Goal: Task Accomplishment & Management: Complete application form

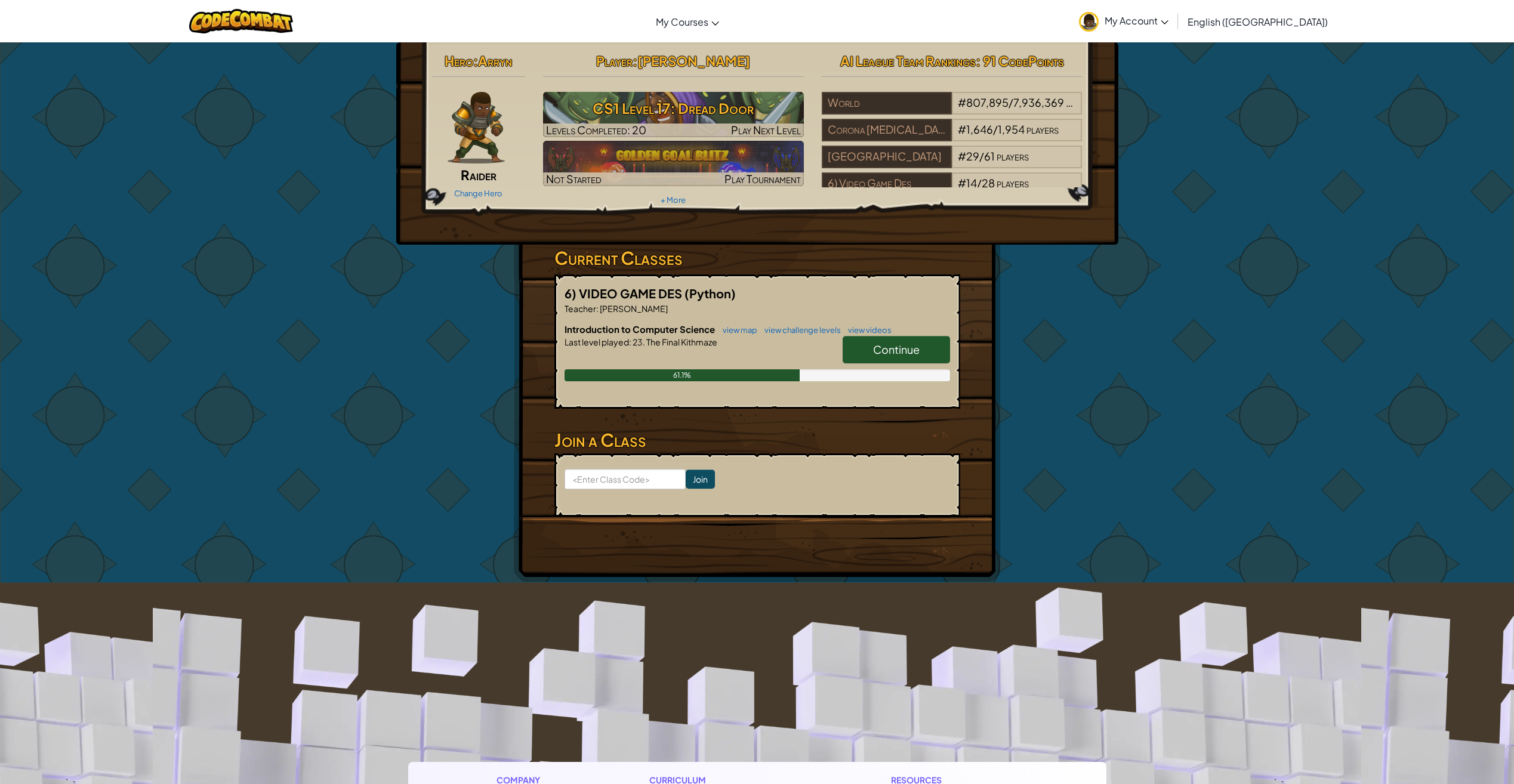
click at [913, 352] on span "Continue" at bounding box center [896, 349] width 47 height 14
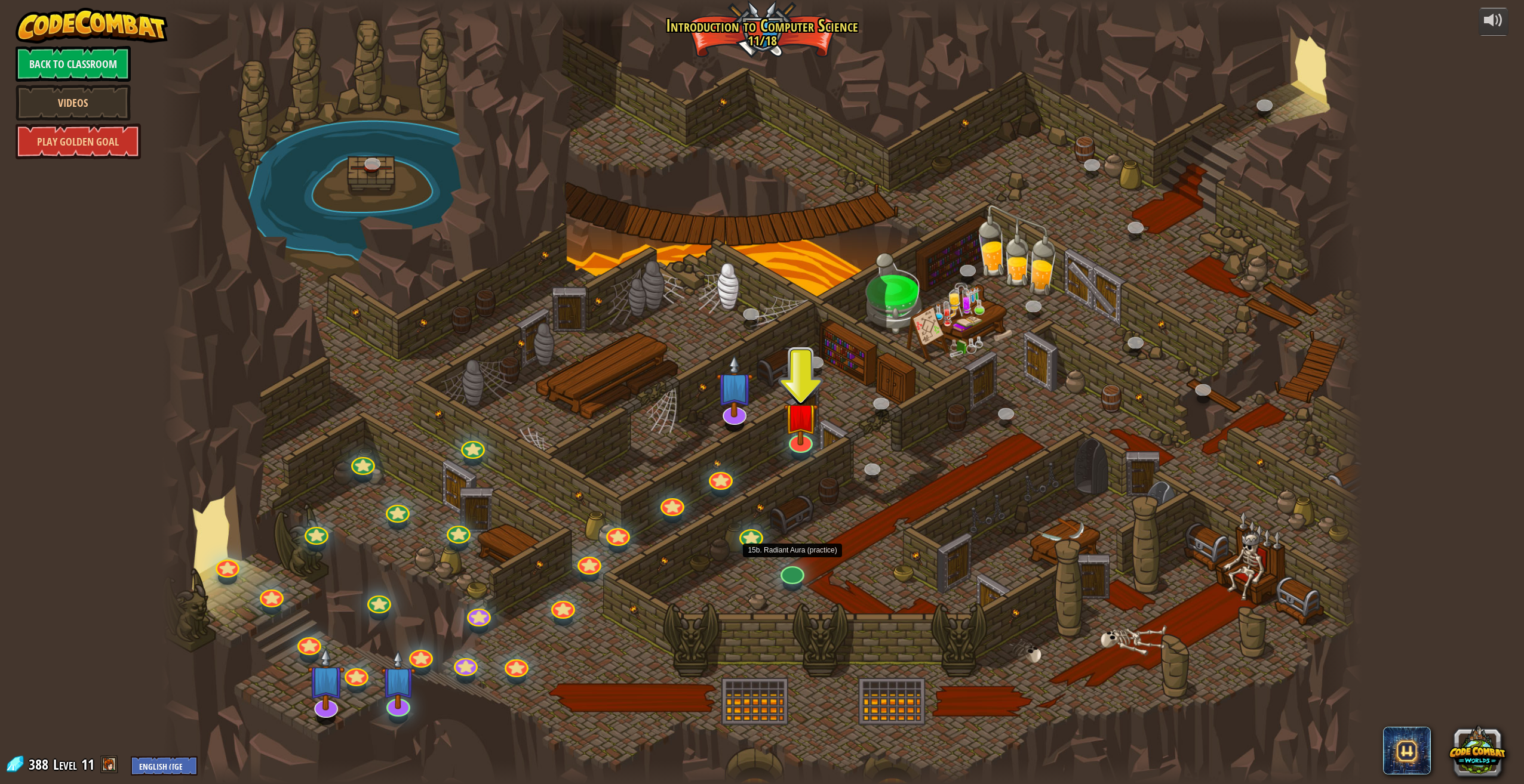
click at [795, 579] on div "25. Kithgard Gates (Locked) Escape the Kithgard dungeons, and don't let the gua…" at bounding box center [761, 392] width 1200 height 784
click at [799, 570] on link at bounding box center [789, 566] width 26 height 24
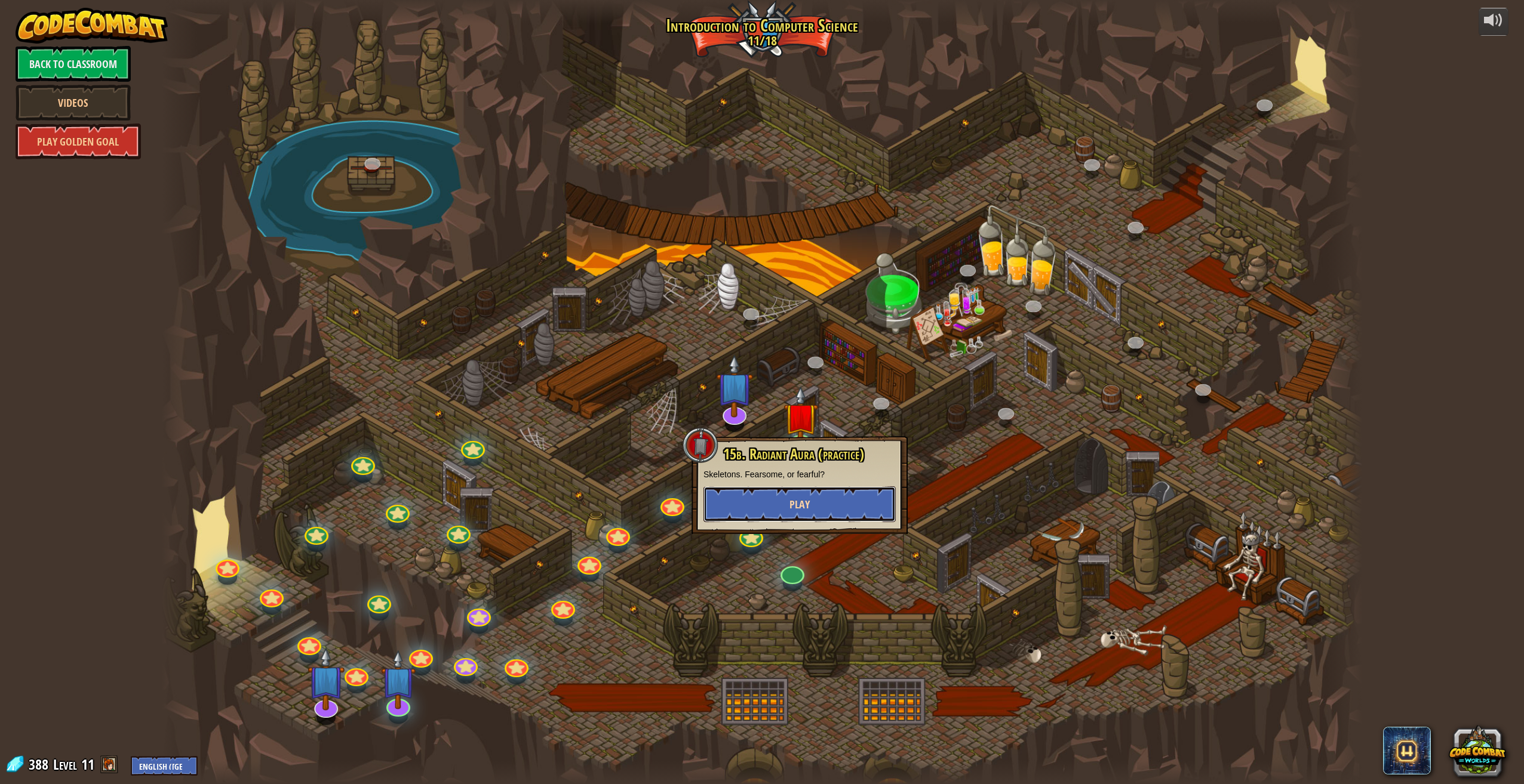
click at [817, 505] on button "Play" at bounding box center [799, 504] width 192 height 36
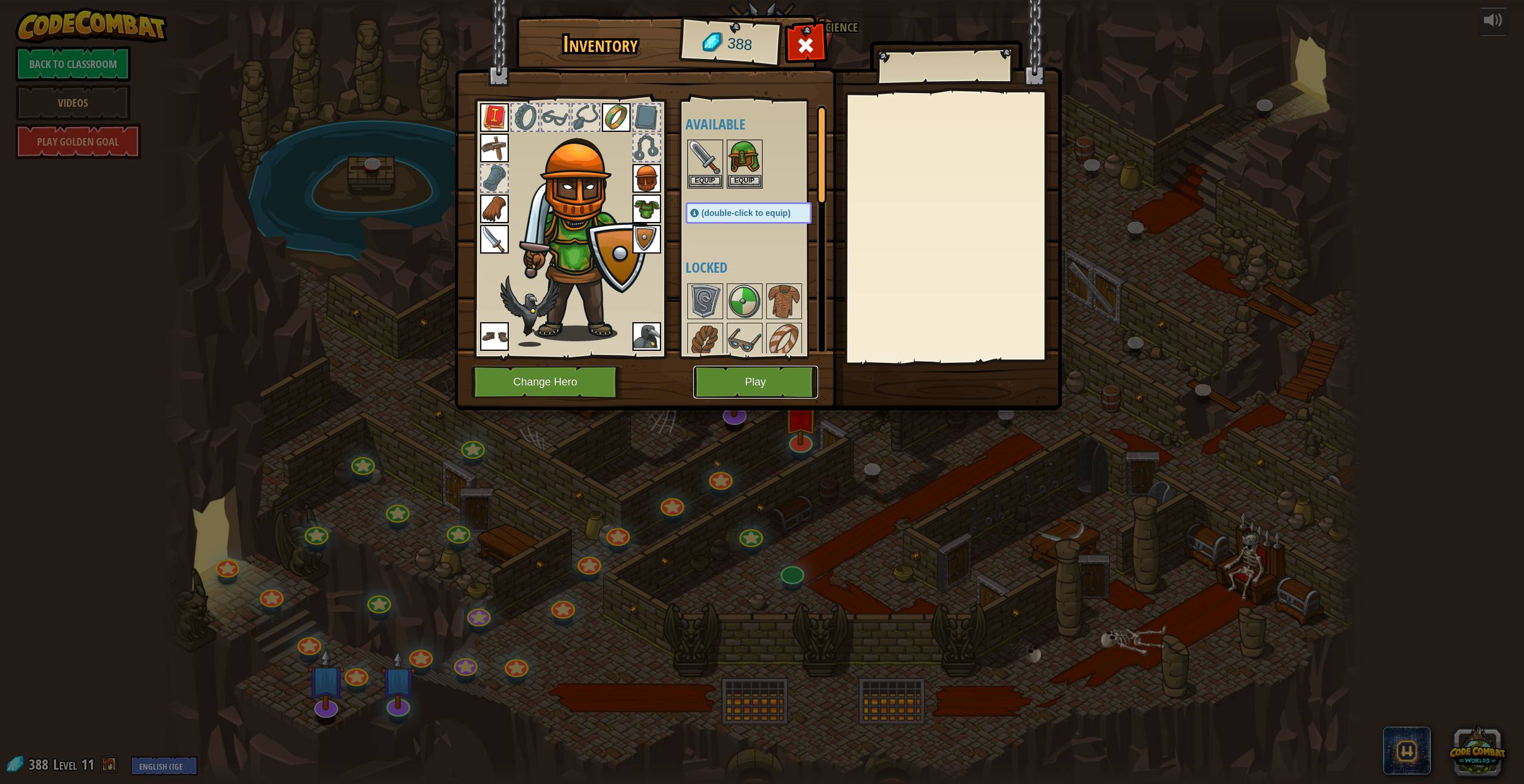
click at [743, 386] on button "Play" at bounding box center [756, 383] width 125 height 33
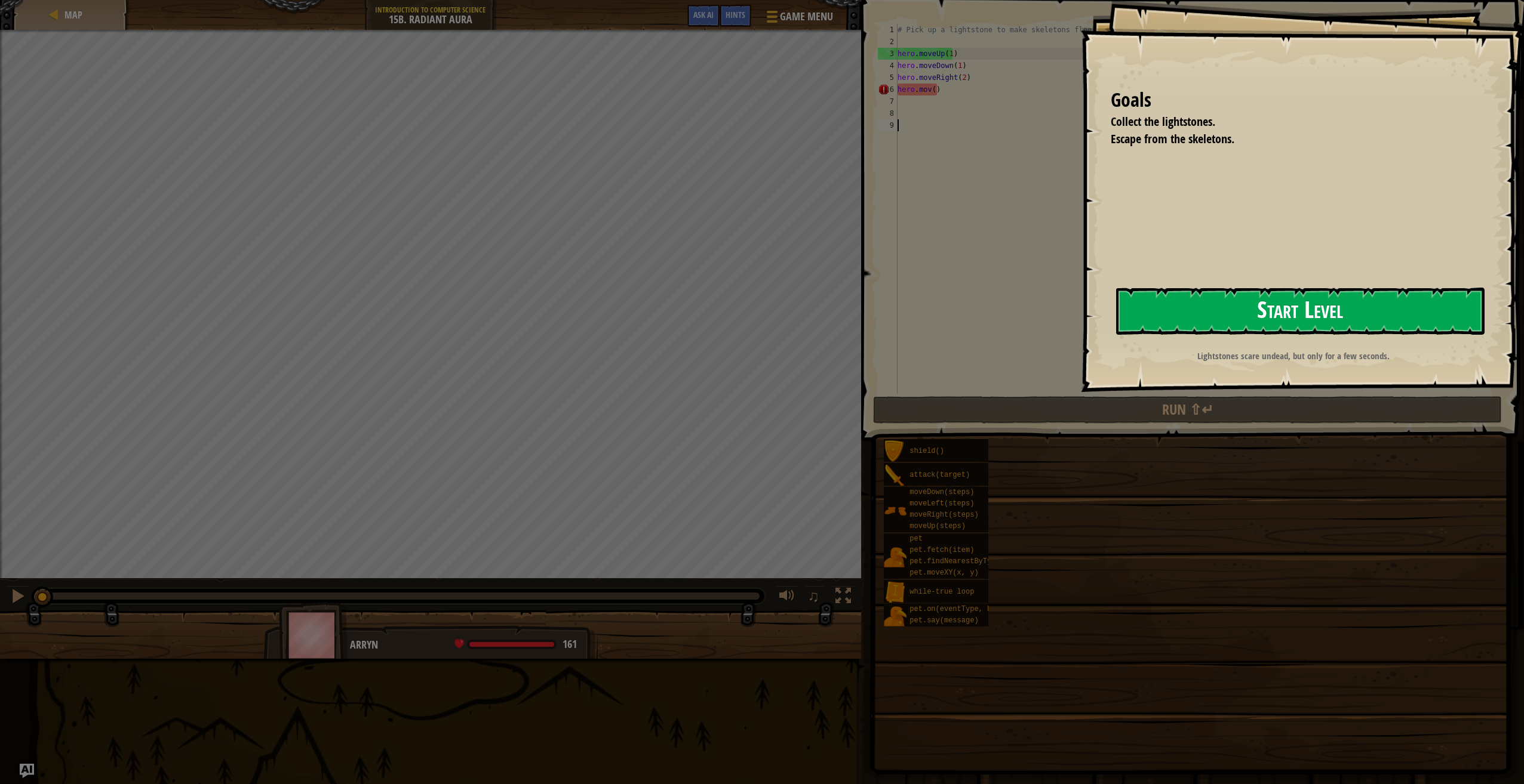
click at [1352, 300] on button "Start Level" at bounding box center [1300, 311] width 368 height 47
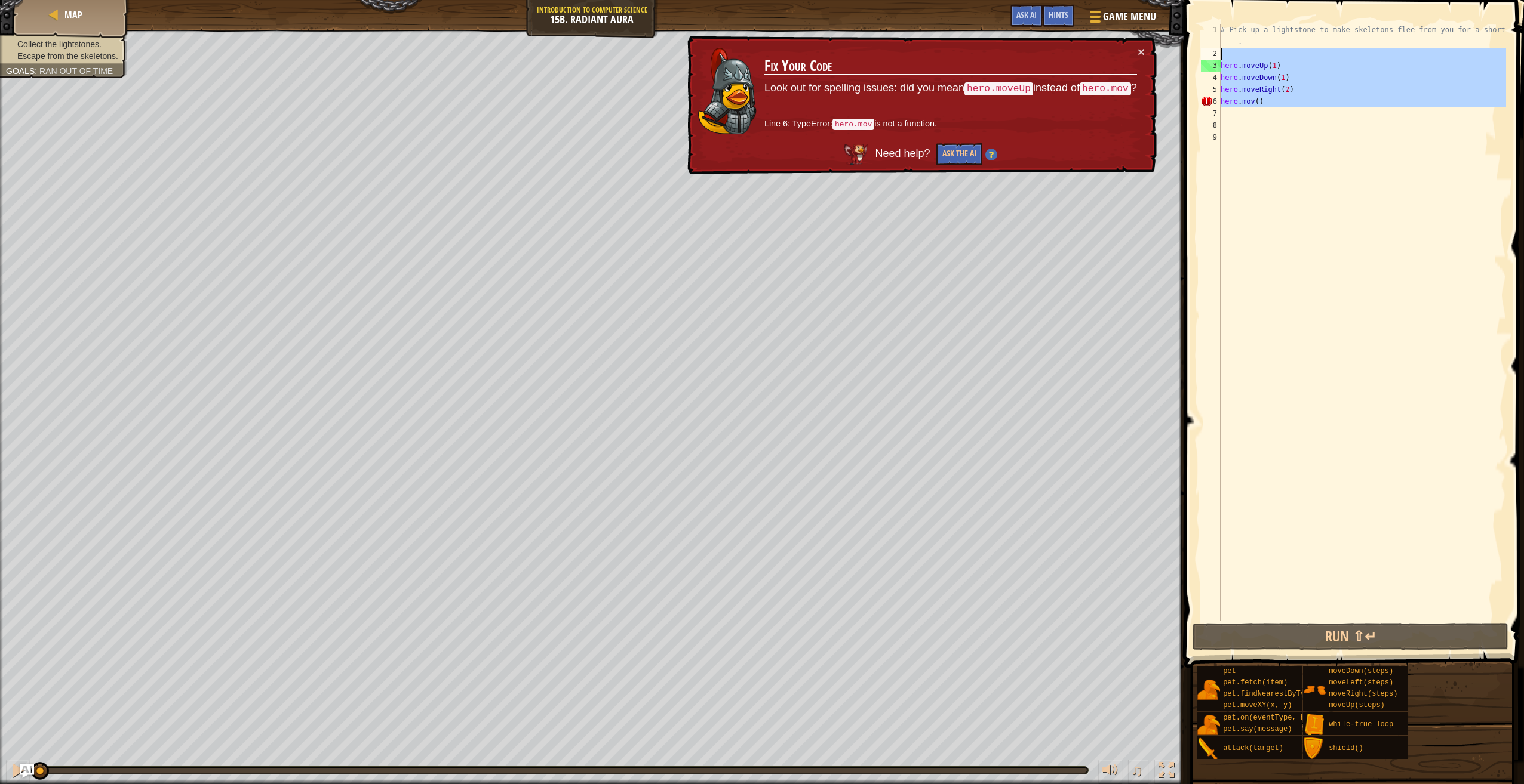
drag, startPoint x: 1280, startPoint y: 113, endPoint x: 1279, endPoint y: 55, distance: 58.0
click at [1279, 55] on div "# Pick up a lightstone to make skeletons flee from you for a short time . hero …" at bounding box center [1362, 340] width 288 height 633
type textarea "hero.moveUp(1)"
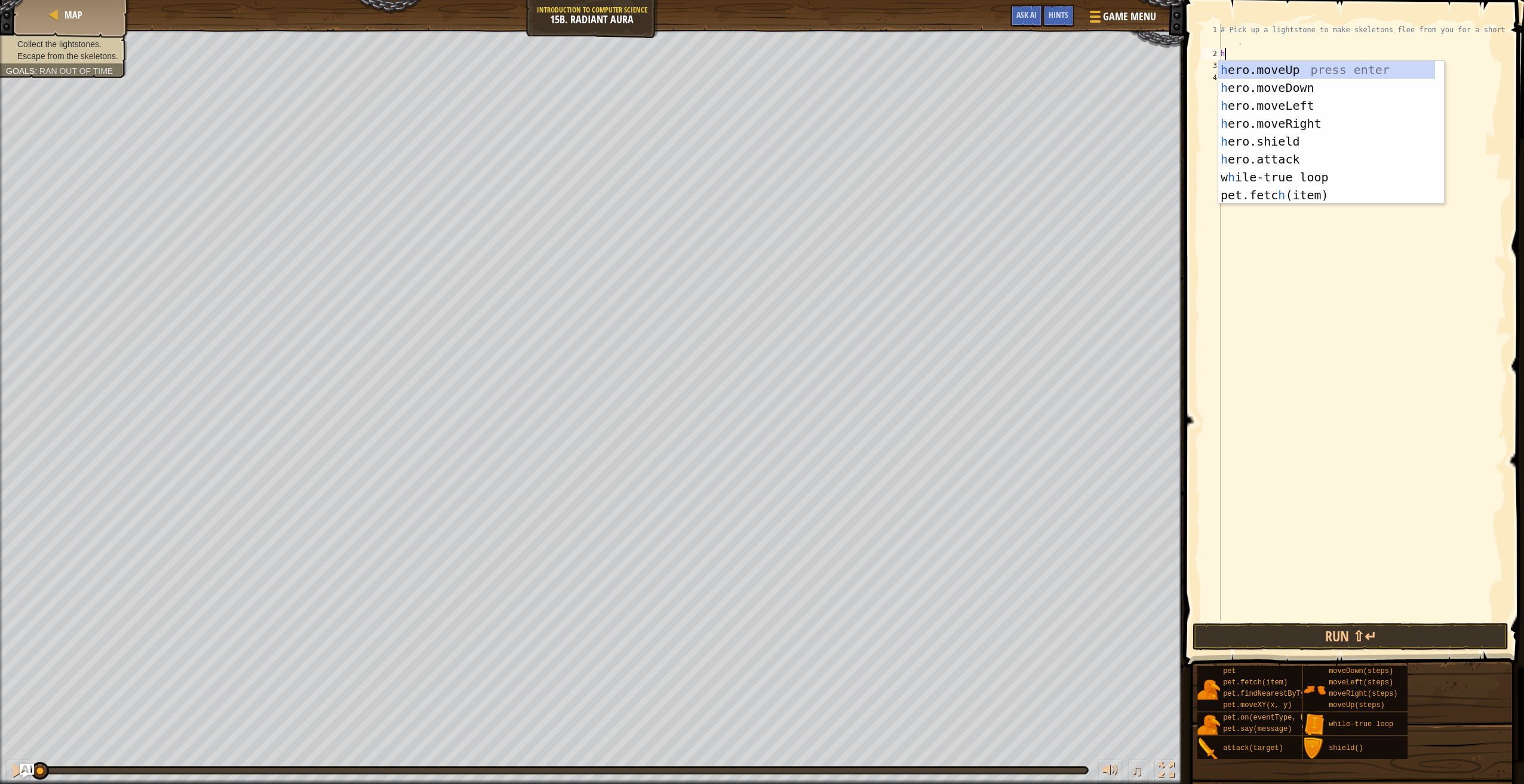
scroll to position [5, 0]
type textarea "hero"
click at [1278, 71] on div "hero .moveUp press enter hero .moveDown press enter hero .moveLeft press enter …" at bounding box center [1331, 141] width 226 height 161
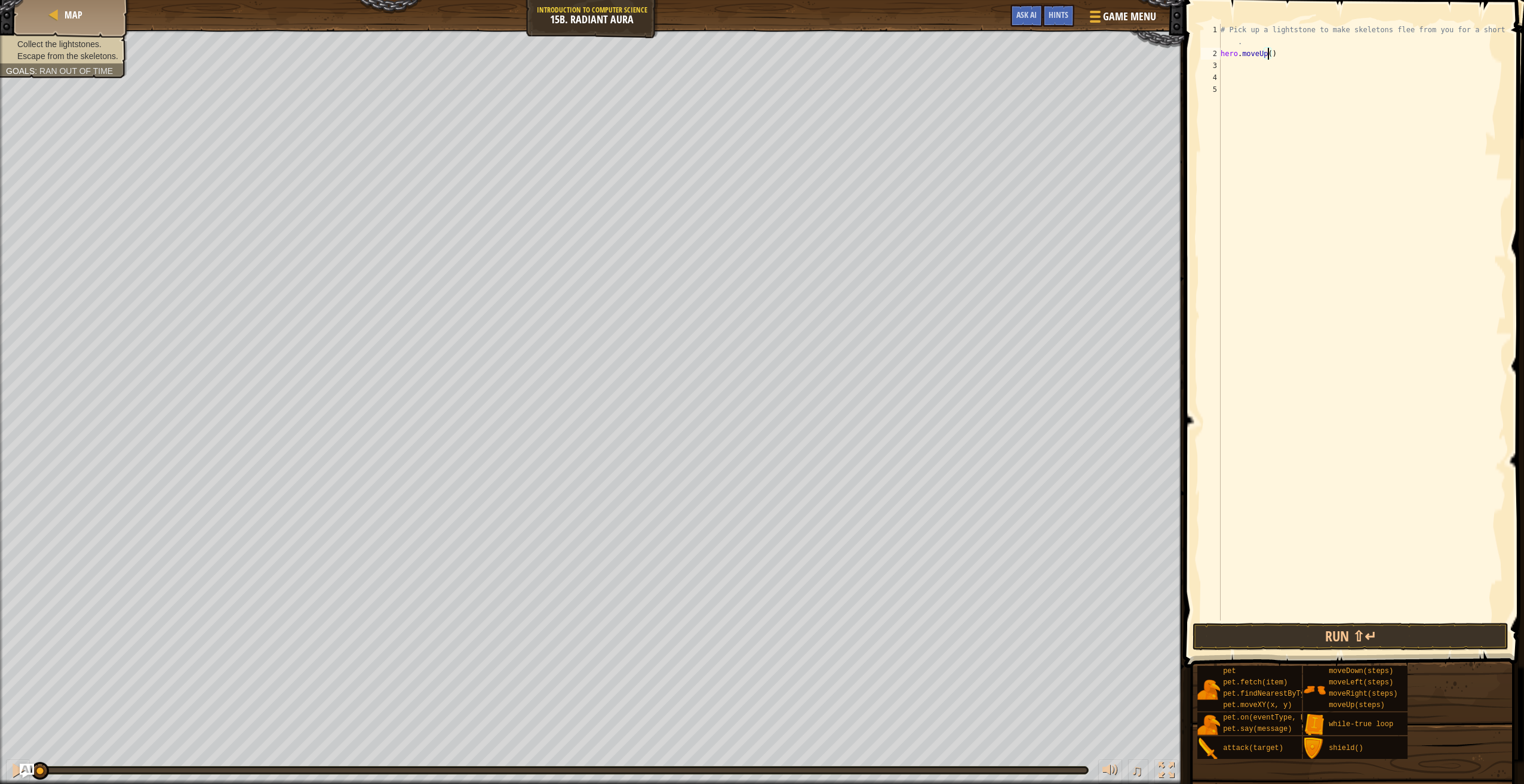
type textarea "hero.moveUp(1)"
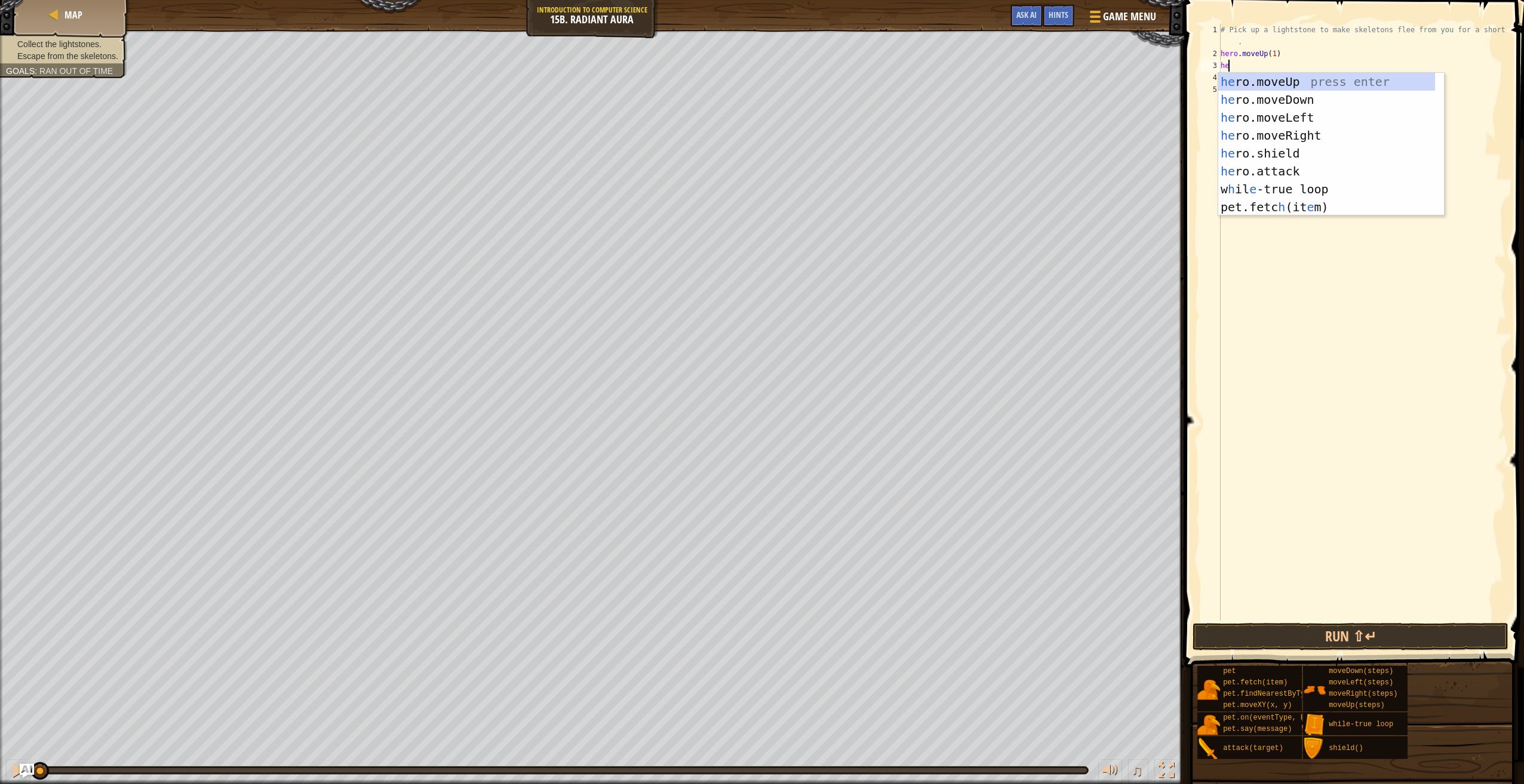
type textarea "hero"
click at [1288, 104] on div "hero .moveUp press enter hero .moveDown press enter hero .moveLeft press enter …" at bounding box center [1331, 153] width 226 height 161
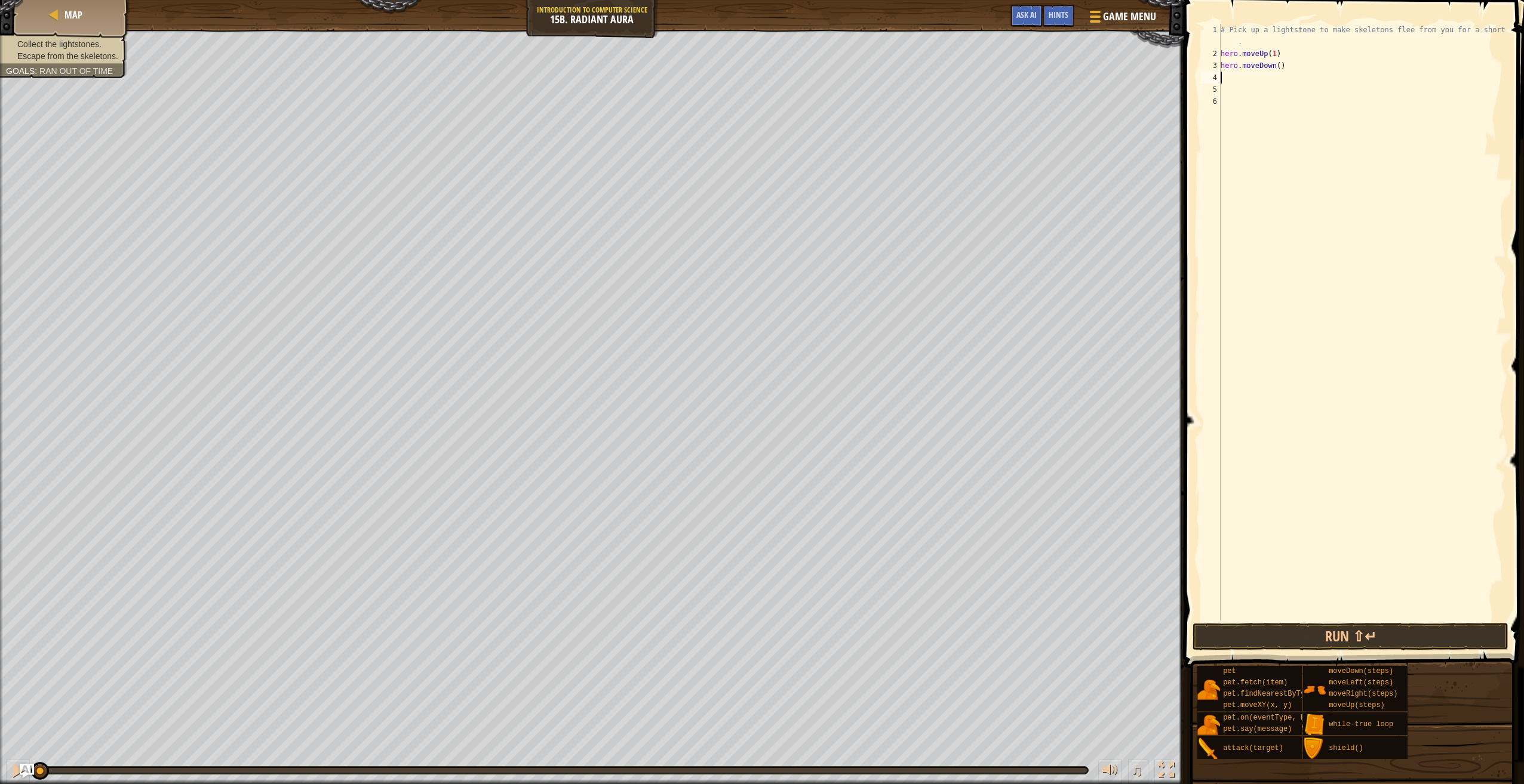
scroll to position [5, 0]
click at [1274, 65] on div "# Pick up a lightstone to make skeletons flee from you for a short time . hero …" at bounding box center [1362, 340] width 288 height 633
type textarea "hero.moveDown(1)"
click at [1252, 75] on div "# Pick up a lightstone to make skeletons flee from you for a short time . hero …" at bounding box center [1362, 340] width 288 height 633
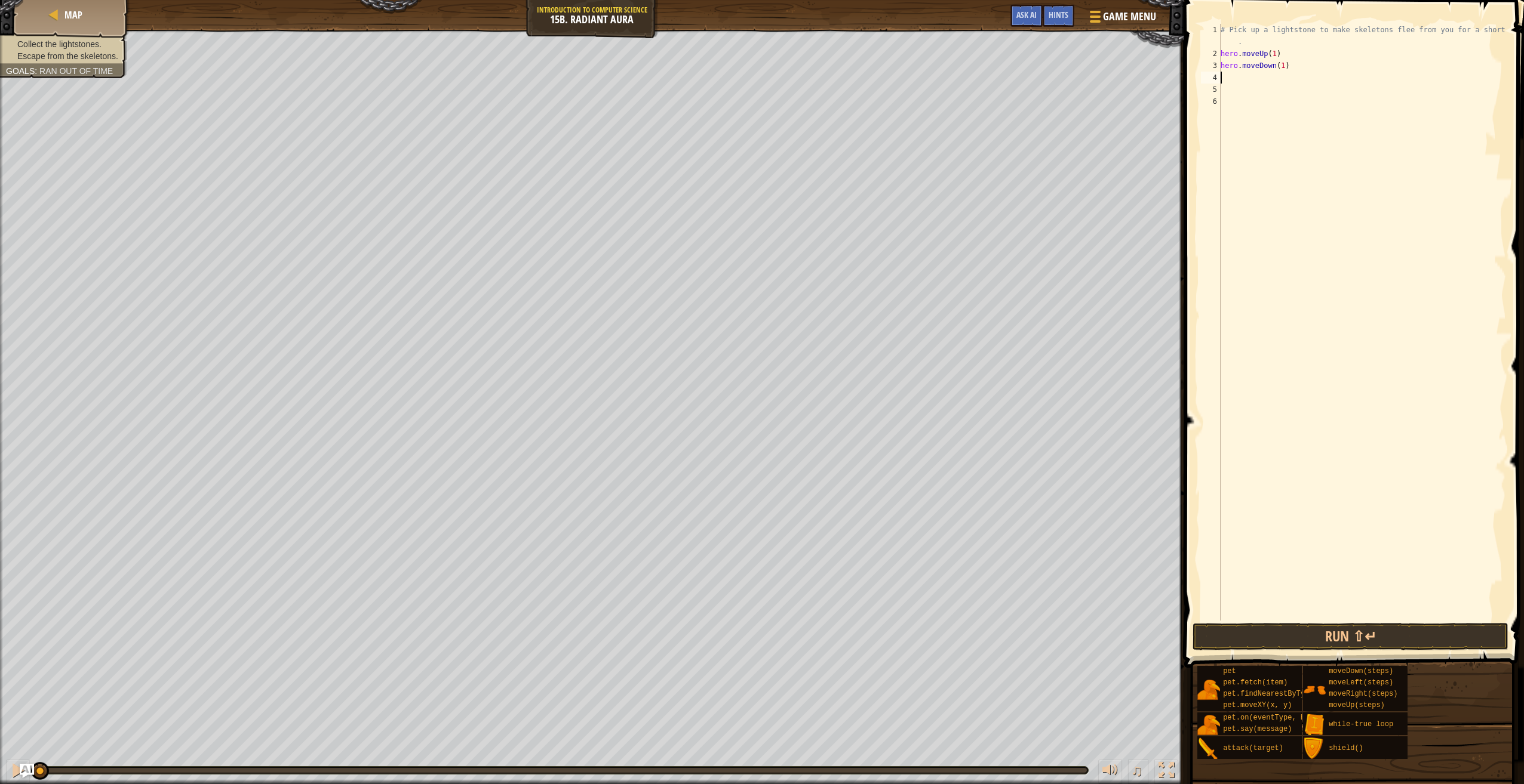
scroll to position [5, 0]
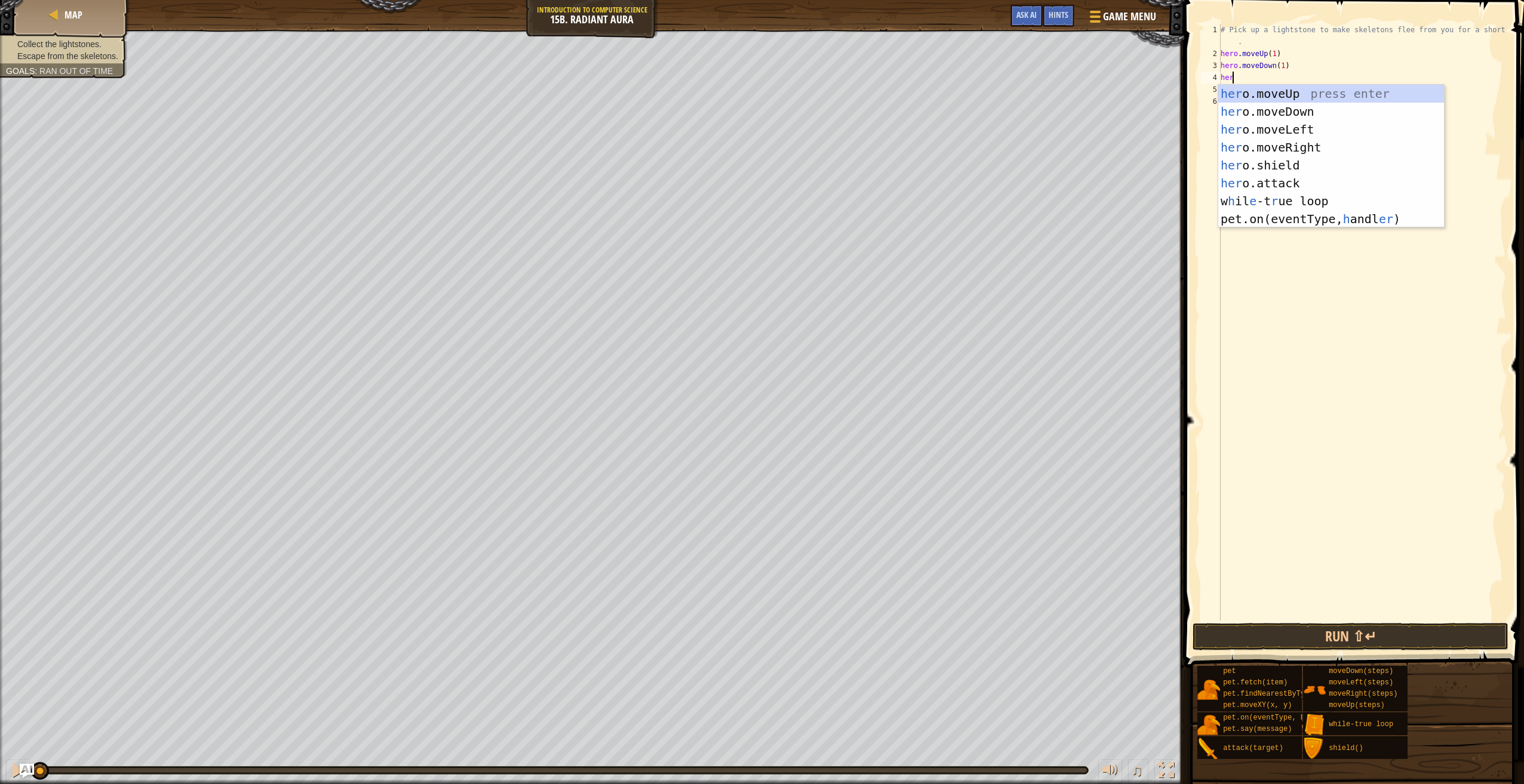
type textarea "hero"
click at [1303, 147] on div "hero .moveUp press enter hero .moveDown press enter hero .moveLeft press enter …" at bounding box center [1331, 166] width 226 height 161
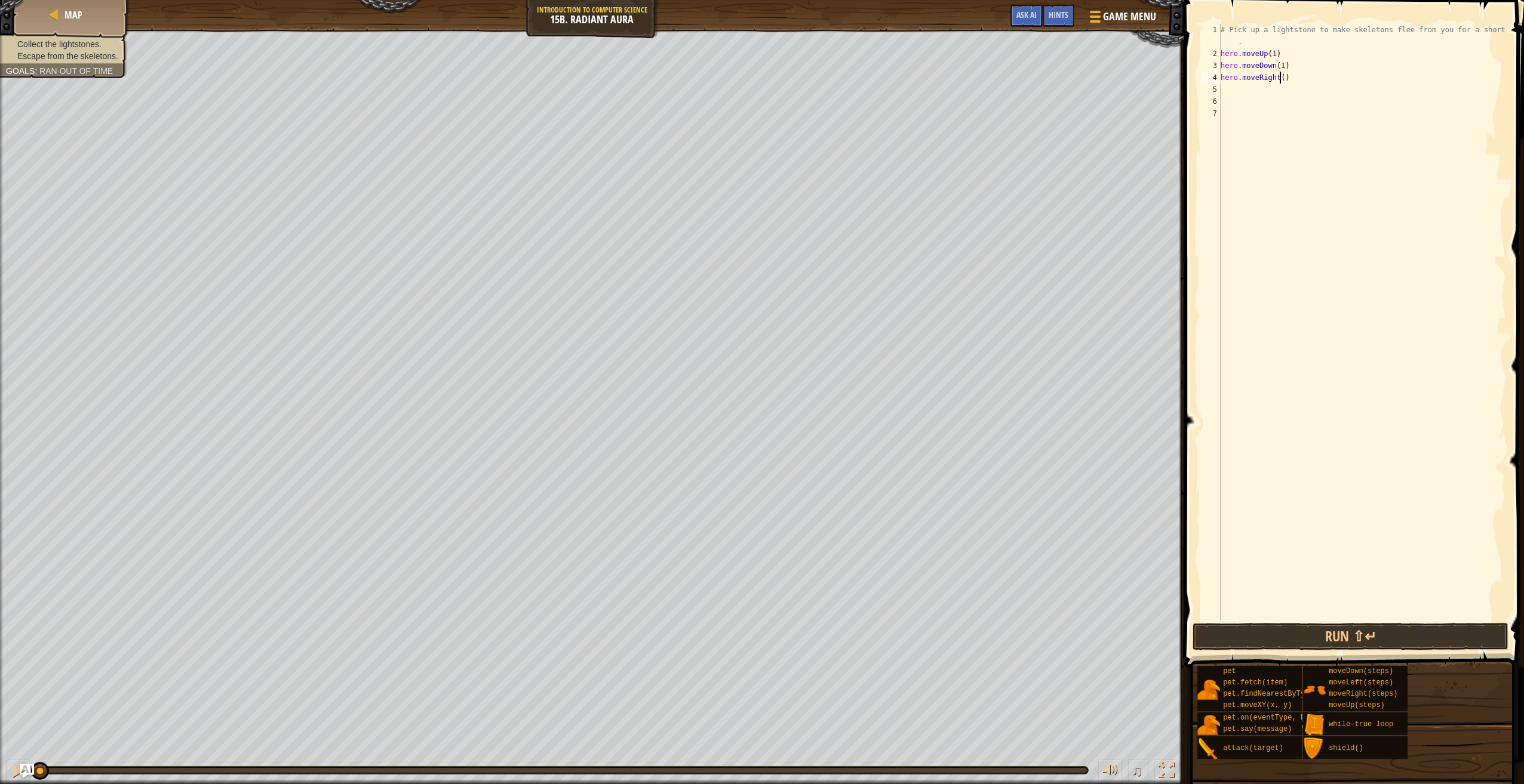
click at [1280, 74] on div "# Pick up a lightstone to make skeletons flee from you for a short time . hero …" at bounding box center [1362, 340] width 288 height 633
type textarea "hero.moveRight(2)"
click at [1382, 636] on button "Run ⇧↵" at bounding box center [1350, 637] width 316 height 27
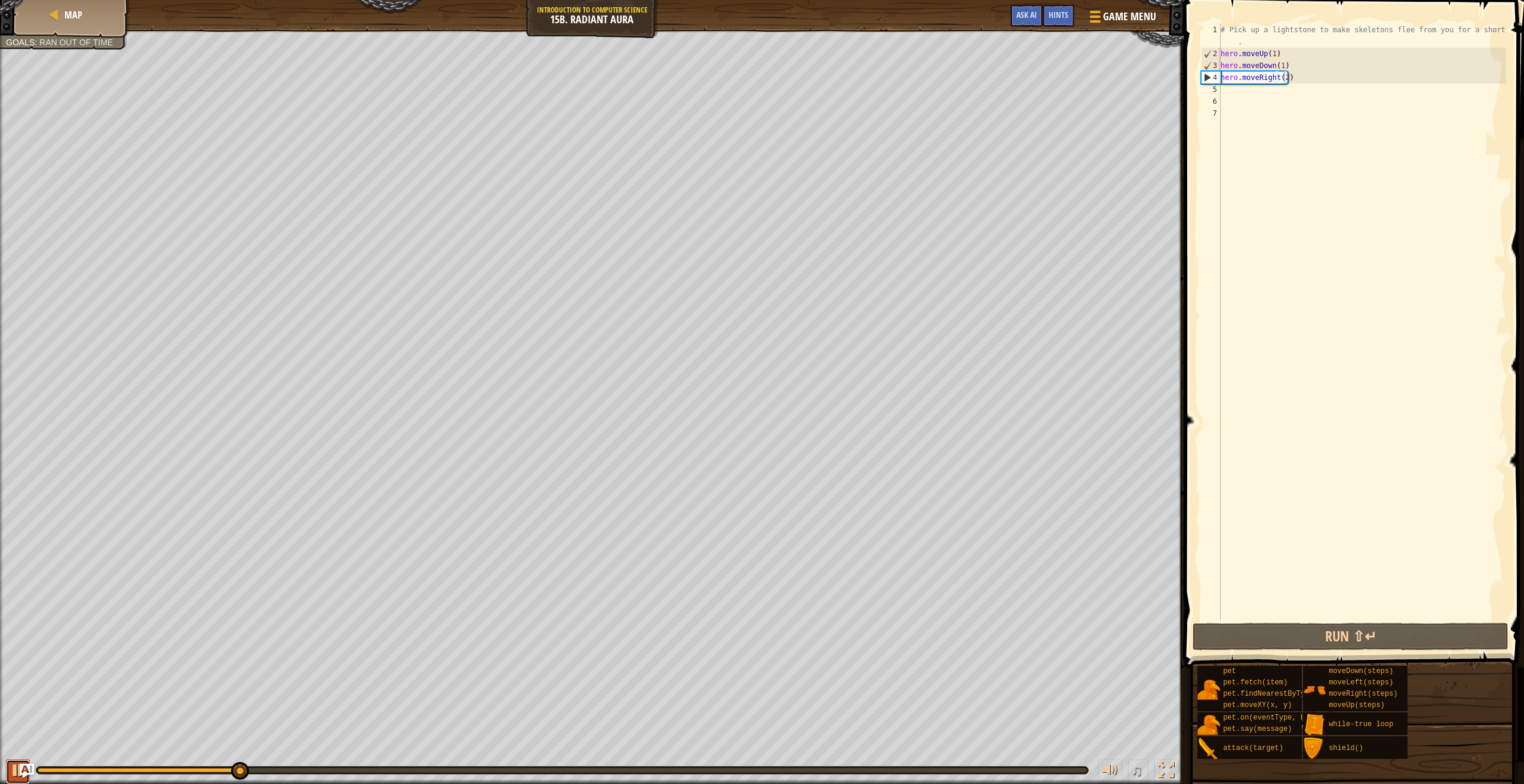
click at [12, 765] on div at bounding box center [18, 770] width 16 height 16
click at [1246, 102] on div "# Pick up a lightstone to make skeletons flee from you for a short time . hero …" at bounding box center [1362, 340] width 288 height 633
click at [1246, 96] on div "# Pick up a lightstone to make skeletons flee from you for a short time . hero …" at bounding box center [1362, 340] width 288 height 633
click at [1249, 85] on div "# Pick up a lightstone to make skeletons flee from you for a short time . hero …" at bounding box center [1362, 340] width 288 height 633
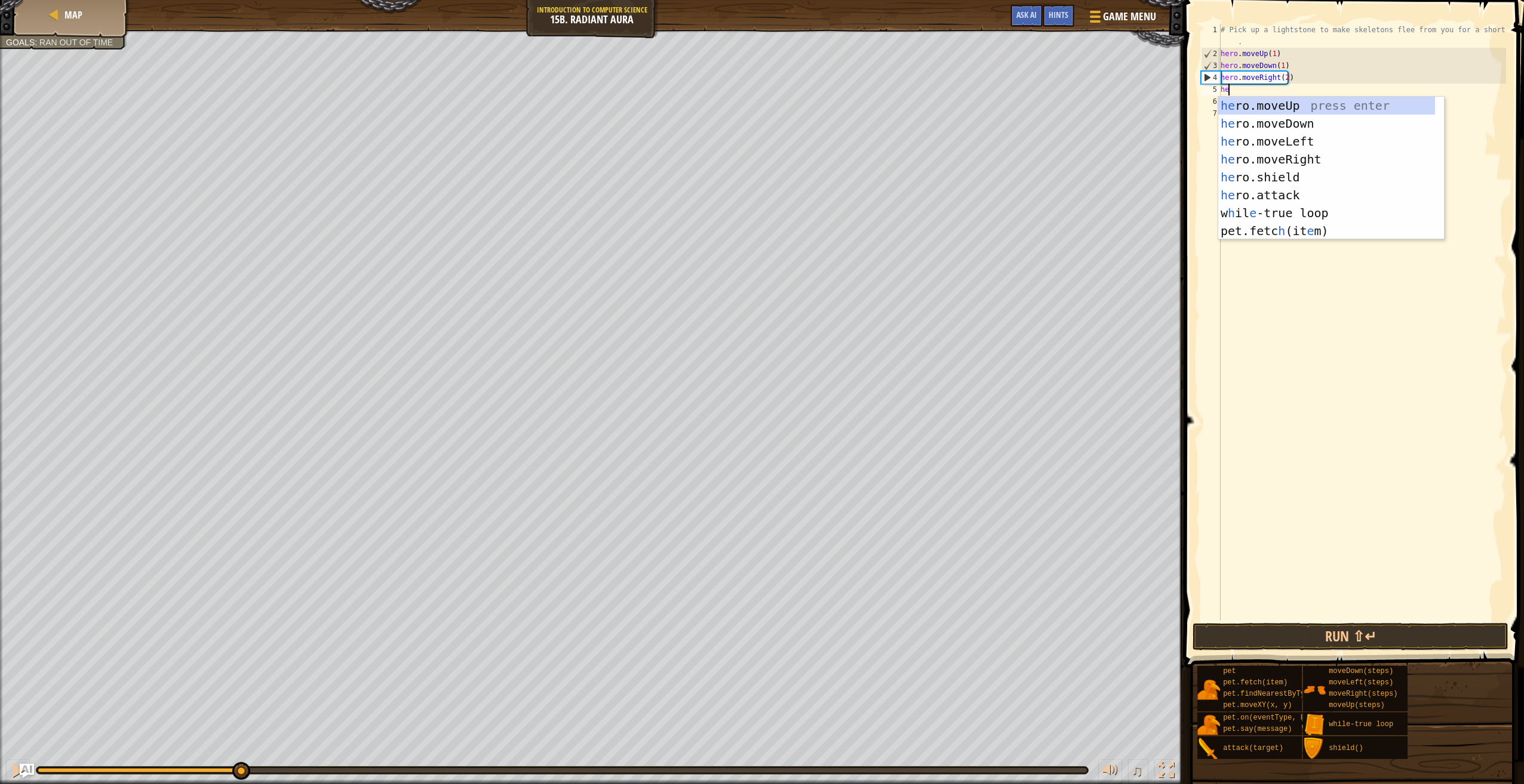
type textarea "hero"
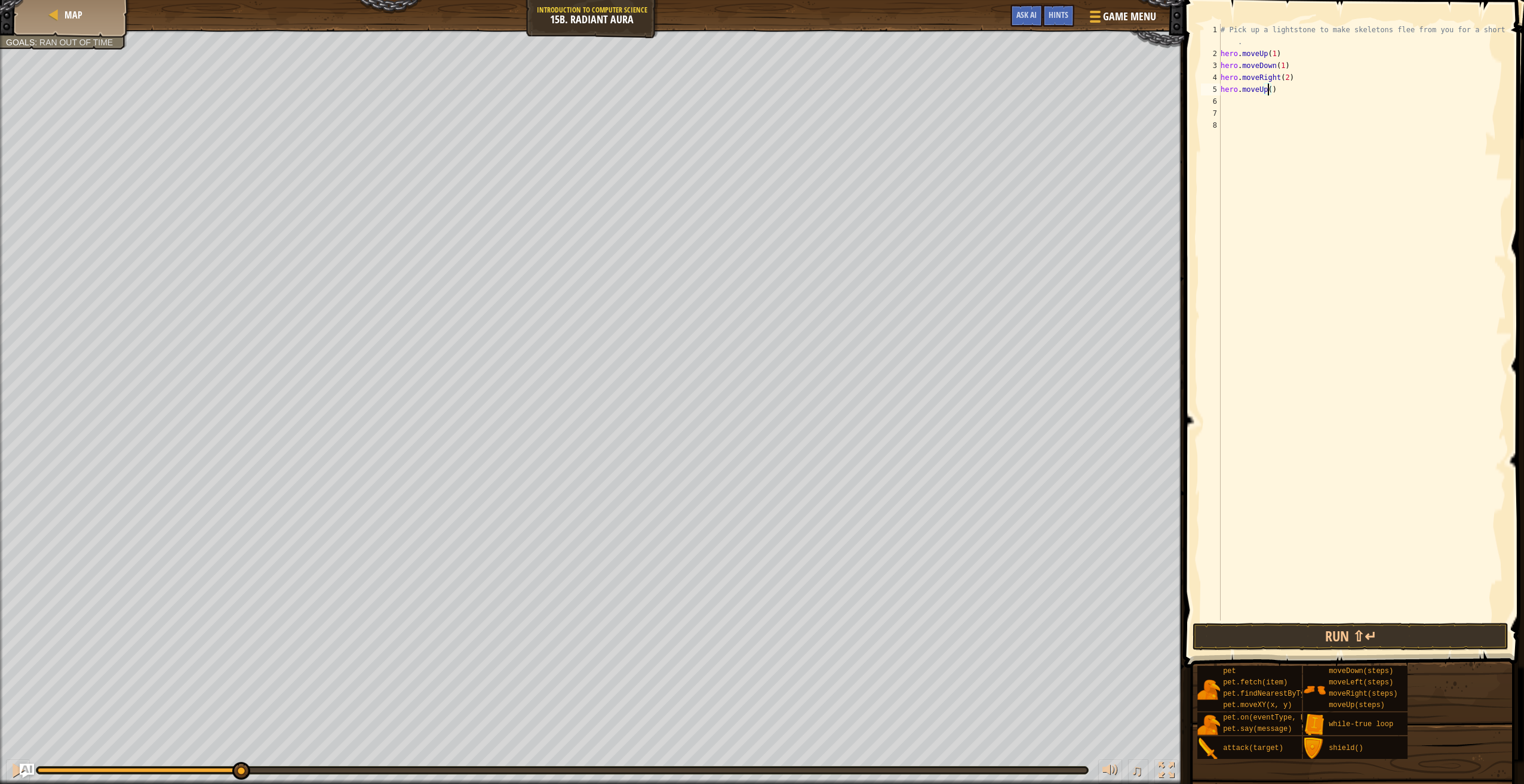
type textarea "hero.moveUp(1)"
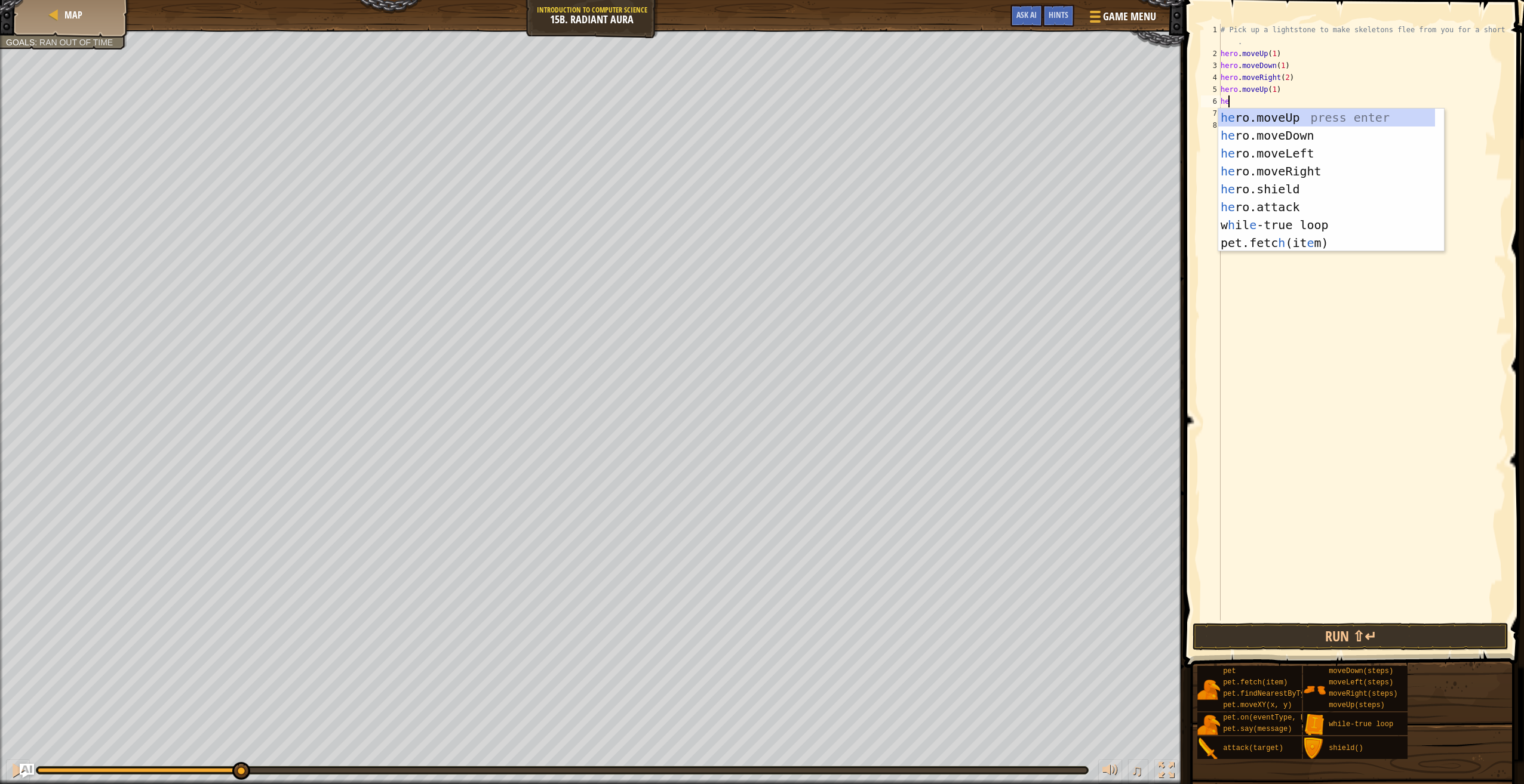
type textarea "her"
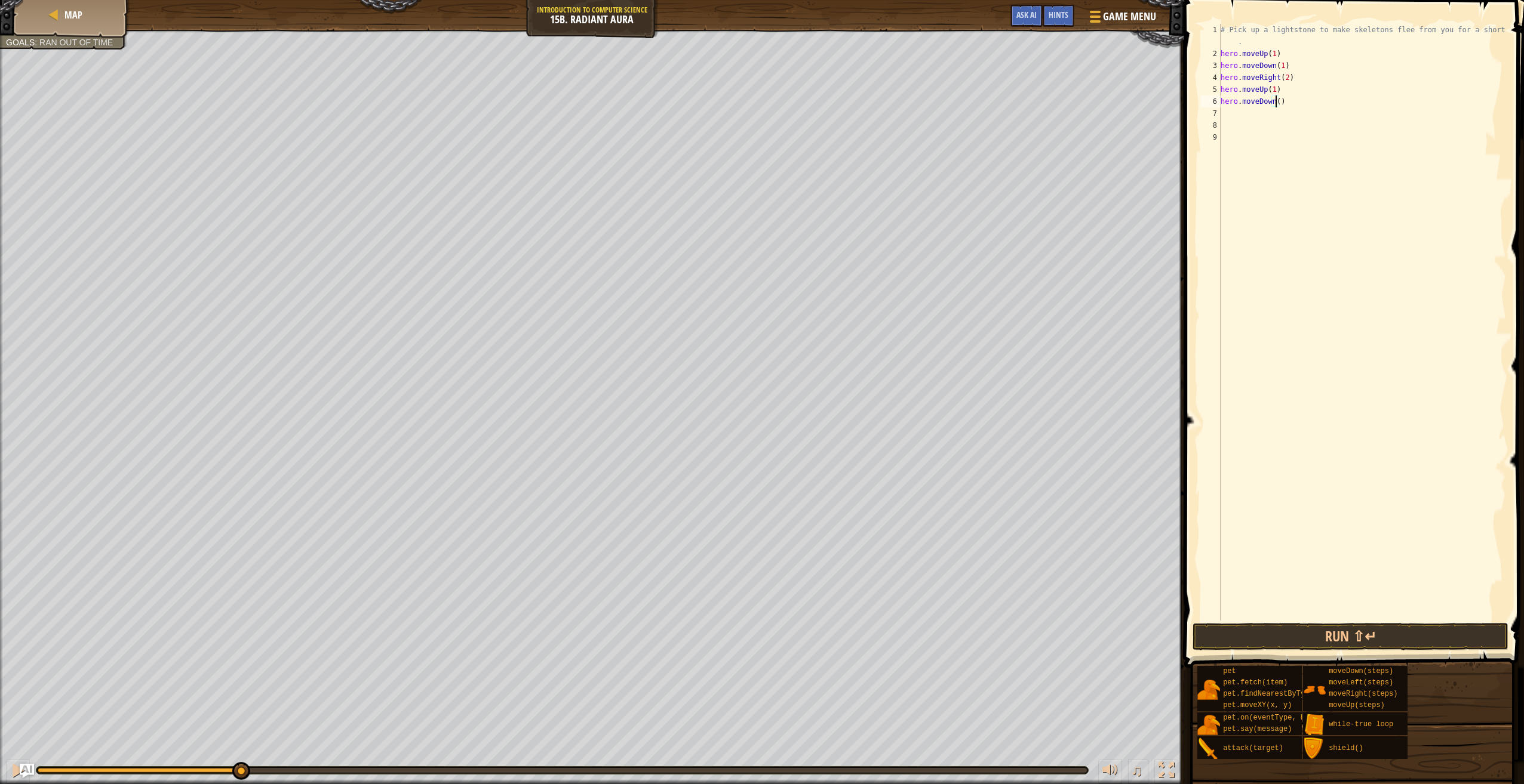
type textarea "hero.moveDown(1)"
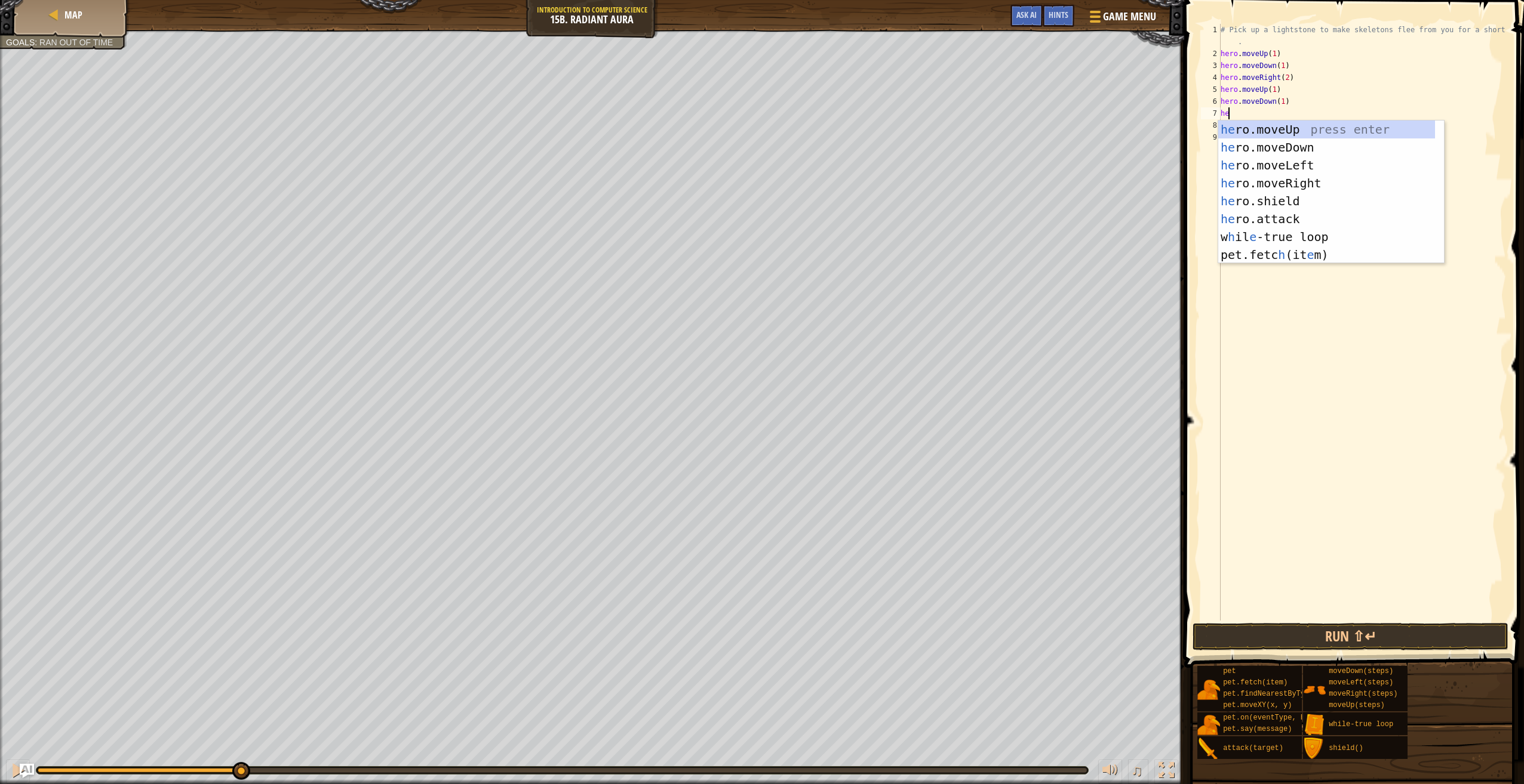
type textarea "hero"
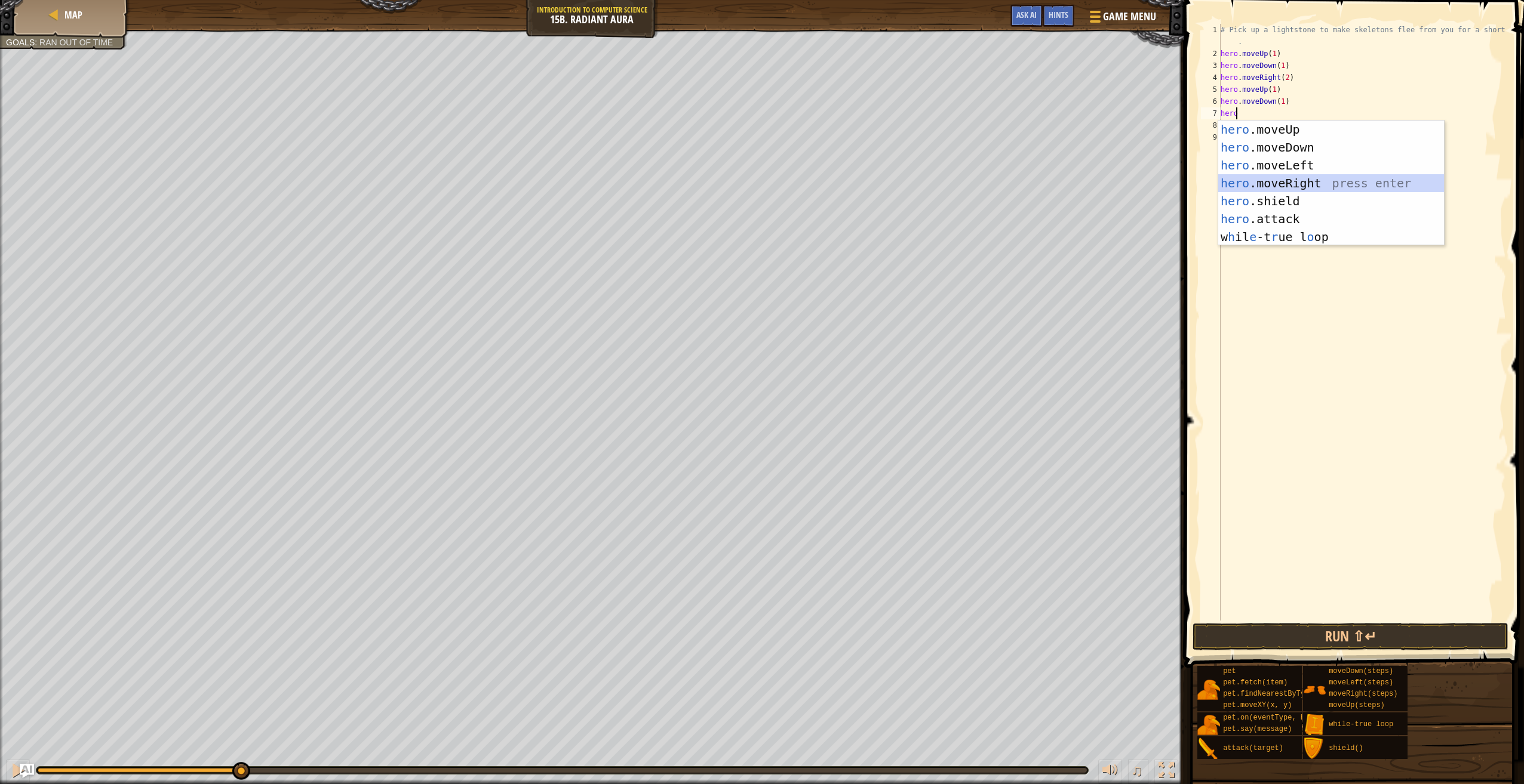
click at [1337, 182] on div "hero .moveUp press enter hero .moveDown press enter hero .moveLeft press enter …" at bounding box center [1331, 201] width 226 height 161
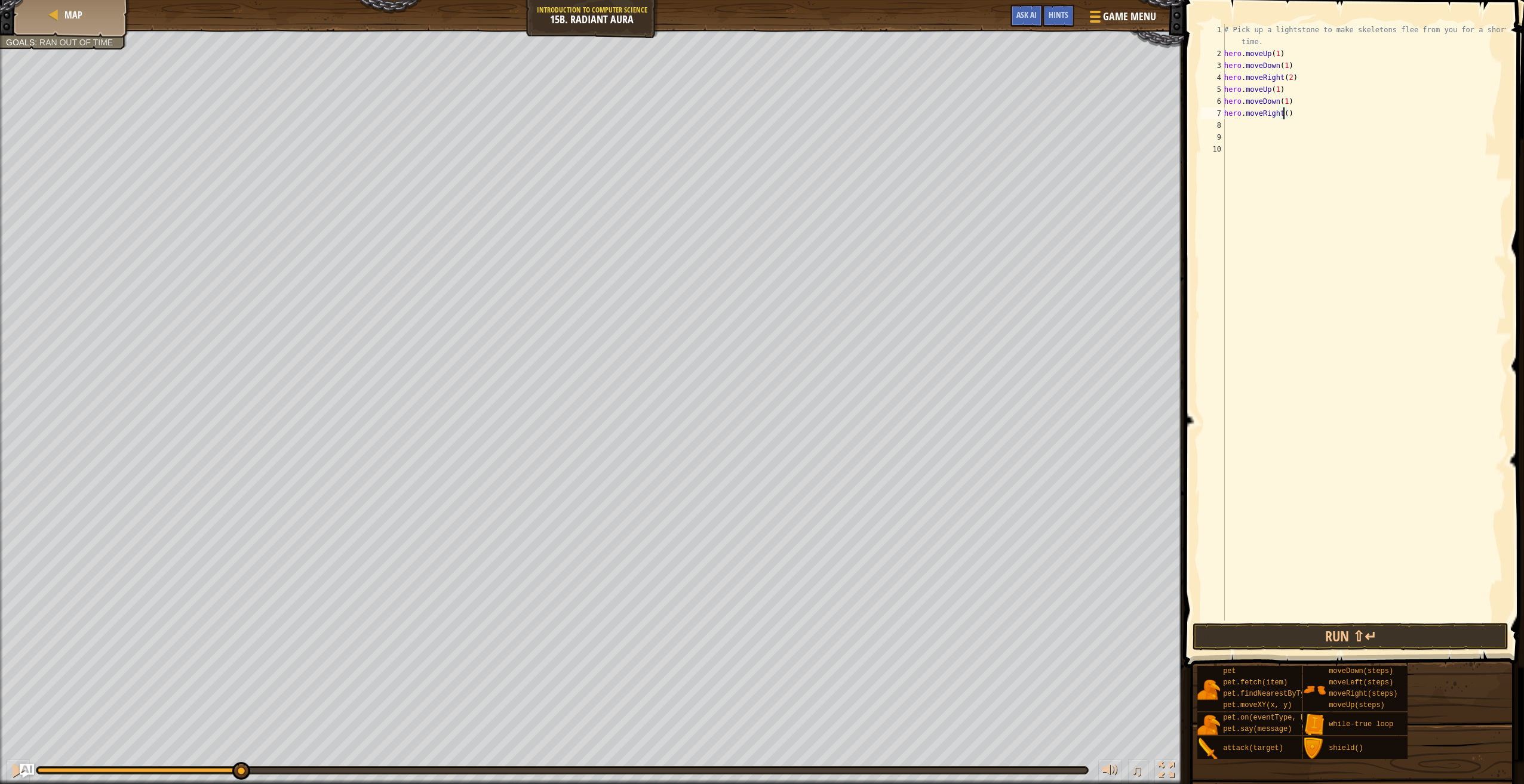
click at [1282, 115] on div "# Pick up a lightstone to make skeletons flee from you for a short time. hero .…" at bounding box center [1364, 340] width 284 height 633
type textarea "hero.moveRight(2)"
click at [1326, 627] on button "Run ⇧↵" at bounding box center [1350, 637] width 316 height 27
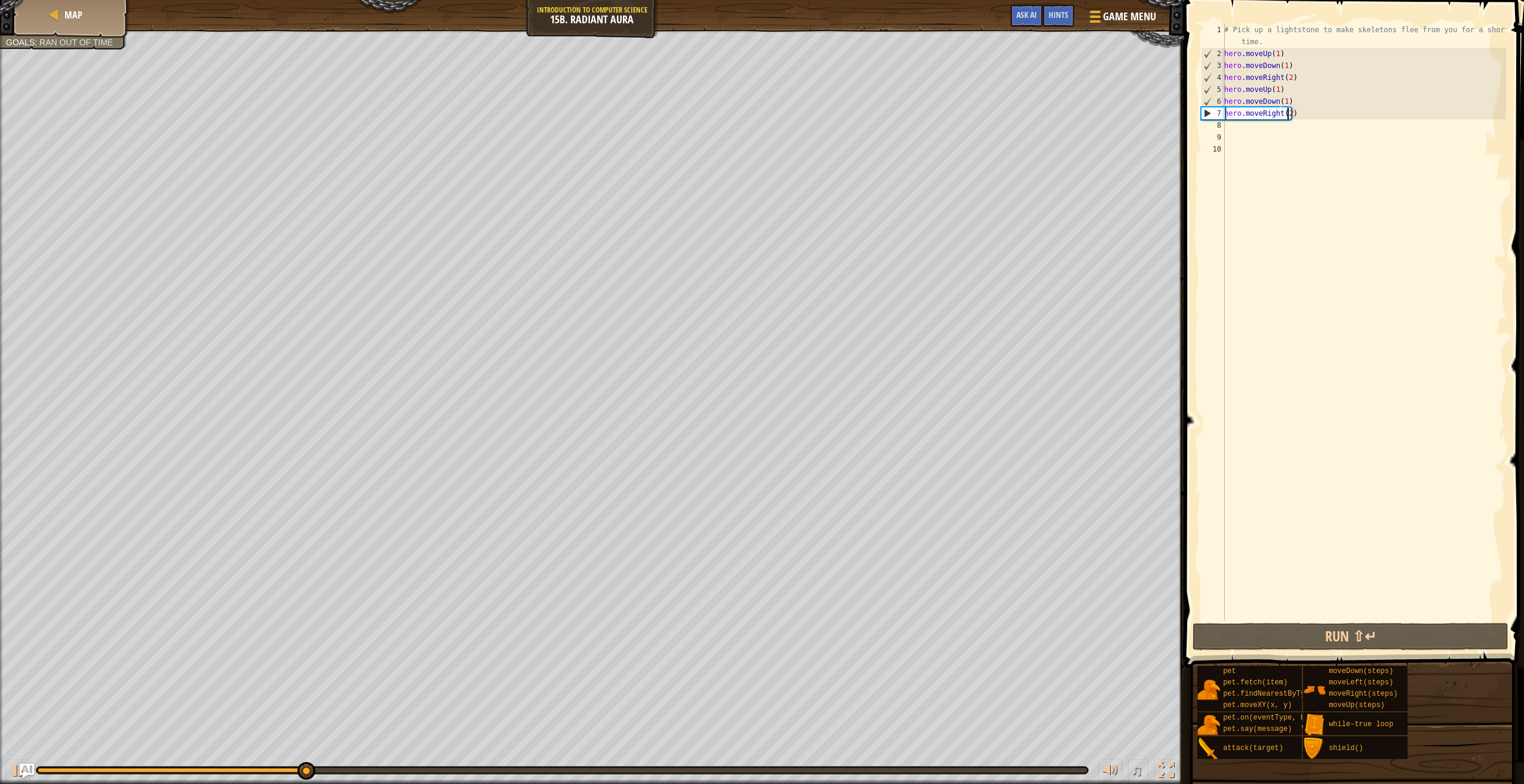
click at [1260, 127] on div "# Pick up a lightstone to make skeletons flee from you for a short time. hero .…" at bounding box center [1364, 340] width 284 height 633
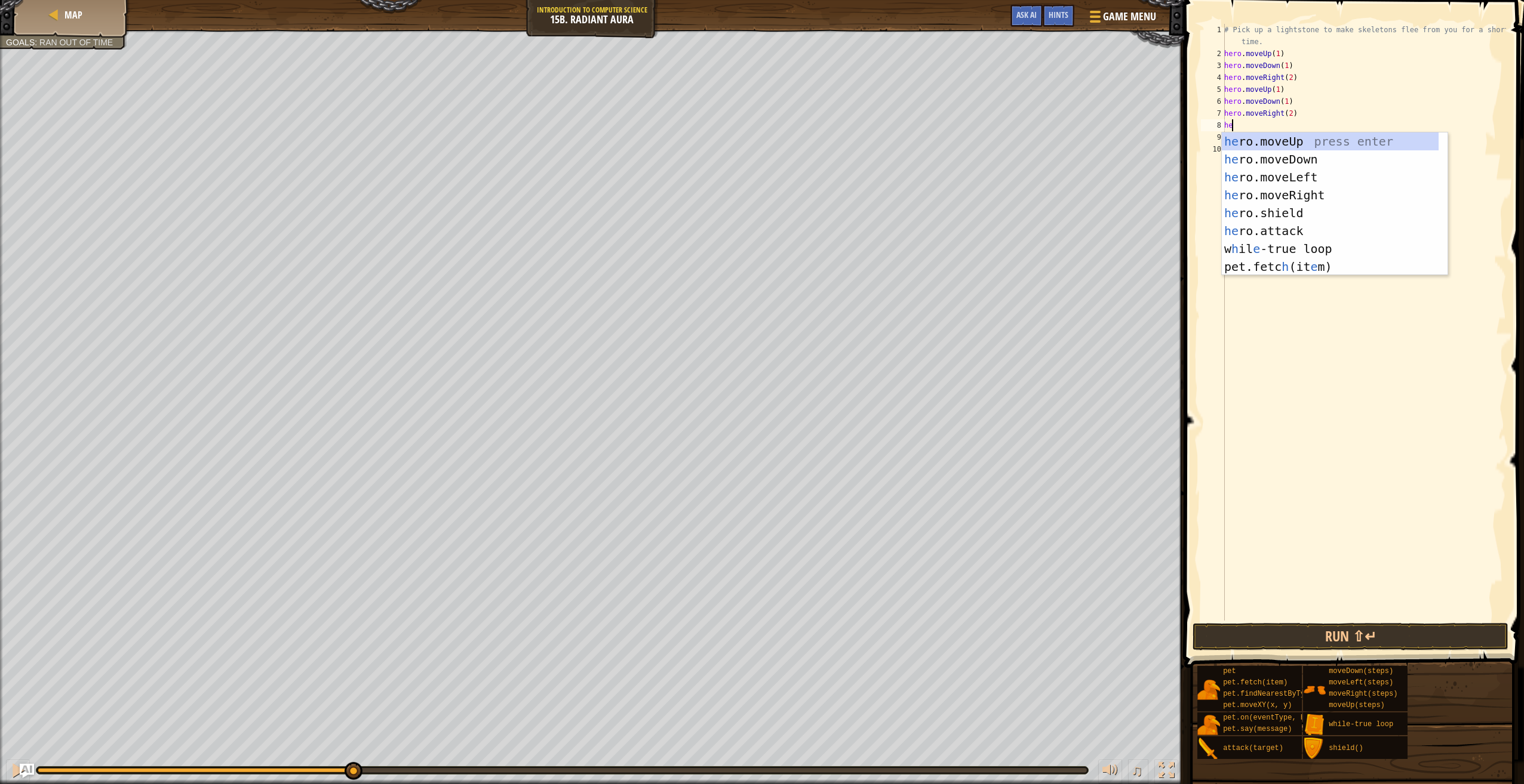
type textarea "her"
click at [1365, 141] on div "her o.moveUp press enter her o.moveDown press enter her o.moveLeft press enter …" at bounding box center [1334, 222] width 226 height 179
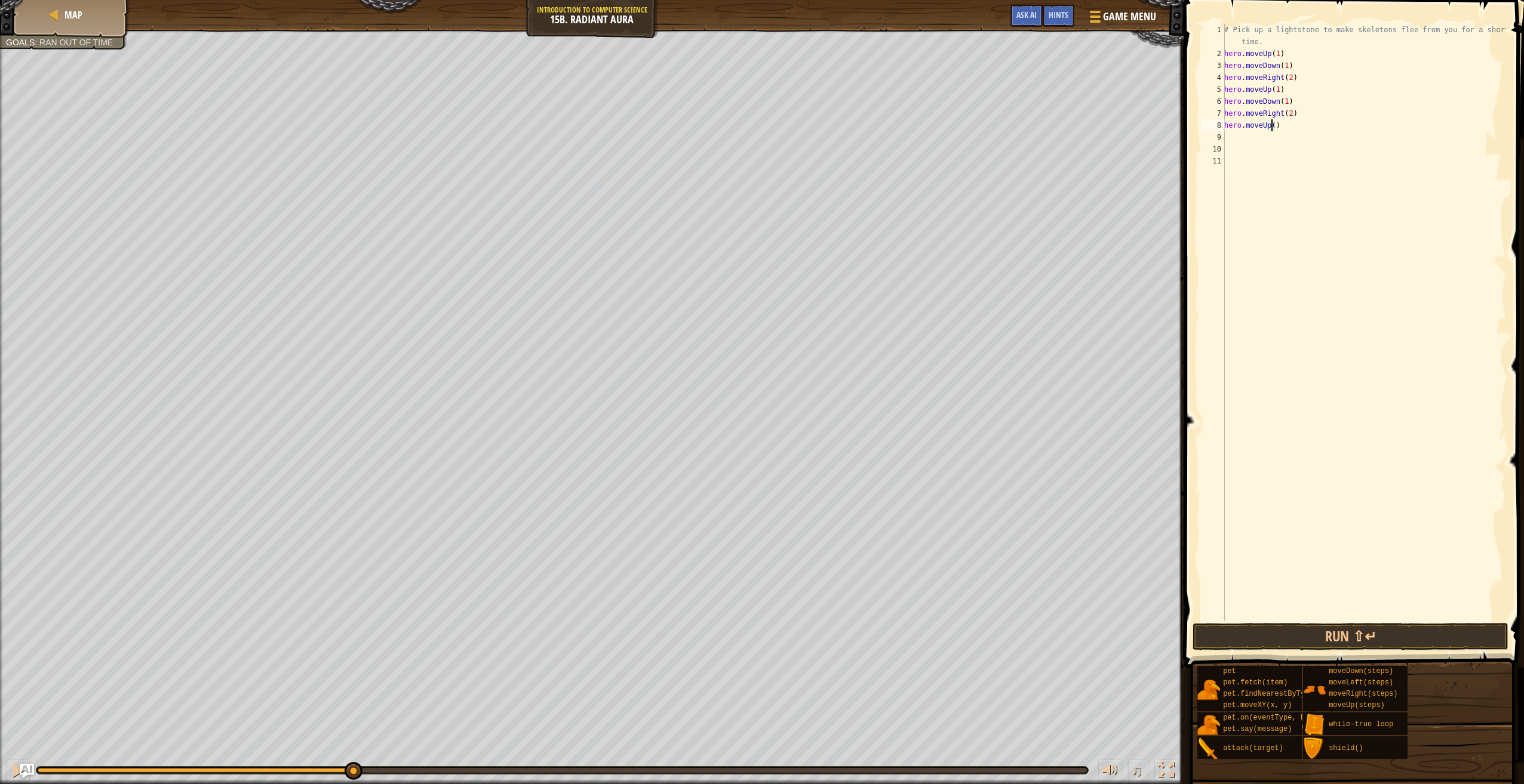
type textarea "hero.moveUp(1)"
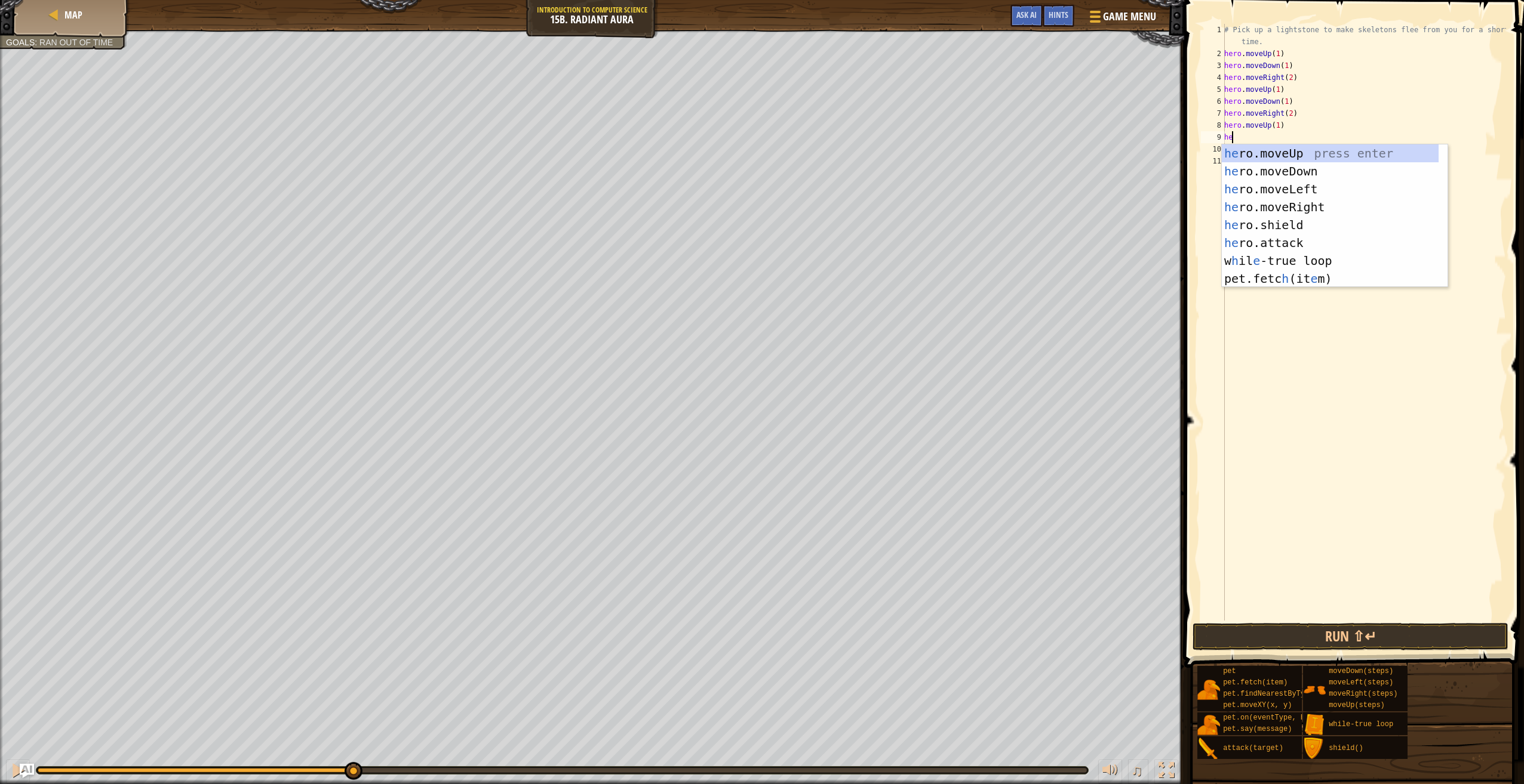
type textarea "hero"
click at [1371, 163] on div "hero .moveUp press enter hero .moveDown press enter hero .moveLeft press enter …" at bounding box center [1334, 225] width 226 height 161
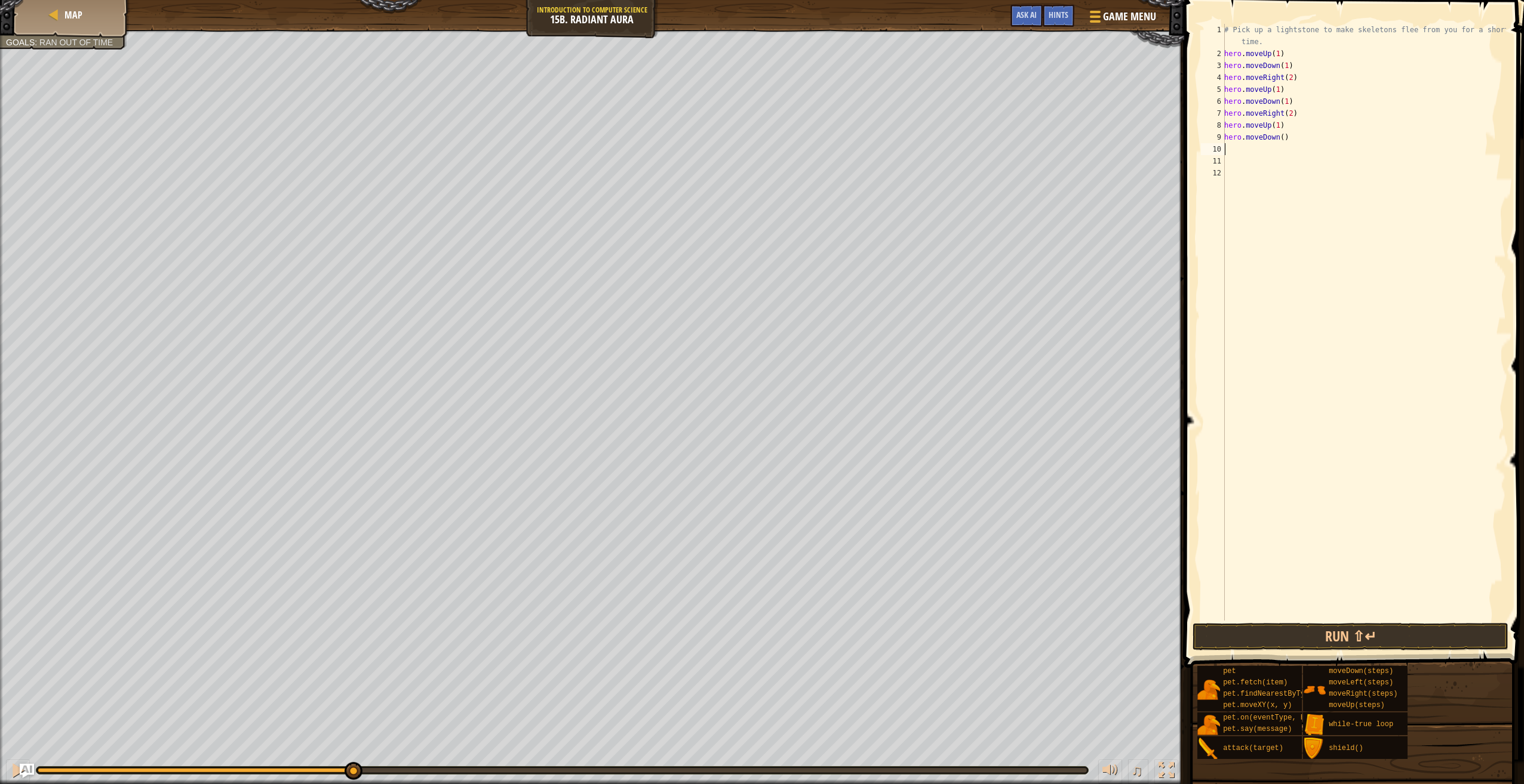
scroll to position [5, 0]
type textarea "hero.moveDown(1)"
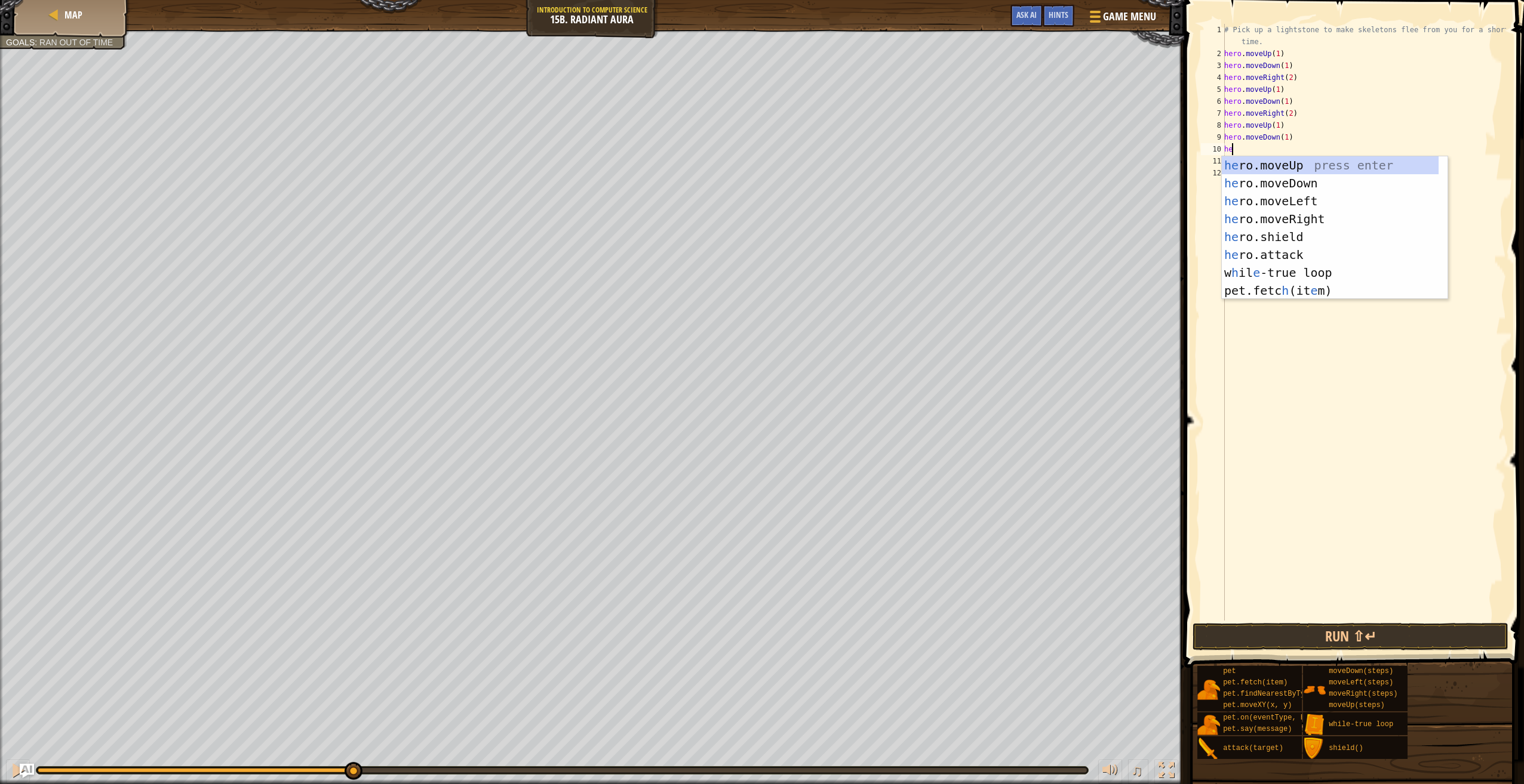
type textarea "hero"
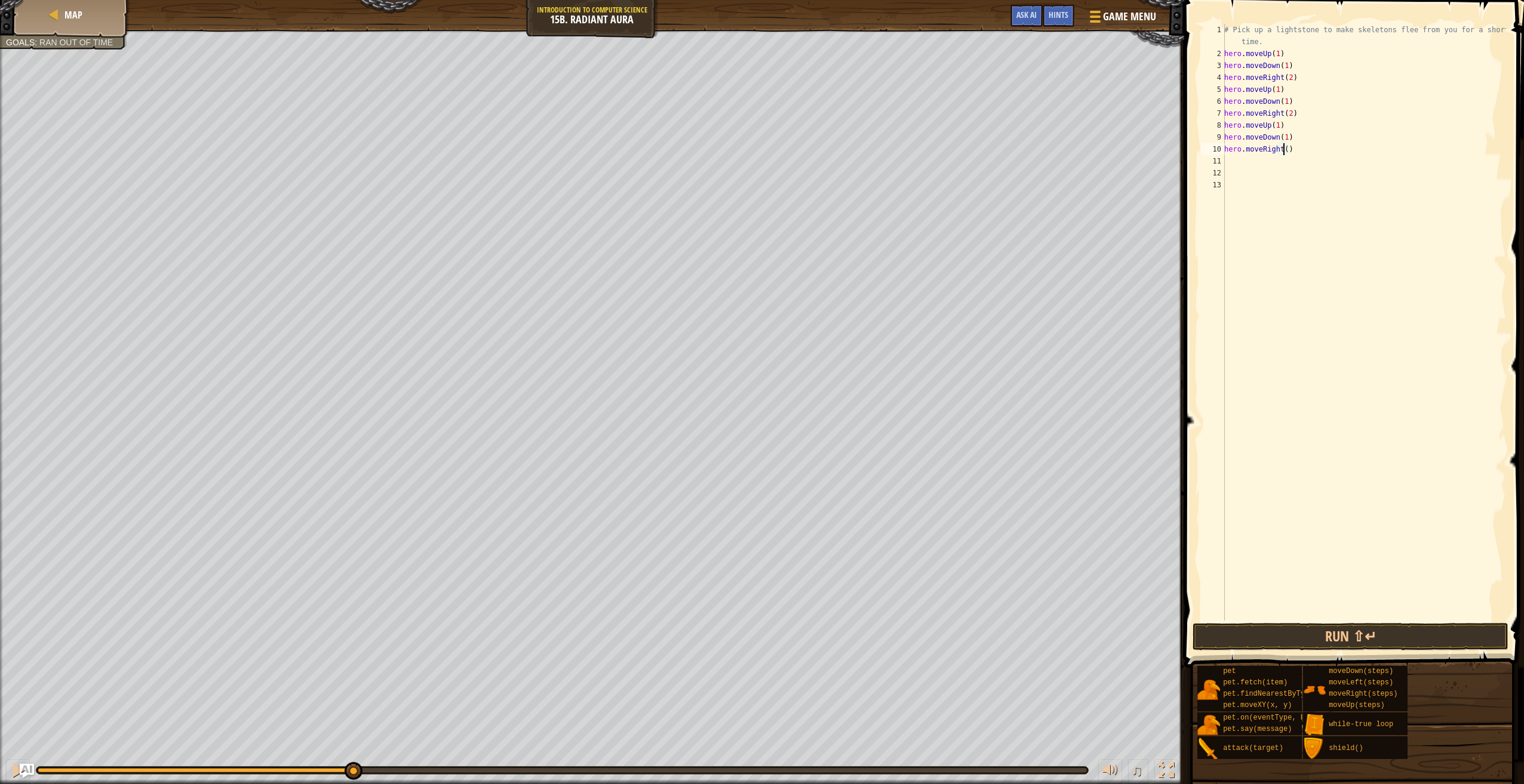
scroll to position [5, 5]
click at [1417, 625] on button "Run ⇧↵" at bounding box center [1350, 637] width 316 height 27
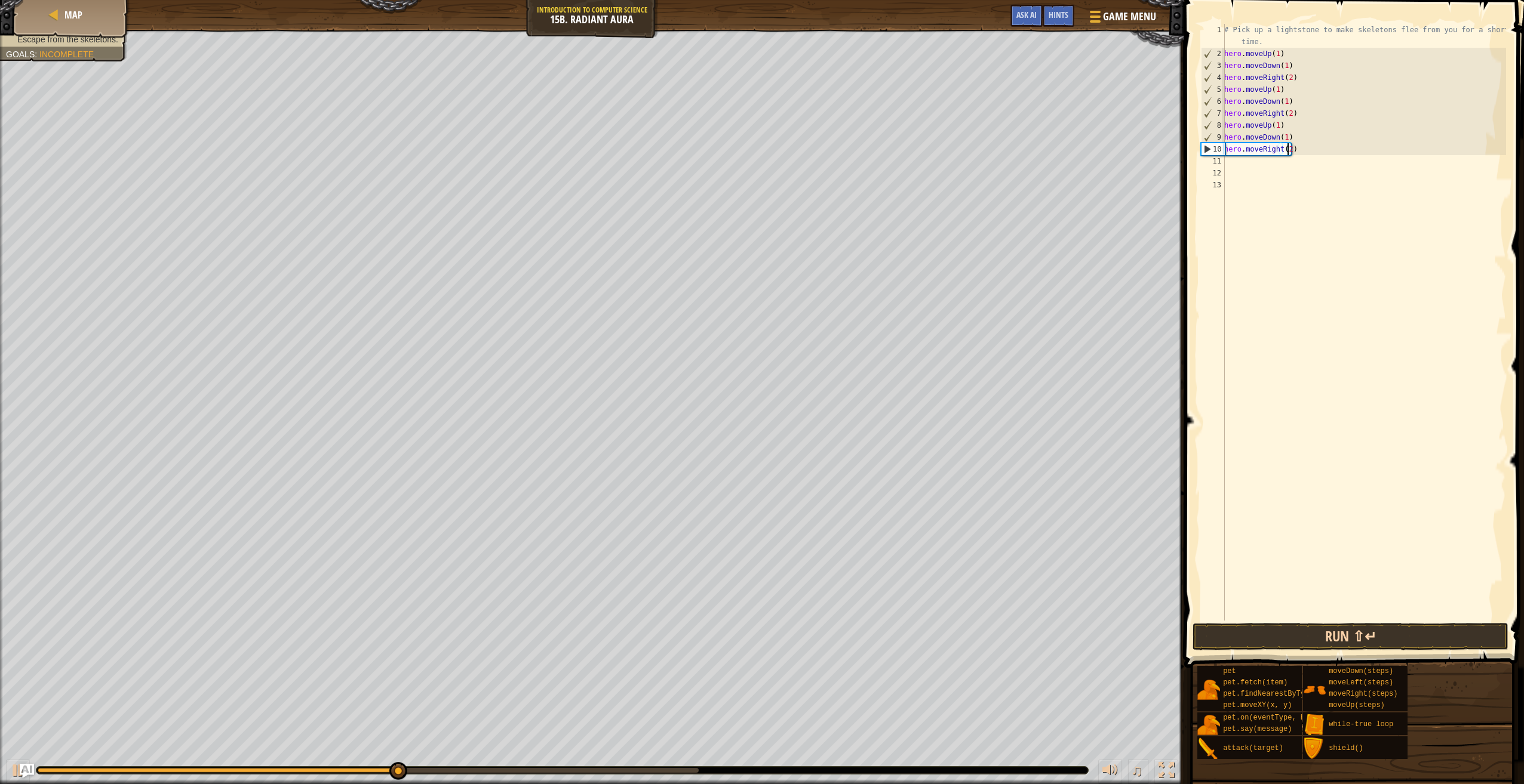
type textarea "hero.moveRight(2)"
click at [1387, 638] on button "Run ⇧↵" at bounding box center [1350, 637] width 316 height 27
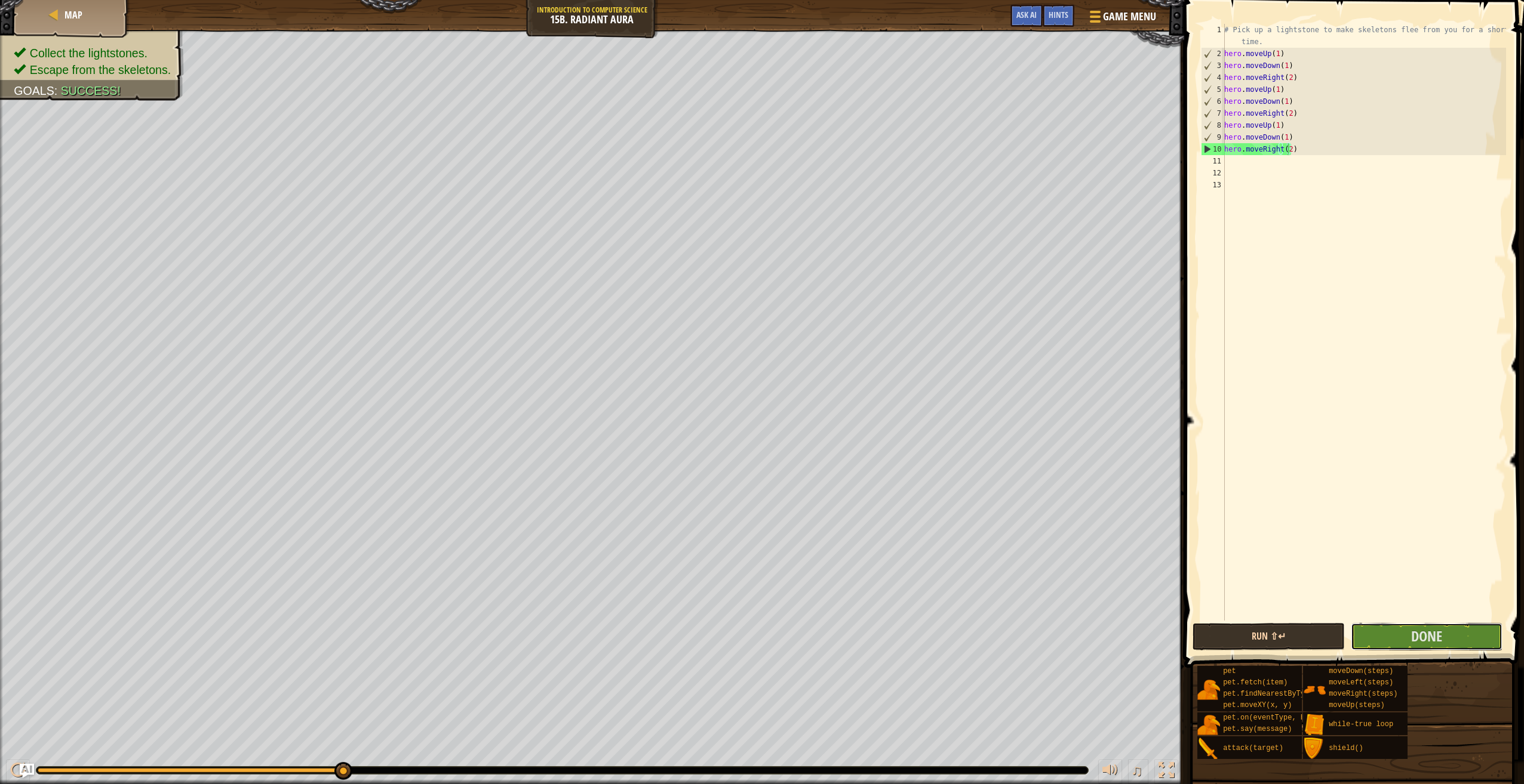
click at [1383, 637] on button "Done" at bounding box center [1426, 637] width 151 height 27
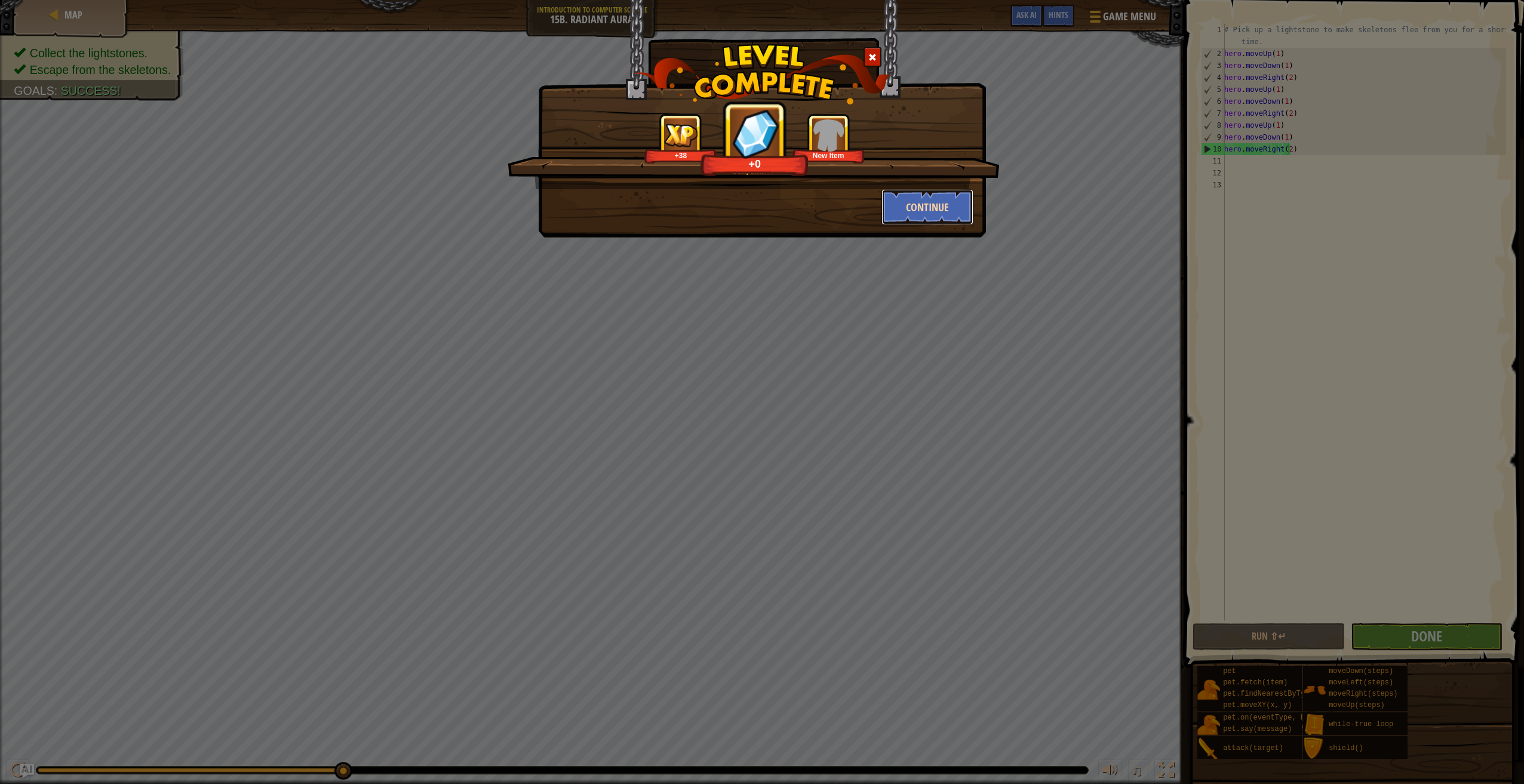
click at [911, 204] on button "Continue" at bounding box center [927, 208] width 92 height 36
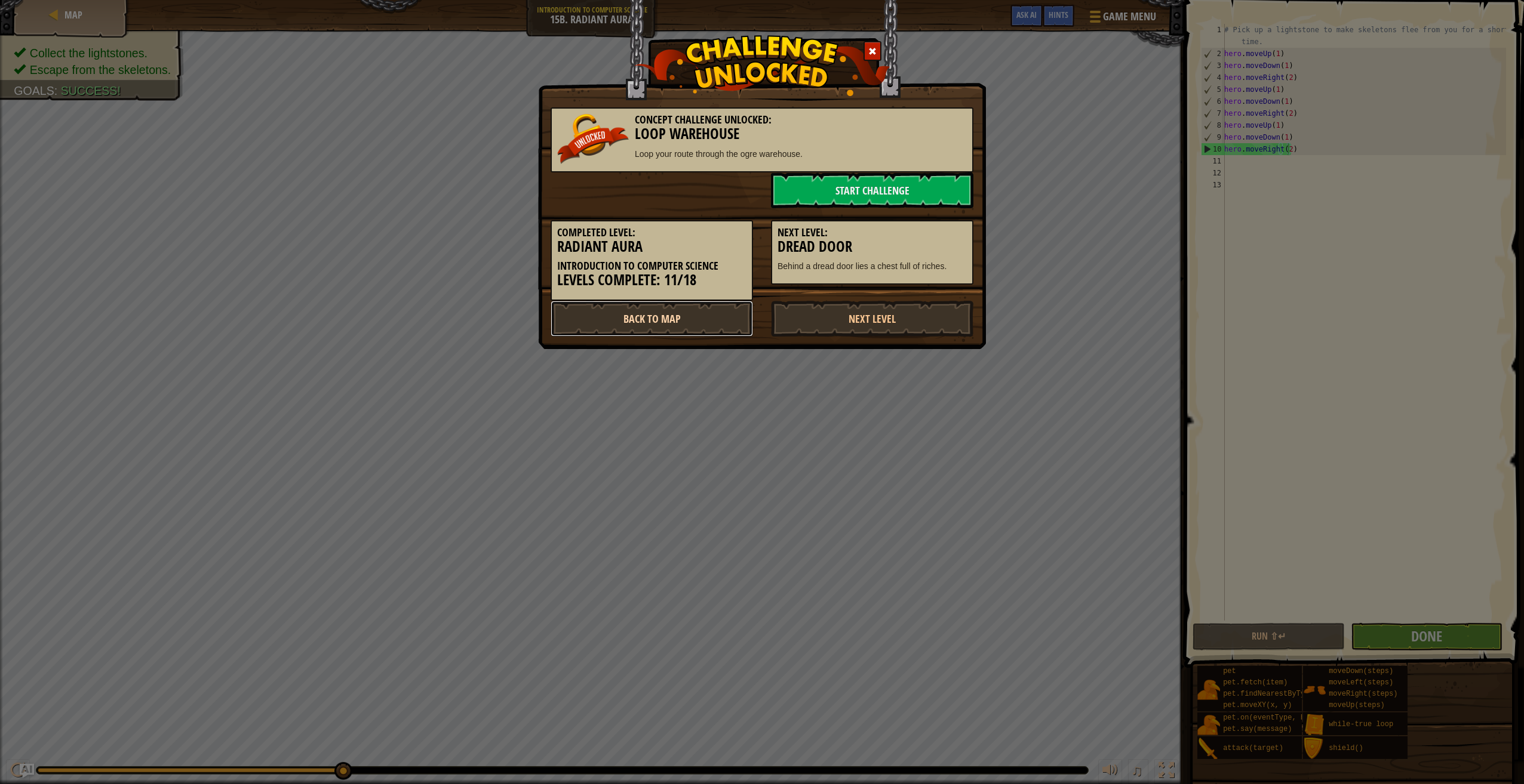
click at [728, 312] on link "Back to Map" at bounding box center [652, 318] width 203 height 36
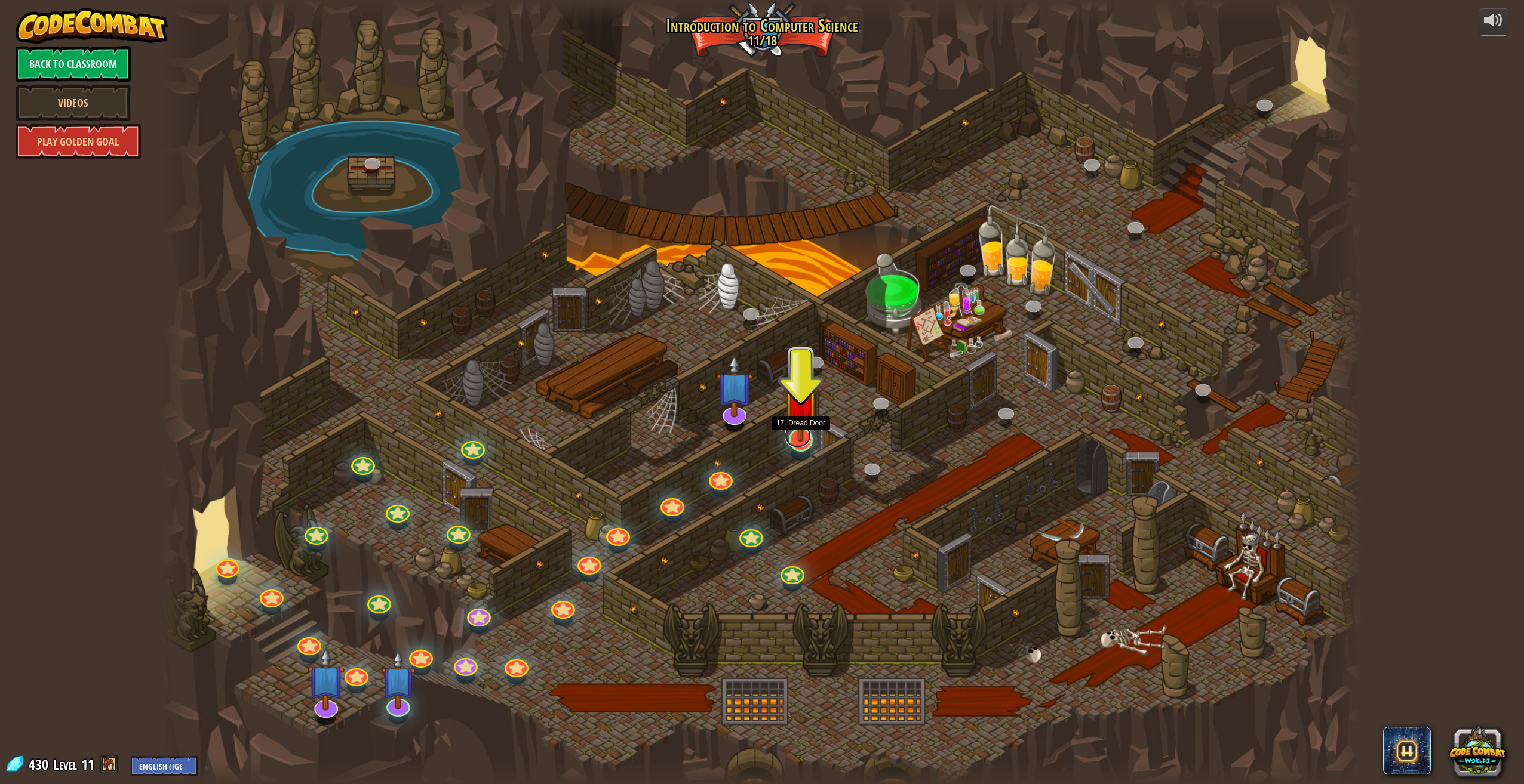
click at [799, 445] on link at bounding box center [797, 435] width 26 height 24
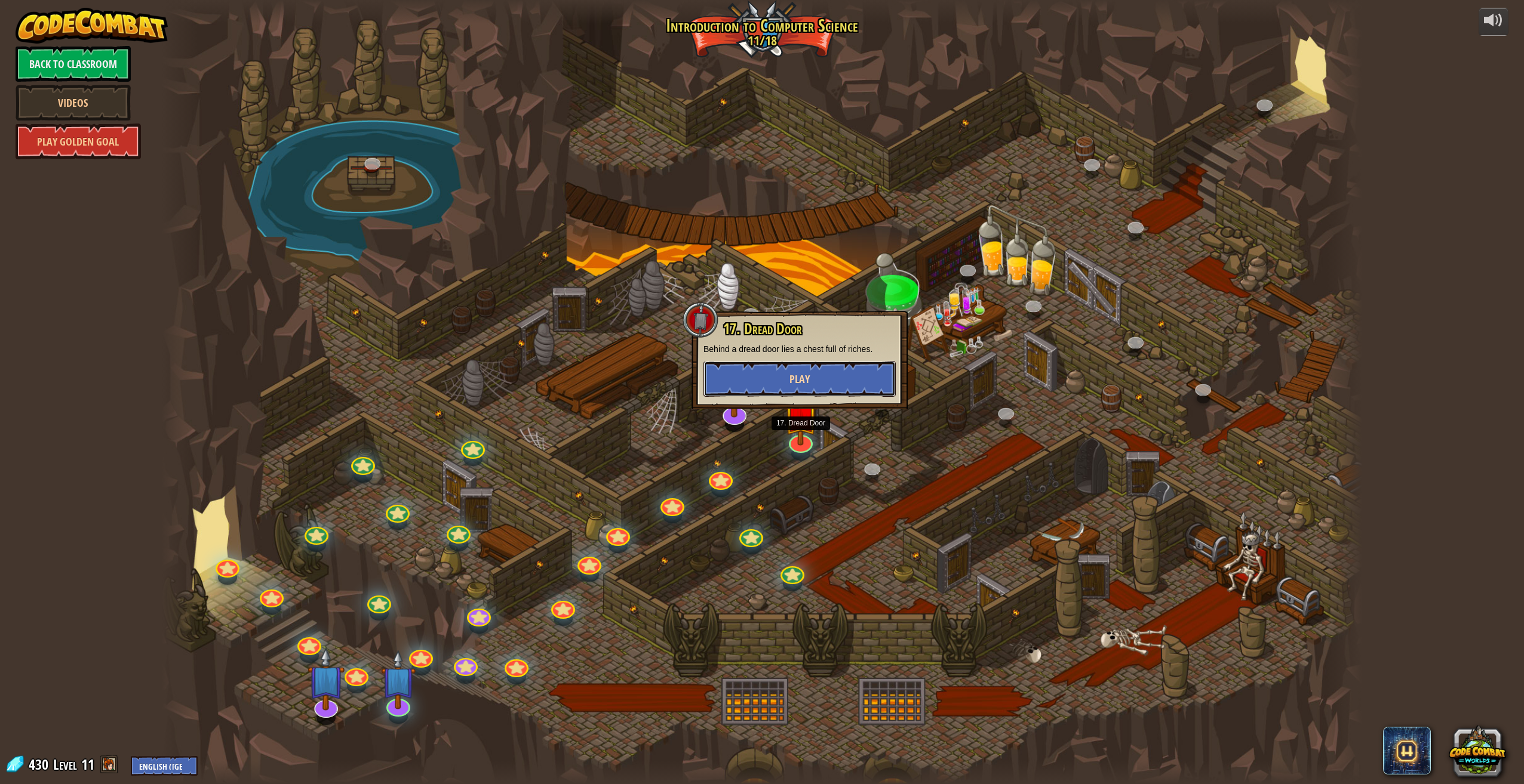
click at [801, 383] on span "Play" at bounding box center [799, 379] width 20 height 15
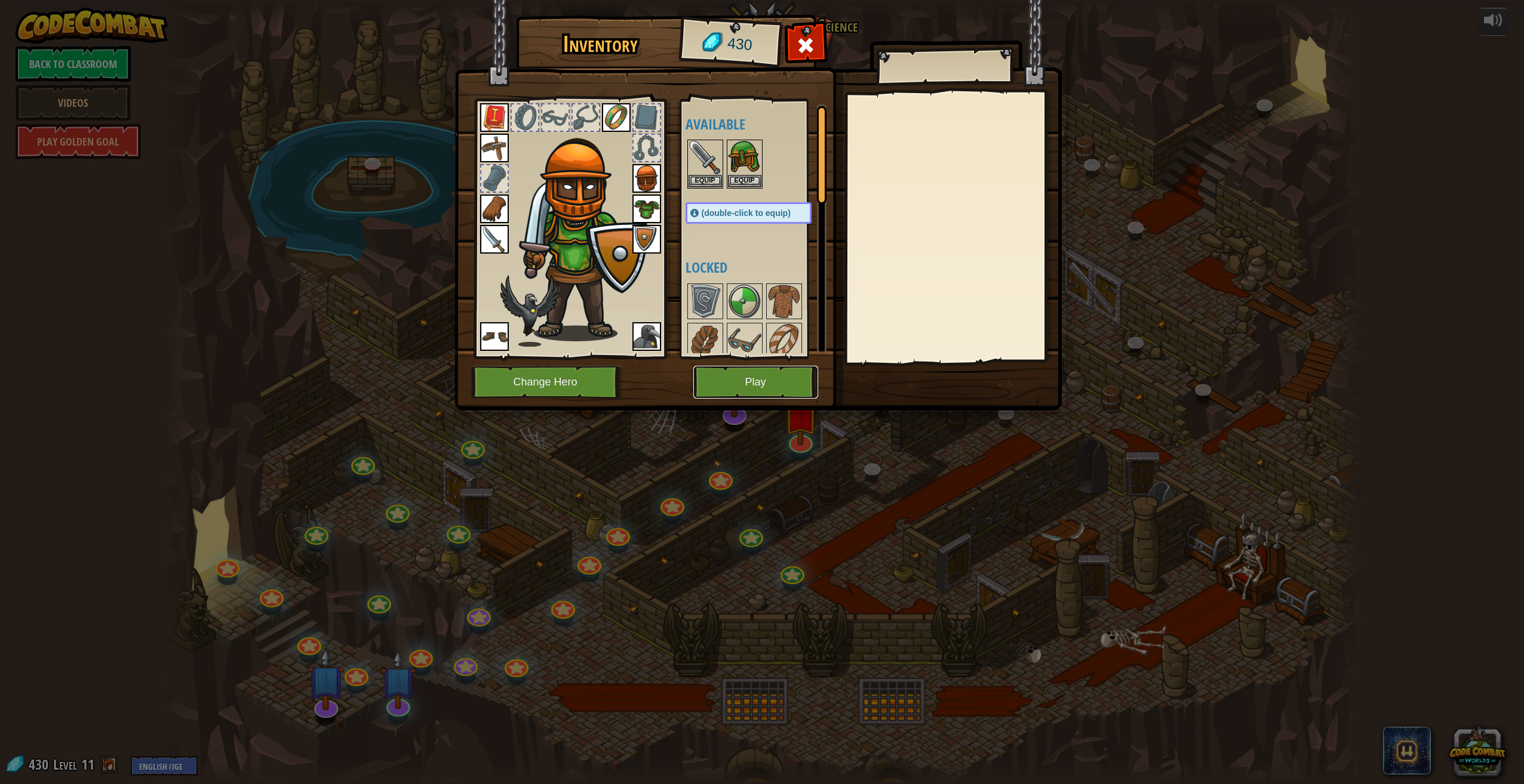
click at [791, 381] on button "Play" at bounding box center [756, 383] width 125 height 33
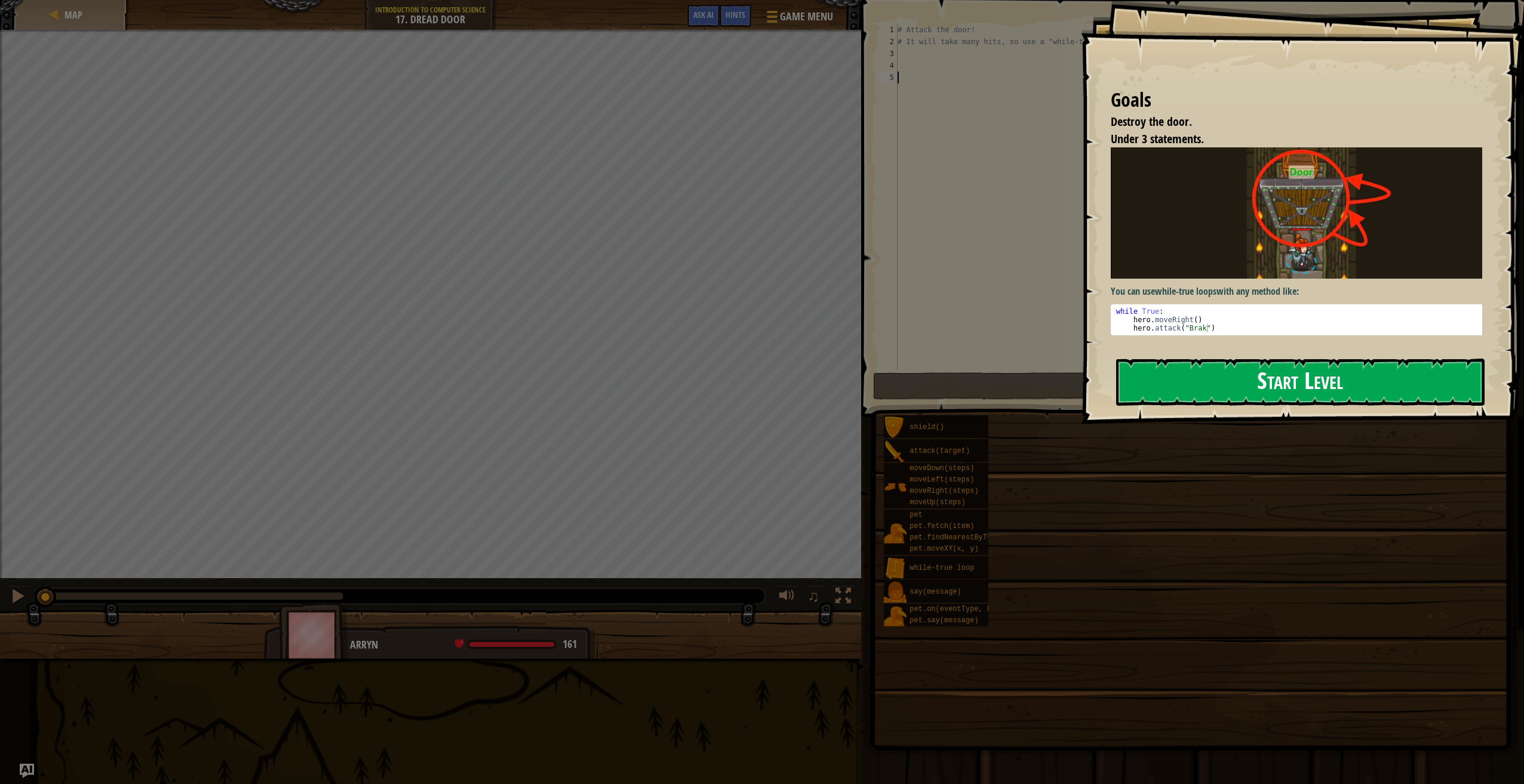
click at [1209, 385] on button "Start Level" at bounding box center [1300, 382] width 368 height 47
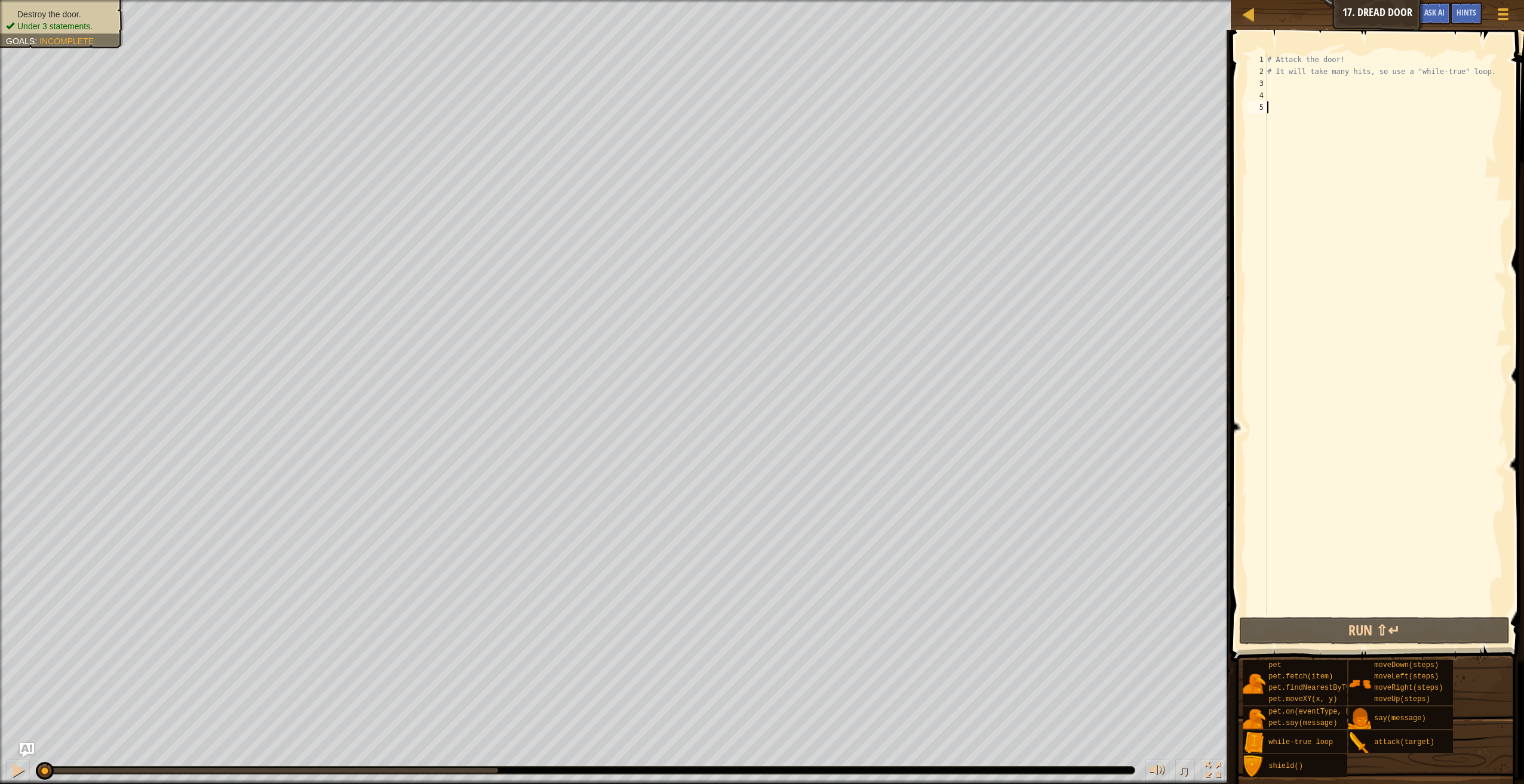
click at [1287, 85] on div "# Attack the door! # It will take many hits, so use a "while-true" loop." at bounding box center [1385, 347] width 242 height 585
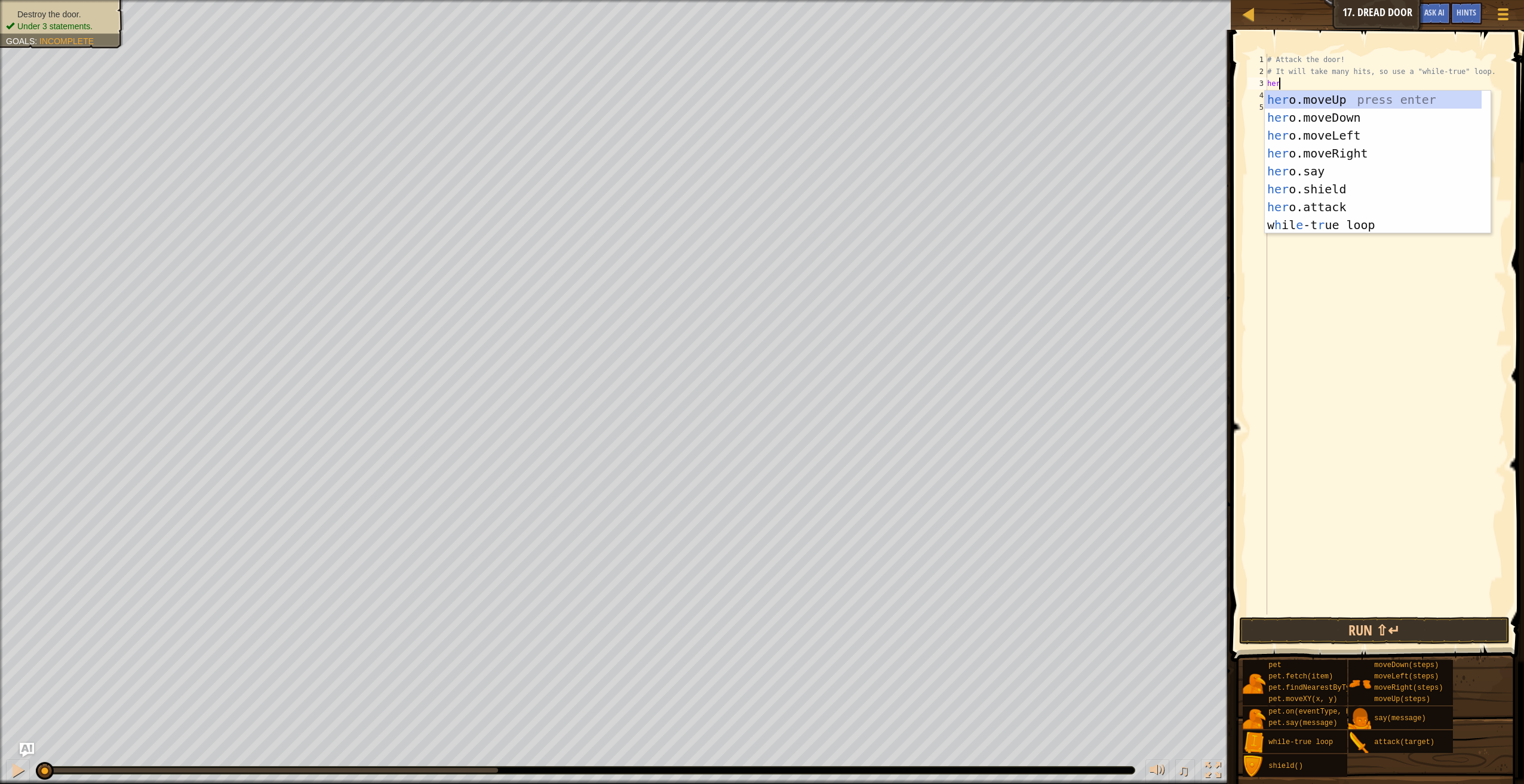
scroll to position [5, 1]
click at [1356, 208] on div "hero .moveUp press enter hero .moveDown press enter hero .moveLeft press enter …" at bounding box center [1377, 180] width 226 height 179
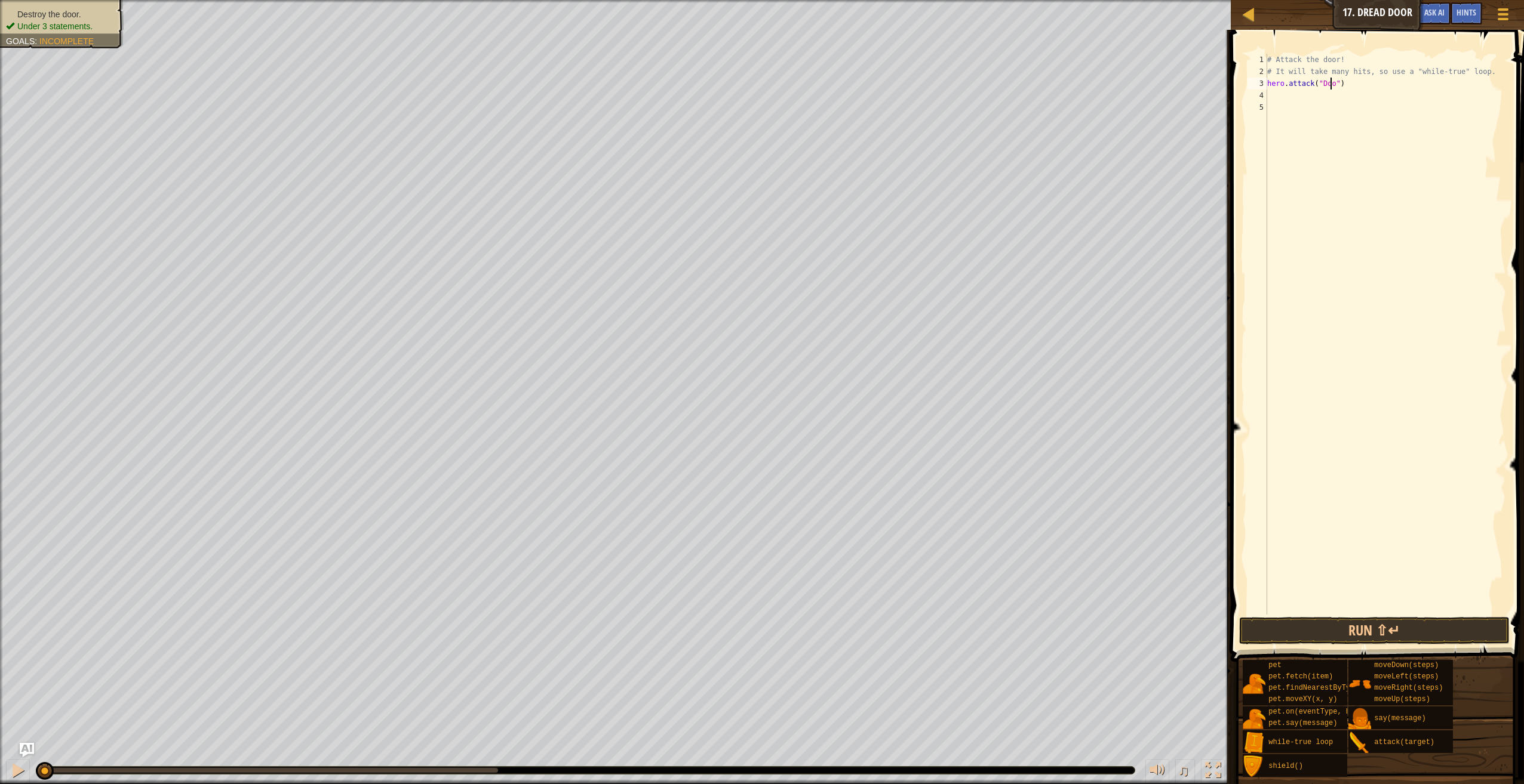
scroll to position [5, 5]
type textarea "hero.attack("Door")"
click at [1359, 636] on button "Run ⇧↵" at bounding box center [1374, 631] width 270 height 27
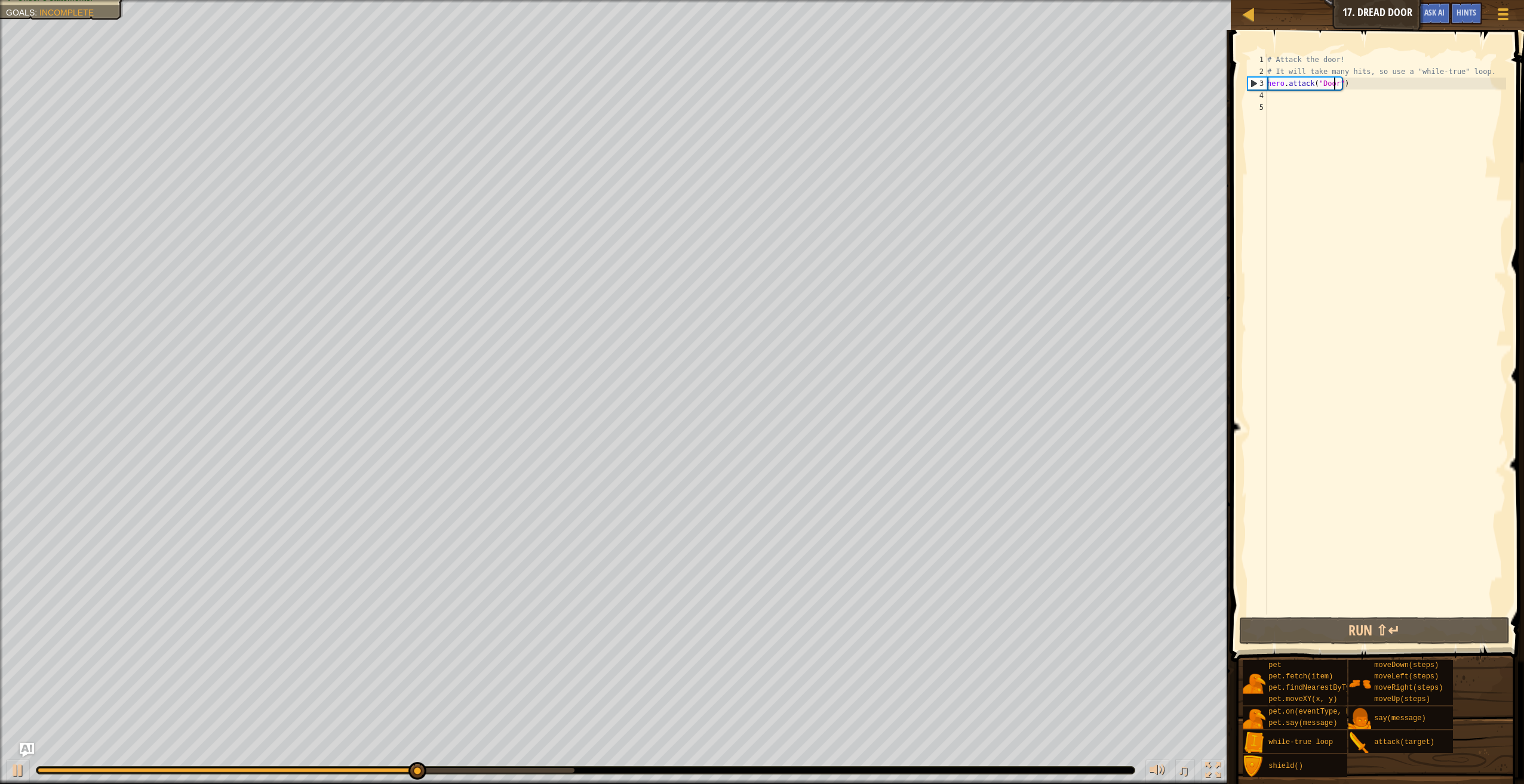
click at [1330, 104] on div "# Attack the door! # It will take many hits, so use a "while-true" loop. hero .…" at bounding box center [1385, 347] width 242 height 585
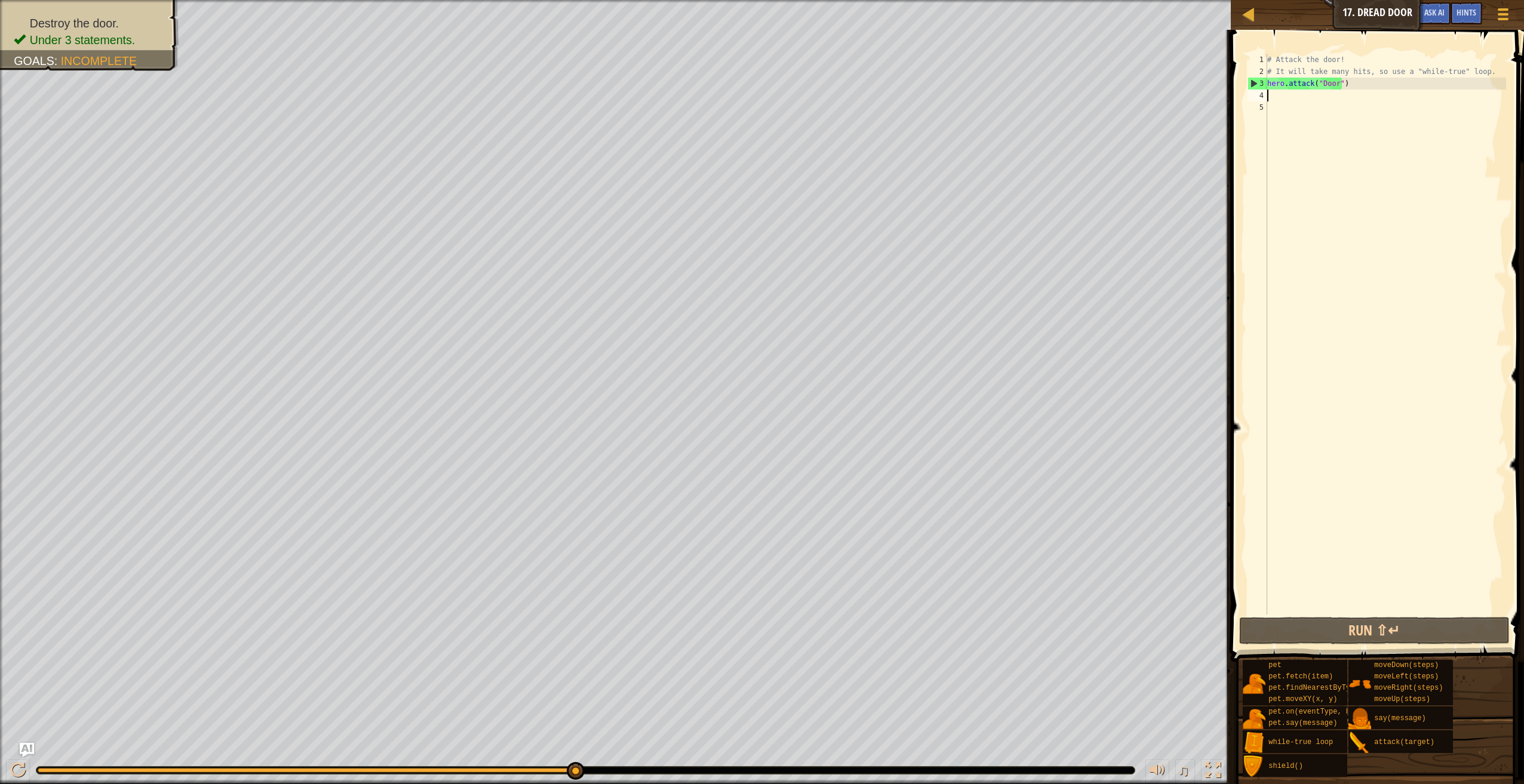
click at [1298, 99] on div "# Attack the door! # It will take many hits, so use a "while-true" loop. hero .…" at bounding box center [1385, 347] width 242 height 585
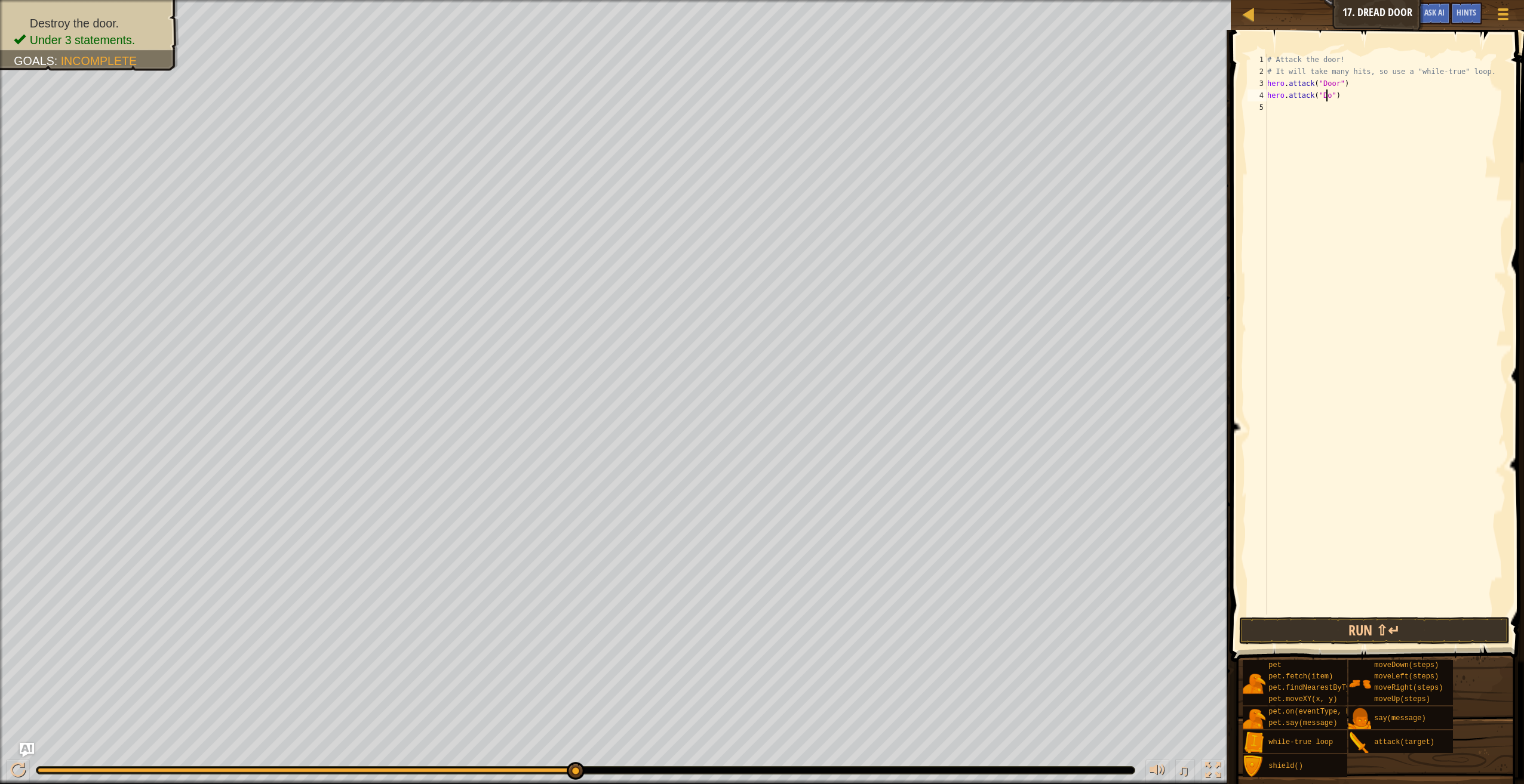
scroll to position [5, 5]
type textarea "hero.attack("Door")"
click at [1401, 621] on button "Run ⇧↵" at bounding box center [1374, 631] width 270 height 27
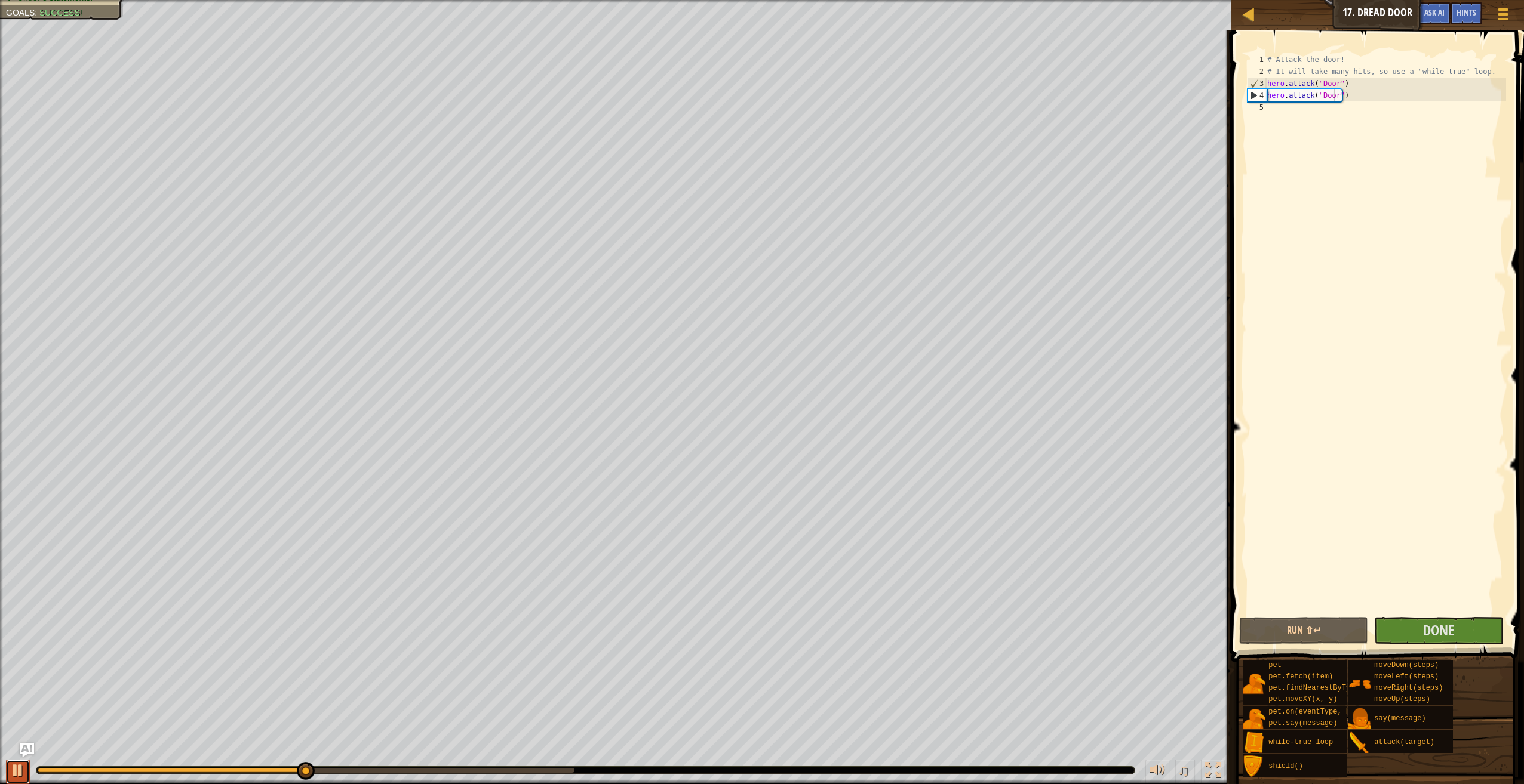
click at [9, 767] on button at bounding box center [17, 772] width 24 height 24
click at [1458, 623] on button "Done" at bounding box center [1438, 631] width 129 height 27
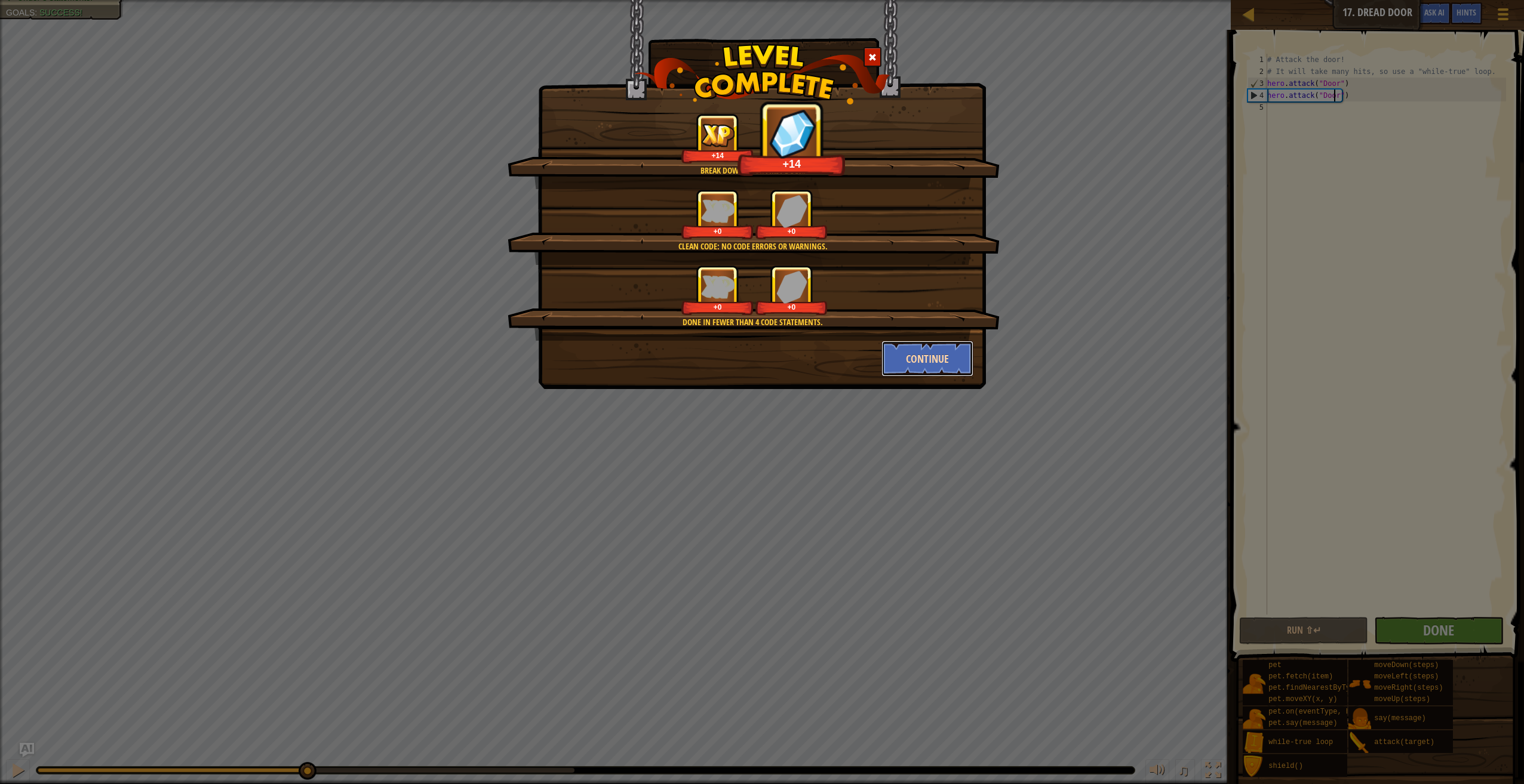
click at [910, 347] on button "Continue" at bounding box center [927, 359] width 92 height 36
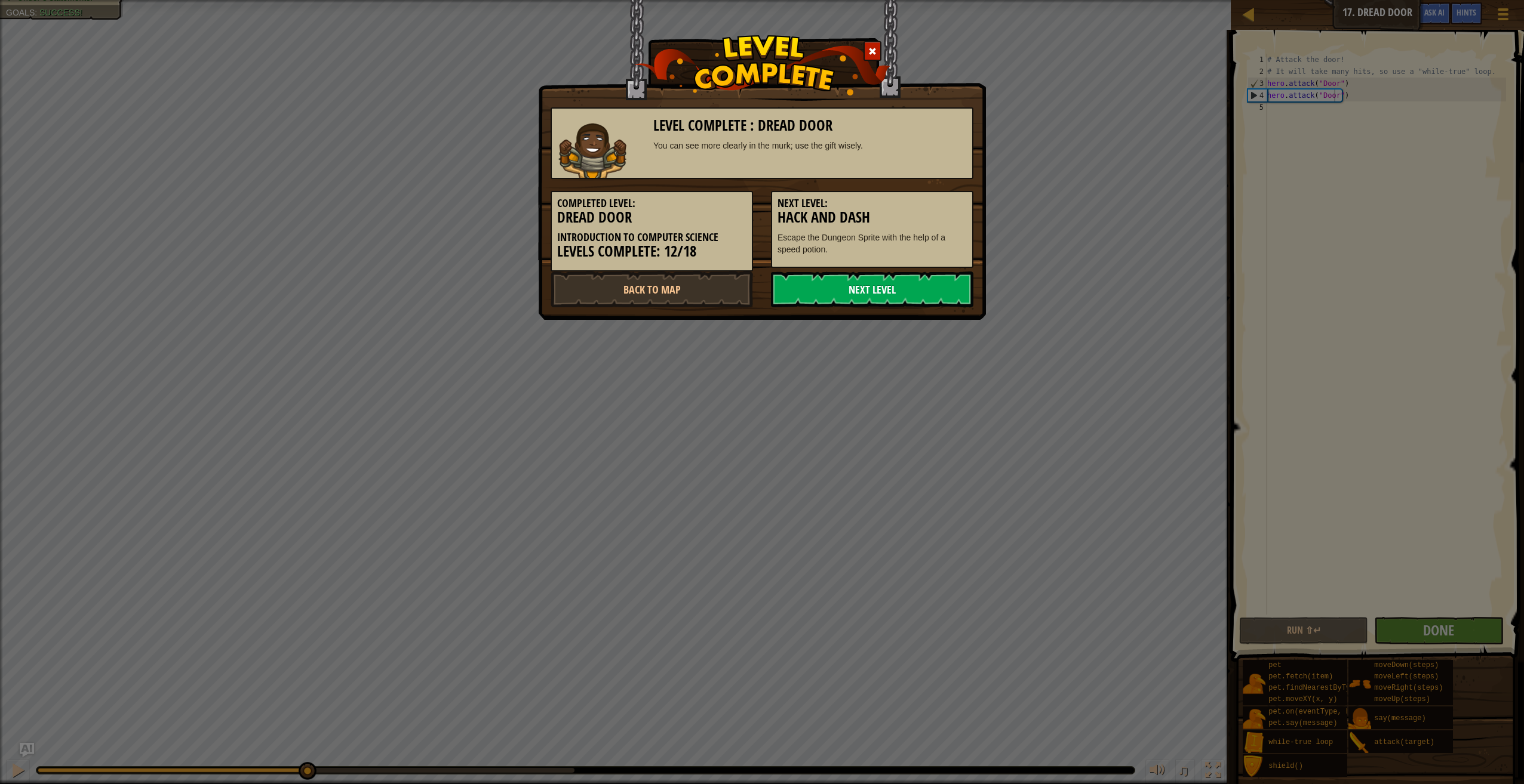
click at [849, 288] on link "Next Level" at bounding box center [872, 290] width 203 height 36
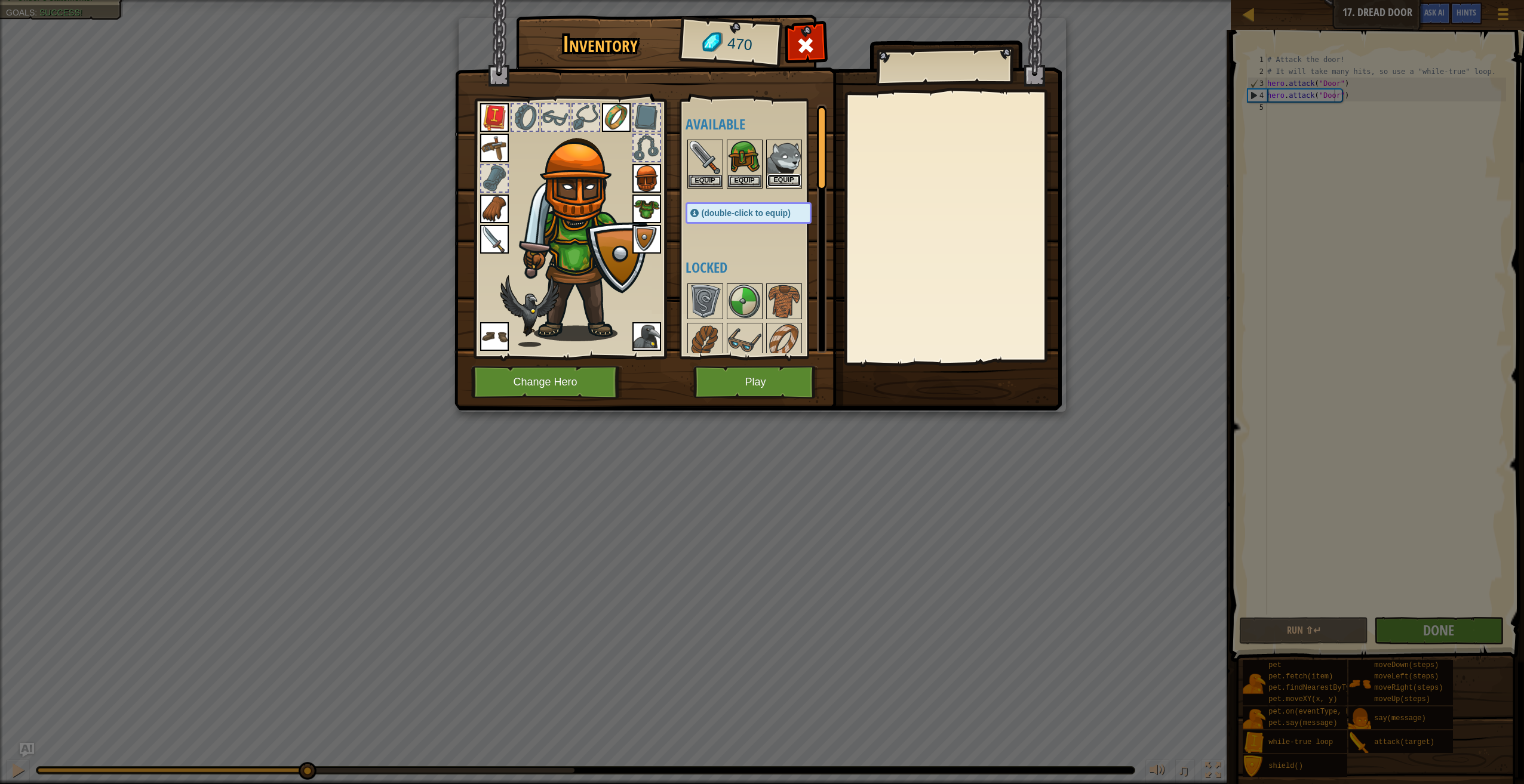
click at [780, 175] on button "Equip" at bounding box center [784, 180] width 33 height 12
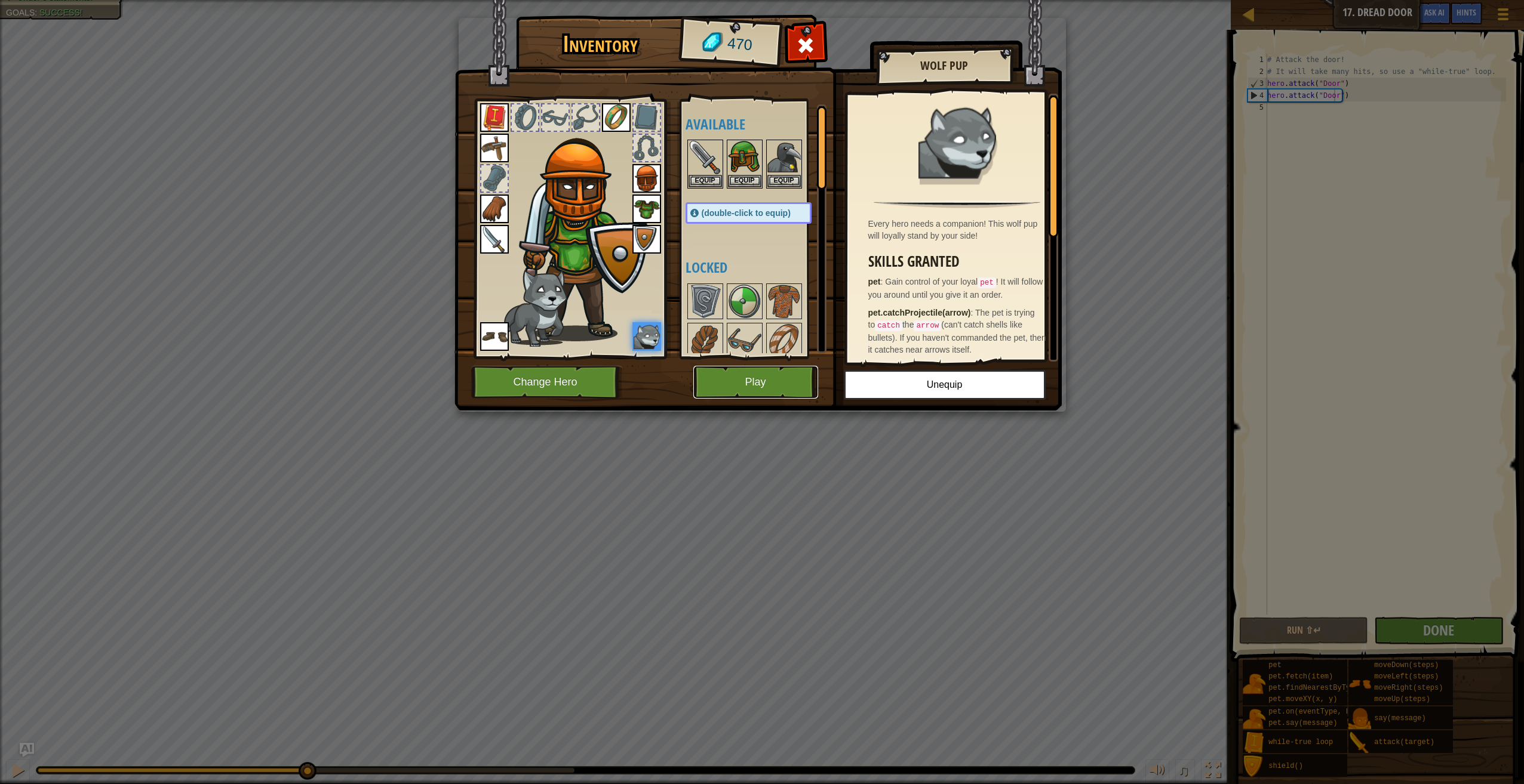
click at [775, 383] on button "Play" at bounding box center [756, 383] width 125 height 33
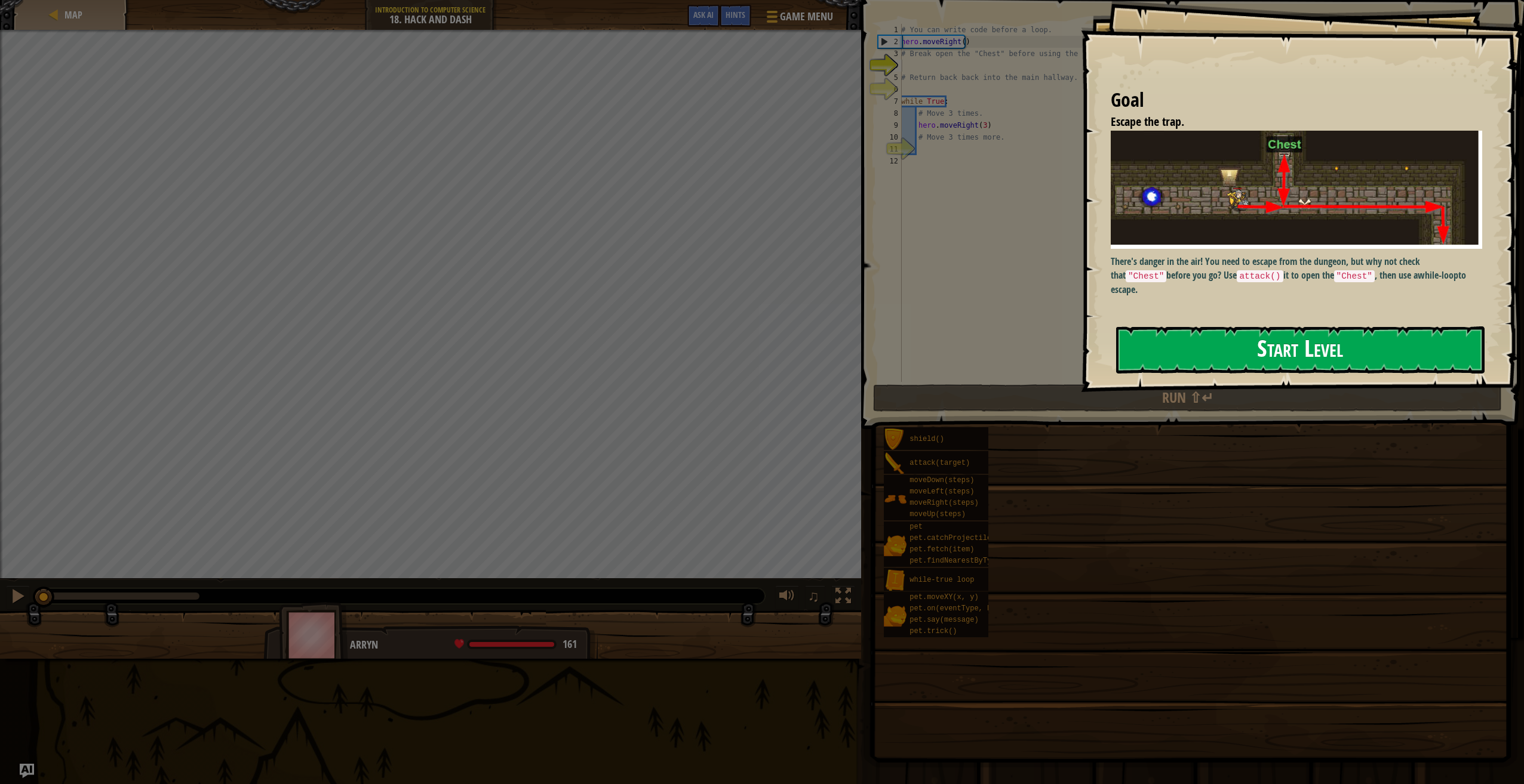
click at [1319, 352] on button "Start Level" at bounding box center [1300, 349] width 368 height 47
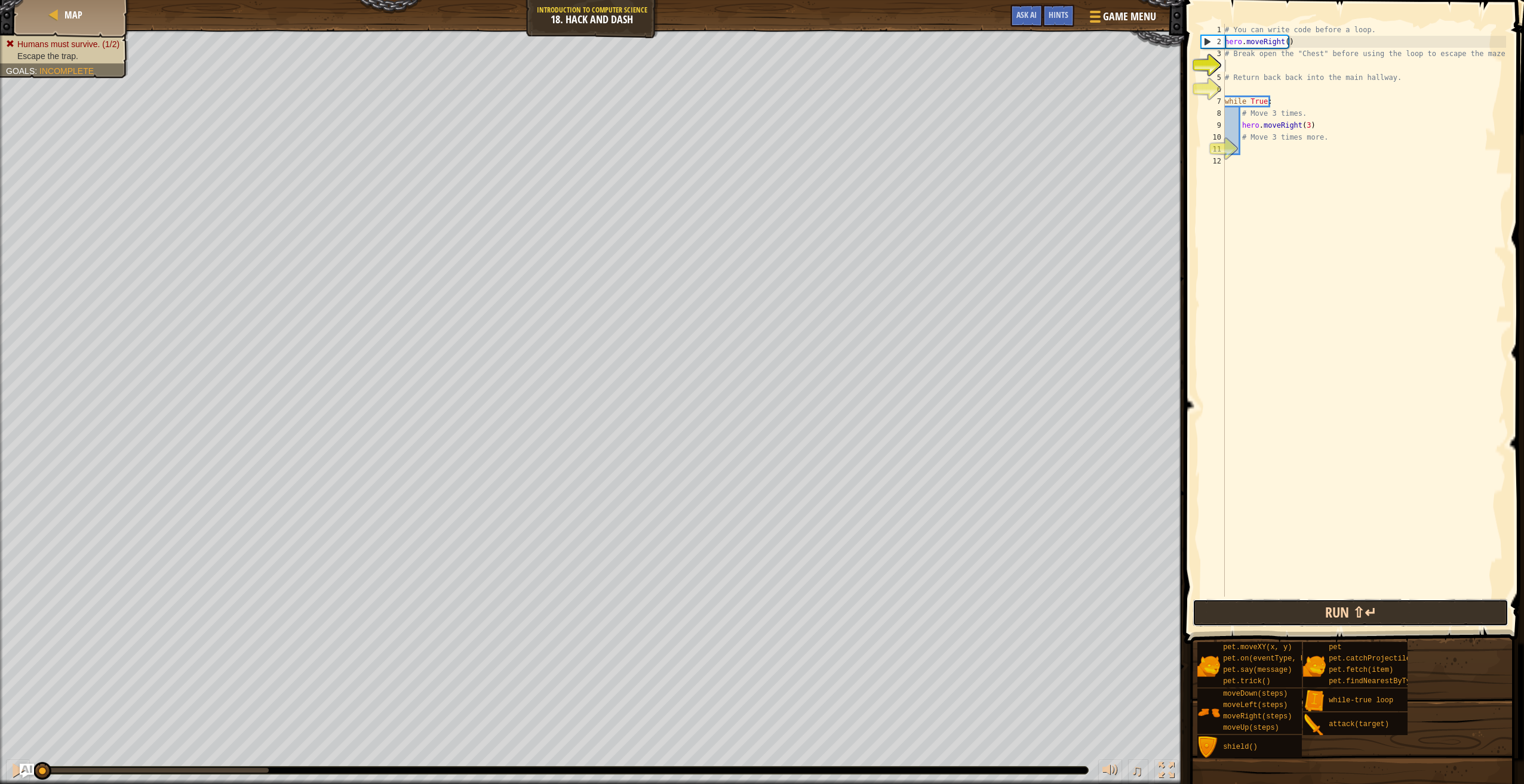
click at [1342, 620] on button "Run ⇧↵" at bounding box center [1350, 613] width 316 height 27
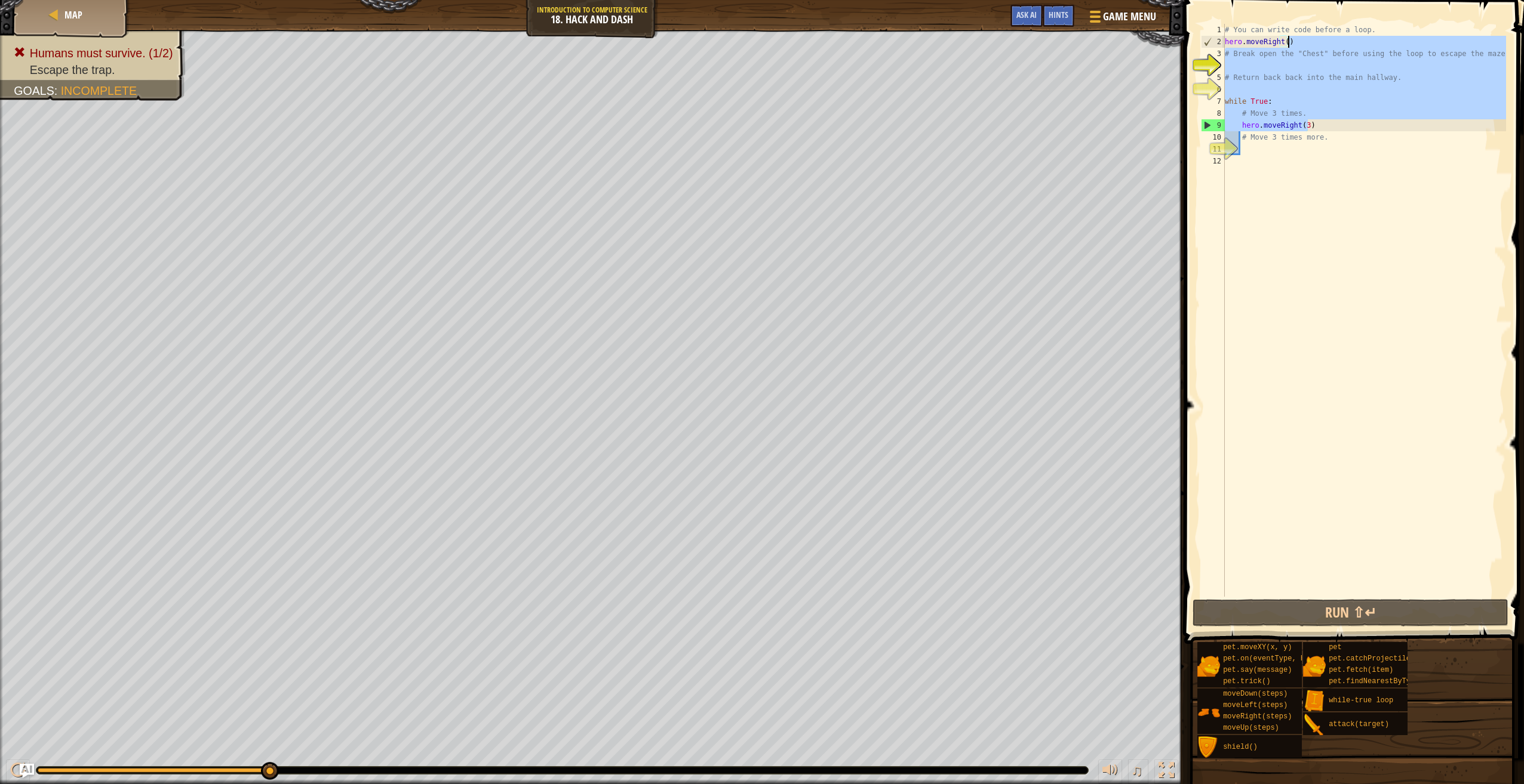
drag, startPoint x: 1329, startPoint y: 128, endPoint x: 1293, endPoint y: 40, distance: 95.1
click at [1293, 40] on div "# You can write code before a loop. hero . moveRight ( ) # Break open the "Ches…" at bounding box center [1363, 322] width 283 height 597
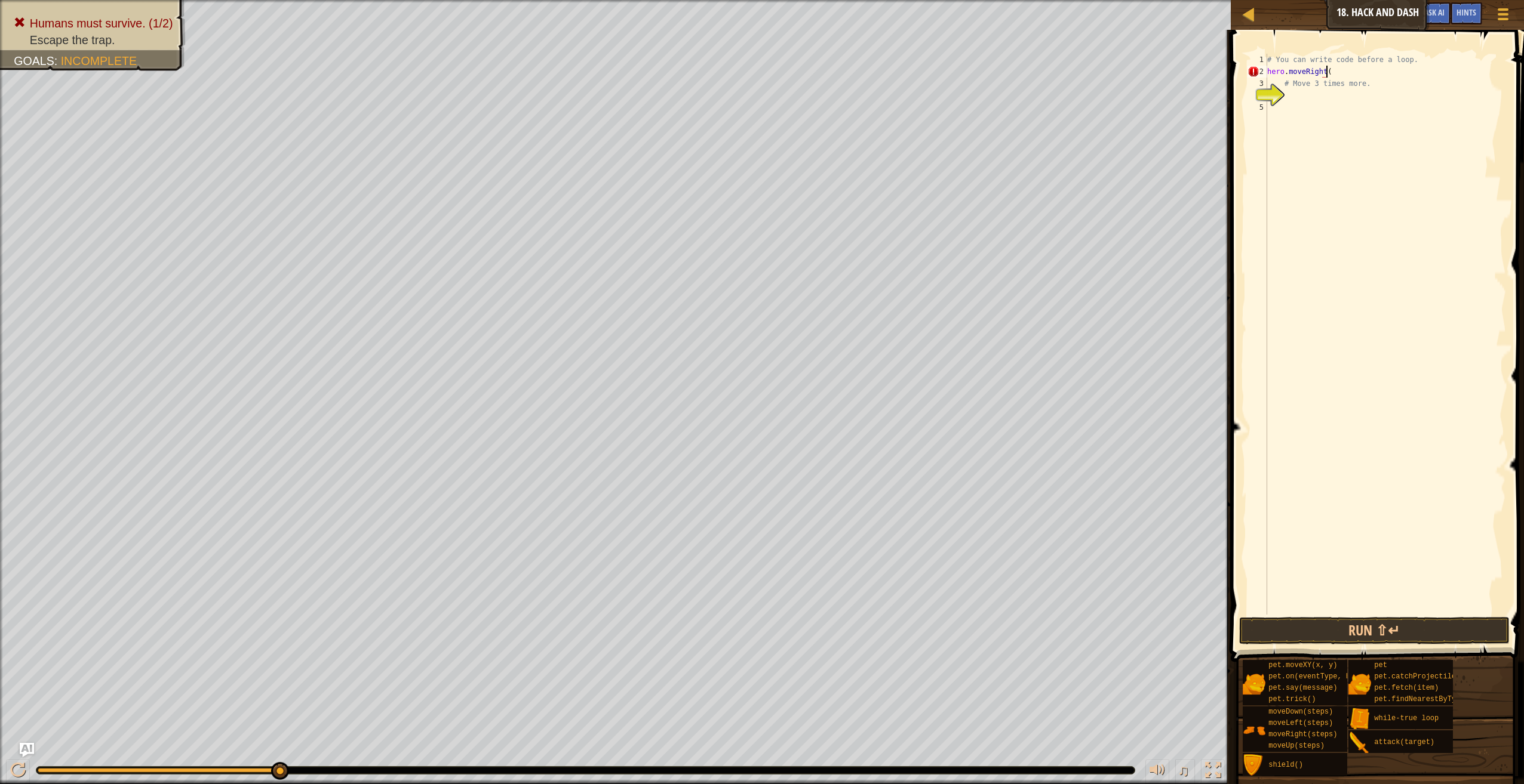
scroll to position [5, 5]
type textarea "hero.moveRight(3)"
click at [1307, 94] on div "# You can write code before a loop. hero . moveRight ( 3 ) # Move 3 times more." at bounding box center [1385, 347] width 242 height 585
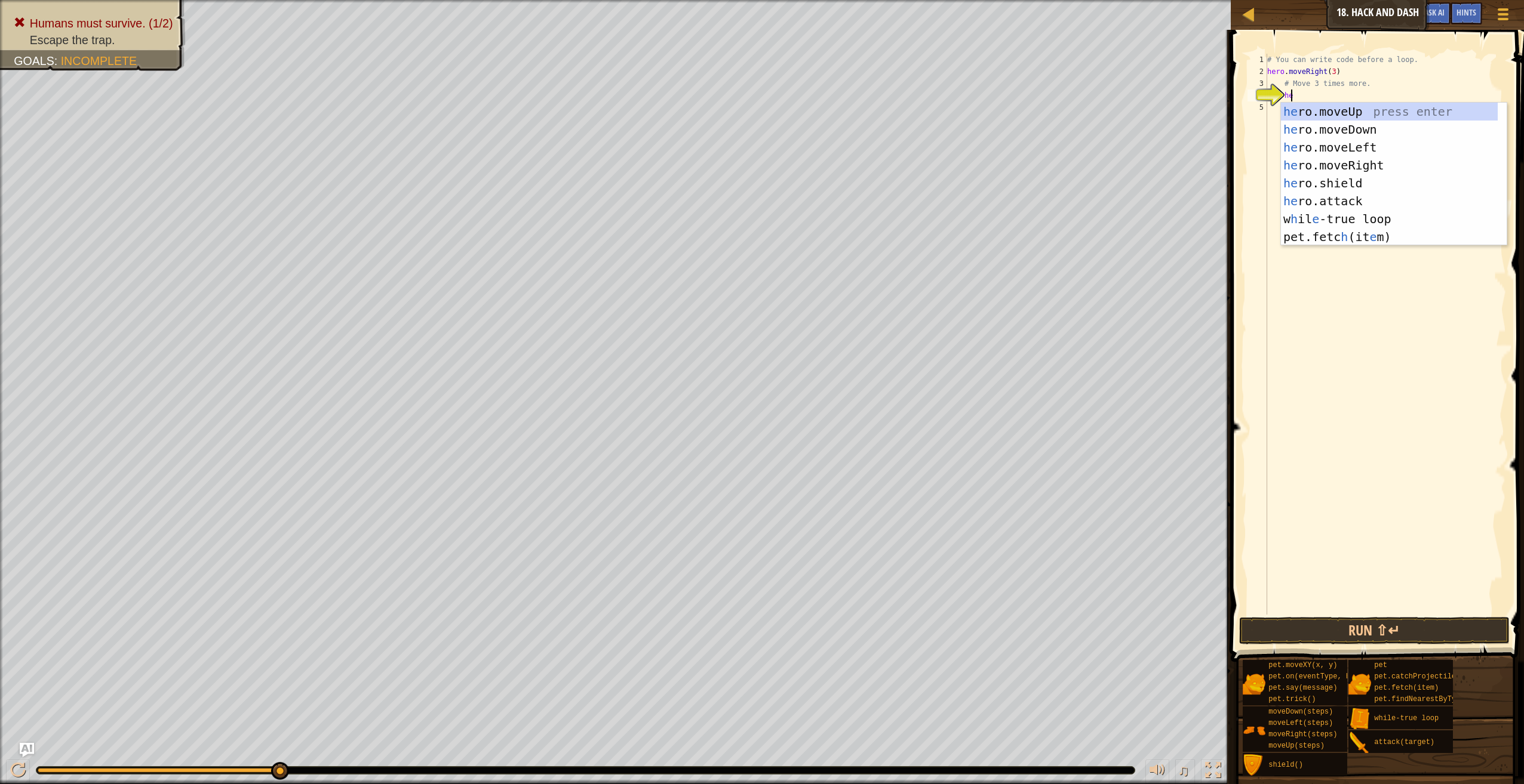
scroll to position [5, 1]
type textarea "hero"
click at [1385, 130] on div "hero .moveUp press enter hero .moveDown press enter hero .moveLeft press enter …" at bounding box center [1393, 192] width 226 height 179
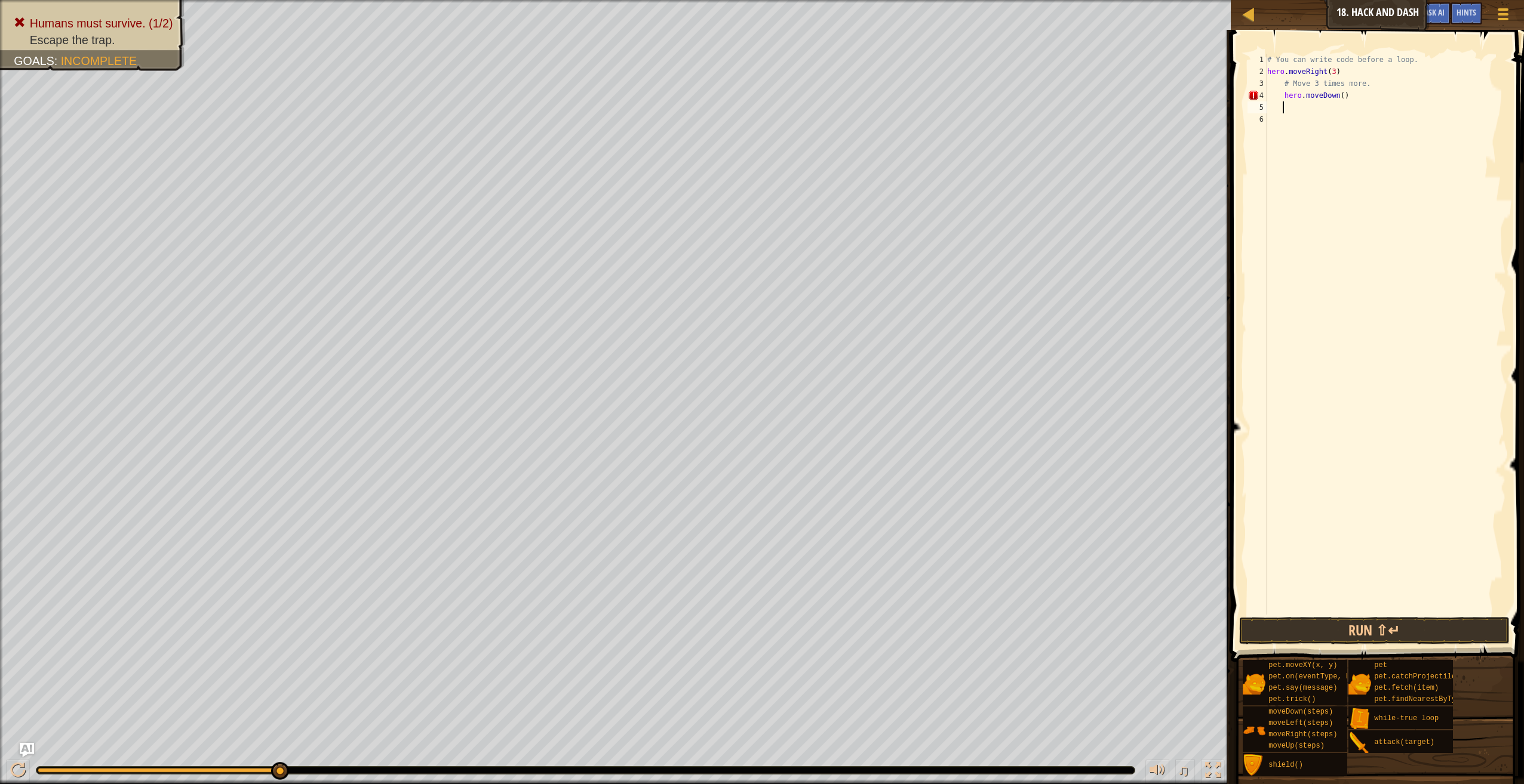
click at [1282, 94] on div "# You can write code before a loop. hero . moveRight ( 3 ) # Move 3 times more.…" at bounding box center [1385, 347] width 242 height 585
type textarea "hero.moveDown()"
click at [1337, 97] on div "# You can write code before a loop. hero . moveRight ( 4 ) # Move 3 times more.…" at bounding box center [1385, 347] width 242 height 585
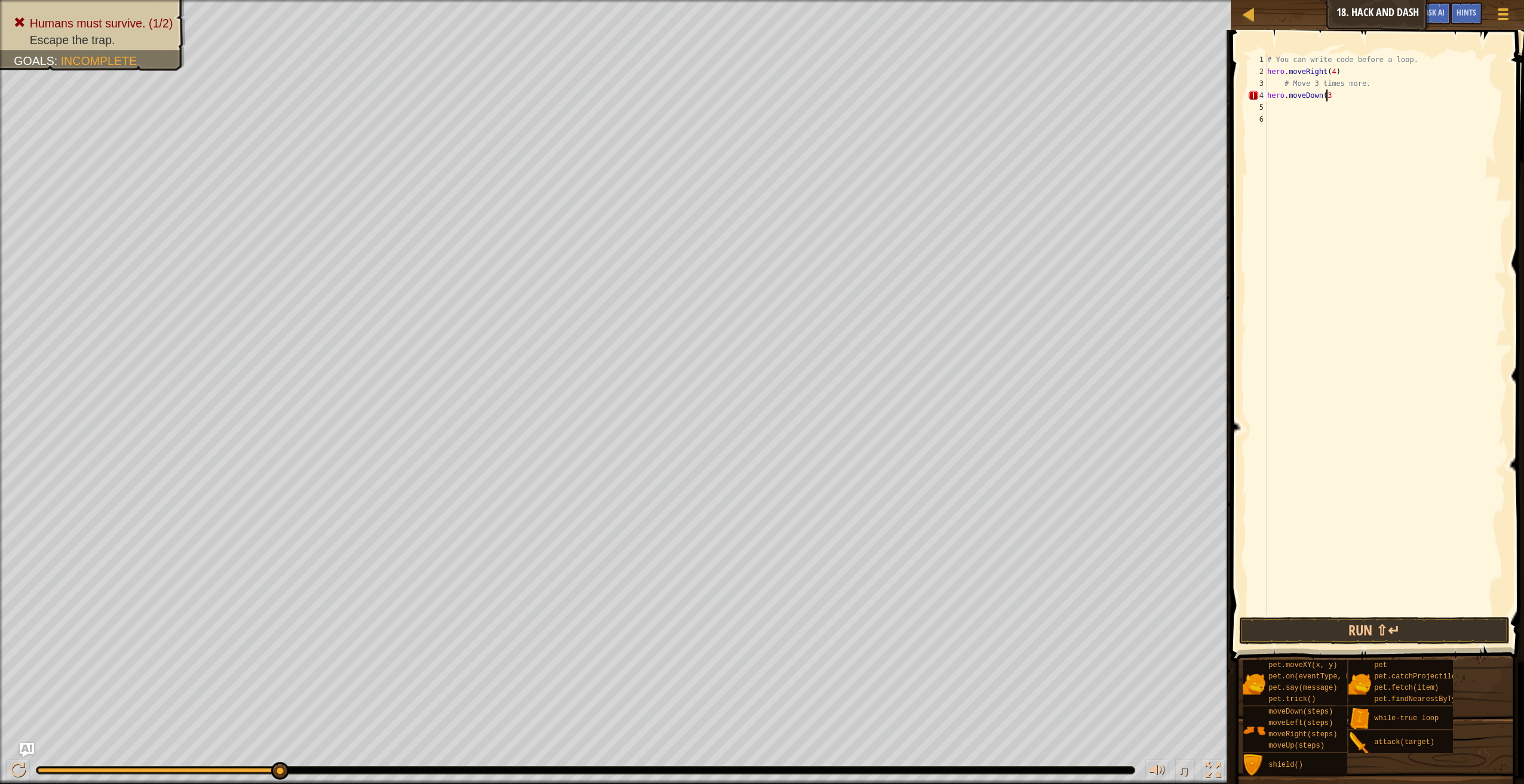
type textarea "hero.moveDown(3)"
click at [1303, 110] on div "# You can write code before a loop. hero . moveRight ( 4 ) # Move 3 times more.…" at bounding box center [1385, 347] width 242 height 585
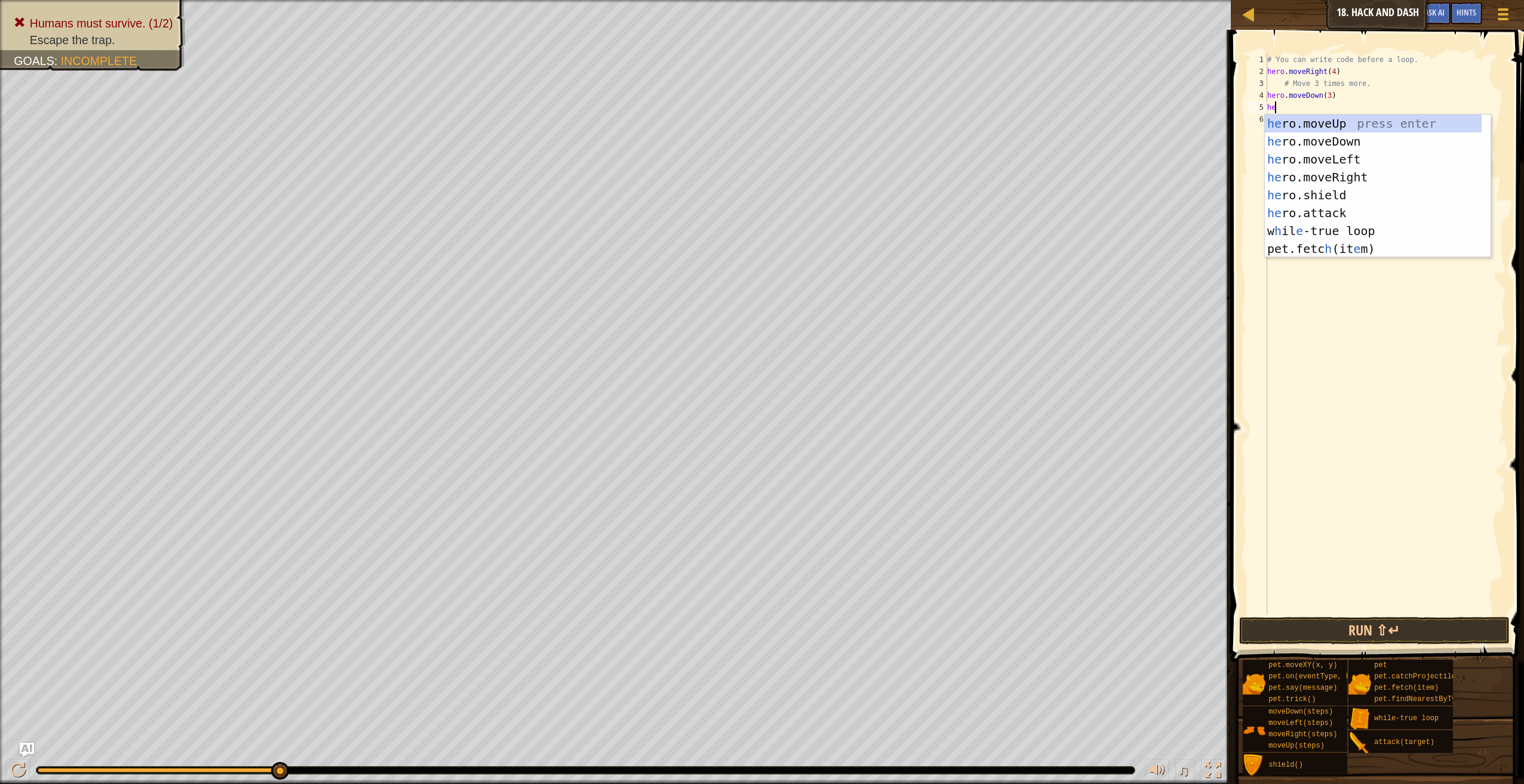
type textarea "hero"
click at [1379, 172] on div "hero .moveUp press enter hero .moveDown press enter hero .moveLeft press enter …" at bounding box center [1377, 204] width 226 height 179
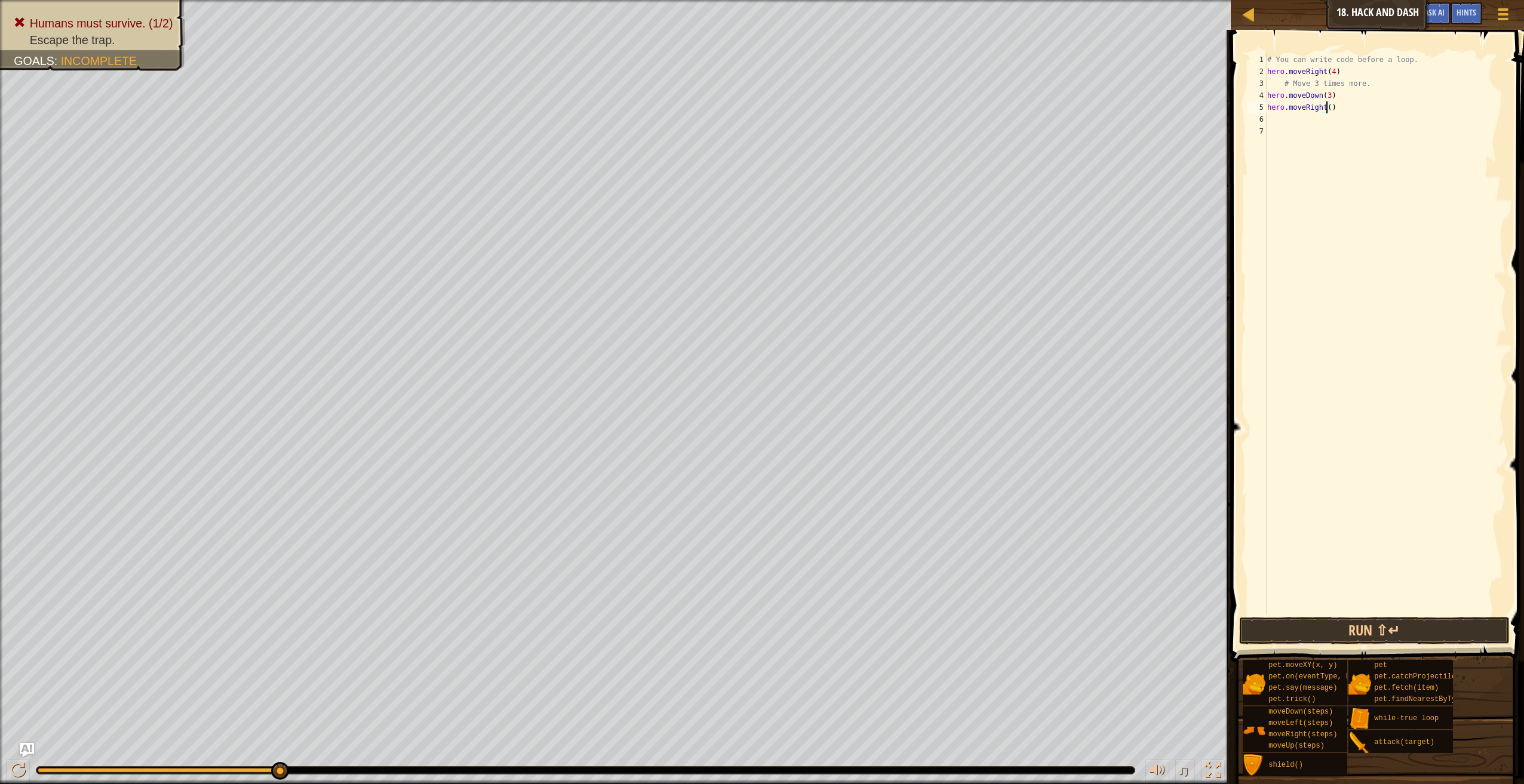
type textarea "hero.moveRight(3)"
click at [1468, 624] on button "Run ⇧↵" at bounding box center [1374, 631] width 270 height 27
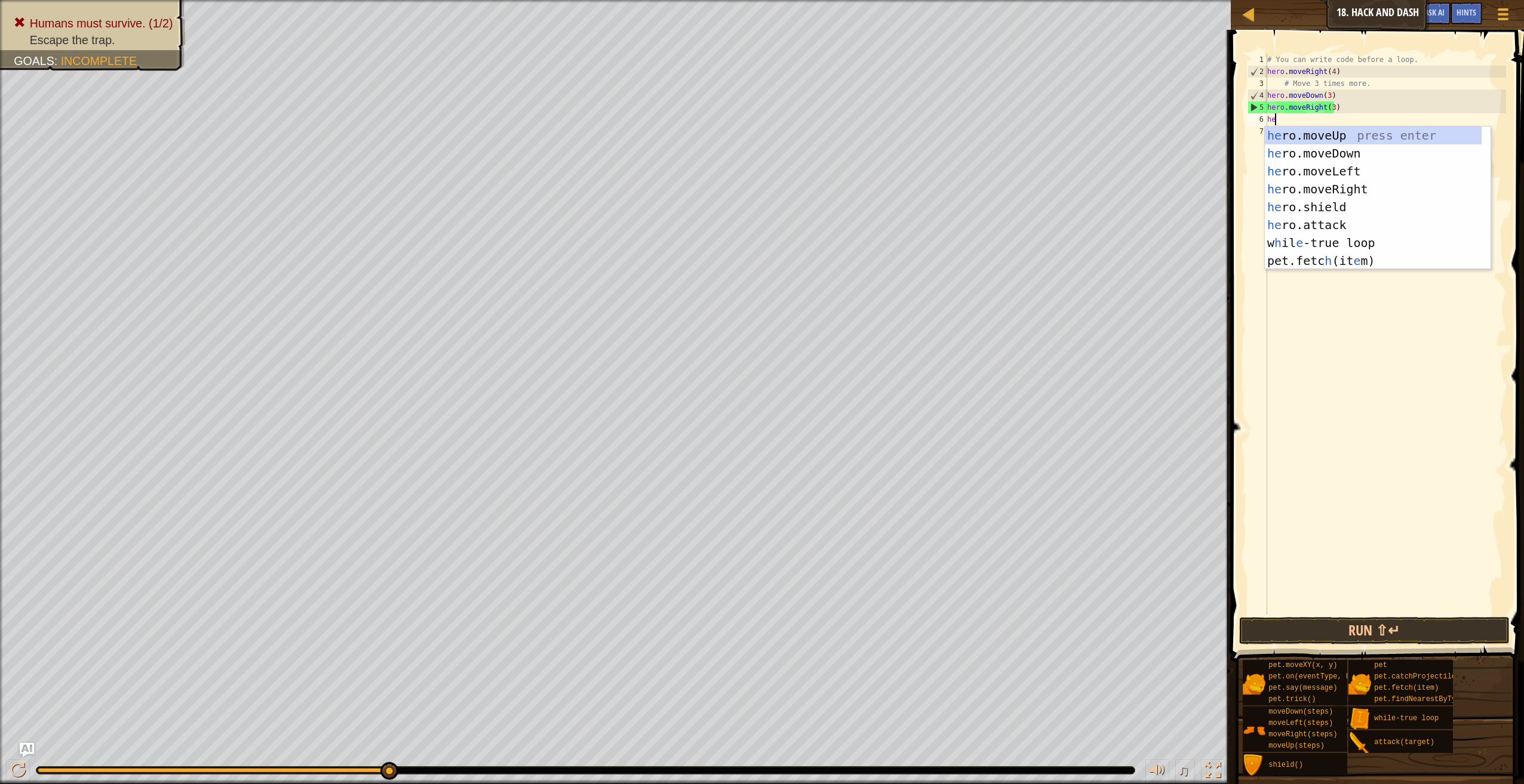
type textarea "hero"
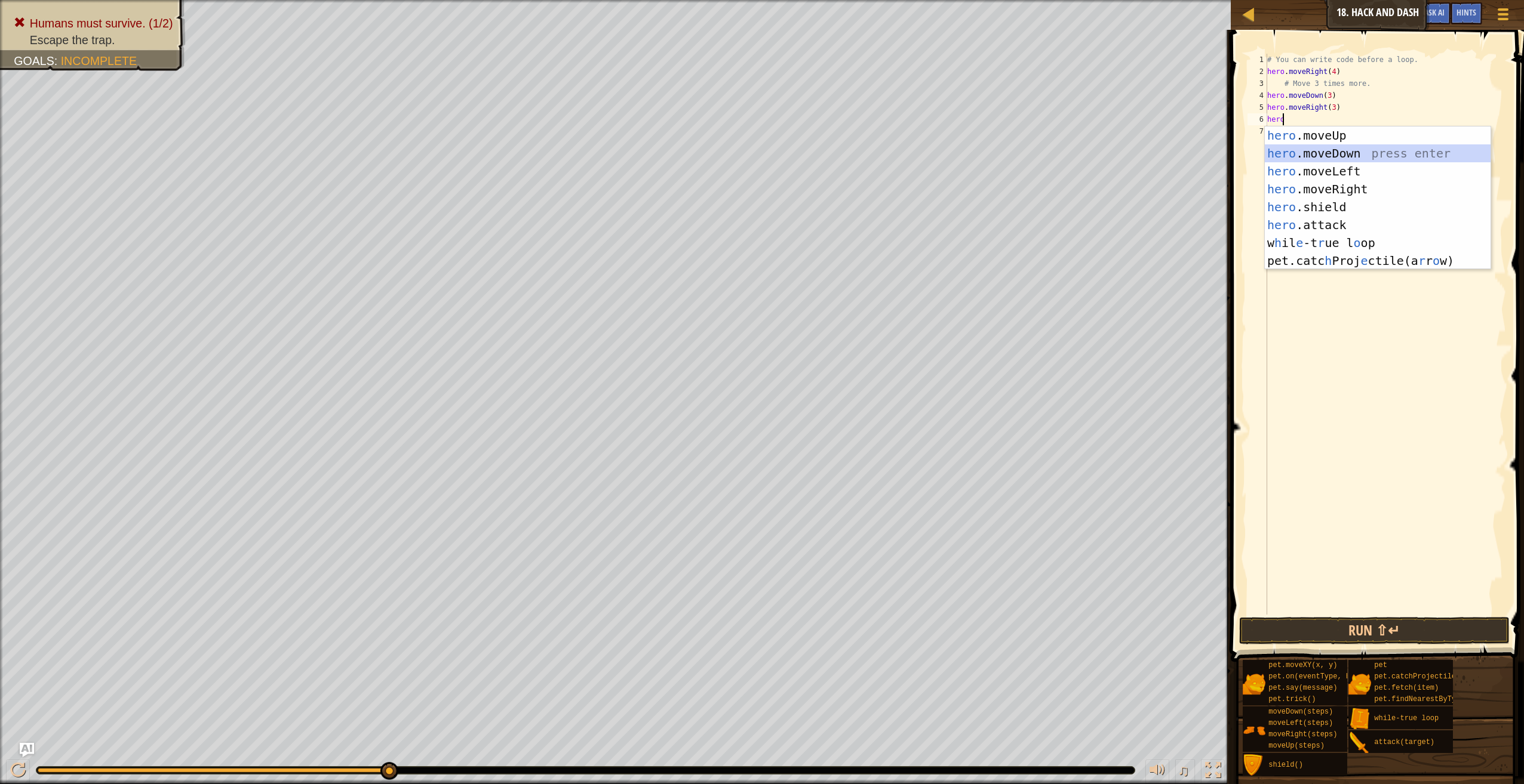
click at [1334, 151] on div "hero .moveUp press enter hero .moveDown press enter hero .moveLeft press enter …" at bounding box center [1377, 216] width 226 height 179
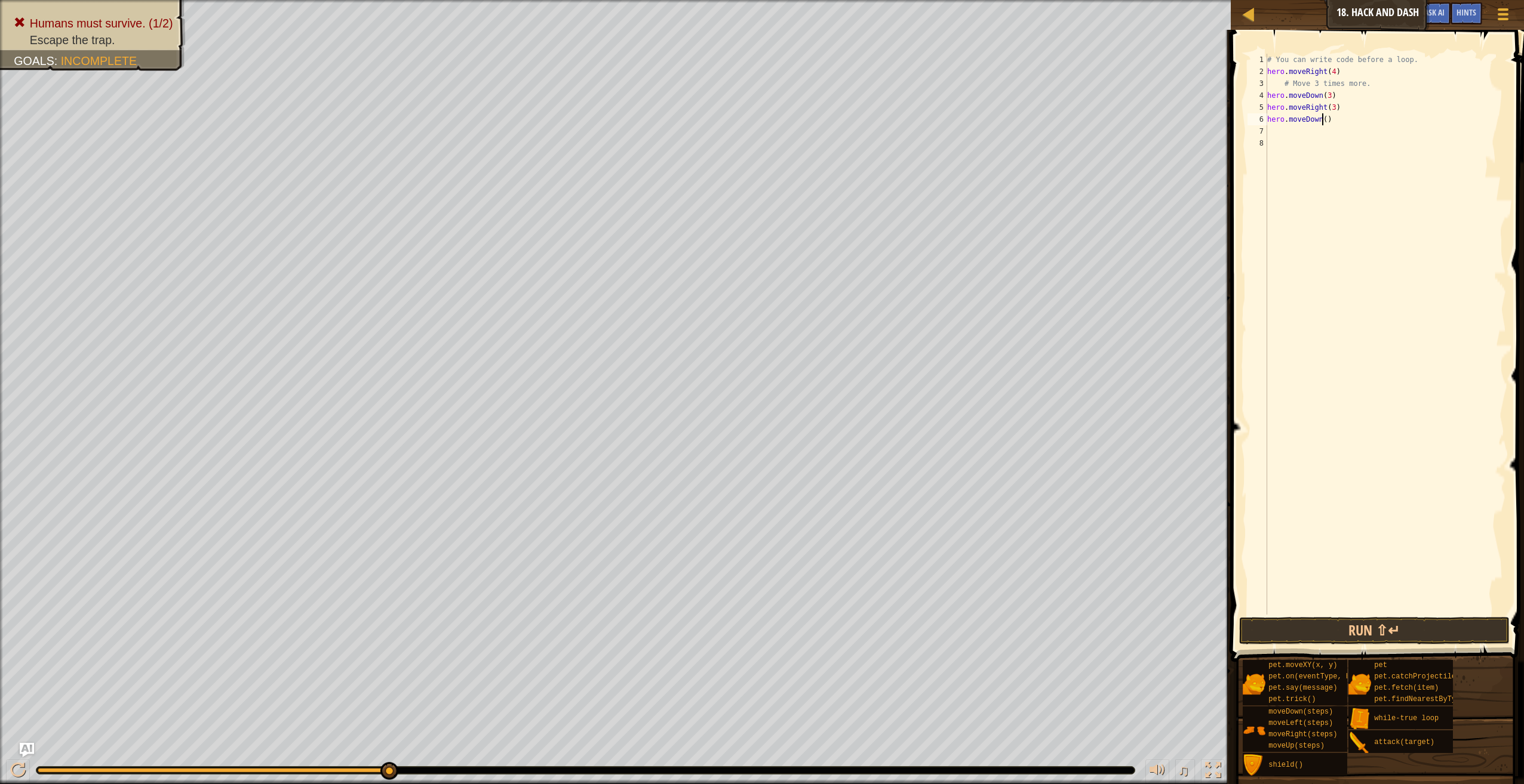
click at [1323, 119] on div "# You can write code before a loop. hero . moveRight ( 4 ) # Move 3 times more.…" at bounding box center [1385, 347] width 242 height 585
type textarea "hero.moveDown(3)"
click at [1382, 134] on div "# You can write code before a loop. hero . moveRight ( 4 ) # Move 3 times more.…" at bounding box center [1385, 347] width 242 height 585
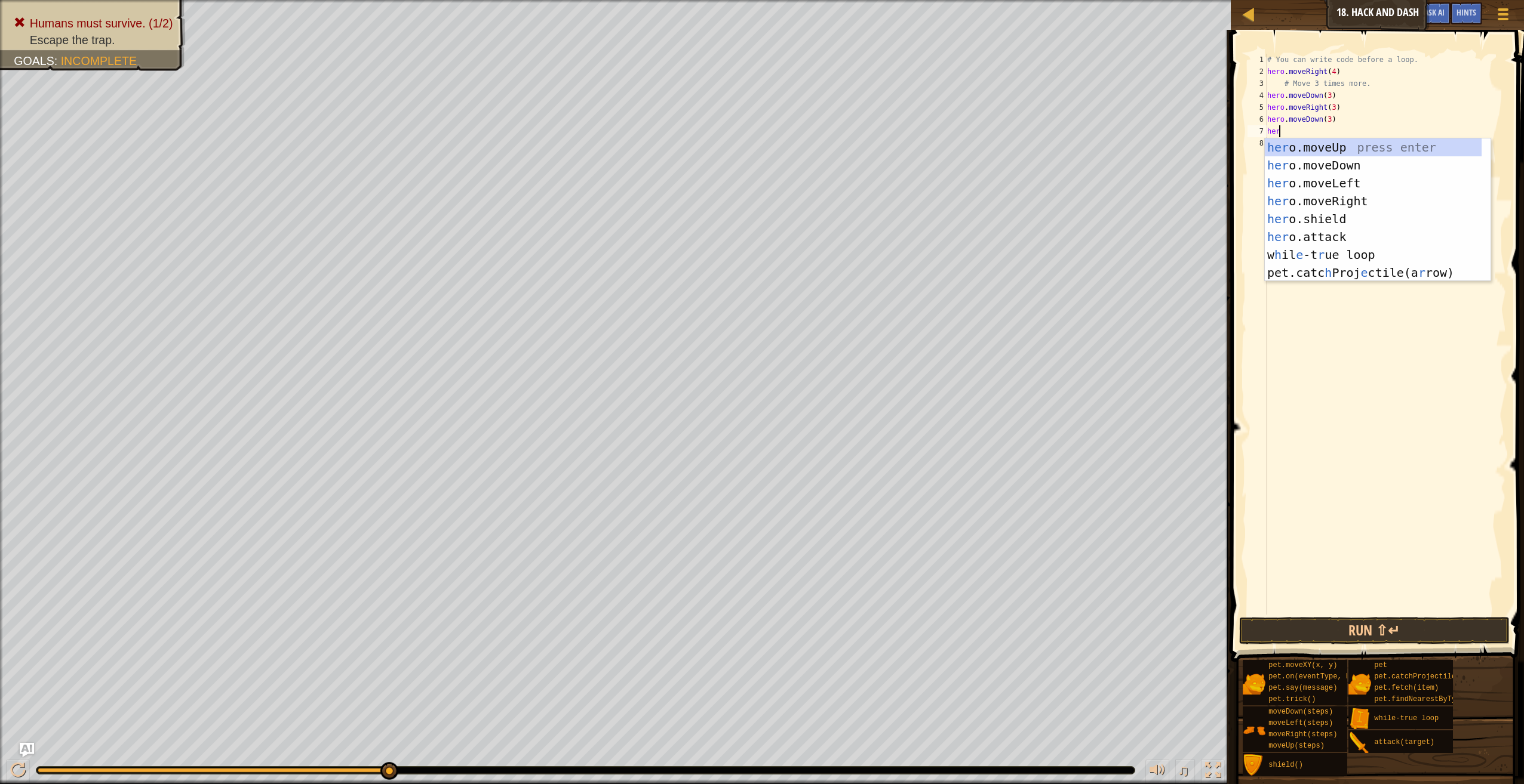
type textarea "hero"
click at [1347, 196] on div "hero .moveUp press enter hero .moveDown press enter hero .moveLeft press enter …" at bounding box center [1377, 228] width 226 height 179
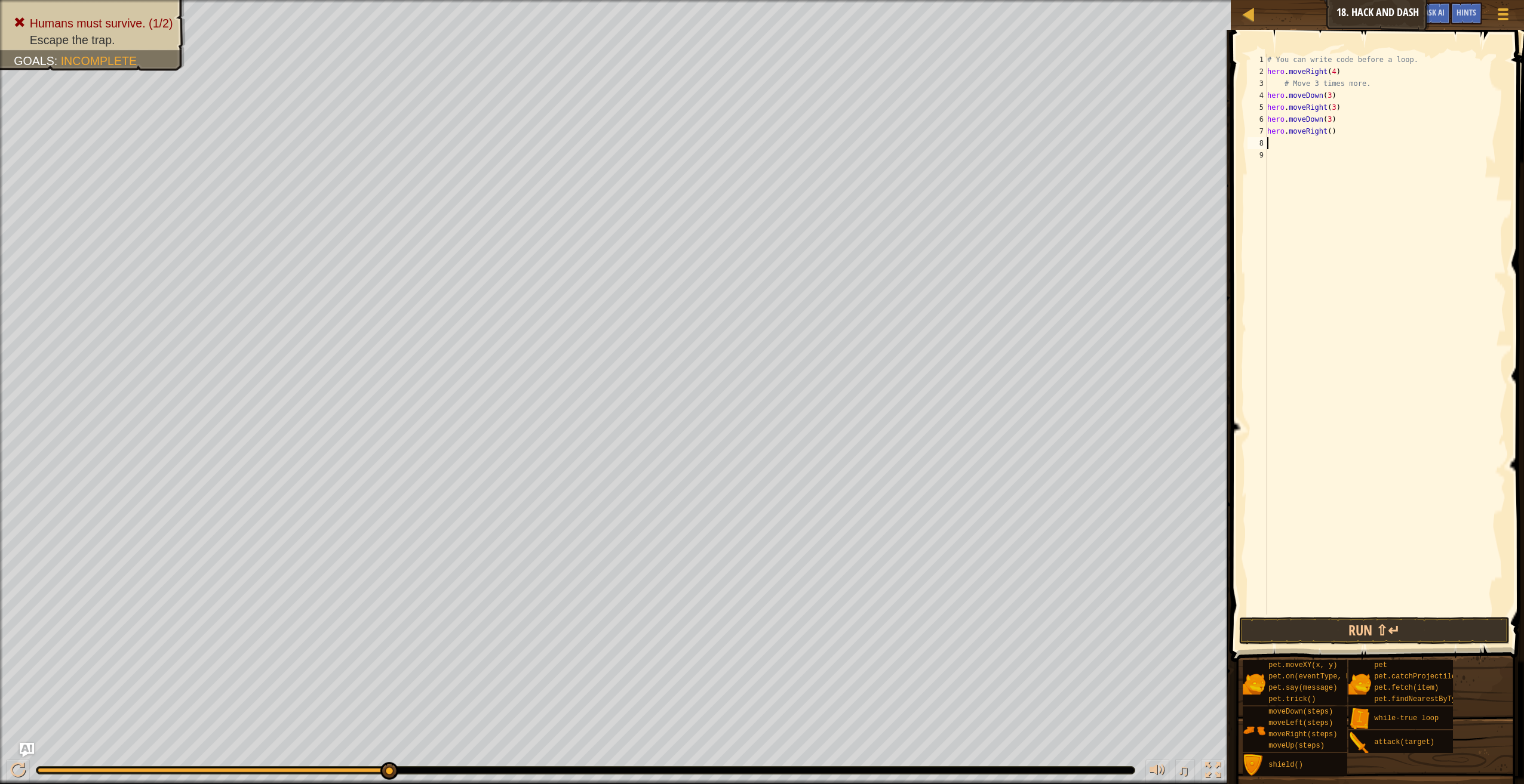
click at [1326, 130] on div "# You can write code before a loop. hero . moveRight ( 4 ) # Move 3 times more.…" at bounding box center [1385, 347] width 242 height 585
click at [1378, 628] on button "Run ⇧↵" at bounding box center [1374, 631] width 270 height 27
click at [47, 767] on div at bounding box center [585, 770] width 1098 height 7
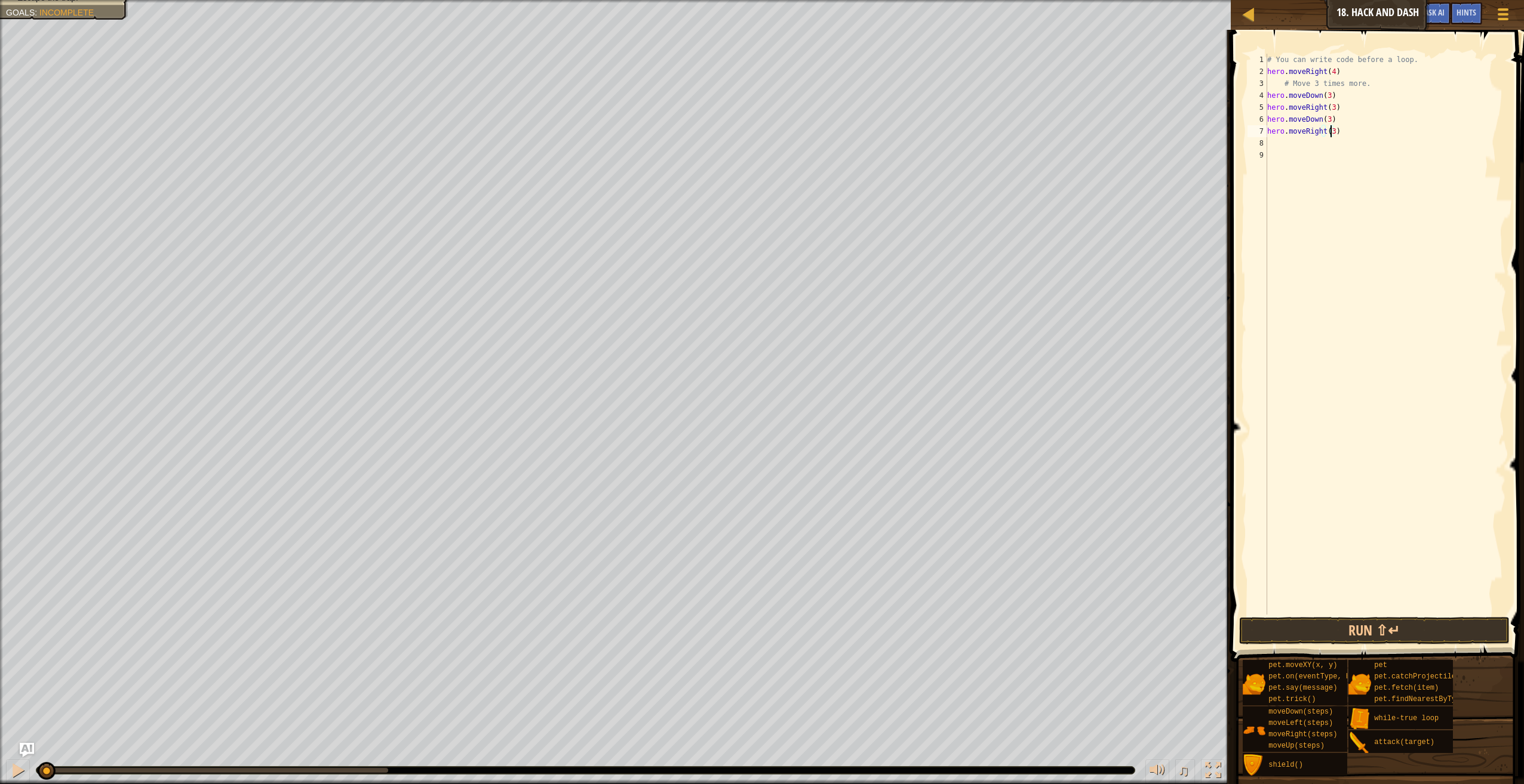
click at [45, 770] on div at bounding box center [41, 770] width 8 height 5
click at [1272, 61] on div "# You can write code before a loop. hero . moveRight ( 4 ) # Move 3 times more.…" at bounding box center [1385, 347] width 242 height 585
drag, startPoint x: 1412, startPoint y: 66, endPoint x: 1287, endPoint y: 53, distance: 125.7
click at [1287, 53] on div "# You can write code before a loop. 1 2 3 4 5 6 7 8 9 # You can write code befo…" at bounding box center [1375, 370] width 297 height 667
click at [1318, 54] on div "# You can write code before a loop. hero . moveRight ( 4 ) # Move 3 times more.…" at bounding box center [1385, 334] width 242 height 561
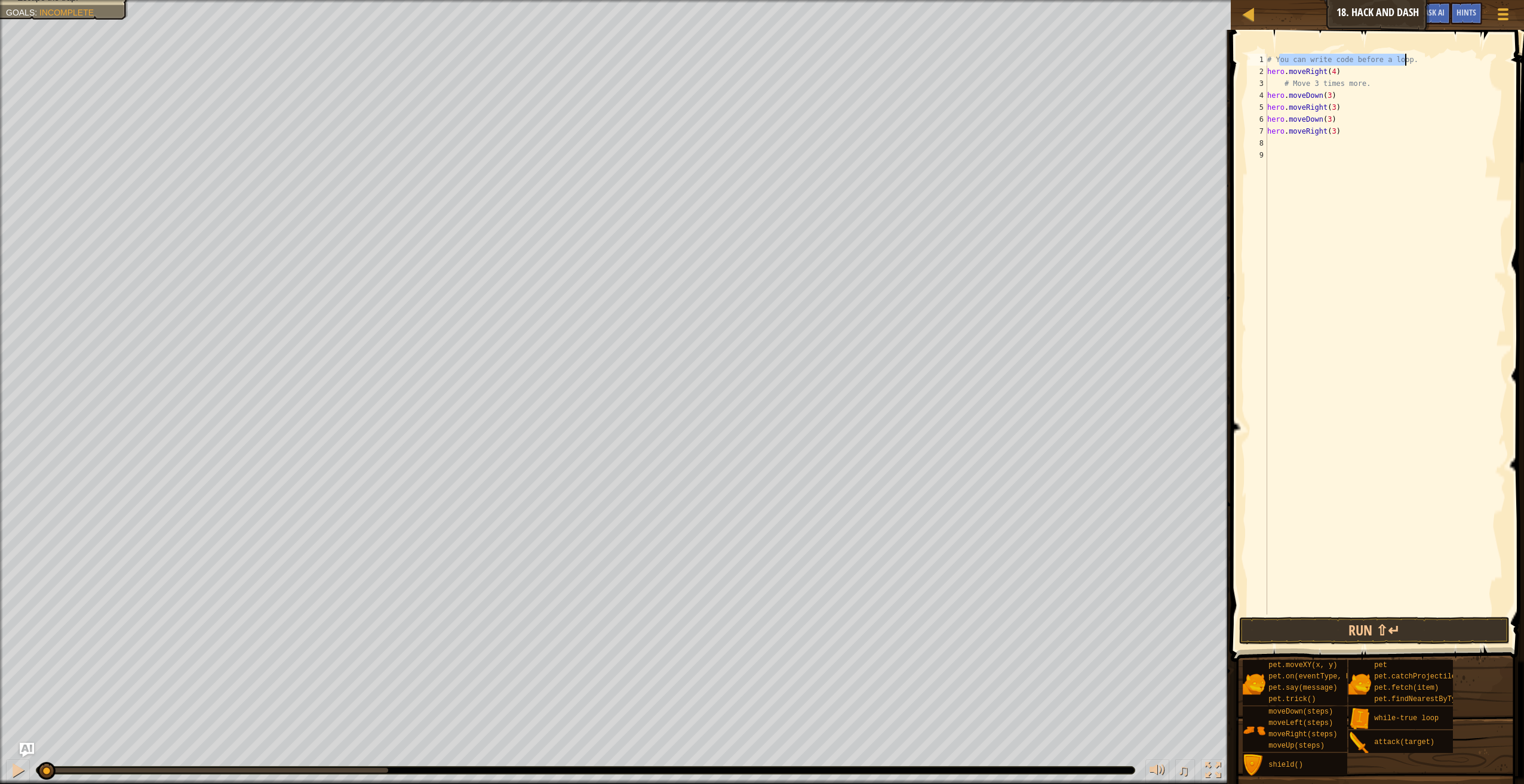
drag, startPoint x: 1277, startPoint y: 61, endPoint x: 1411, endPoint y: 58, distance: 134.0
click at [1411, 58] on div "# You can write code before a loop. hero . moveRight ( 4 ) # Move 3 times more.…" at bounding box center [1385, 347] width 242 height 585
type textarea "#"
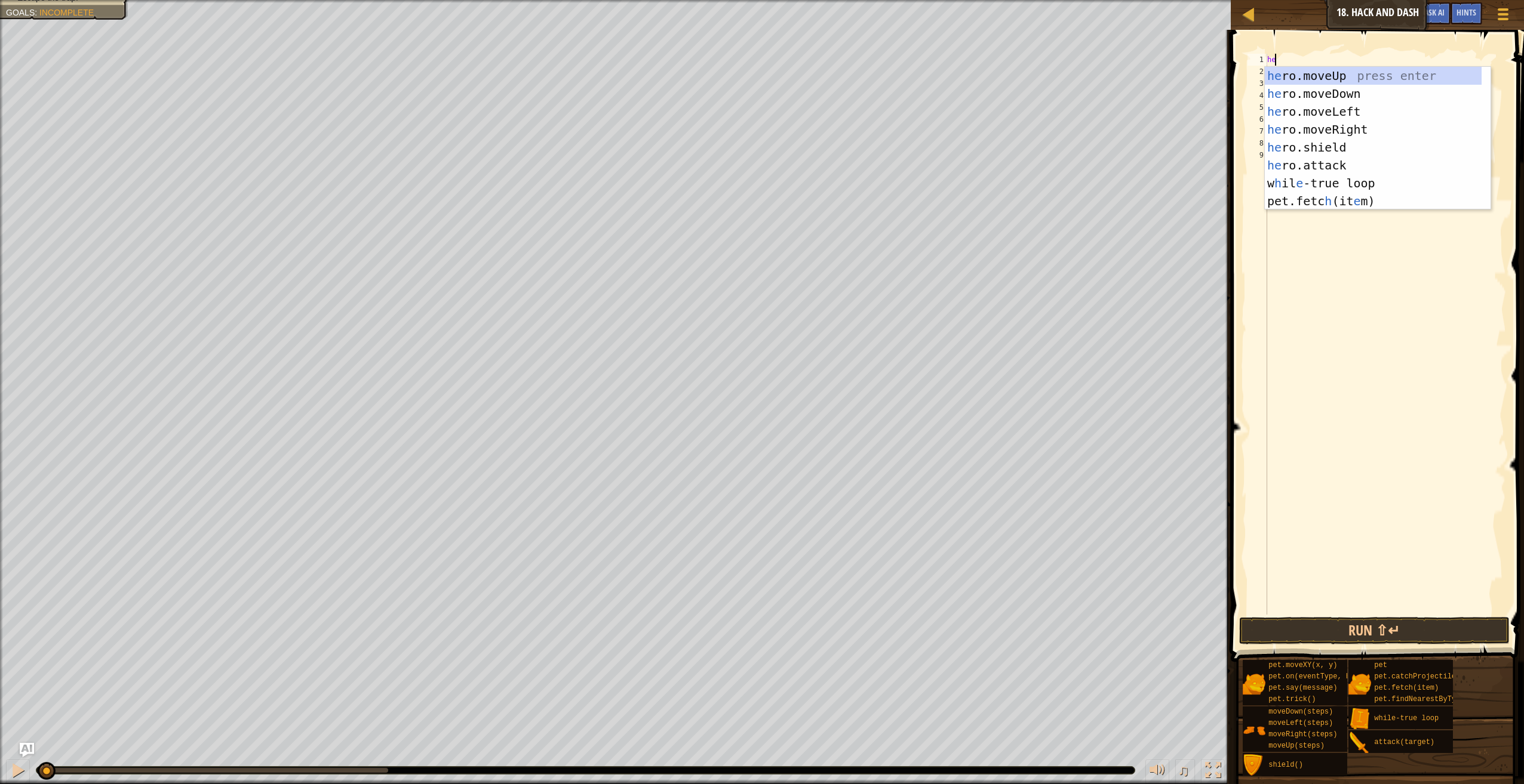
scroll to position [5, 1]
click at [1357, 632] on button "Run ⇧↵" at bounding box center [1374, 631] width 270 height 27
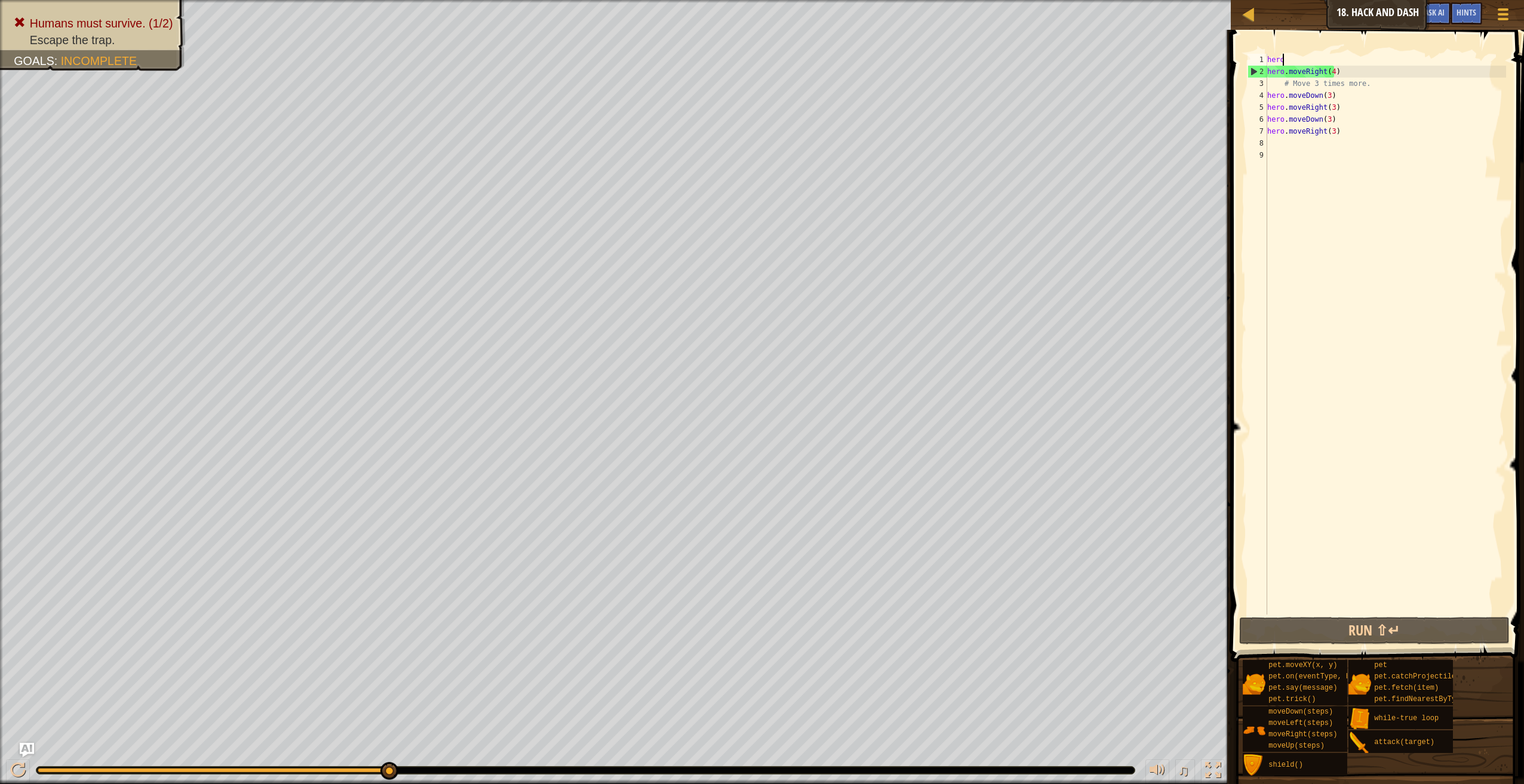
click at [1329, 68] on div "hero hero . moveRight ( 4 ) # Move 3 times more. hero . moveDown ( 3 ) hero . m…" at bounding box center [1385, 347] width 242 height 585
click at [1321, 84] on div "hero hero . moveRight ( 1 ) # Move 3 times more. hero . moveDown ( 3 ) hero . m…" at bounding box center [1385, 347] width 242 height 585
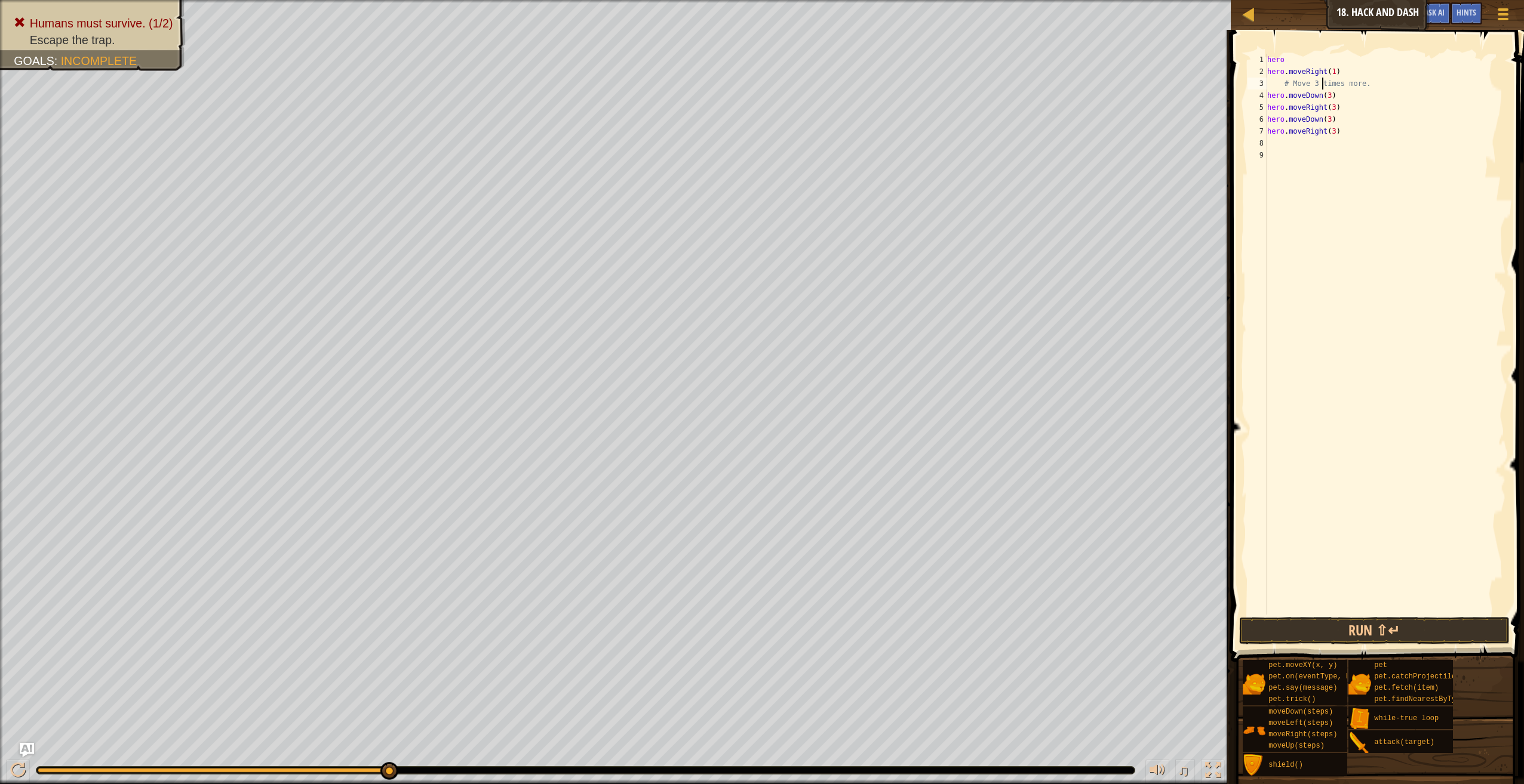
click at [1395, 81] on div "hero hero . moveRight ( 1 ) # Move 3 times more. hero . moveDown ( 3 ) hero . m…" at bounding box center [1385, 347] width 242 height 585
type textarea "#"
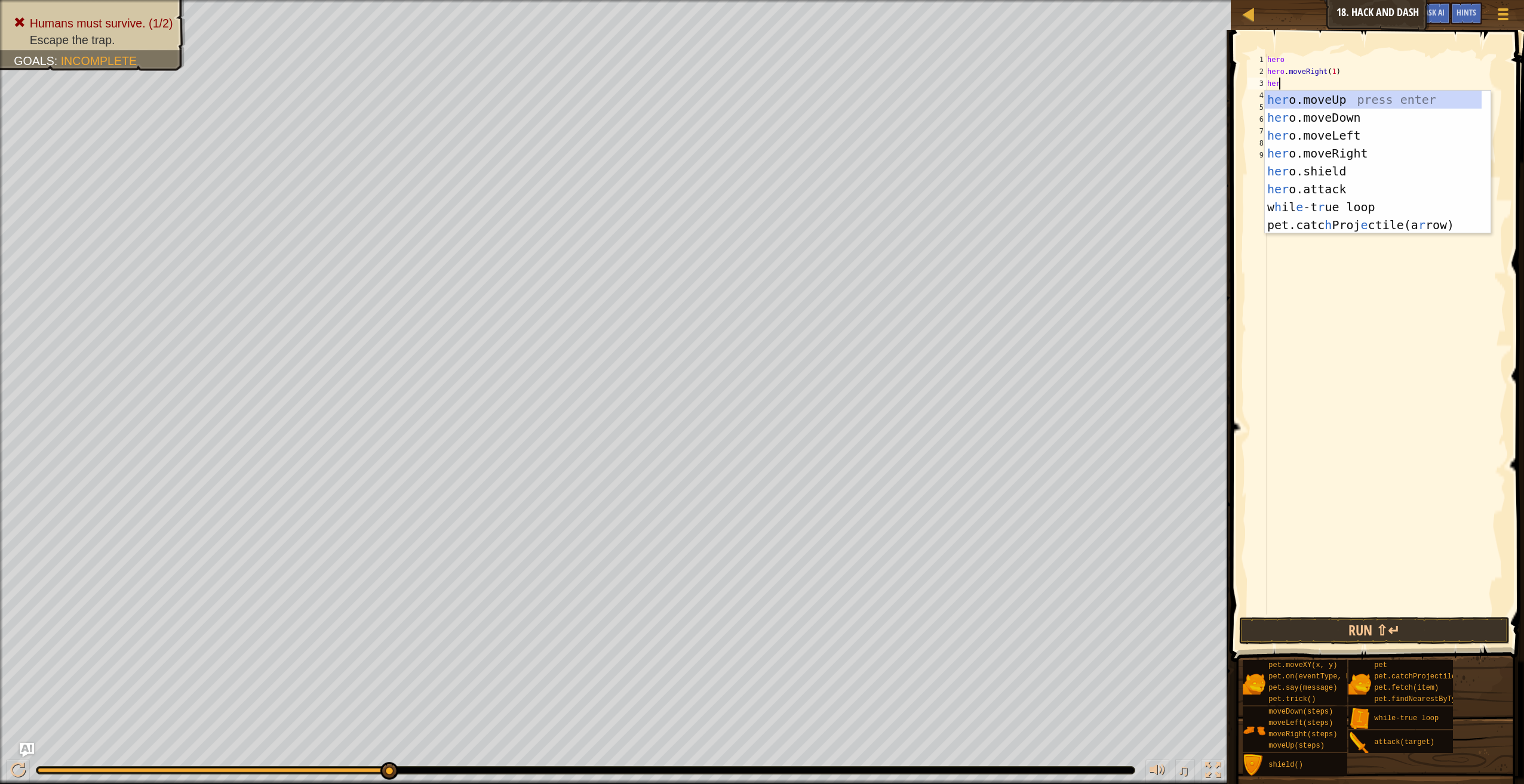
type textarea "hero"
click at [1396, 100] on div "hero .moveUp press enter hero .moveDown press enter hero .moveLeft press enter …" at bounding box center [1377, 180] width 226 height 179
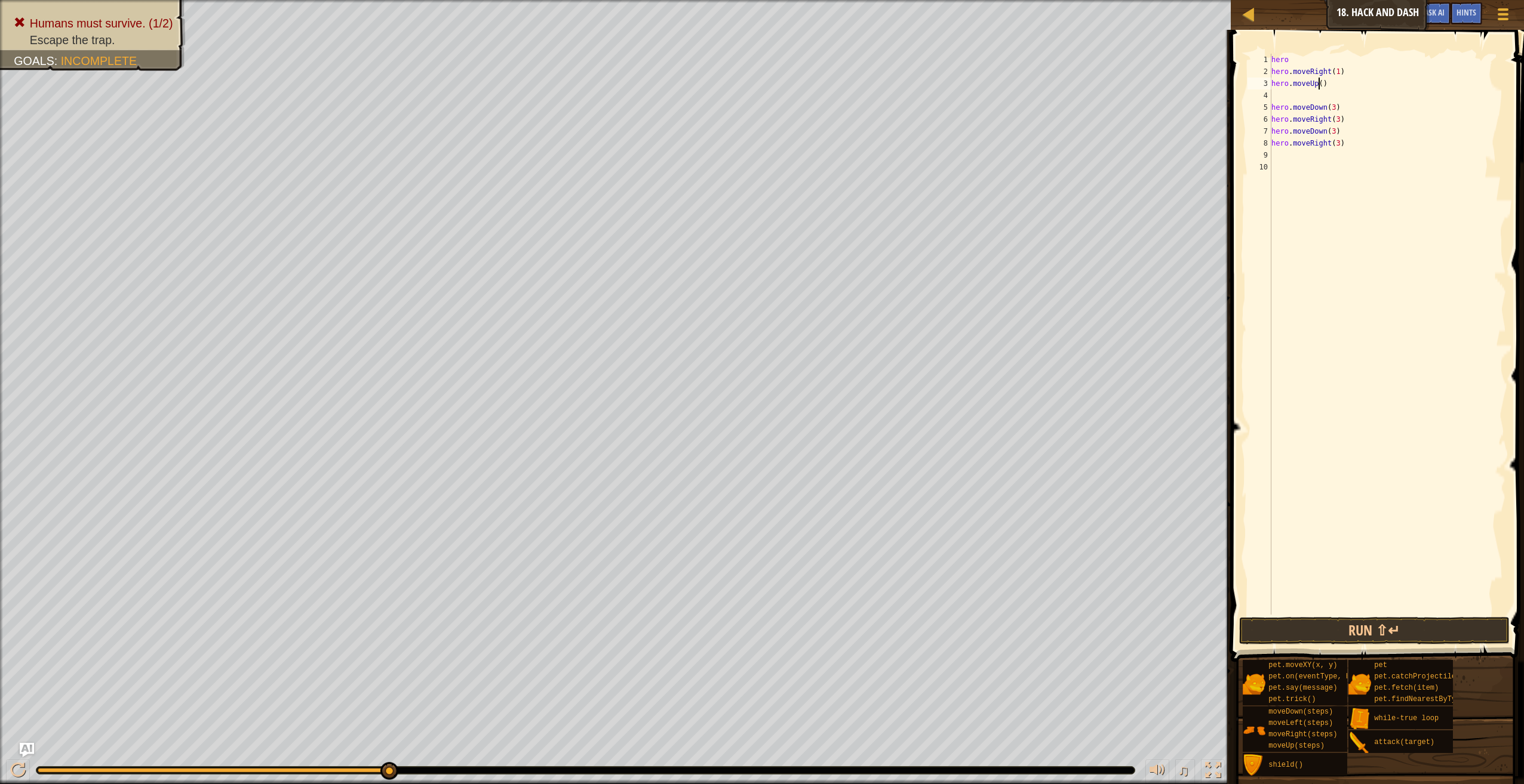
click at [1319, 78] on div "hero hero . moveRight ( 1 ) hero . moveUp ( ) hero . moveDown ( 3 ) hero . move…" at bounding box center [1388, 347] width 238 height 585
type textarea "hero.moveUp(1)"
click at [1347, 96] on div "hero hero . moveRight ( 1 ) hero . moveUp ( 1 ) hero . moveDown ( 3 ) hero . mo…" at bounding box center [1388, 347] width 238 height 585
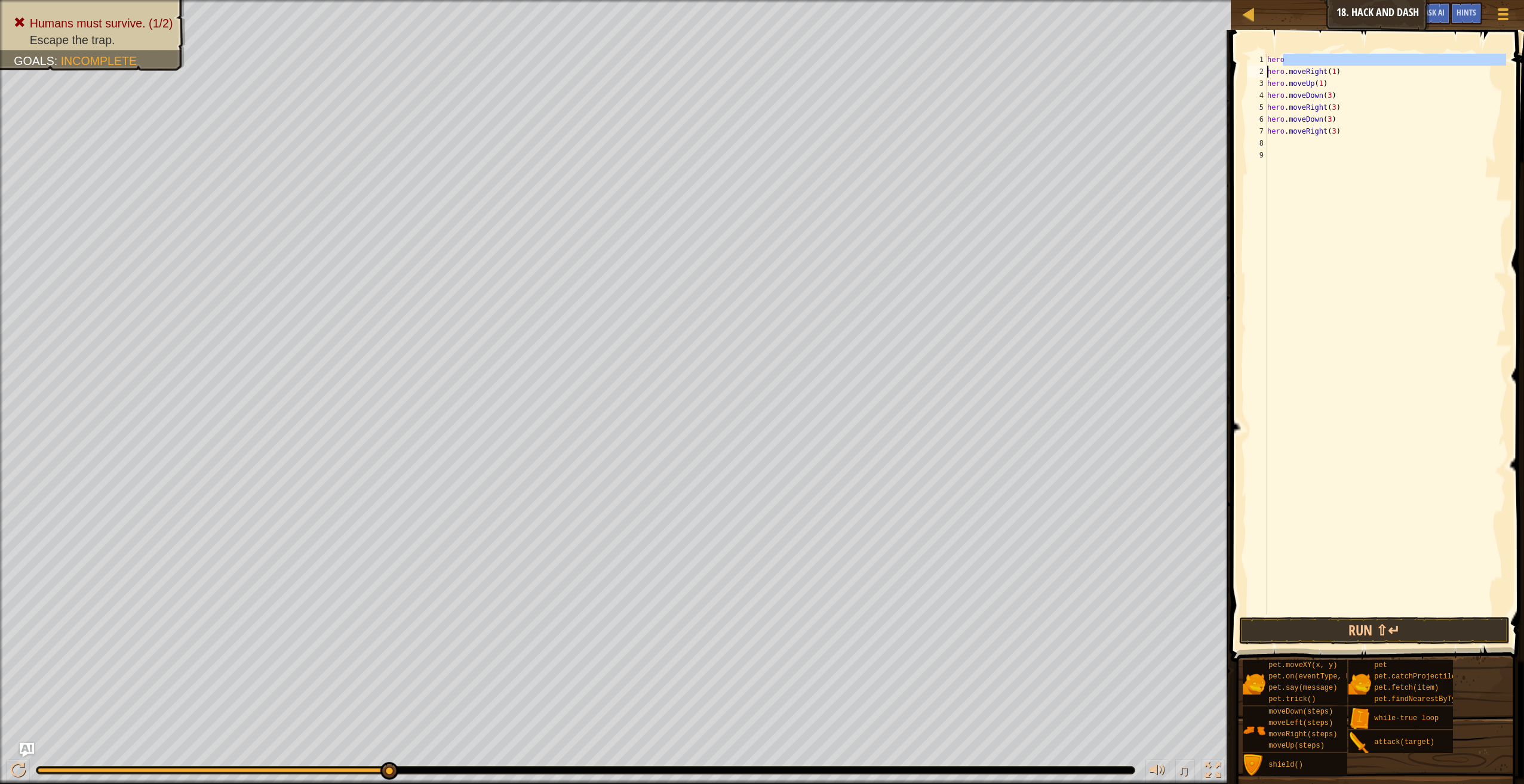
click at [1175, 74] on div "Map Introduction to Computer Science 18. Hack and Dash Game Menu Done Hints Ask…" at bounding box center [762, 392] width 1524 height 784
click at [1383, 621] on button "Run ⇧↵" at bounding box center [1374, 631] width 270 height 27
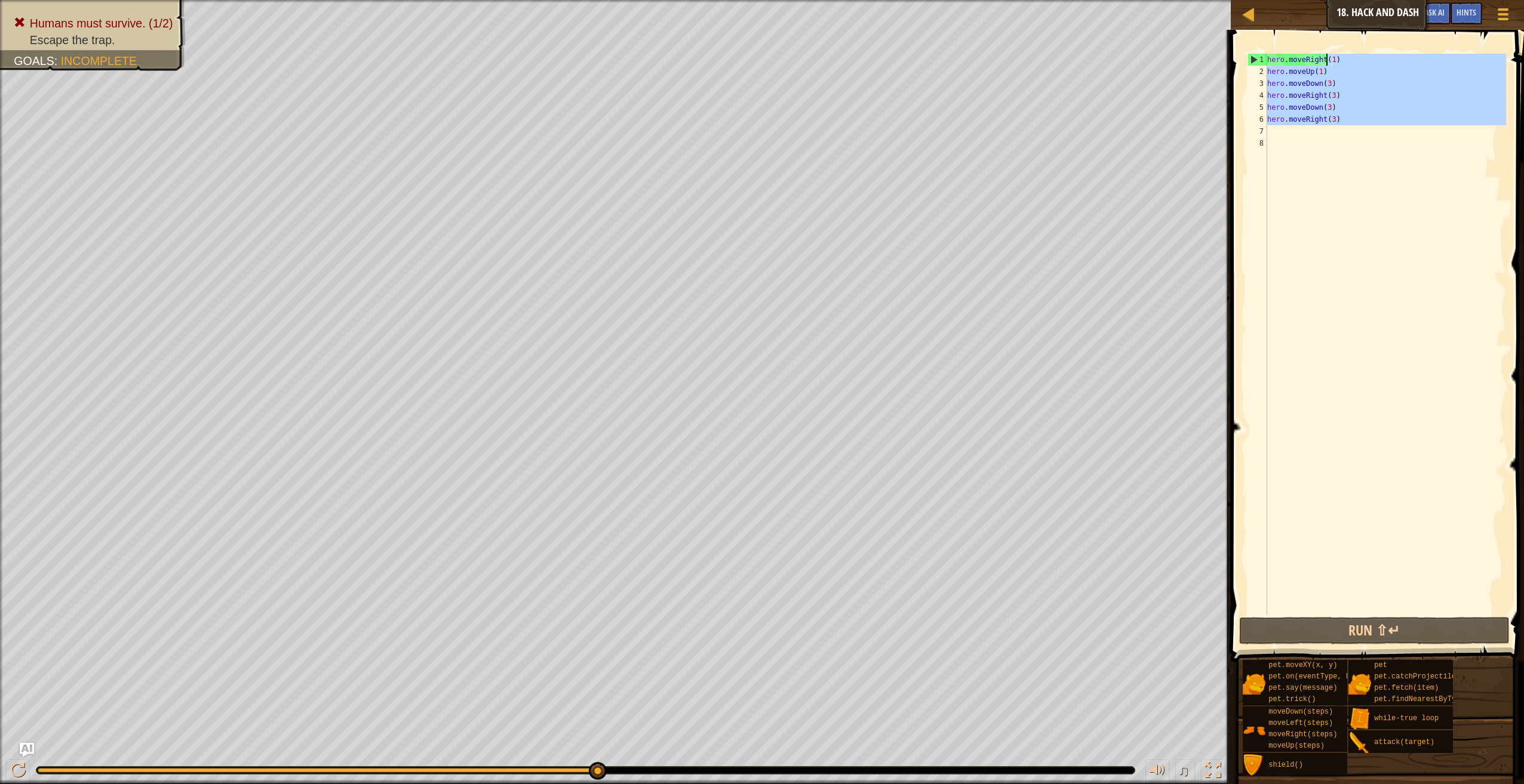
drag, startPoint x: 1354, startPoint y: 126, endPoint x: 1326, endPoint y: 58, distance: 73.5
click at [1326, 58] on div "hero . moveRight ( 1 ) hero . moveUp ( 1 ) hero . moveDown ( 3 ) hero . moveRig…" at bounding box center [1385, 347] width 242 height 585
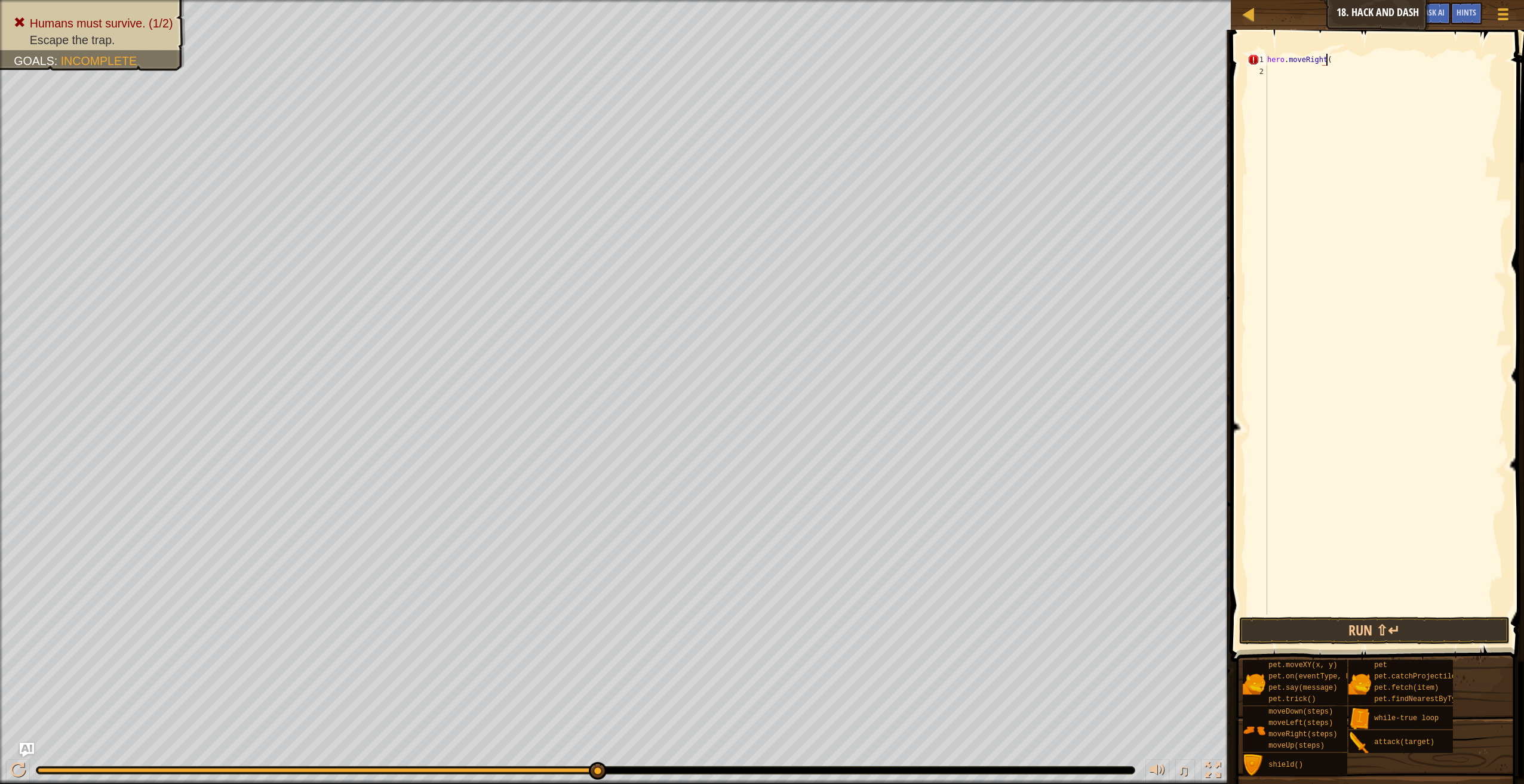
scroll to position [5, 5]
type textarea "hero.moveRight(1)"
click at [1455, 635] on button "Run ⇧↵" at bounding box center [1374, 631] width 270 height 27
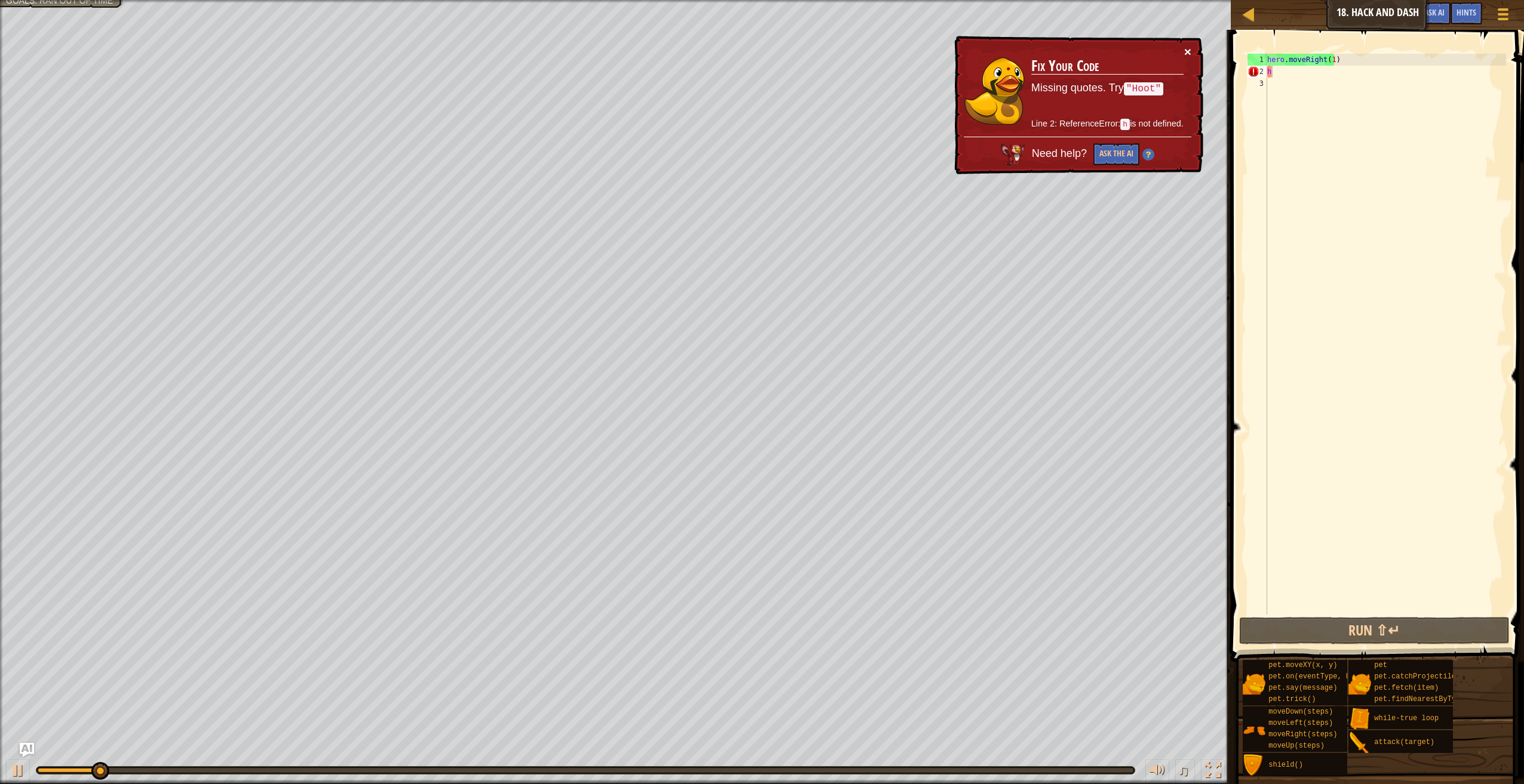
click at [1189, 47] on button "×" at bounding box center [1188, 53] width 8 height 12
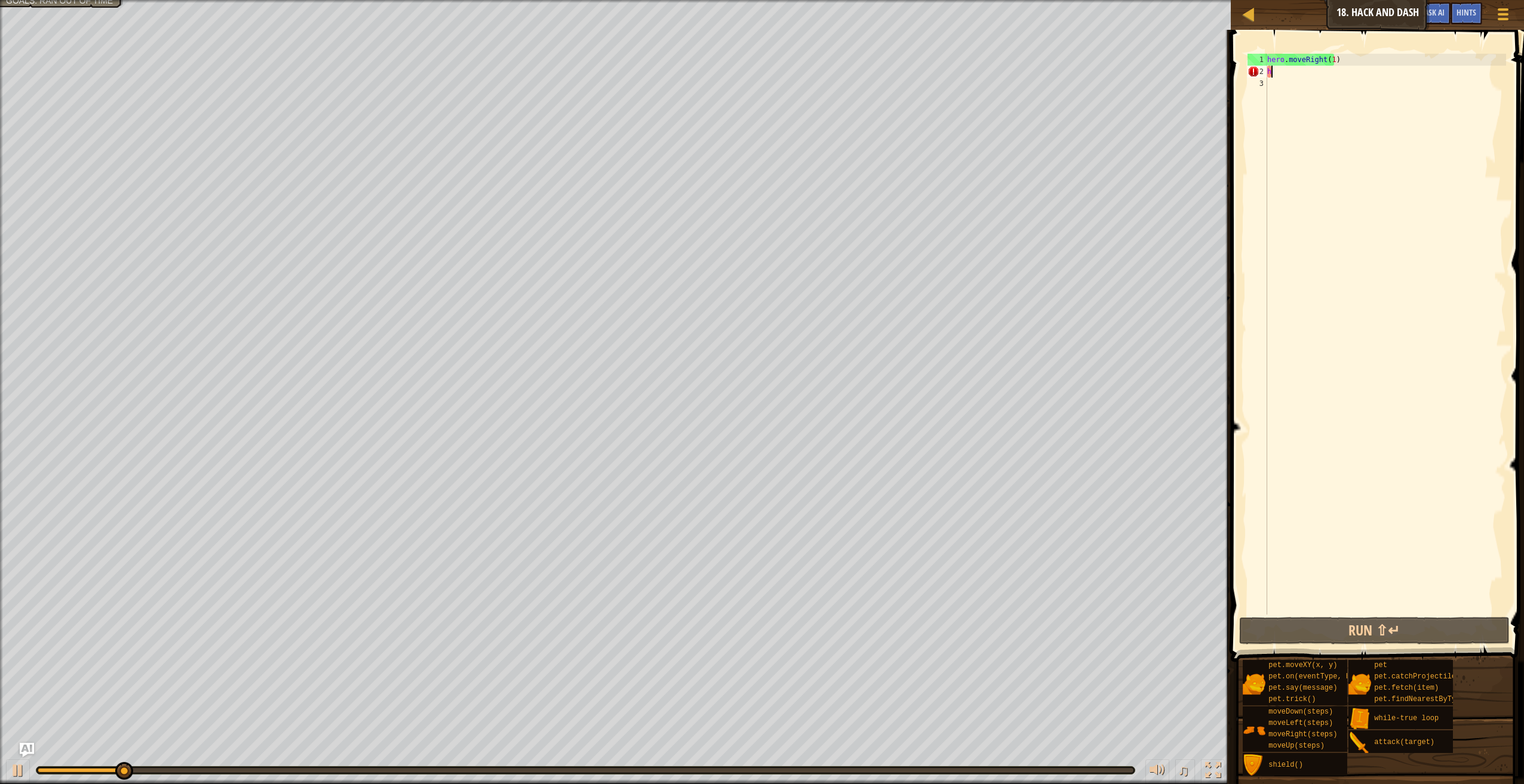
click at [1308, 72] on div "hero . moveRight ( 1 ) h" at bounding box center [1385, 347] width 242 height 585
click at [1329, 56] on div "hero . moveRight ( 1 ) h" at bounding box center [1385, 347] width 242 height 585
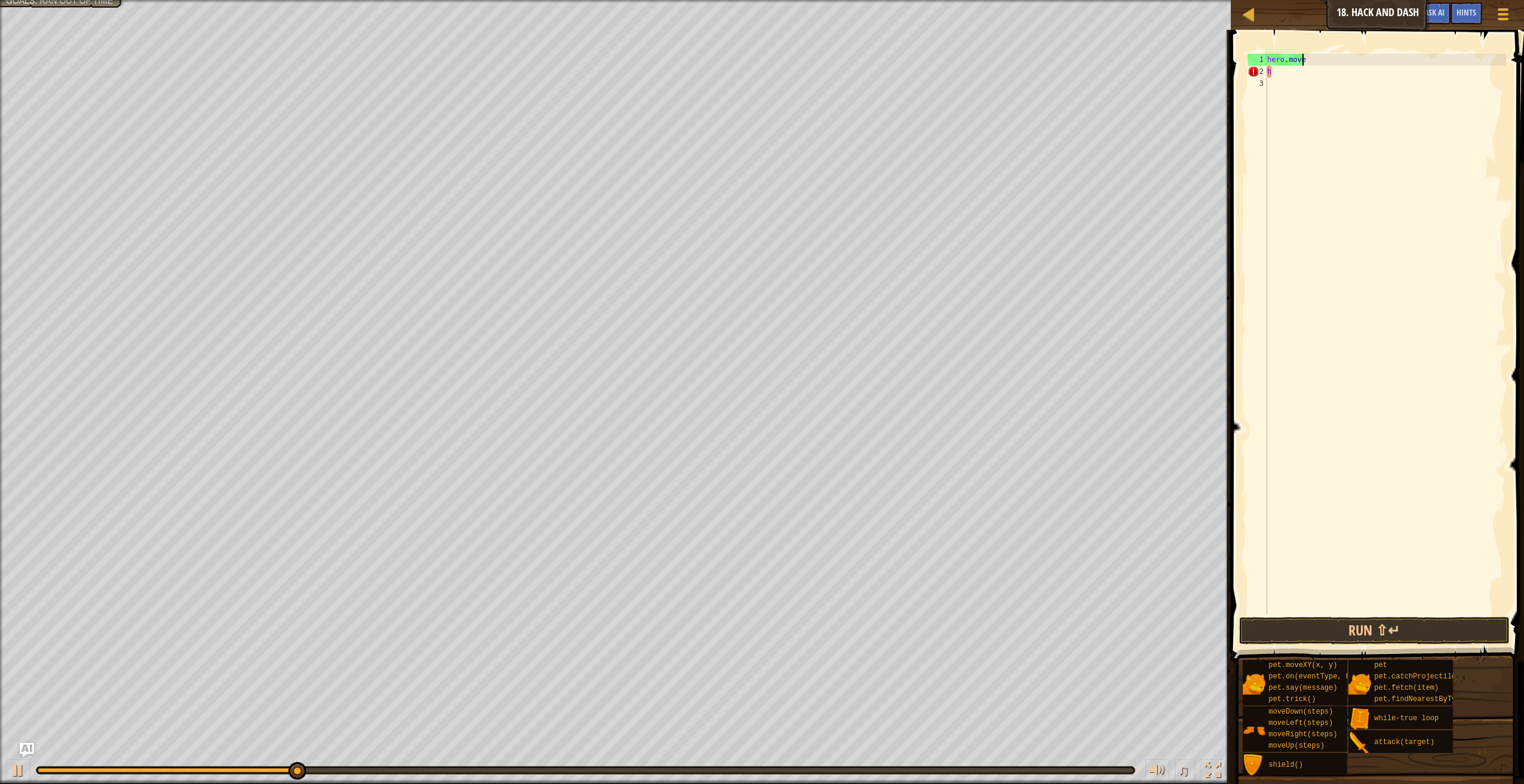
type textarea "hero.moveu"
click at [1408, 631] on button "Run ⇧↵" at bounding box center [1374, 631] width 270 height 27
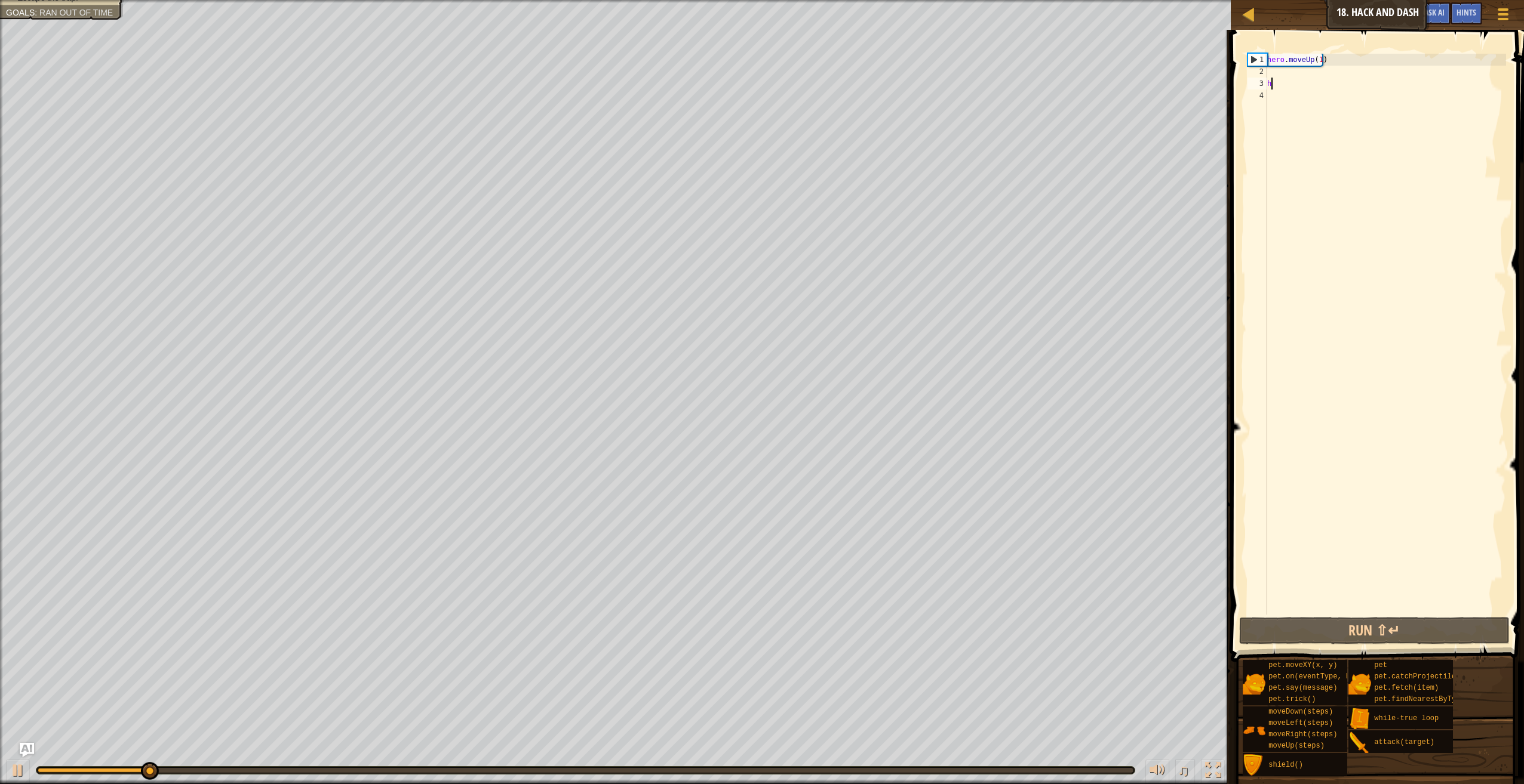
click at [1322, 79] on div "hero . moveUp ( 1 ) h" at bounding box center [1385, 347] width 242 height 585
drag, startPoint x: 1336, startPoint y: 58, endPoint x: 1319, endPoint y: 102, distance: 47.2
click at [1319, 102] on div "hero . moveUp ( 1 ) h" at bounding box center [1385, 347] width 242 height 585
type textarea "hero.moveUp(1)"
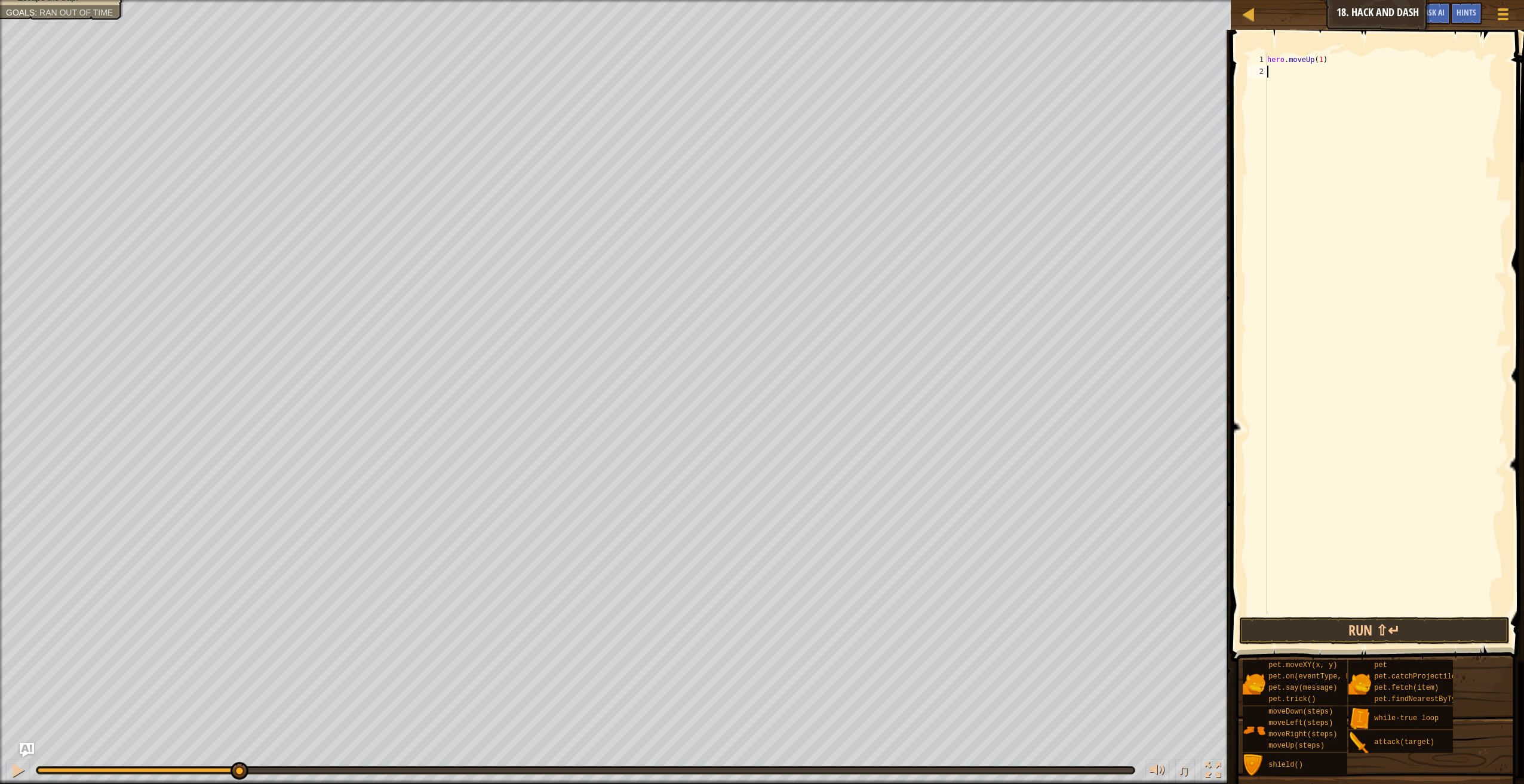
click at [1378, 352] on div "hero . moveUp ( 1 )" at bounding box center [1385, 347] width 242 height 585
click at [1201, 53] on div "Map Introduction to Computer Science 18. Hack and Dash Game Menu Done Hints Ask…" at bounding box center [762, 392] width 1524 height 784
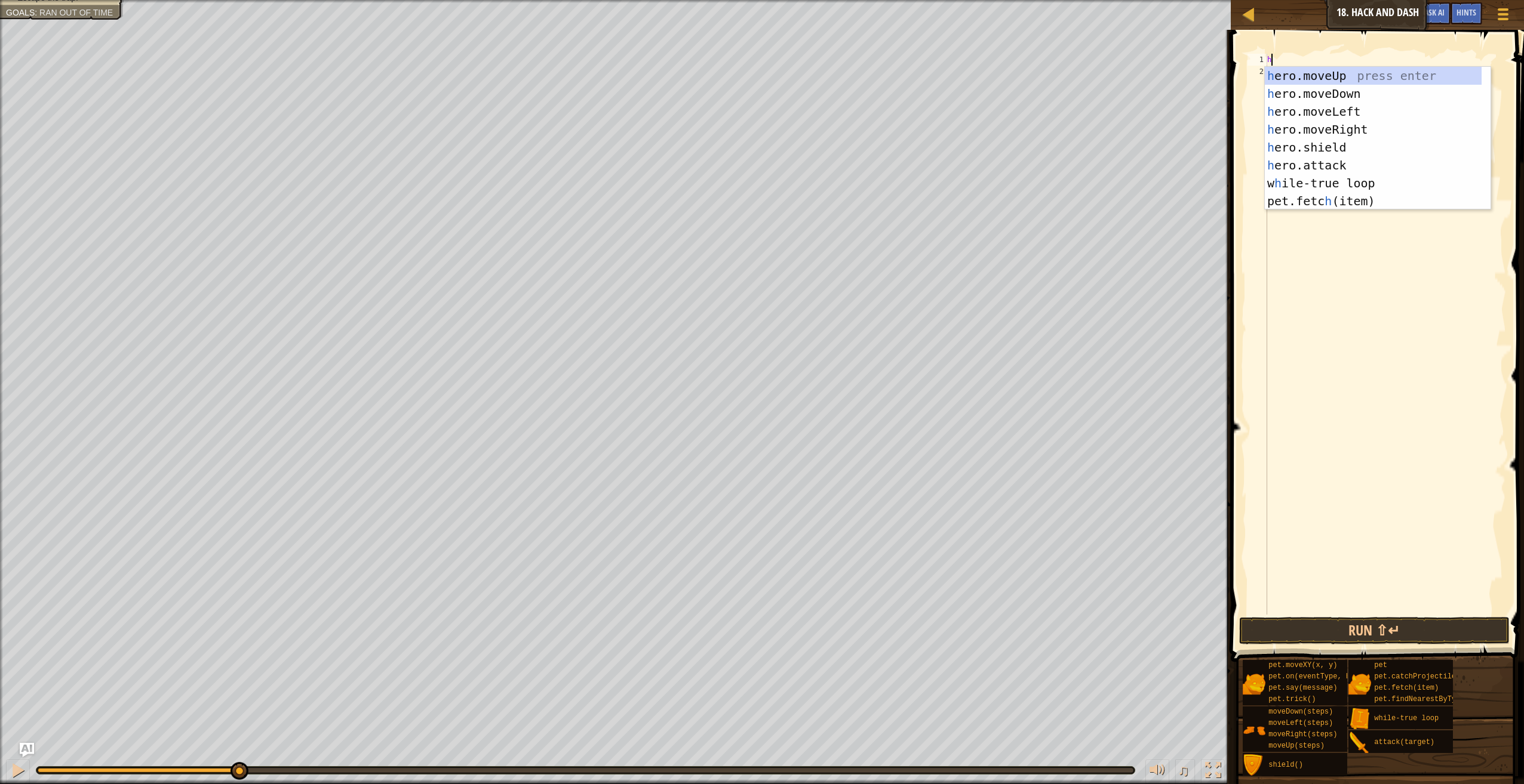
type textarea "he"
click at [1306, 186] on div "he ro.moveUp press enter he ro.moveDown press enter he ro.moveLeft press enter …" at bounding box center [1373, 156] width 217 height 179
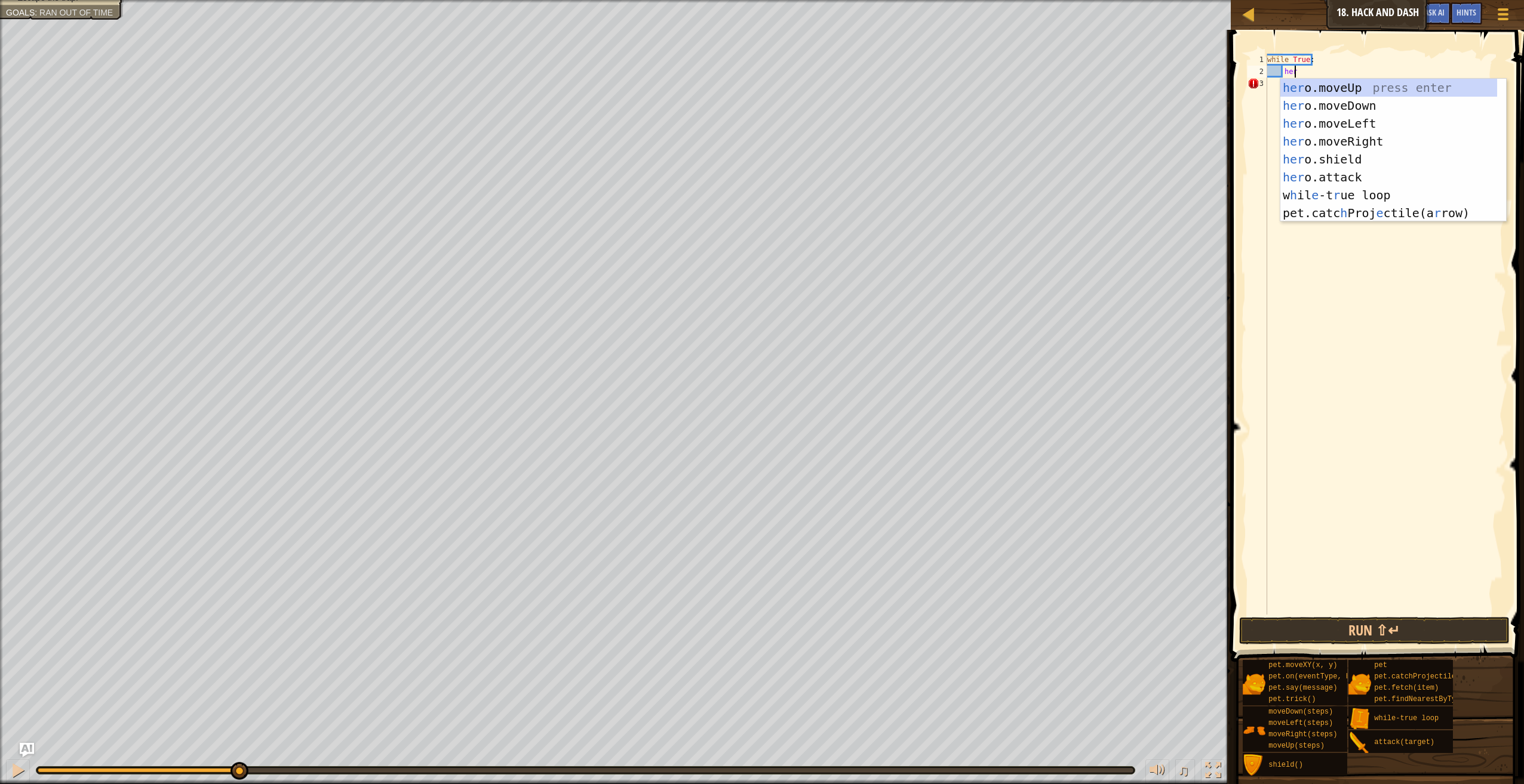
scroll to position [5, 1]
type textarea "hero"
click at [1368, 134] on div "hero .moveUp press enter hero .moveDown press enter hero .moveLeft press enter …" at bounding box center [1393, 168] width 226 height 179
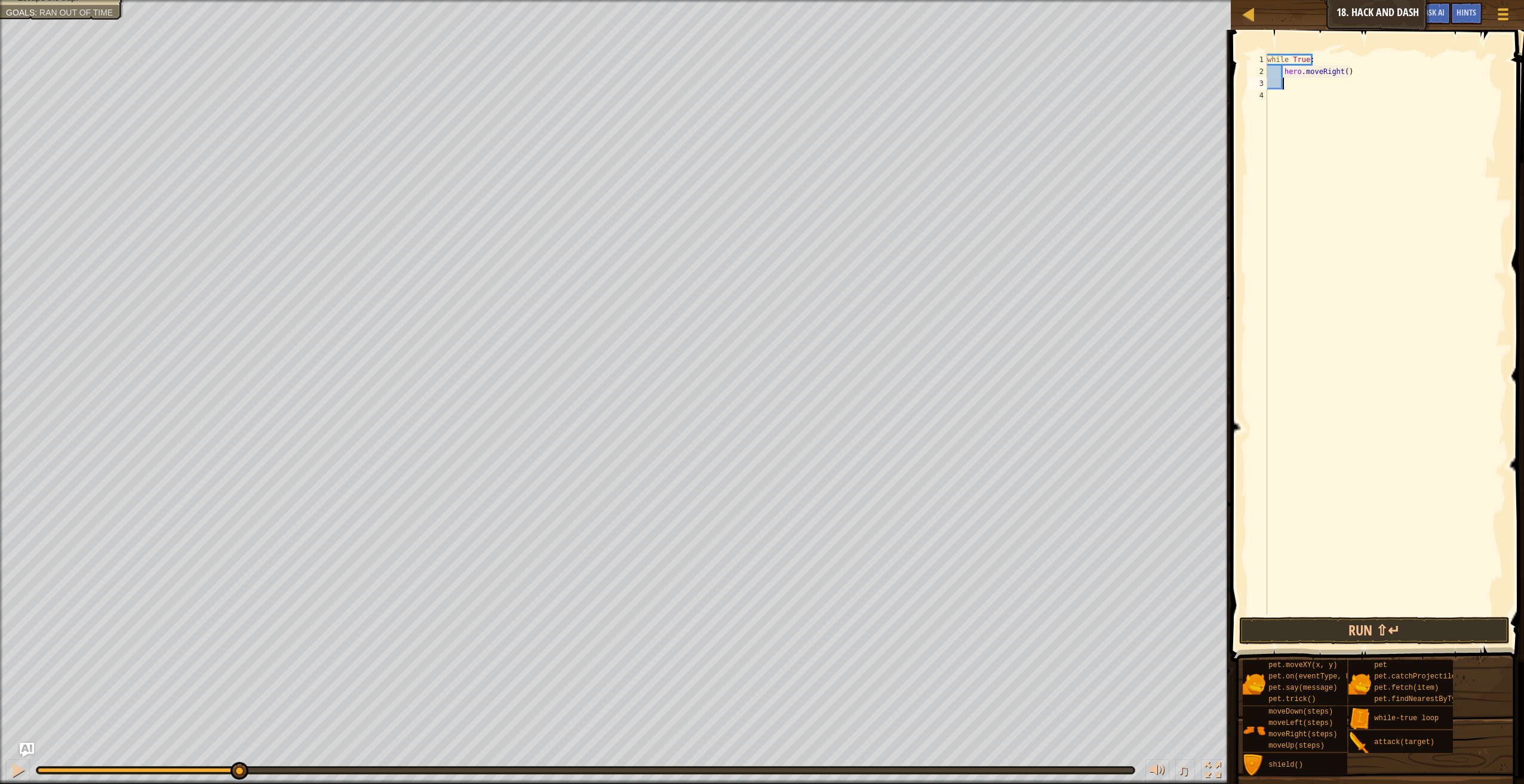
scroll to position [5, 1]
click at [1340, 72] on div "while True : hero . moveRight ( )" at bounding box center [1385, 347] width 242 height 585
type textarea "hero.moveRight(4)"
click at [1352, 86] on div "while True : hero . moveRight ( 4 )" at bounding box center [1385, 347] width 242 height 585
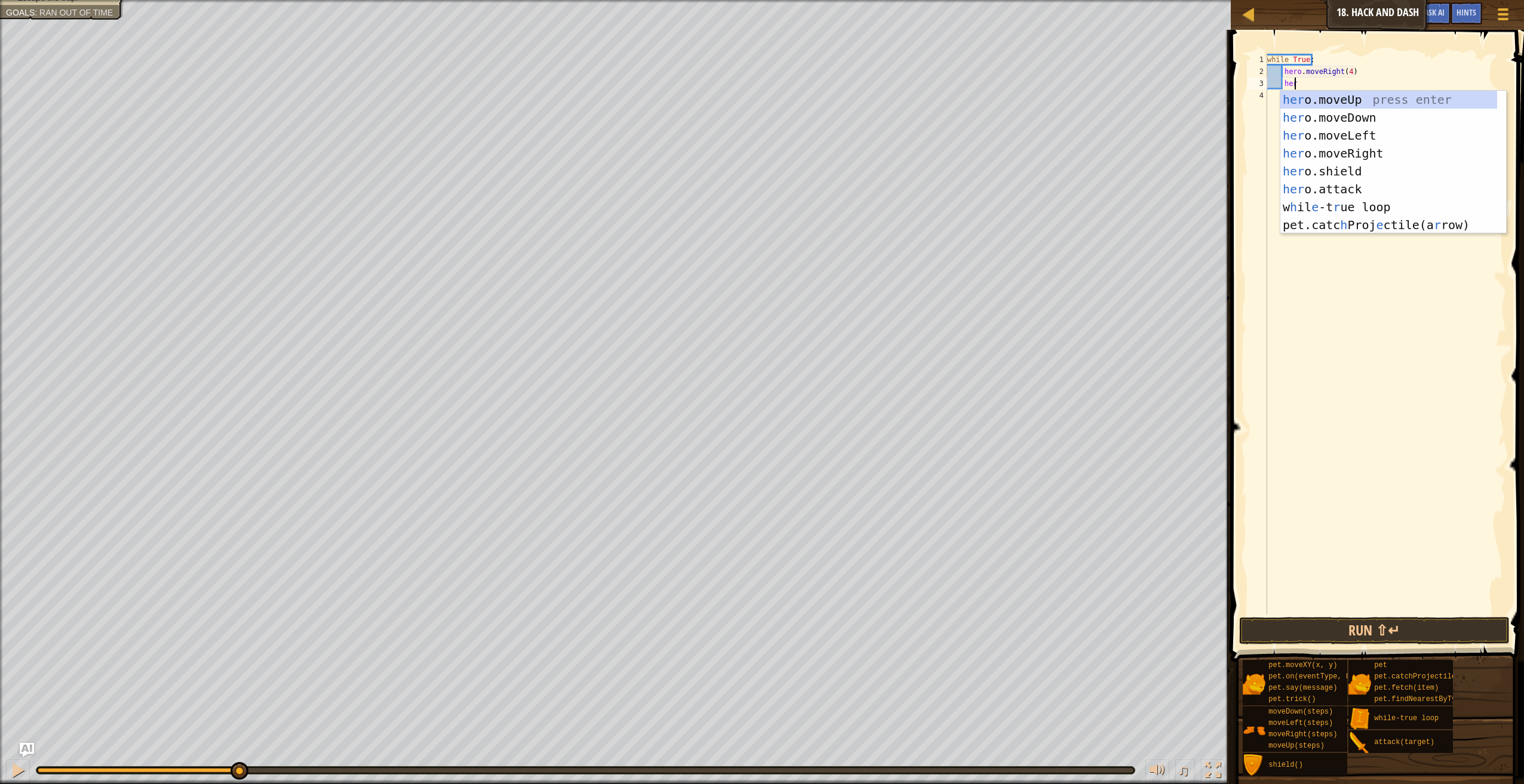
scroll to position [5, 1]
type textarea "hero"
click at [1341, 118] on div "hero .moveUp press enter hero .moveDown press enter hero .moveLeft press enter …" at bounding box center [1393, 180] width 226 height 179
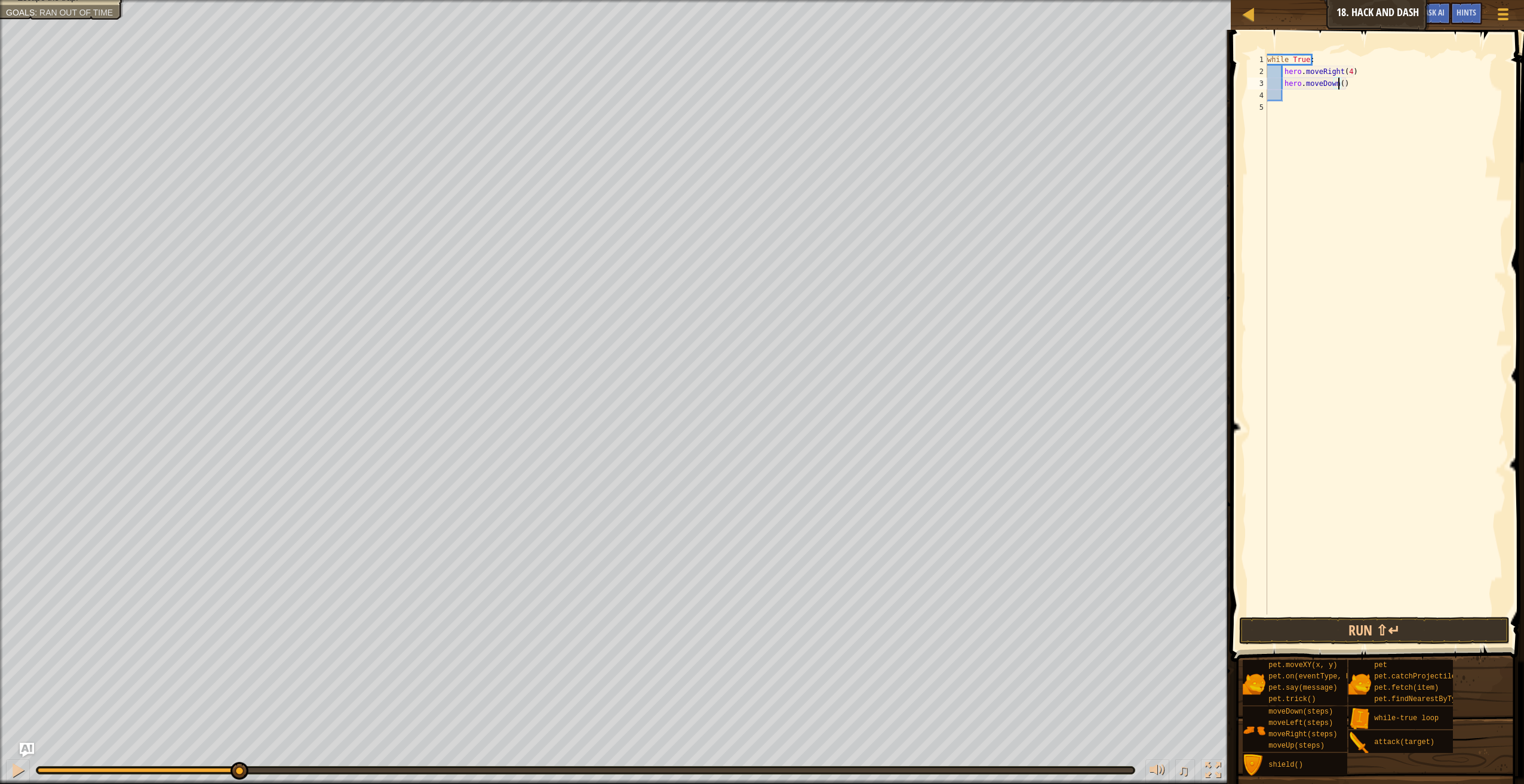
scroll to position [5, 6]
click at [1399, 620] on button "Run ⇧↵" at bounding box center [1374, 631] width 270 height 27
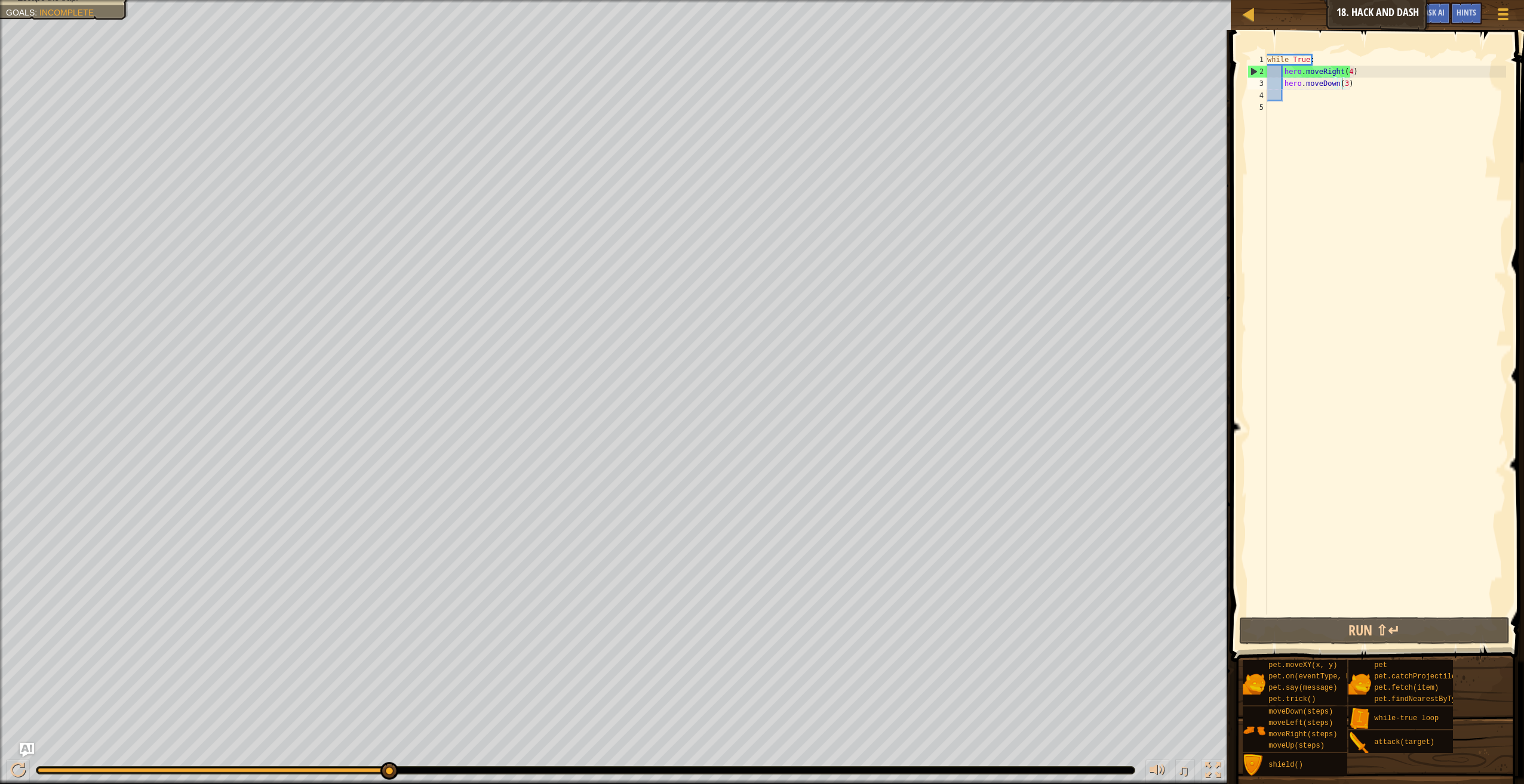
click at [74, 1] on div at bounding box center [615, 1] width 1231 height 3
click at [78, 2] on div at bounding box center [615, 1] width 1231 height 3
click at [1453, 9] on div "Hints" at bounding box center [1466, 13] width 32 height 22
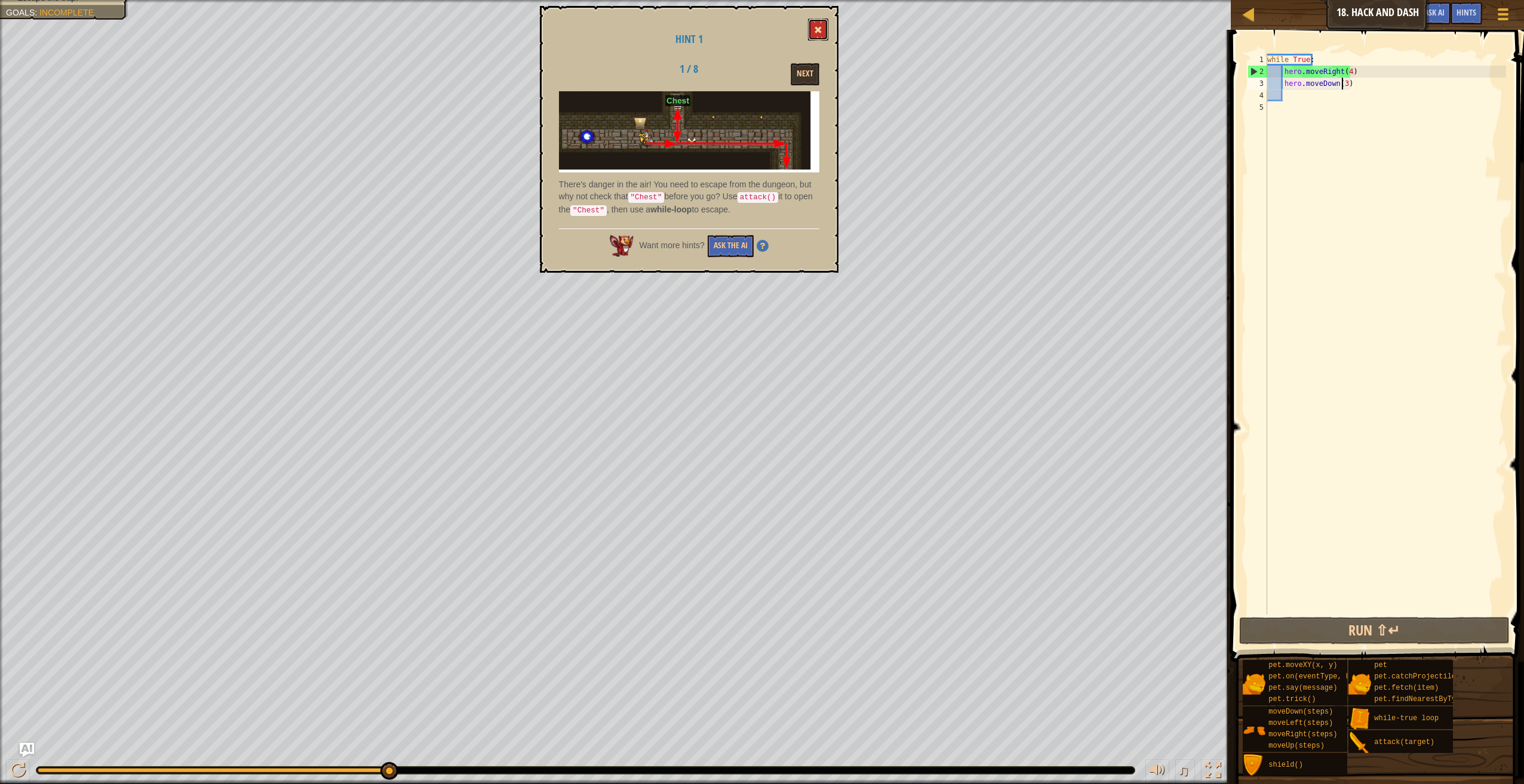
click at [822, 21] on button at bounding box center [818, 30] width 20 height 22
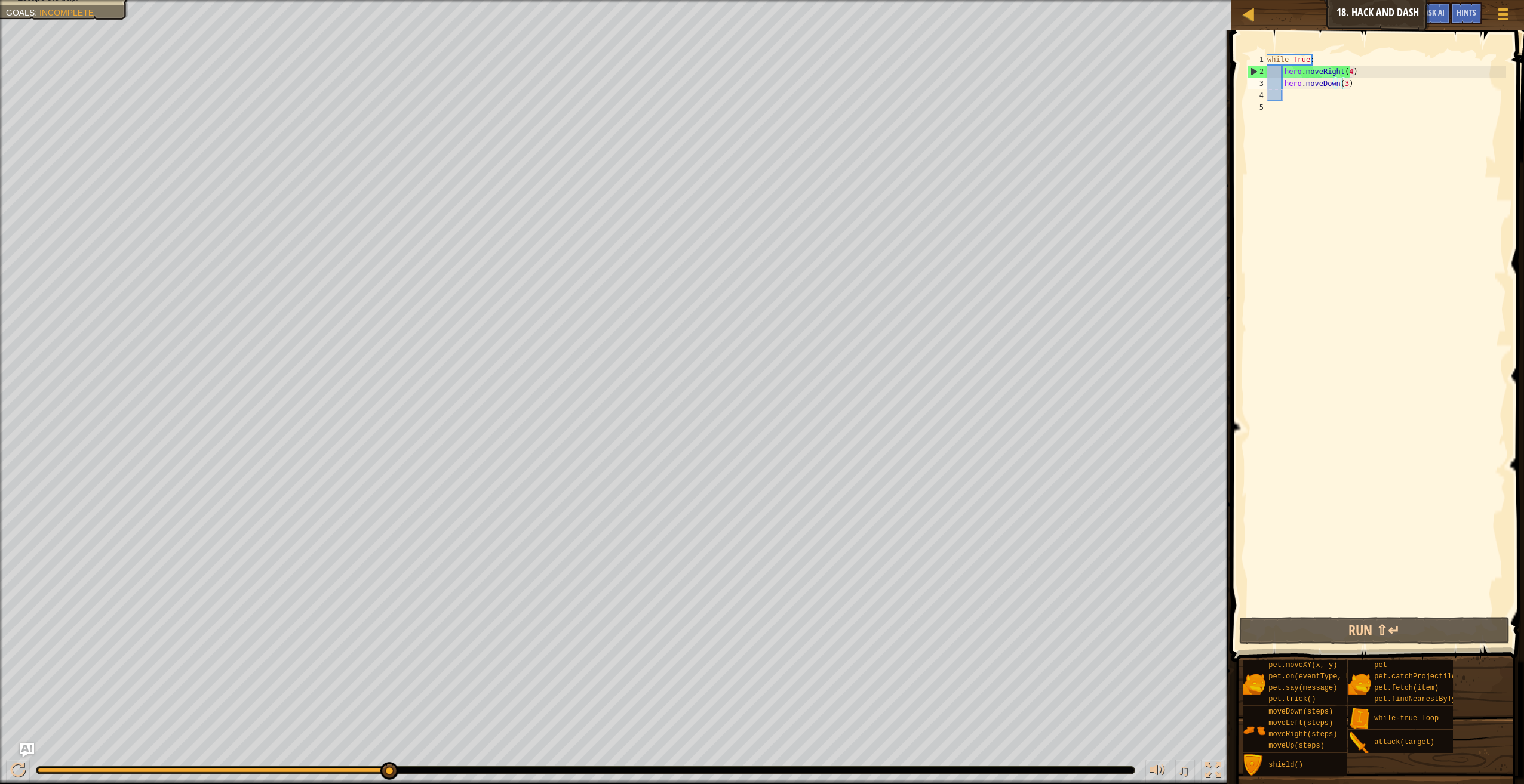
type textarea "hero.moveRight(4)"
drag, startPoint x: 1352, startPoint y: 71, endPoint x: 1255, endPoint y: 76, distance: 97.1
click at [1255, 76] on div "hero.moveRight(4) 1 2 3 4 5 while True : hero . moveRight ( 4 ) hero . moveDown…" at bounding box center [1375, 334] width 261 height 561
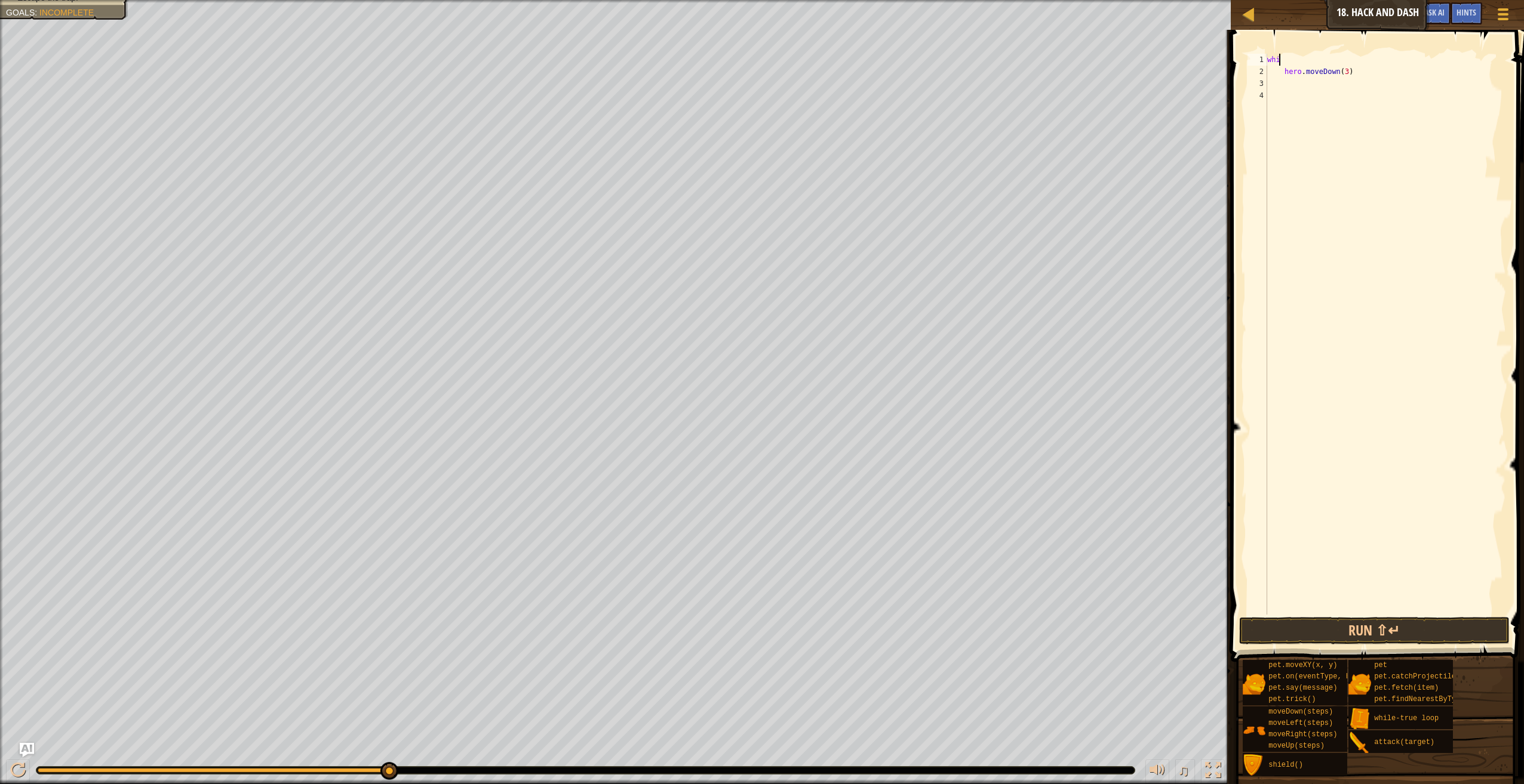
type textarea "w"
type textarea "hero.moveDown(3)"
type textarea "h"
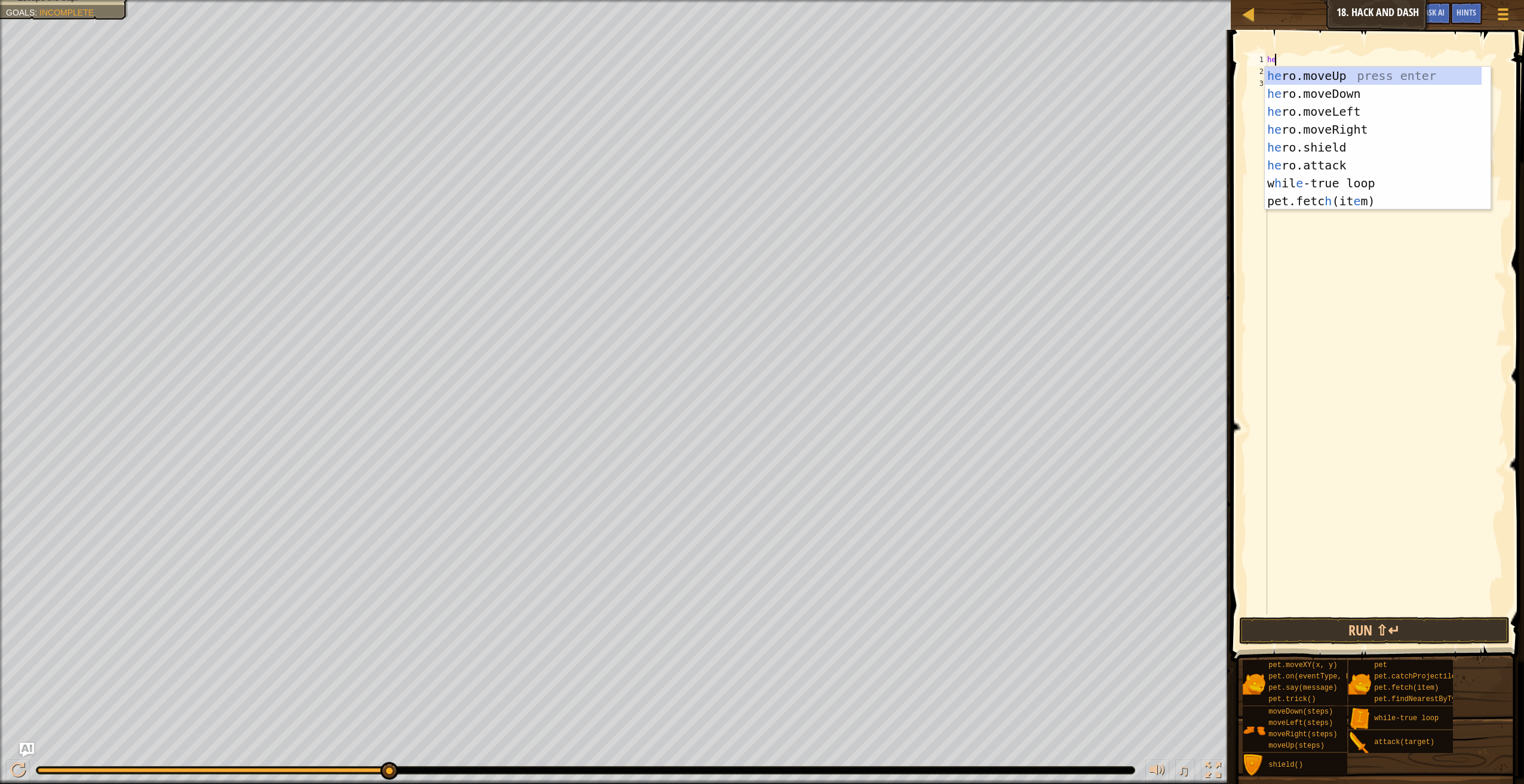
scroll to position [5, 1]
type textarea "hero"
click at [1373, 130] on div "hero .moveUp press enter hero .moveDown press enter hero .moveLeft press enter …" at bounding box center [1377, 156] width 226 height 179
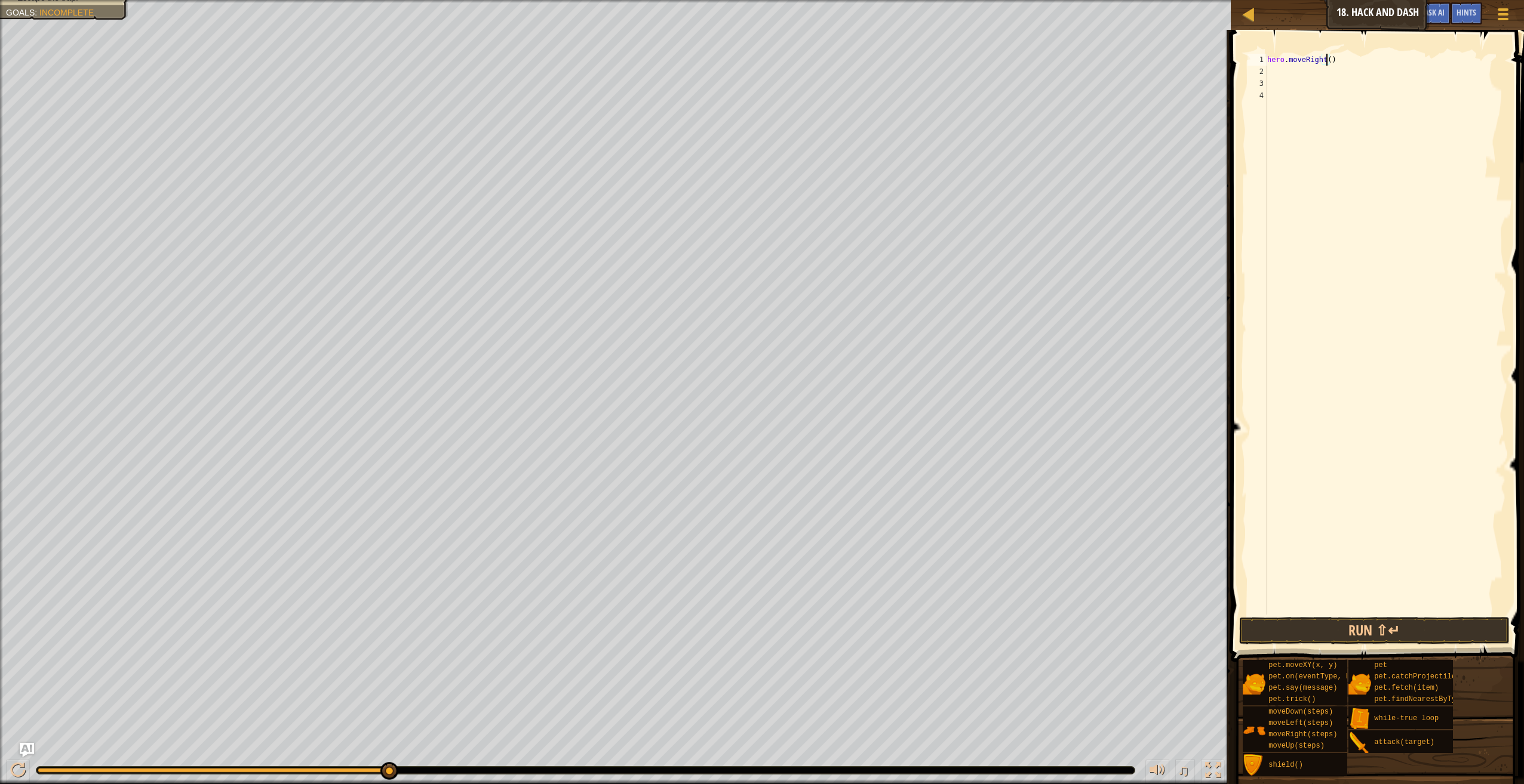
click at [1327, 58] on div "hero . moveRight ( )" at bounding box center [1385, 347] width 242 height 585
type textarea "hero.moveRight(1)"
click at [1404, 81] on div "hero . moveRight ( 1 )" at bounding box center [1385, 347] width 242 height 585
type textarea "\"
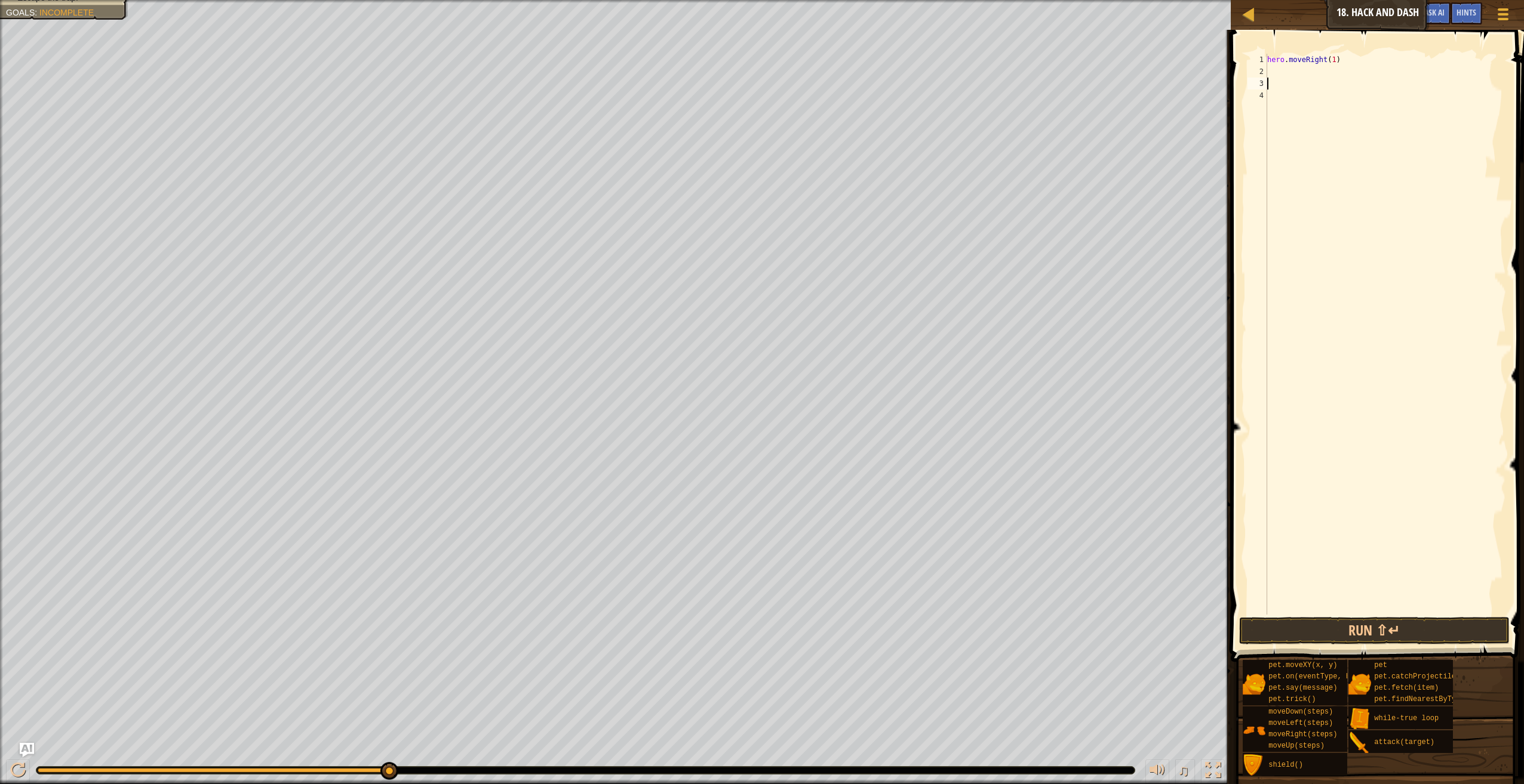
scroll to position [5, 0]
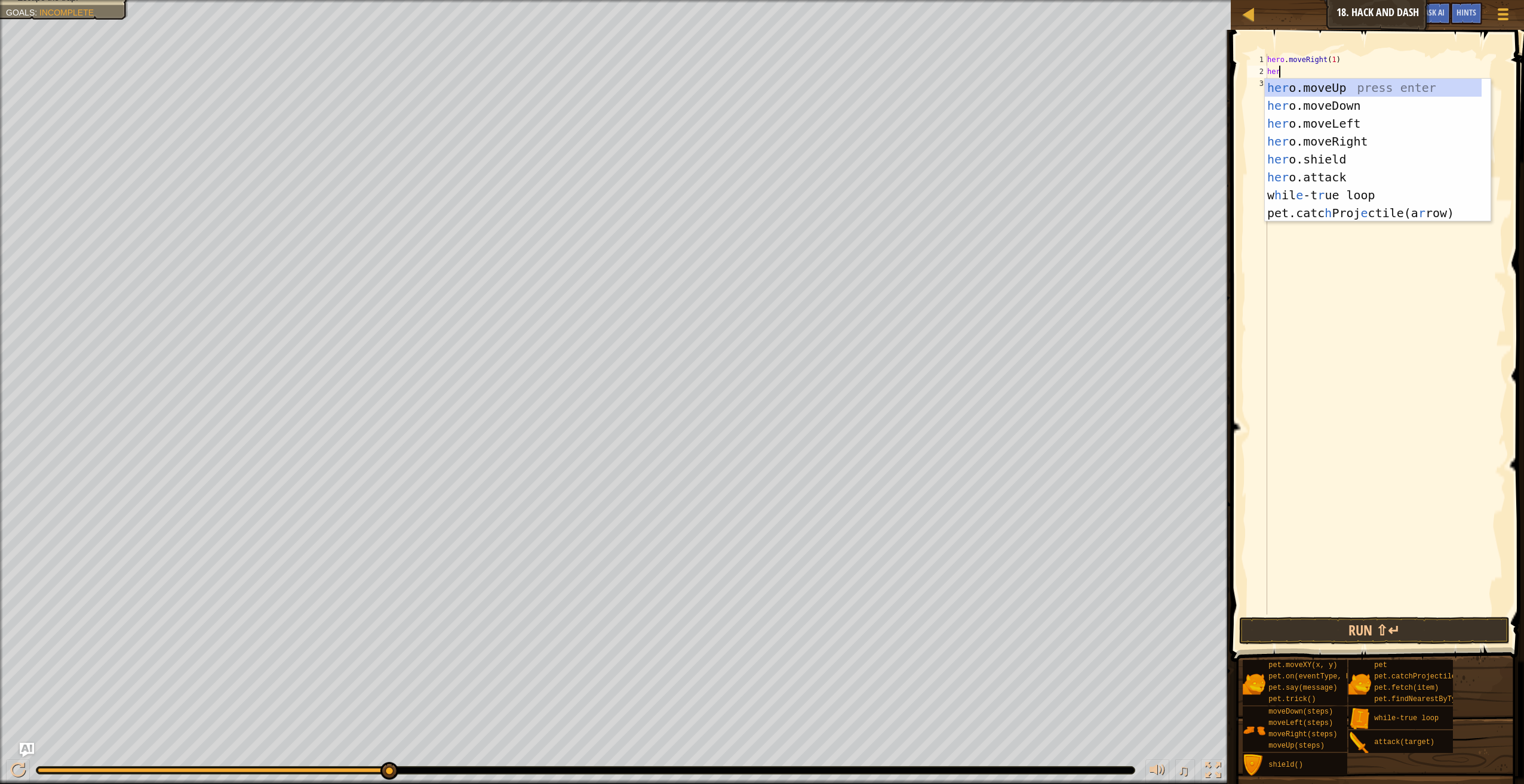
type textarea "hero"
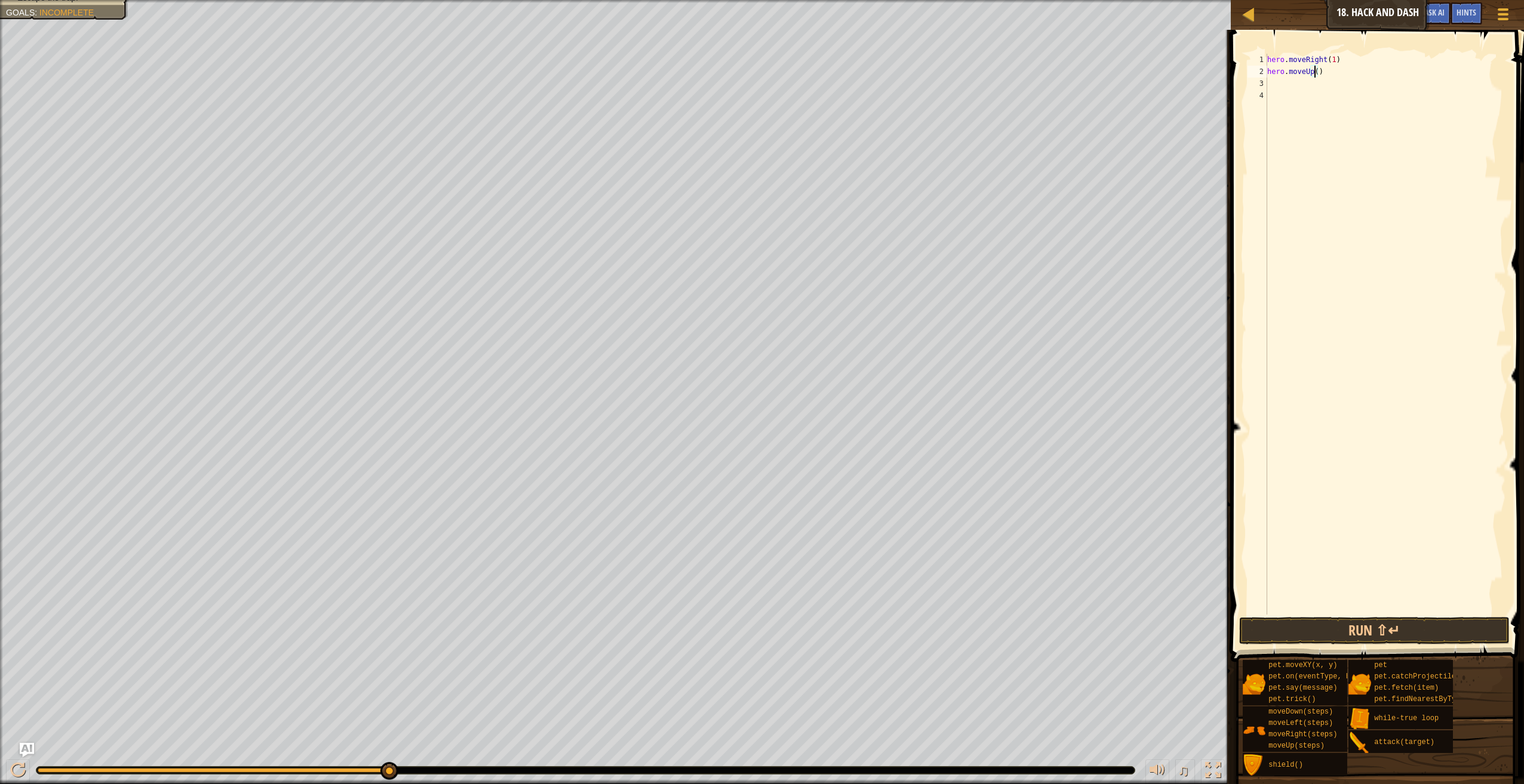
type textarea "hero.moveUp(1)"
type textarea "hero.attack("Chest")"
click at [1443, 630] on button "Run ⇧↵" at bounding box center [1374, 631] width 270 height 27
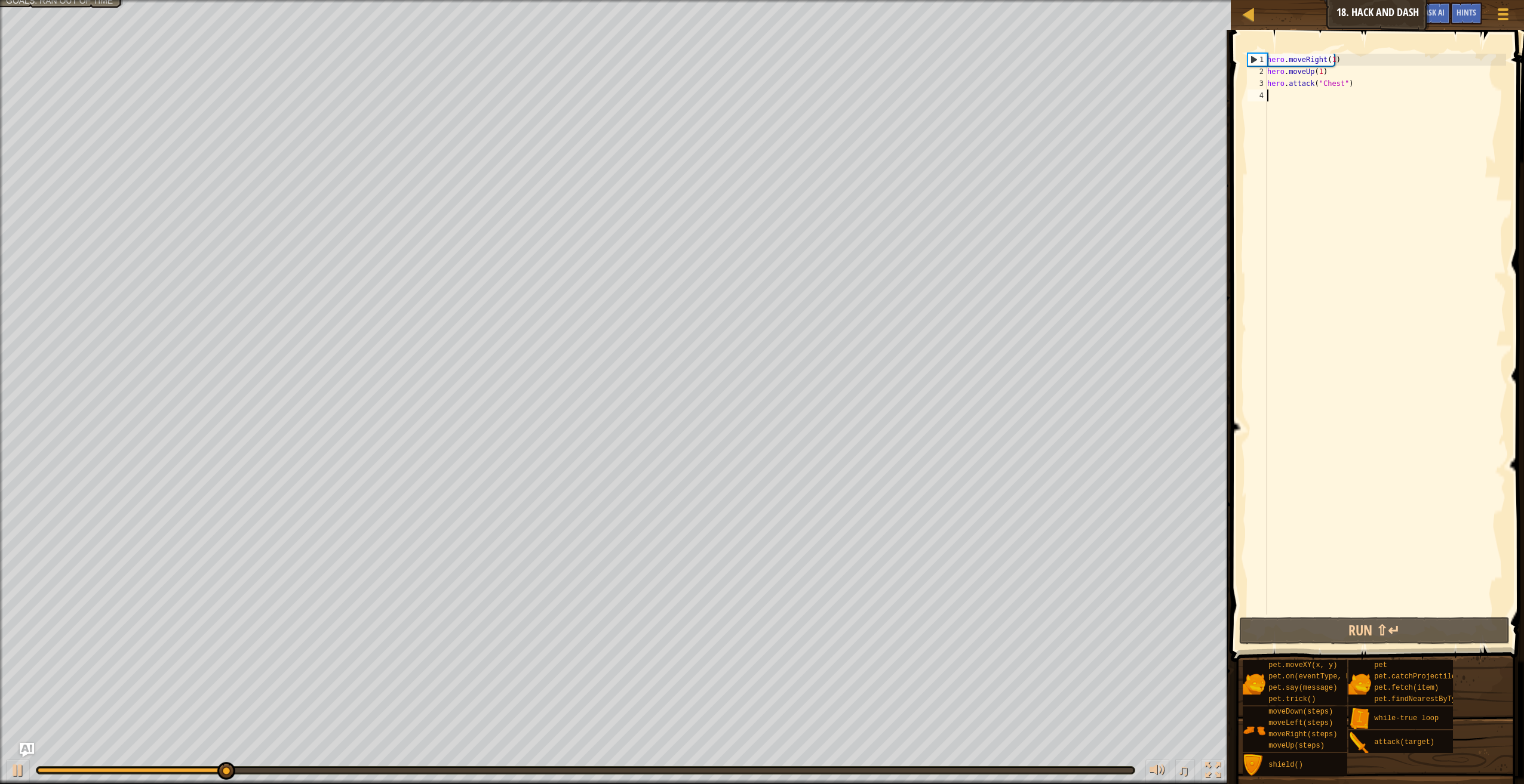
click at [1281, 94] on div "hero . moveRight ( 1 ) hero . moveUp ( 1 ) hero . attack ( "Chest" )" at bounding box center [1385, 347] width 242 height 585
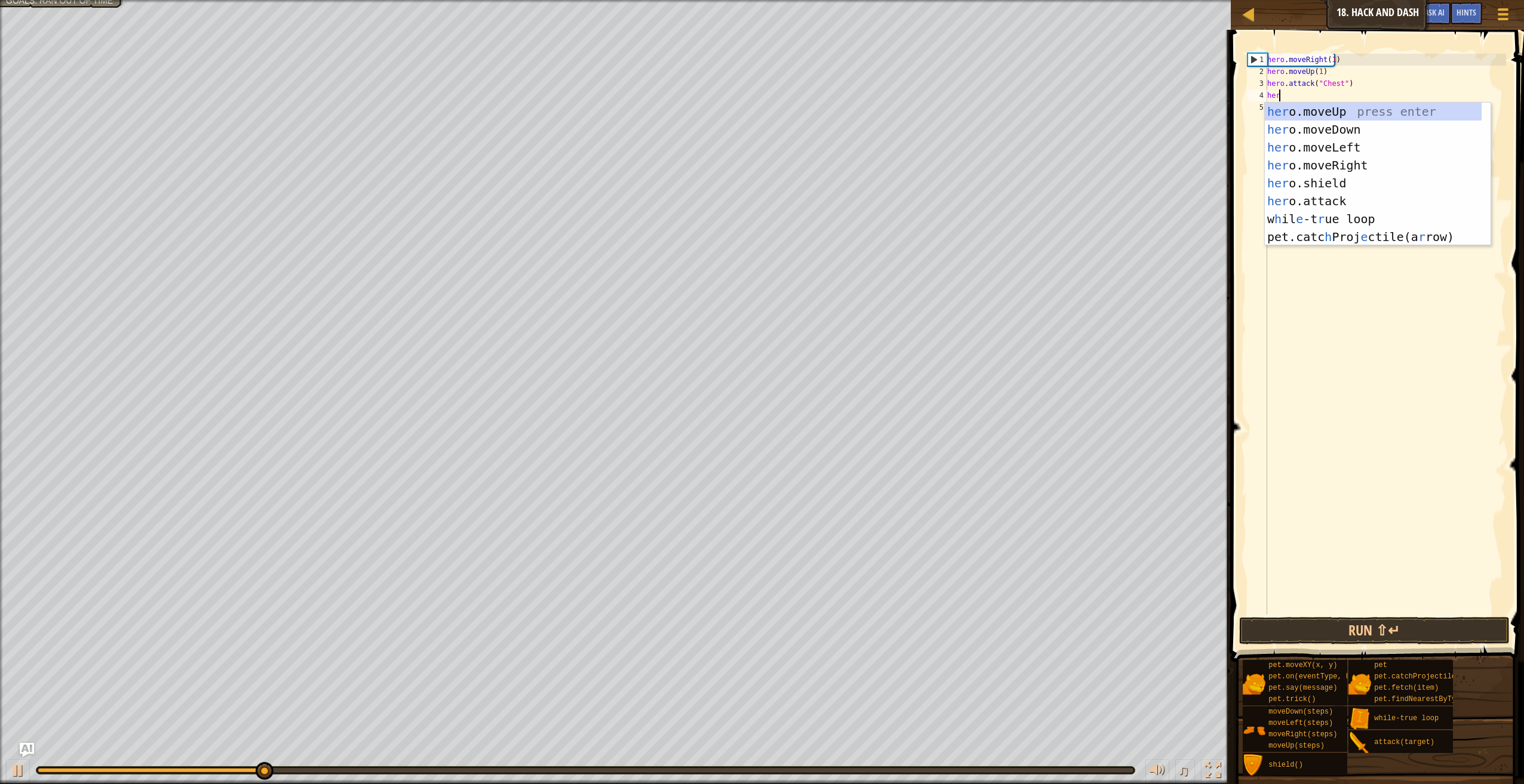
scroll to position [5, 1]
type textarea "hero"
click at [1347, 127] on div "hero .moveUp press enter hero .moveDown press enter hero .moveLeft press enter …" at bounding box center [1377, 192] width 226 height 179
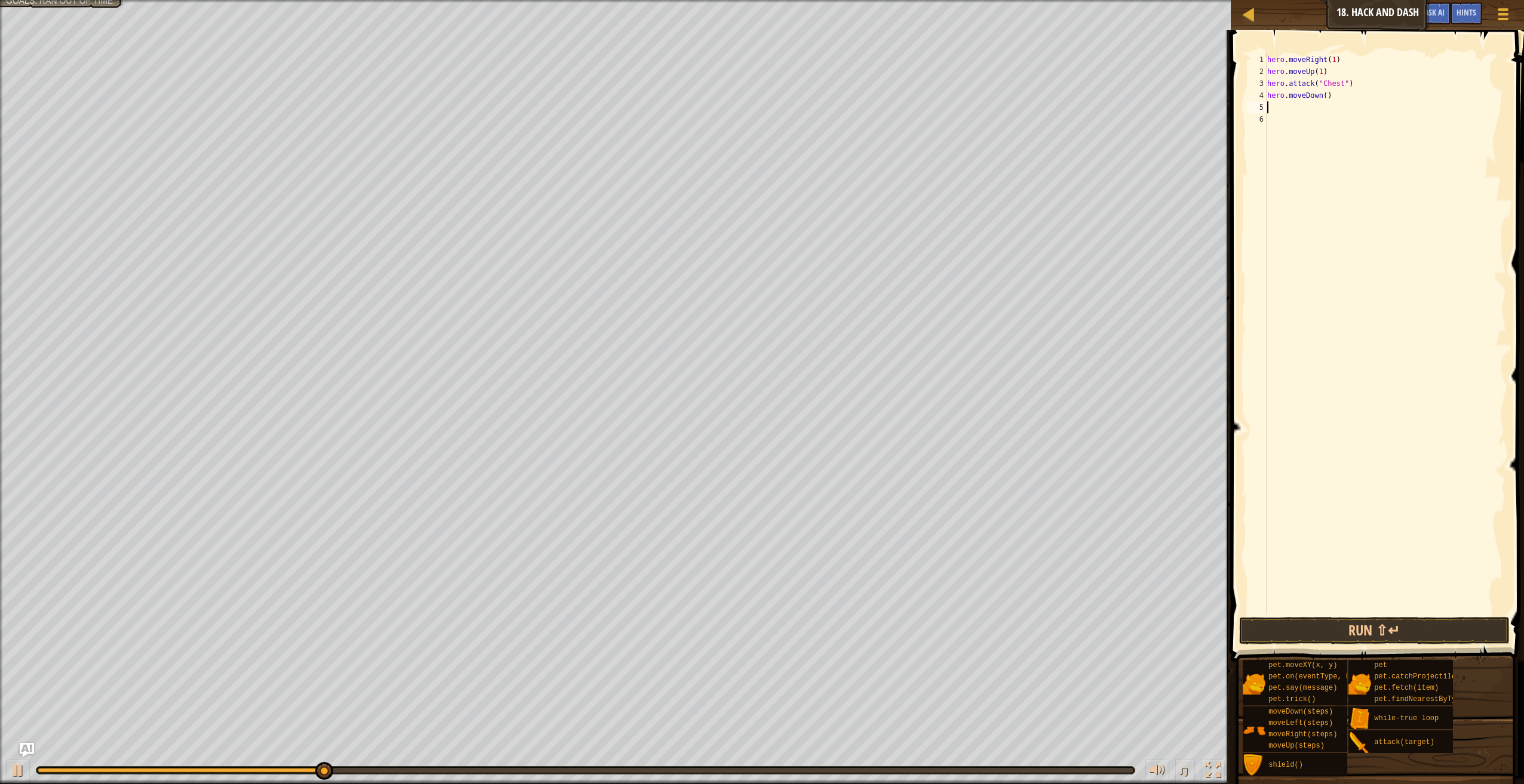
scroll to position [5, 0]
click at [1322, 99] on div "hero . moveRight ( 1 ) hero . moveUp ( 1 ) hero . attack ( "Chest" ) hero . mov…" at bounding box center [1385, 347] width 242 height 585
type textarea "hero.moveDown(1)"
click at [1274, 108] on div "hero . moveRight ( 1 ) hero . moveUp ( 1 ) hero . attack ( "Chest" ) hero . mov…" at bounding box center [1385, 347] width 242 height 585
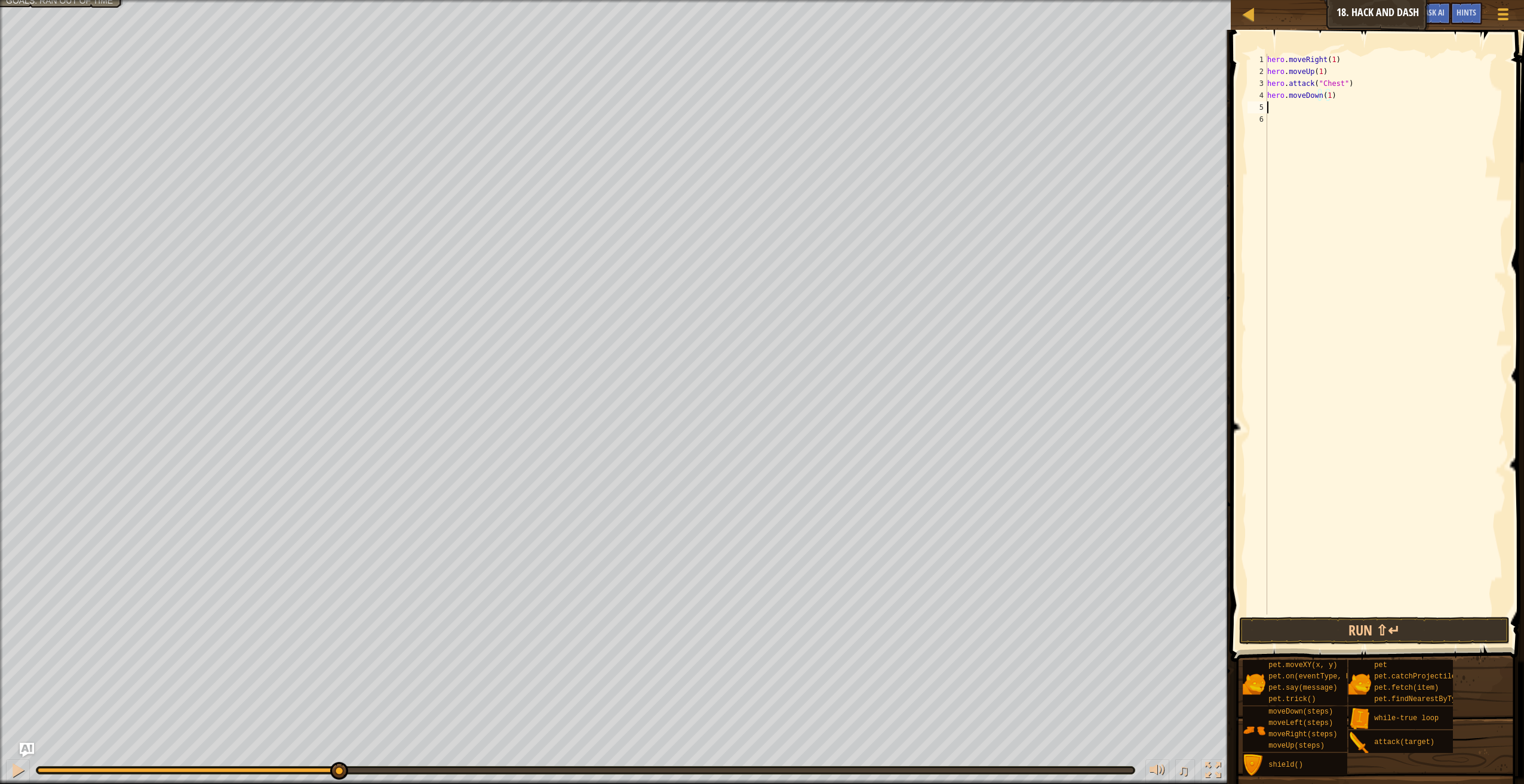
scroll to position [5, 0]
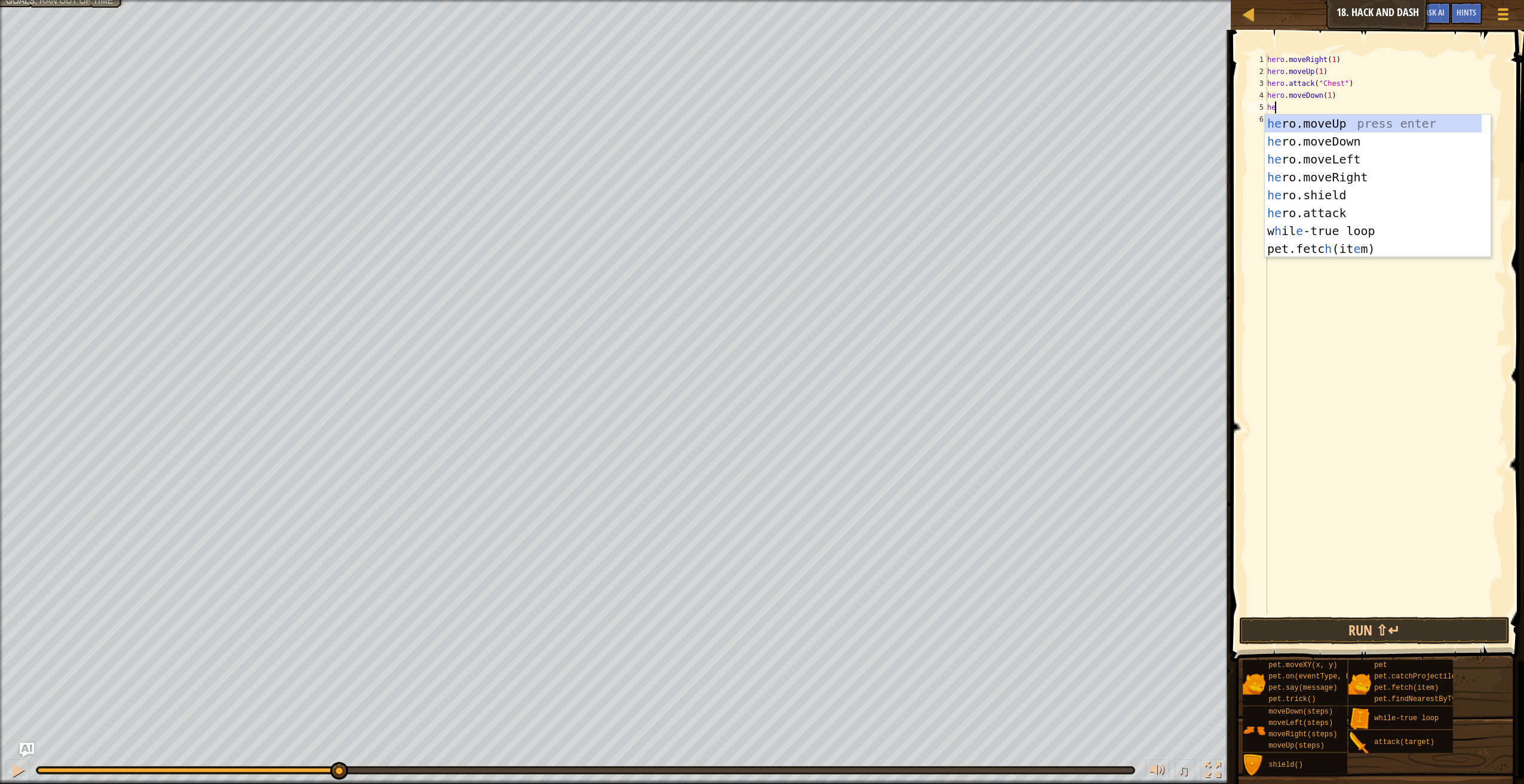
type textarea "hero"
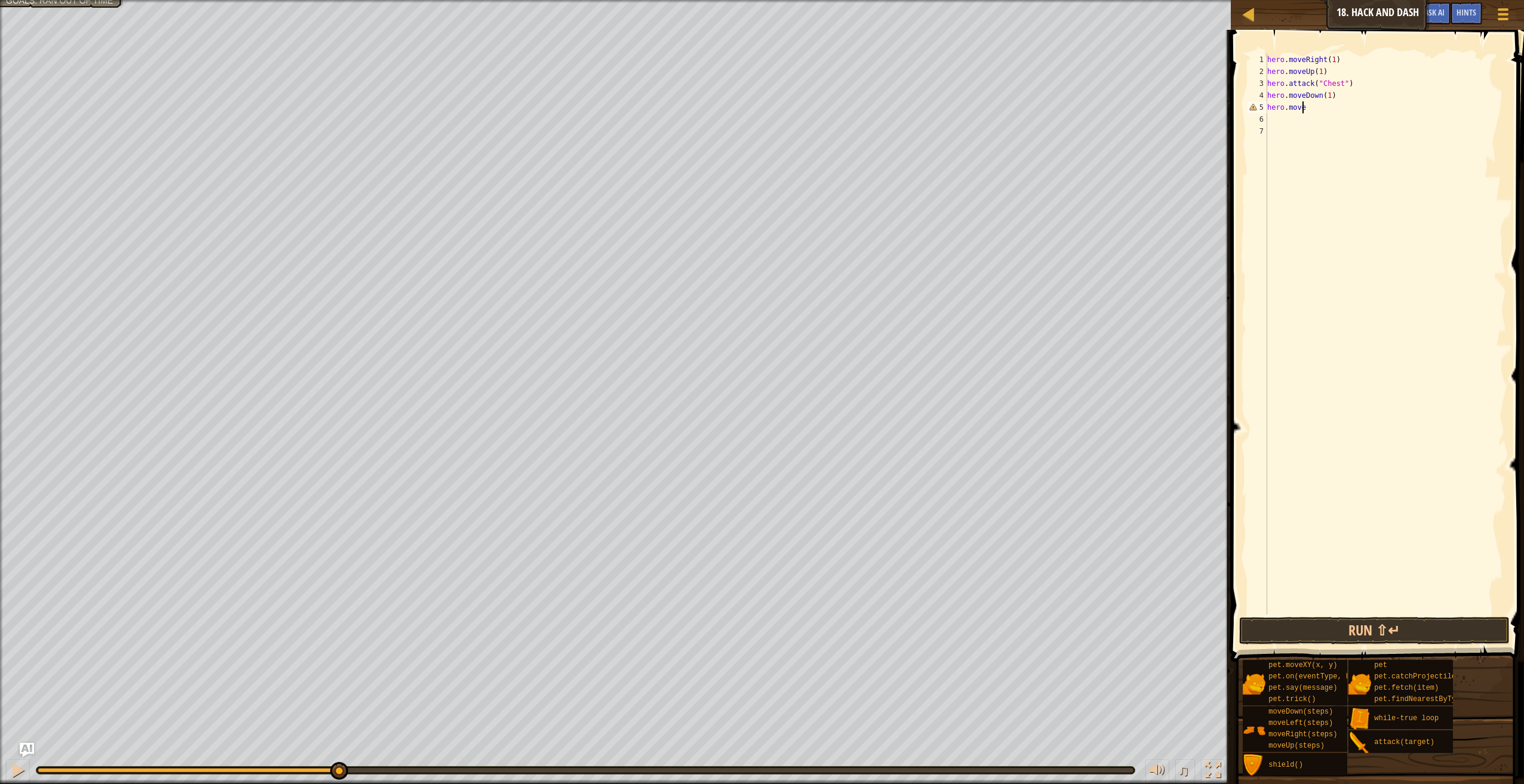
type textarea "hero.mover"
type textarea "hero.moveRight(3)"
type textarea "e"
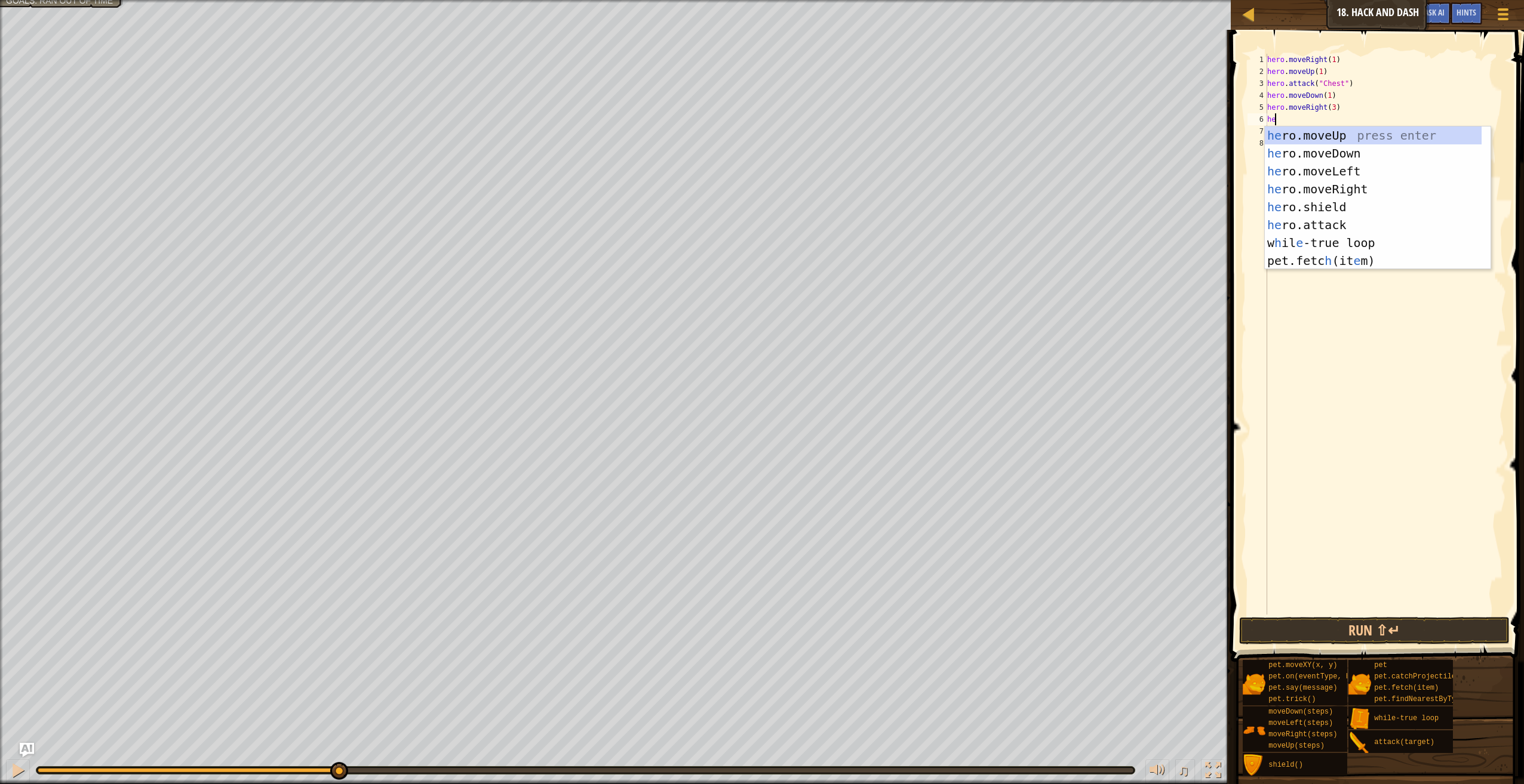
type textarea "her"
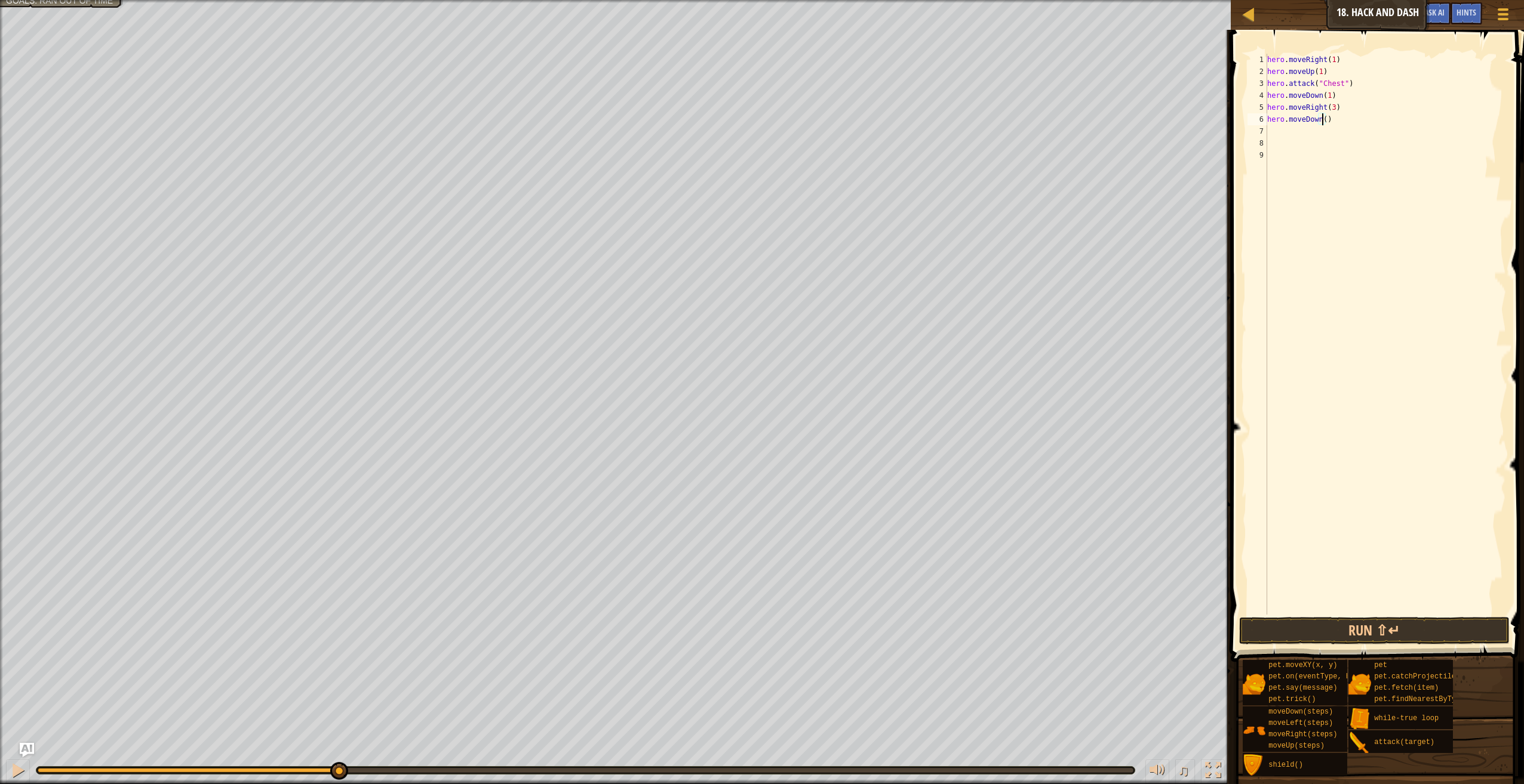
type textarea "hero.moveDown(3)"
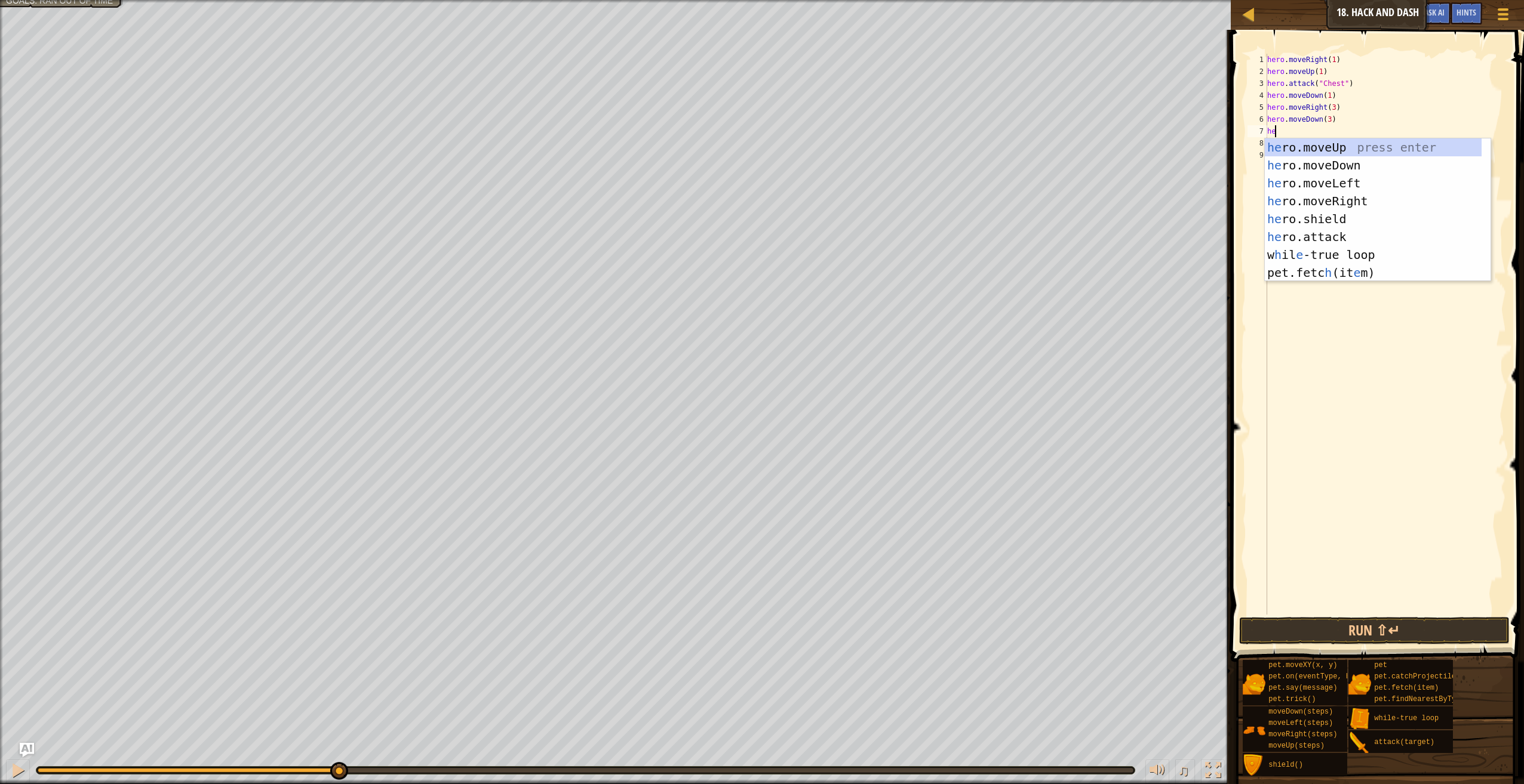
scroll to position [5, 1]
type textarea "hero"
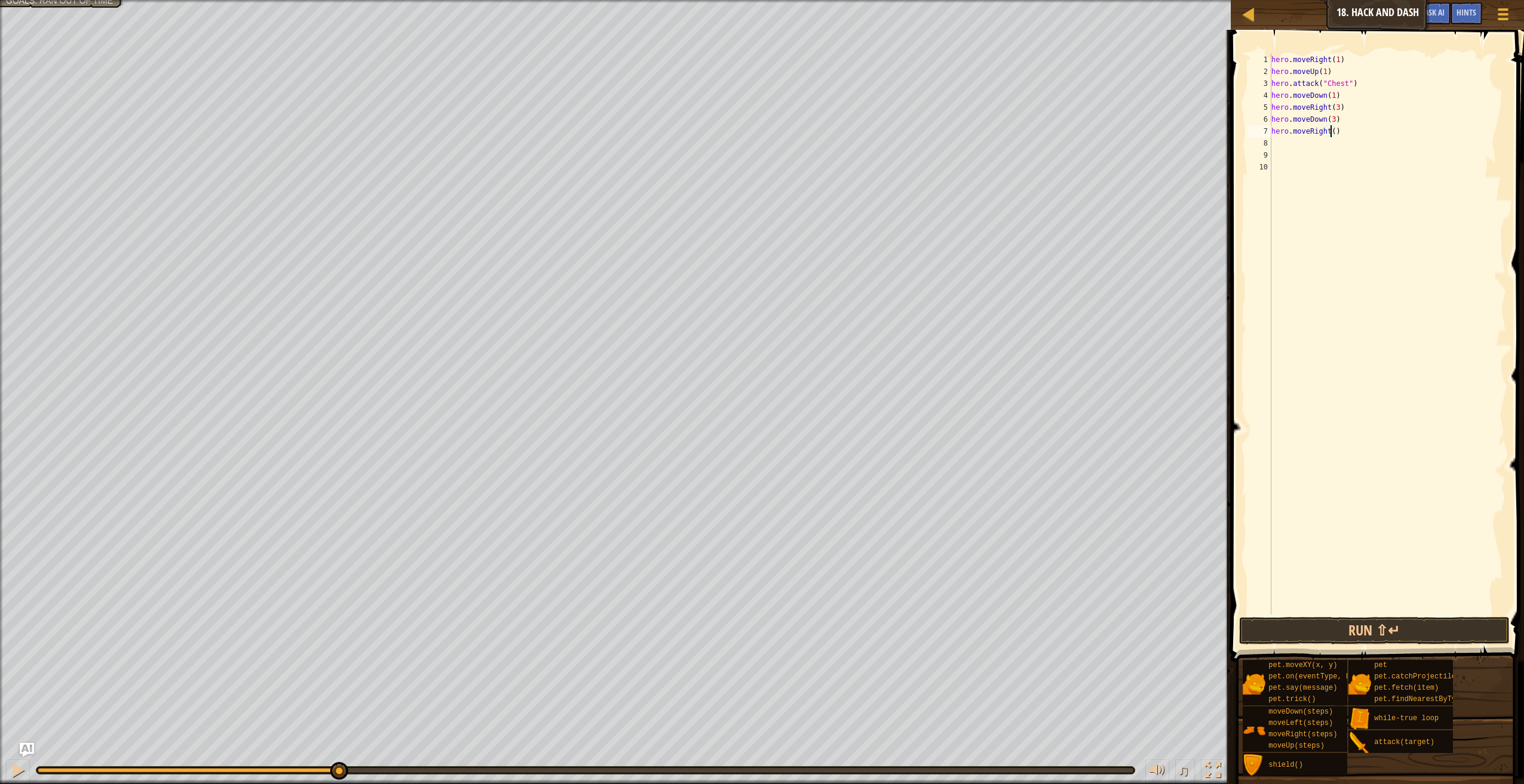
scroll to position [5, 5]
type textarea "hero.moveRight(3)"
click at [1408, 633] on button "Run ⇧↵" at bounding box center [1374, 631] width 270 height 27
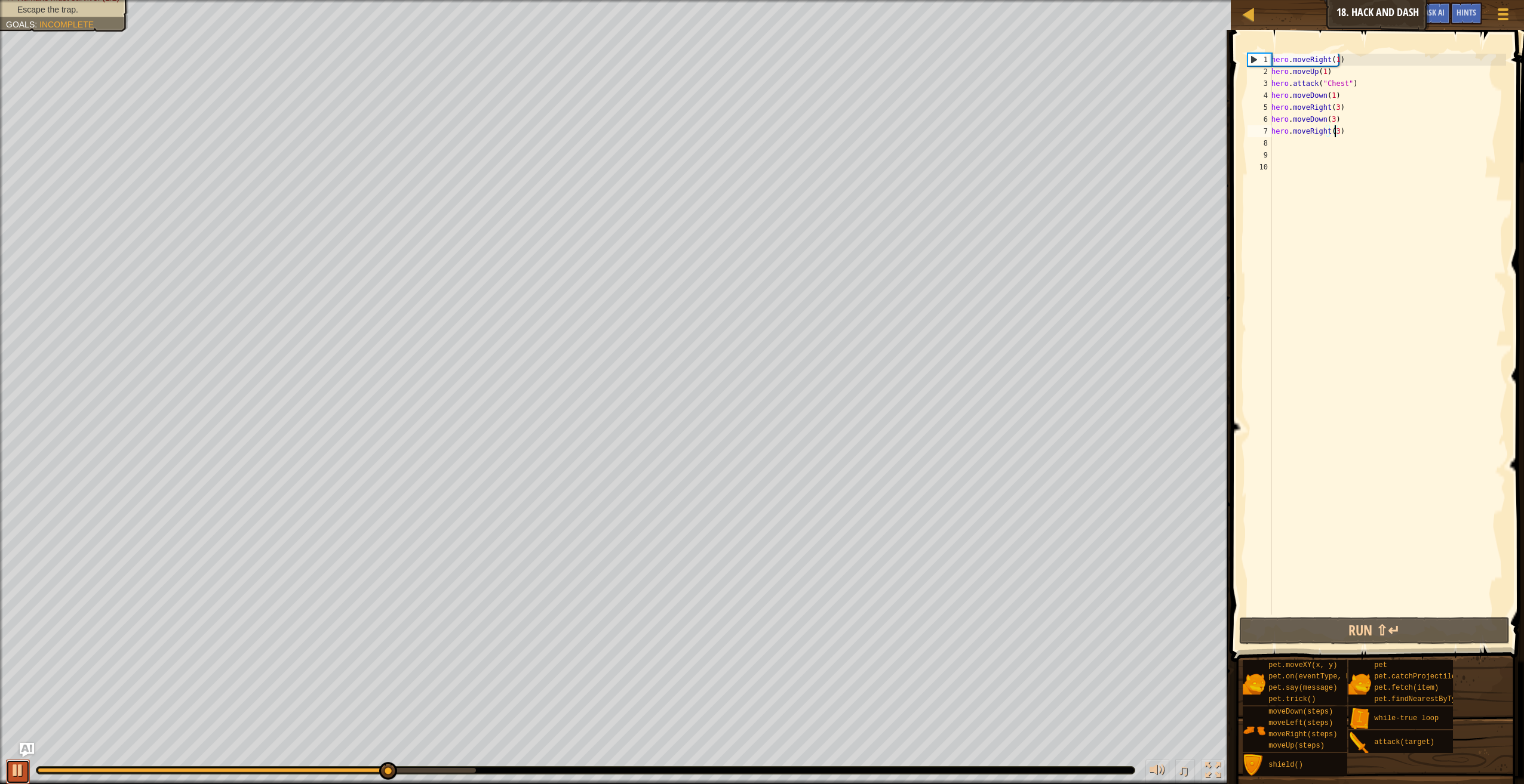
click at [18, 770] on div at bounding box center [18, 770] width 16 height 16
click at [1316, 148] on div "hero . moveRight ( 1 ) hero . moveUp ( 1 ) hero . attack ( "Chest" ) hero . mov…" at bounding box center [1388, 347] width 238 height 585
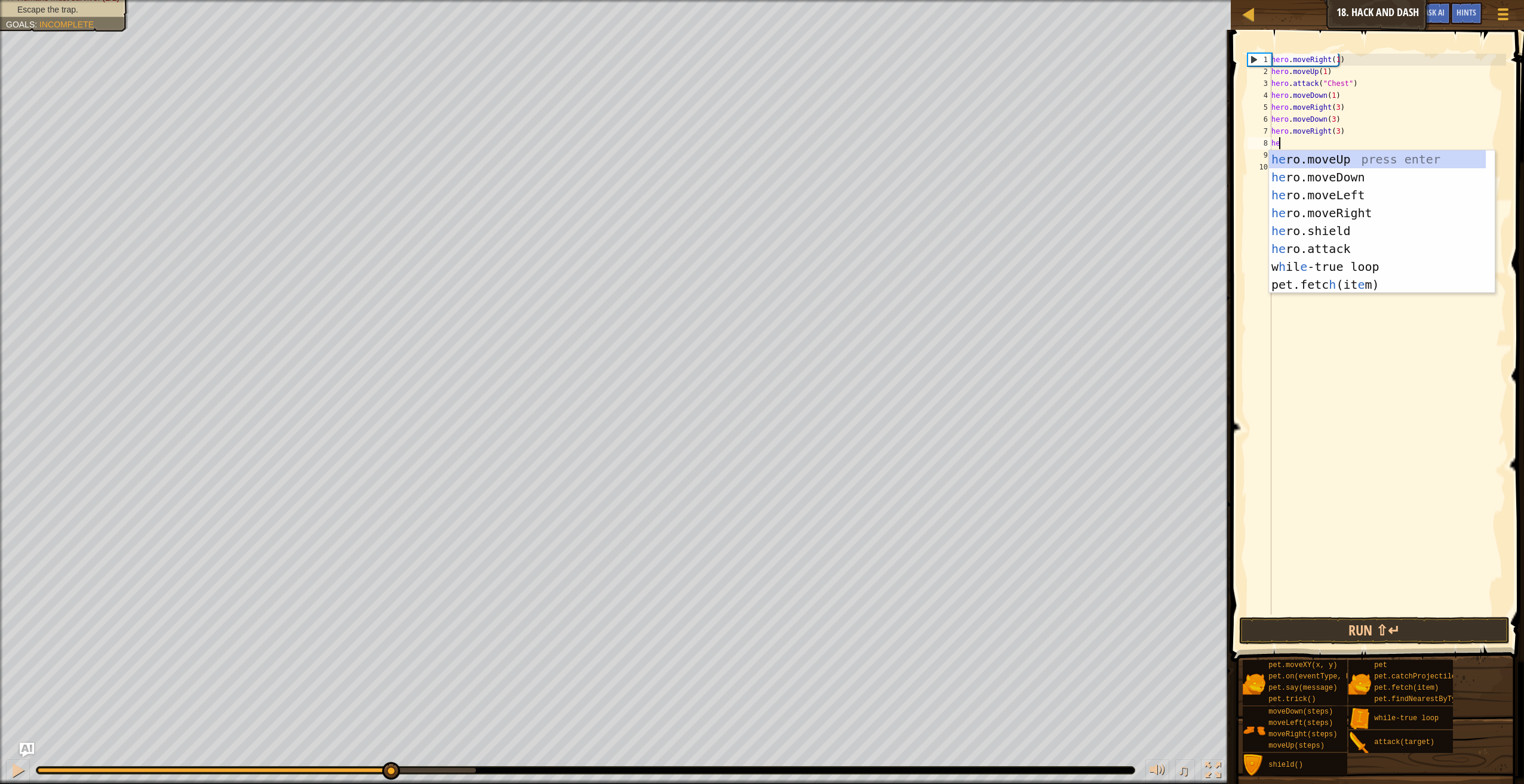
type textarea "hero"
click at [1319, 177] on div "hero .moveUp press enter hero .moveDown press enter hero .moveLeft press enter …" at bounding box center [1381, 240] width 226 height 179
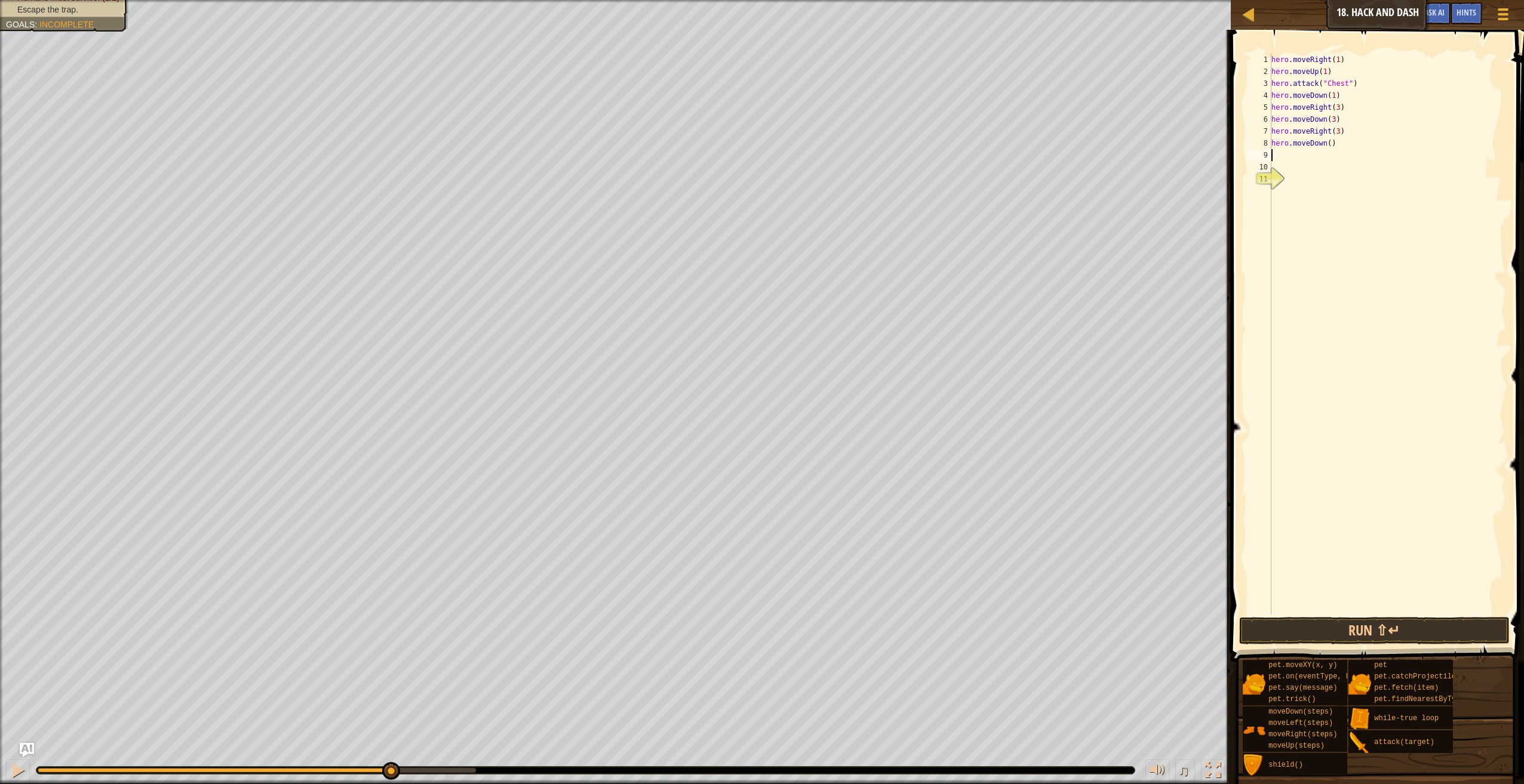
click at [1325, 147] on div "hero . moveRight ( 1 ) hero . moveUp ( 1 ) hero . attack ( "Chest" ) hero . mov…" at bounding box center [1388, 347] width 238 height 585
type textarea "hero.moveDown(3)"
click at [1318, 155] on div "hero . moveRight ( 1 ) hero . moveUp ( 1 ) hero . attack ( "Chest" ) hero . mov…" at bounding box center [1388, 347] width 238 height 585
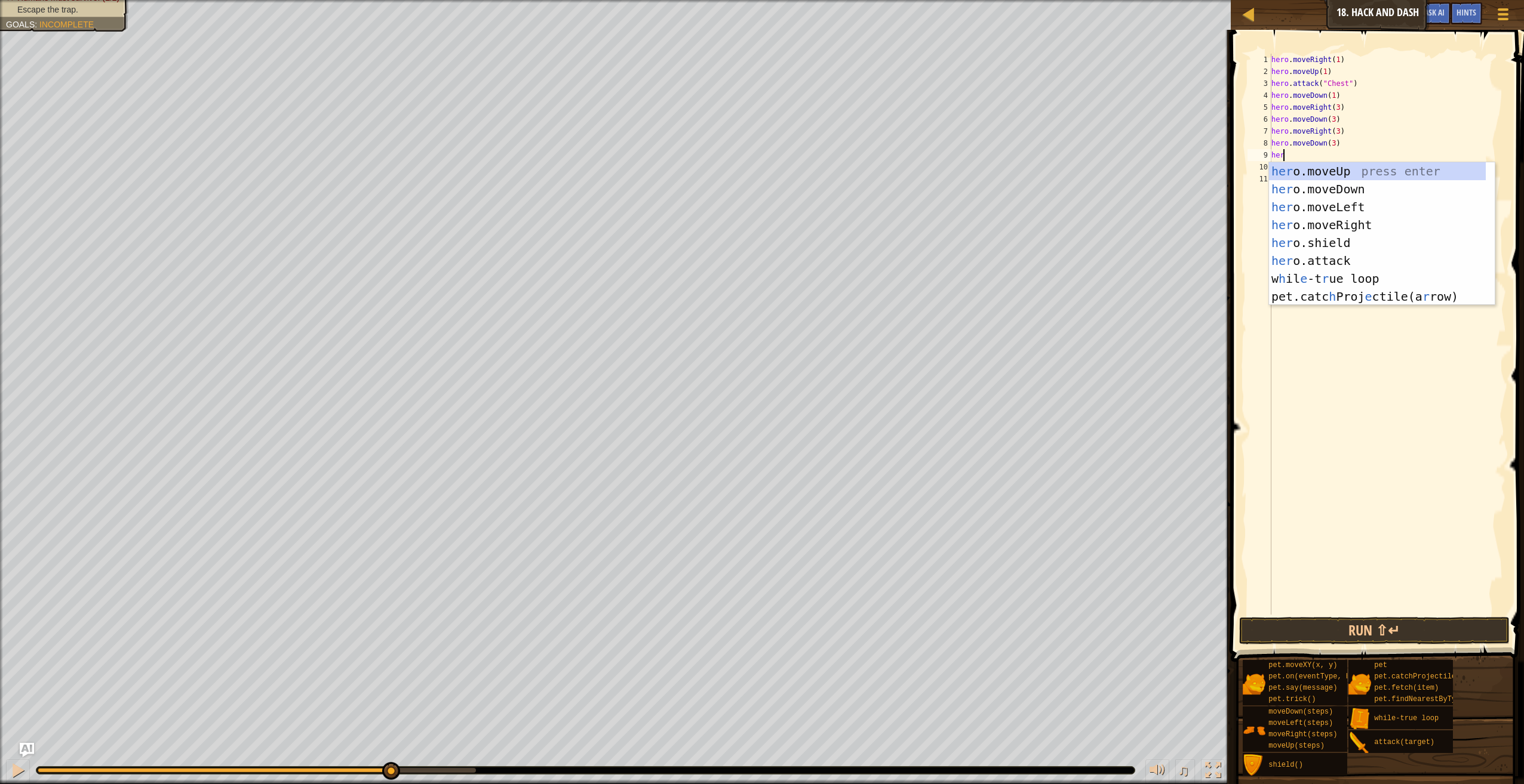
scroll to position [5, 1]
type textarea "hero"
click at [1340, 218] on div "hero .moveUp press enter hero .moveDown press enter hero .moveLeft press enter …" at bounding box center [1381, 251] width 226 height 179
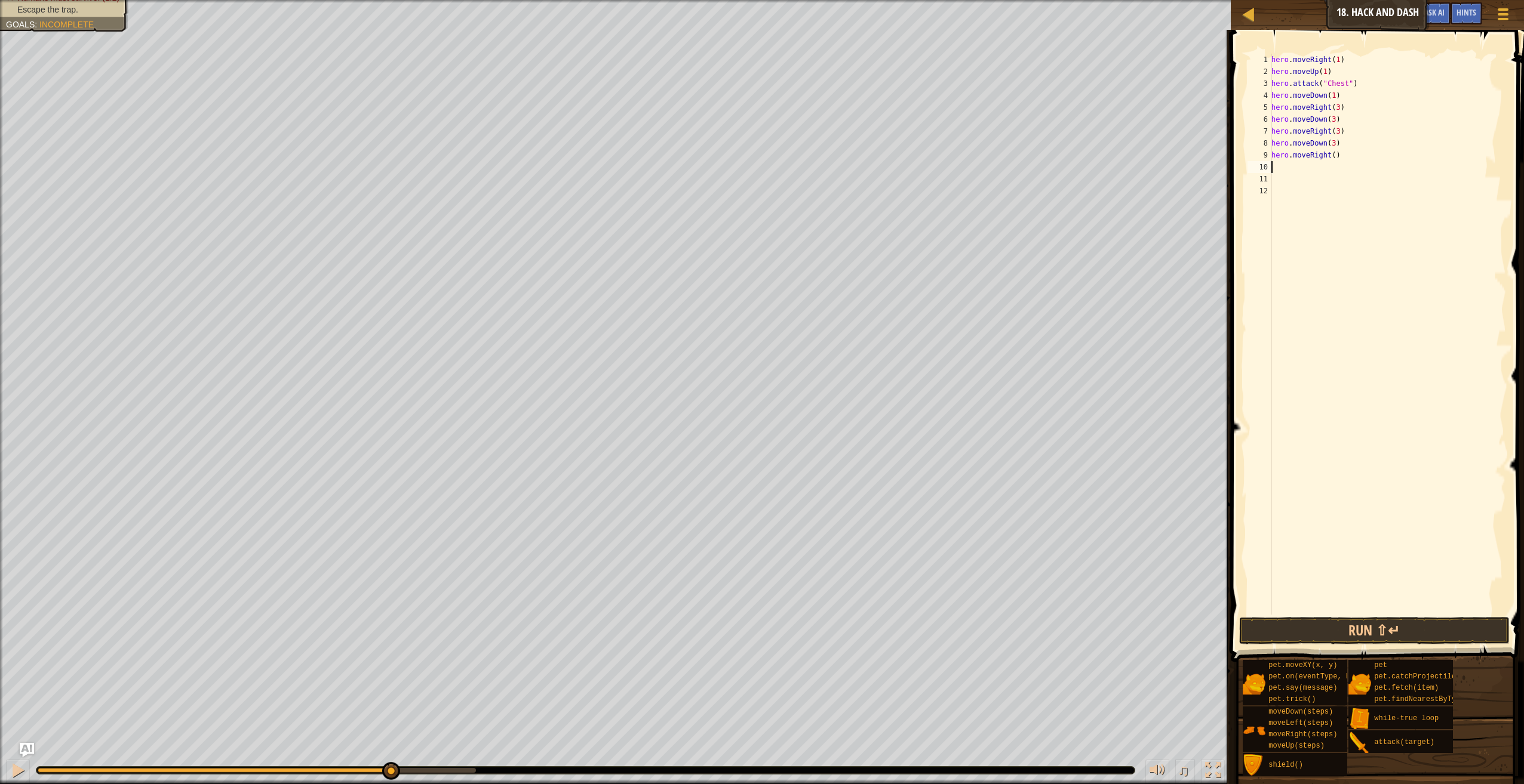
scroll to position [5, 0]
click at [1328, 157] on div "hero . moveRight ( 1 ) hero . moveUp ( 1 ) hero . attack ( "Chest" ) hero . mov…" at bounding box center [1388, 347] width 238 height 585
click at [1328, 155] on div "hero . moveRight ( 1 ) hero . moveUp ( 1 ) hero . attack ( "Chest" ) hero . mov…" at bounding box center [1388, 347] width 238 height 585
click at [1334, 155] on div "hero . moveRight ( 1 ) hero . moveUp ( 1 ) hero . attack ( "Chest" ) hero . mov…" at bounding box center [1388, 347] width 238 height 585
click at [1330, 155] on div "hero . moveRight ( 1 ) hero . moveUp ( 1 ) hero . attack ( "Chest" ) hero . mov…" at bounding box center [1388, 347] width 238 height 585
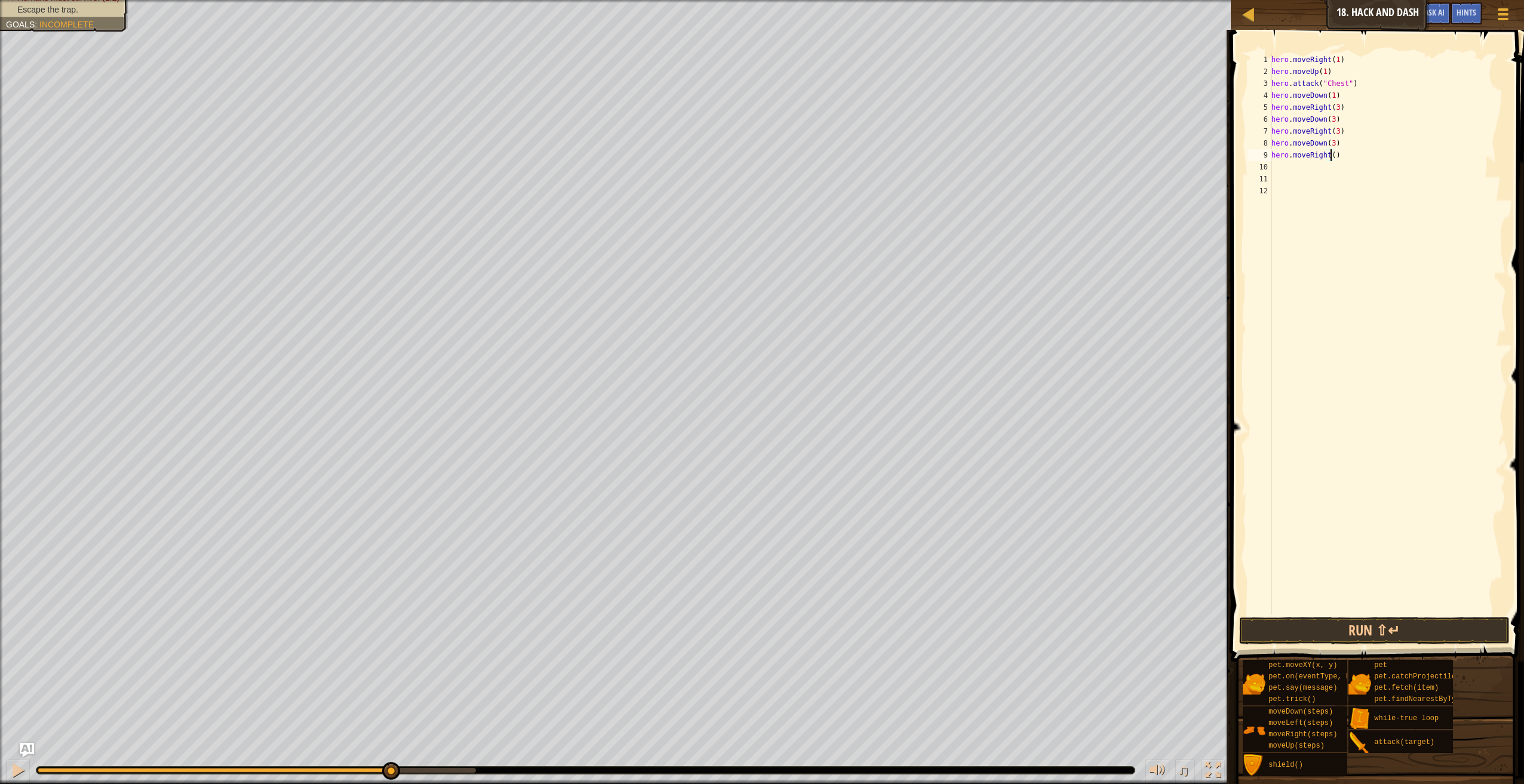
type textarea "hero.moveRight(3)"
click at [1284, 169] on div "hero . moveRight ( 1 ) hero . moveUp ( 1 ) hero . attack ( "Chest" ) hero . mov…" at bounding box center [1388, 347] width 238 height 585
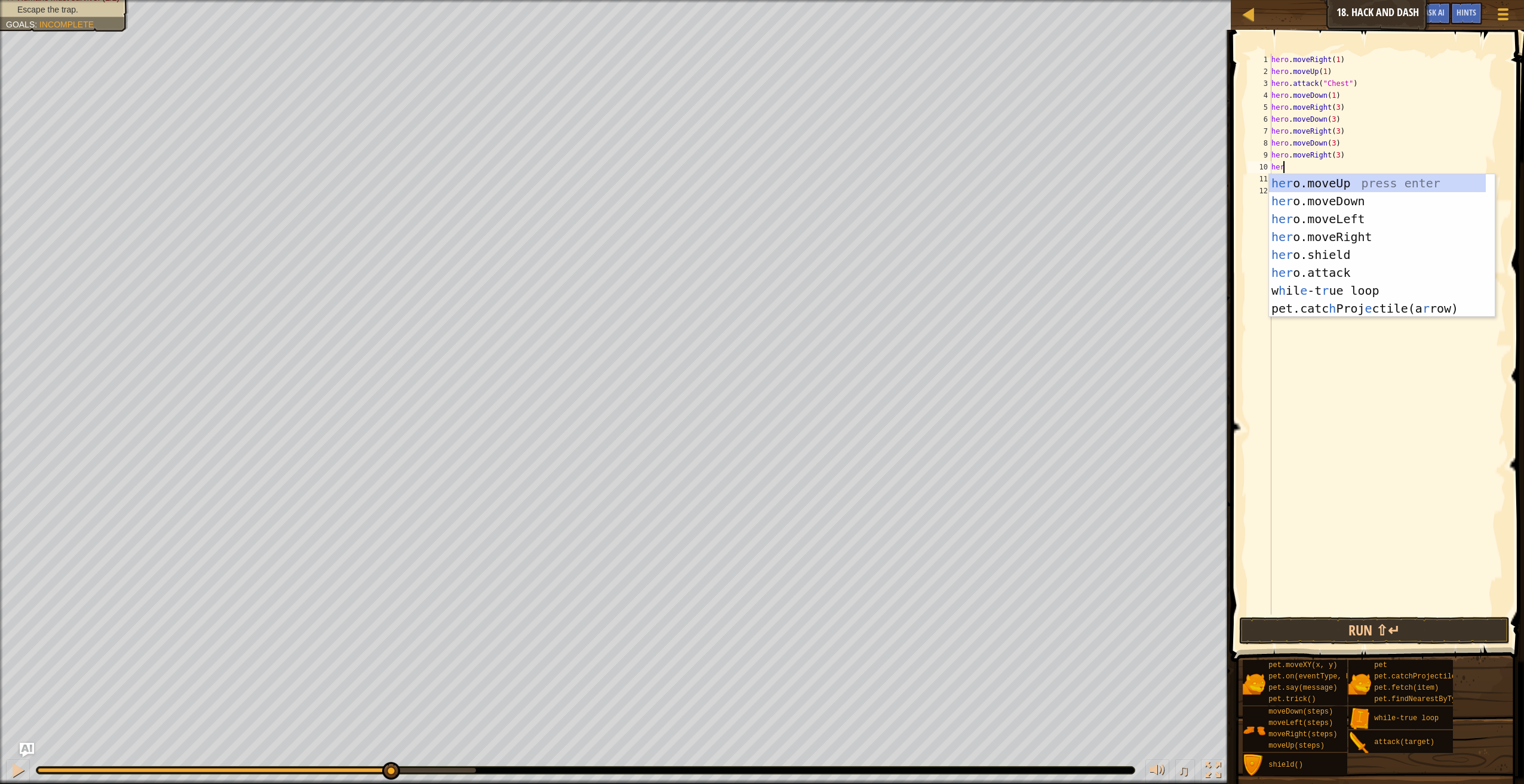
scroll to position [5, 1]
type textarea "hero"
click at [1333, 195] on div "hero .moveUp press enter hero .moveDown press enter hero .moveLeft press enter …" at bounding box center [1381, 264] width 226 height 179
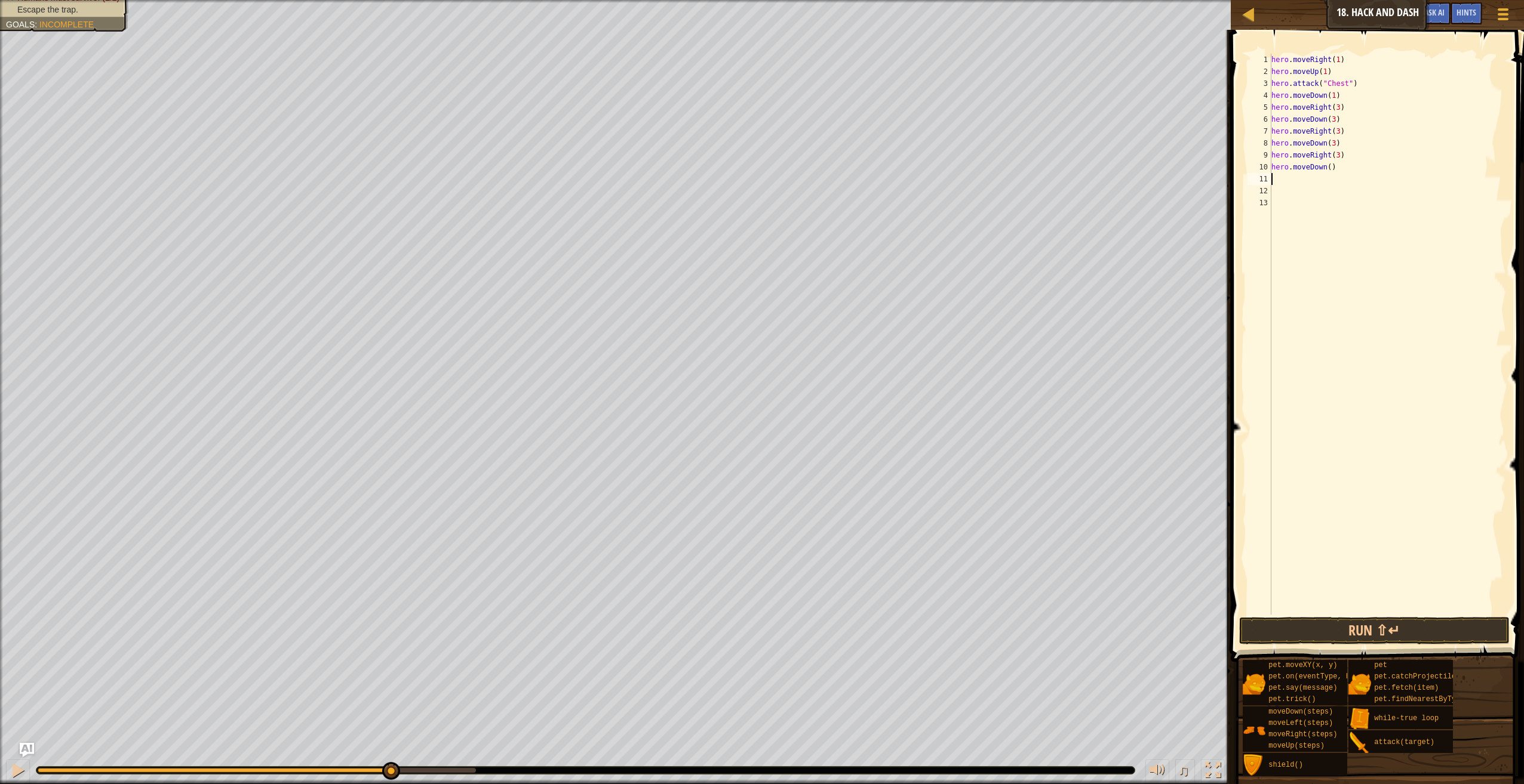
click at [1328, 169] on div "hero . moveRight ( 1 ) hero . moveUp ( 1 ) hero . attack ( "Chest" ) hero . mov…" at bounding box center [1388, 347] width 238 height 585
type textarea "hero.moveDown(3)"
click at [1387, 622] on button "Run ⇧↵" at bounding box center [1374, 631] width 270 height 27
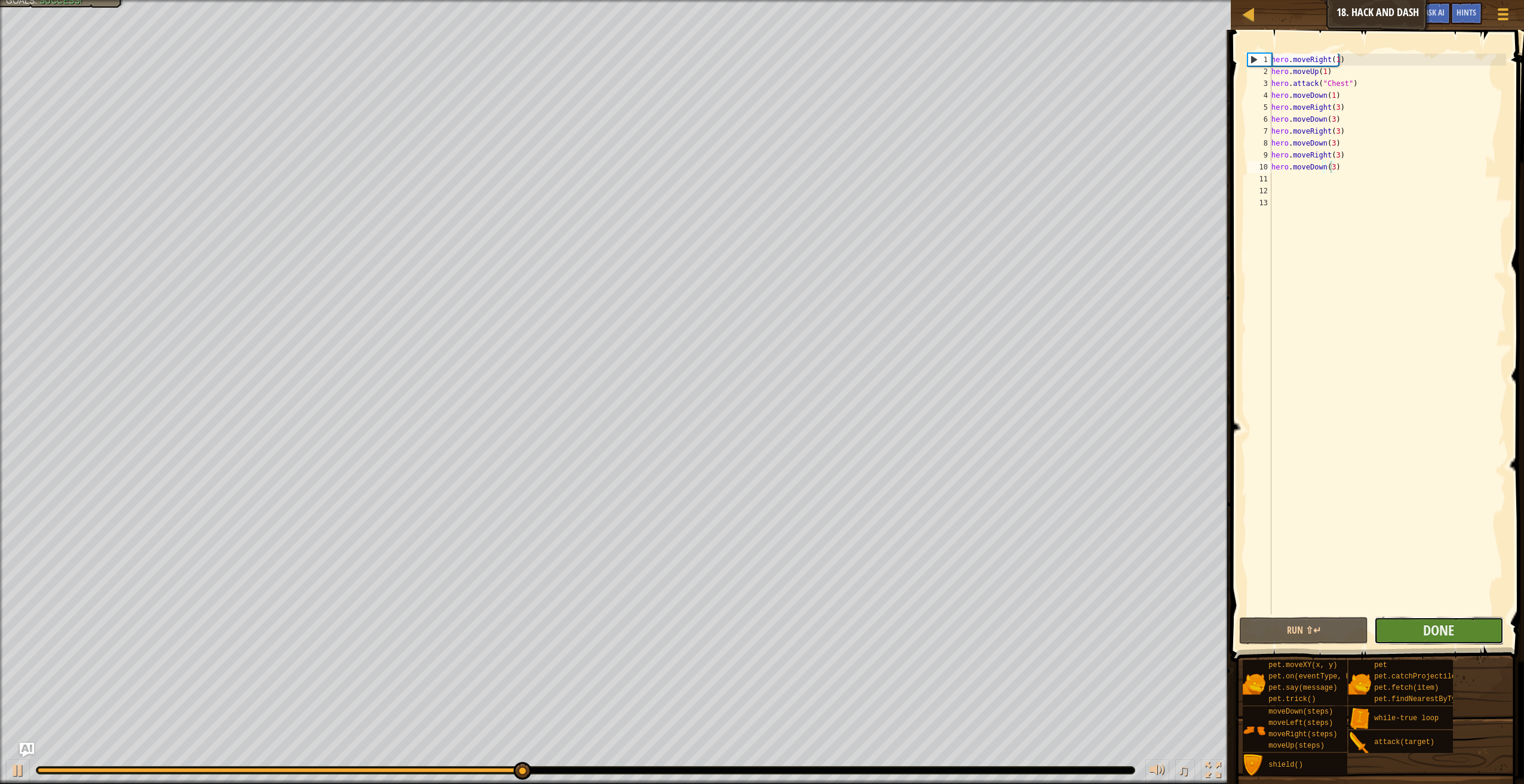
click at [1412, 620] on button "Done" at bounding box center [1438, 631] width 129 height 27
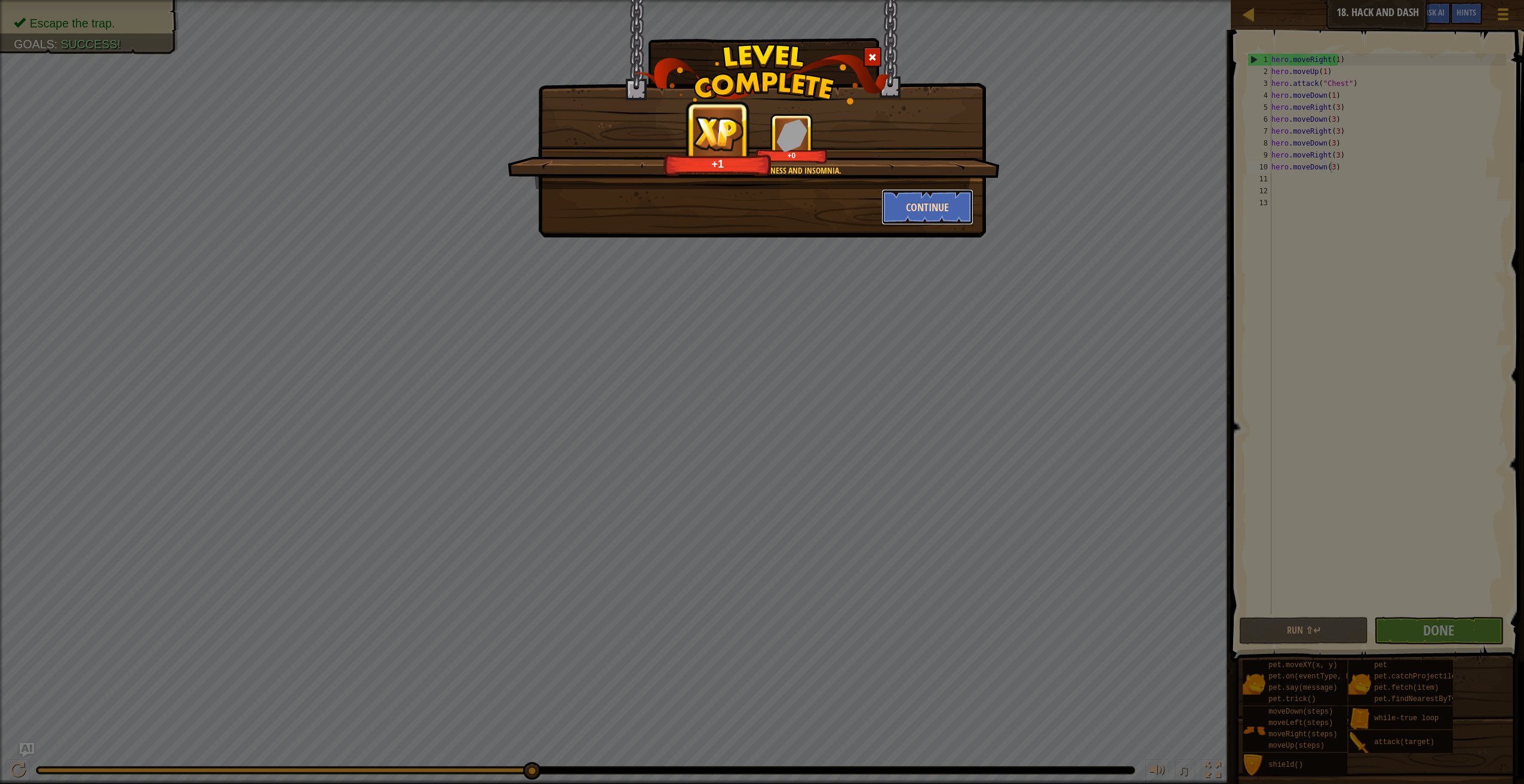
click at [906, 210] on button "Continue" at bounding box center [927, 208] width 92 height 36
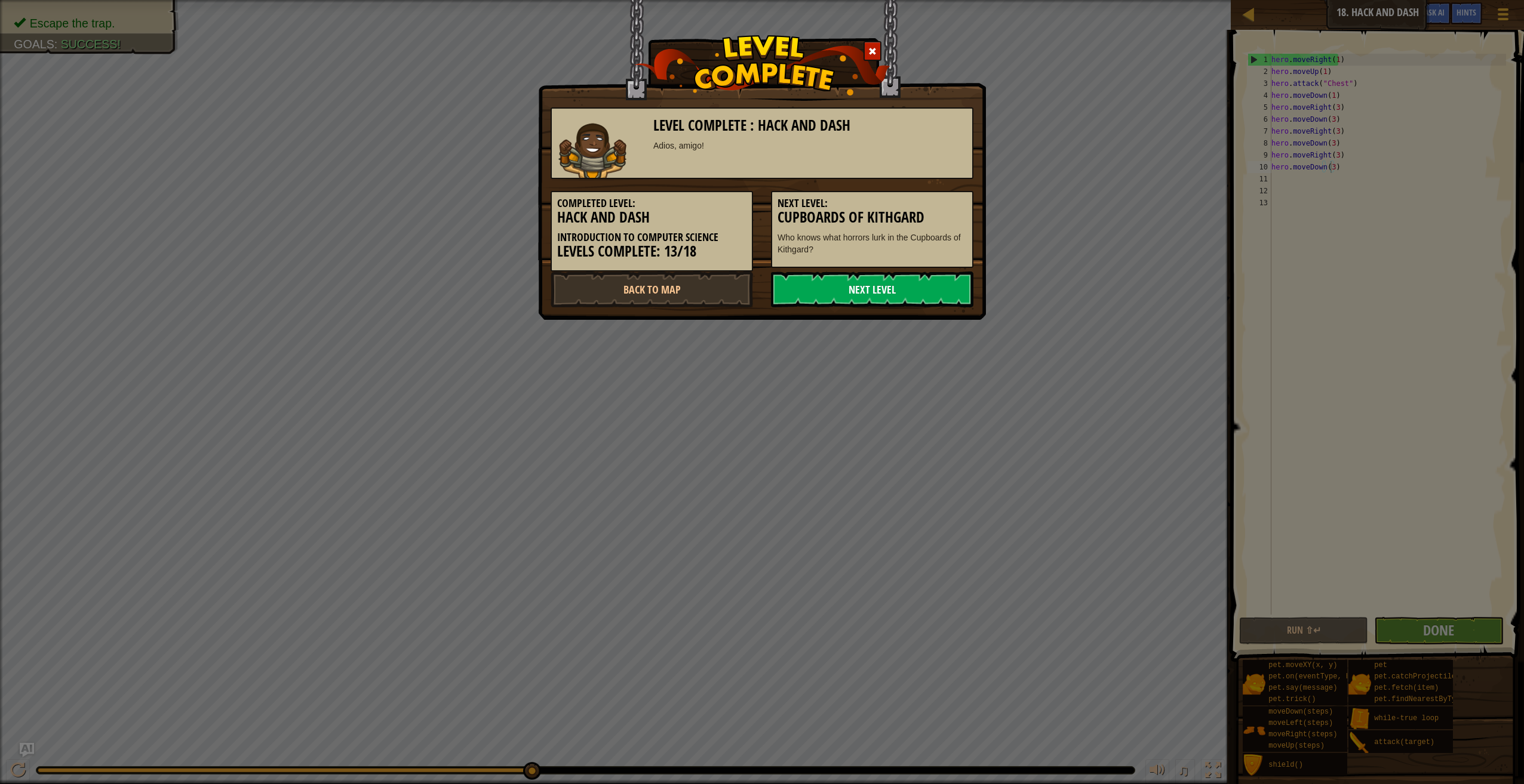
click at [851, 280] on link "Next Level" at bounding box center [872, 290] width 203 height 36
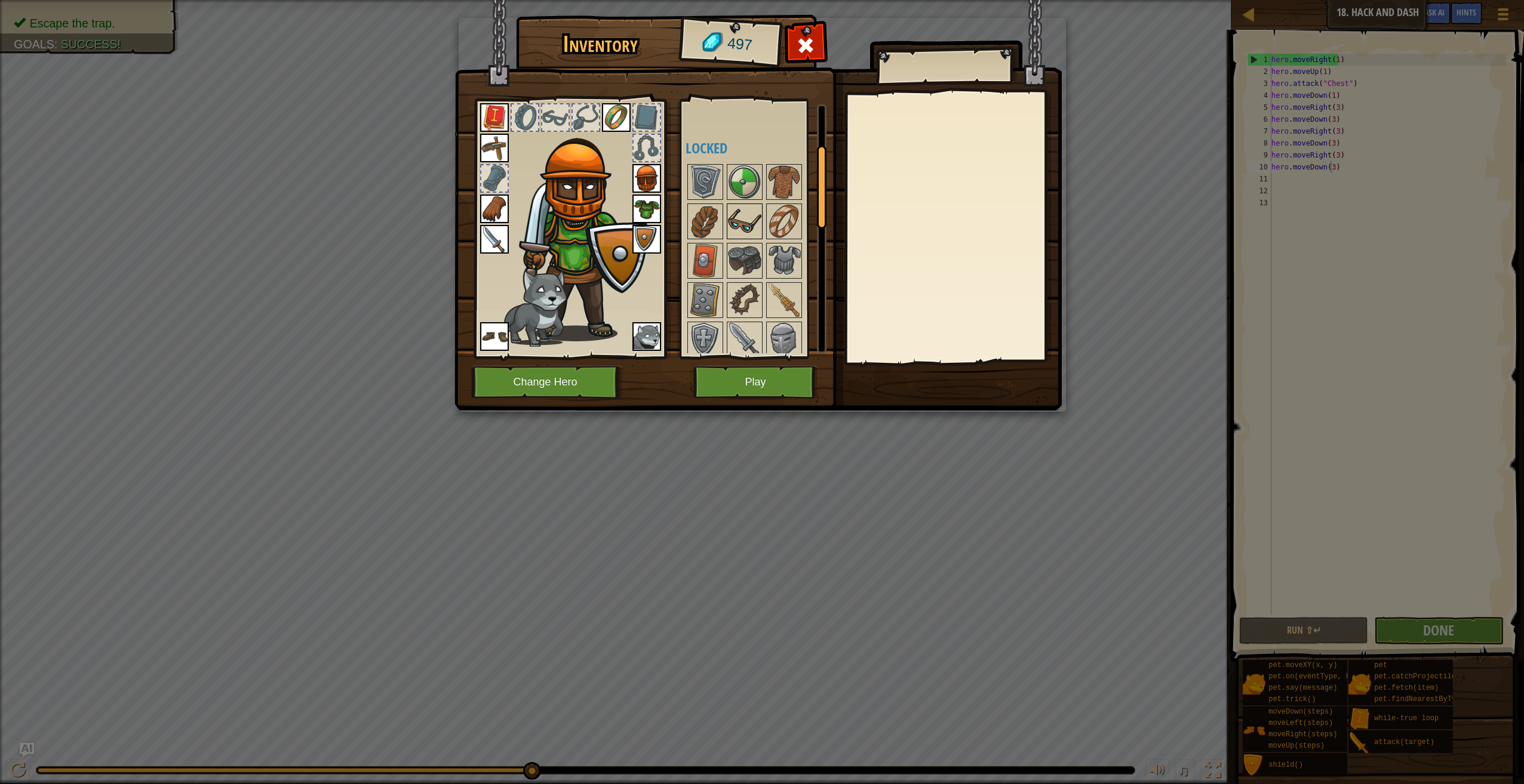
scroll to position [179, 0]
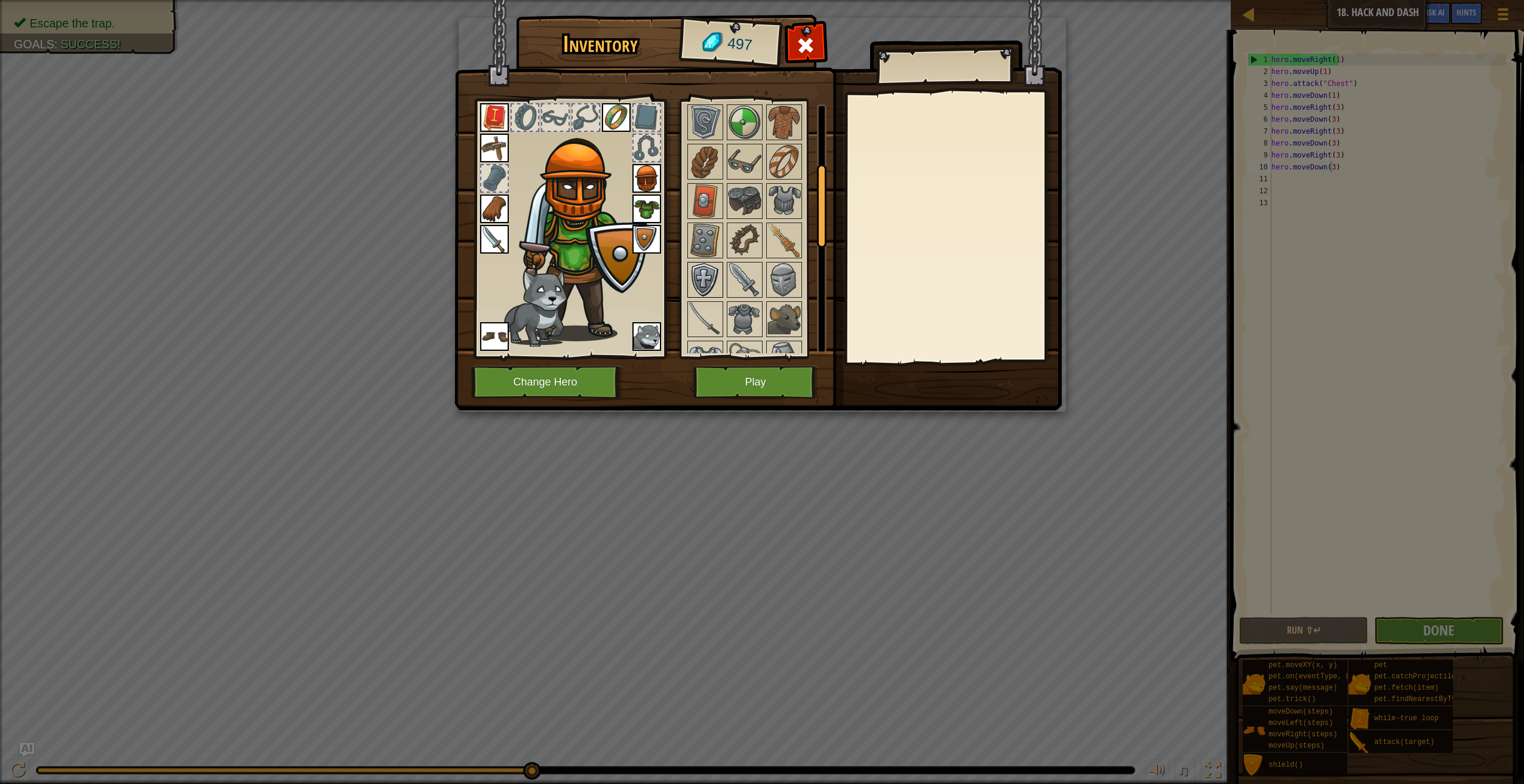
click at [697, 272] on img at bounding box center [705, 280] width 33 height 33
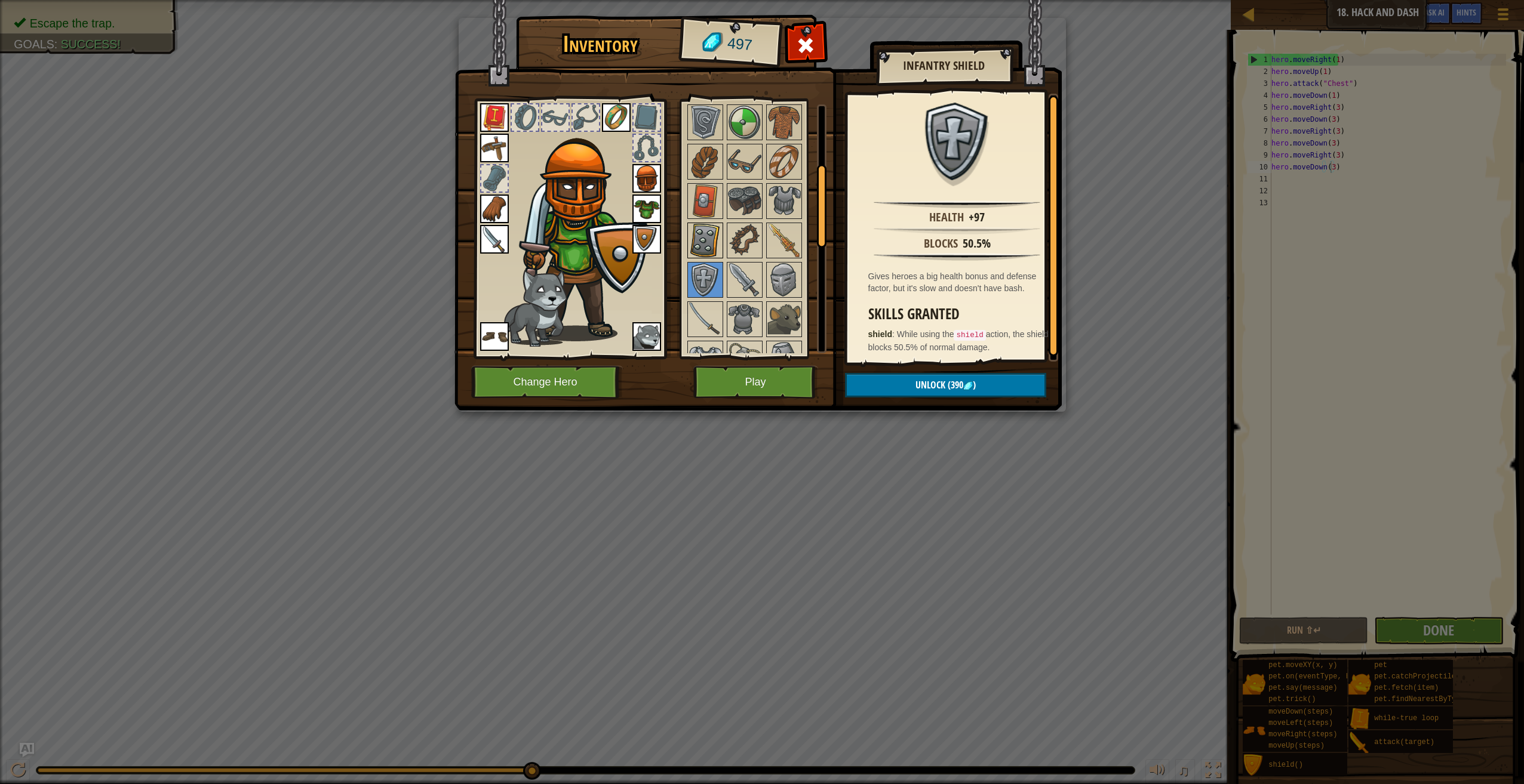
click at [704, 244] on img at bounding box center [705, 241] width 33 height 33
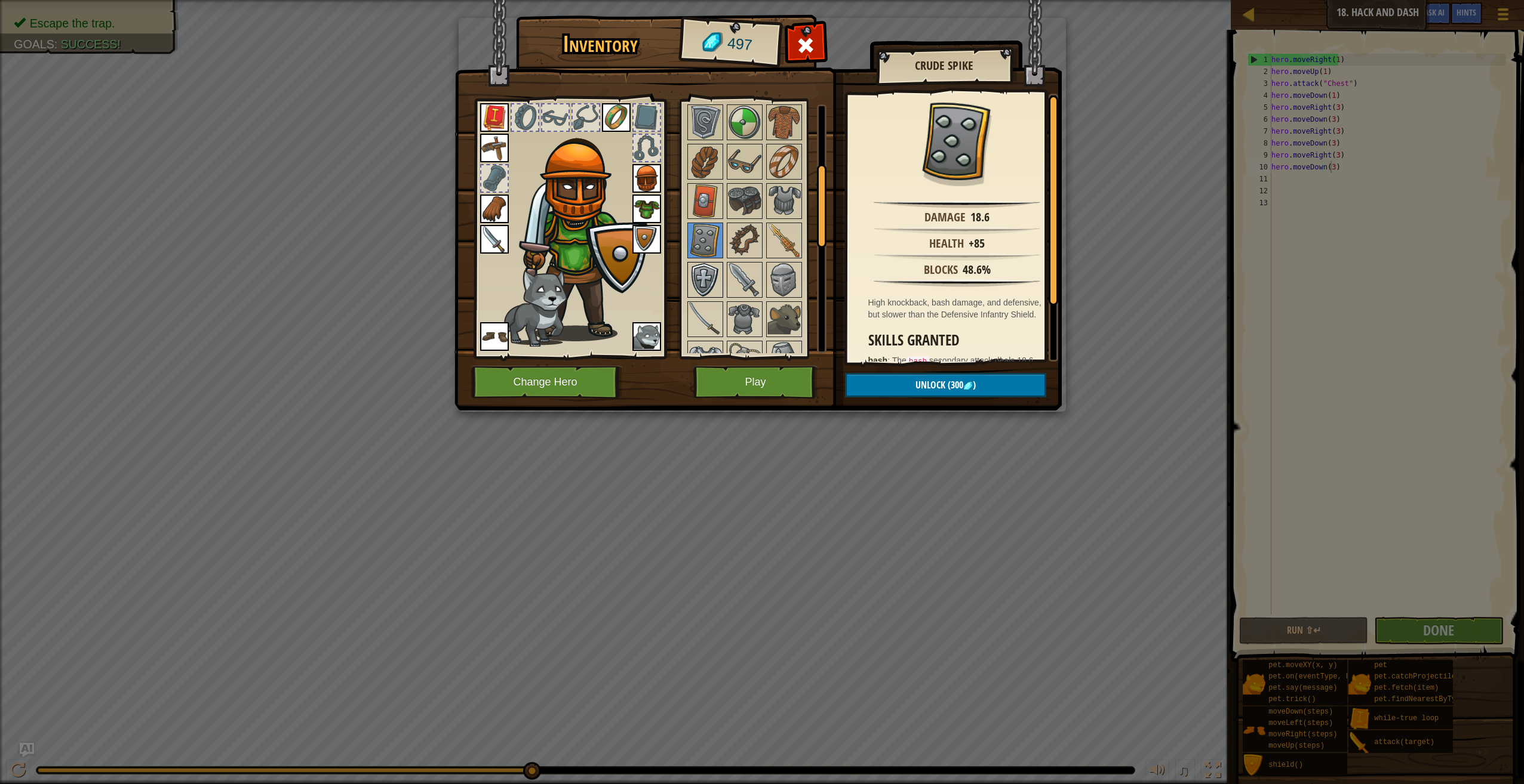
click at [698, 267] on img at bounding box center [705, 280] width 33 height 33
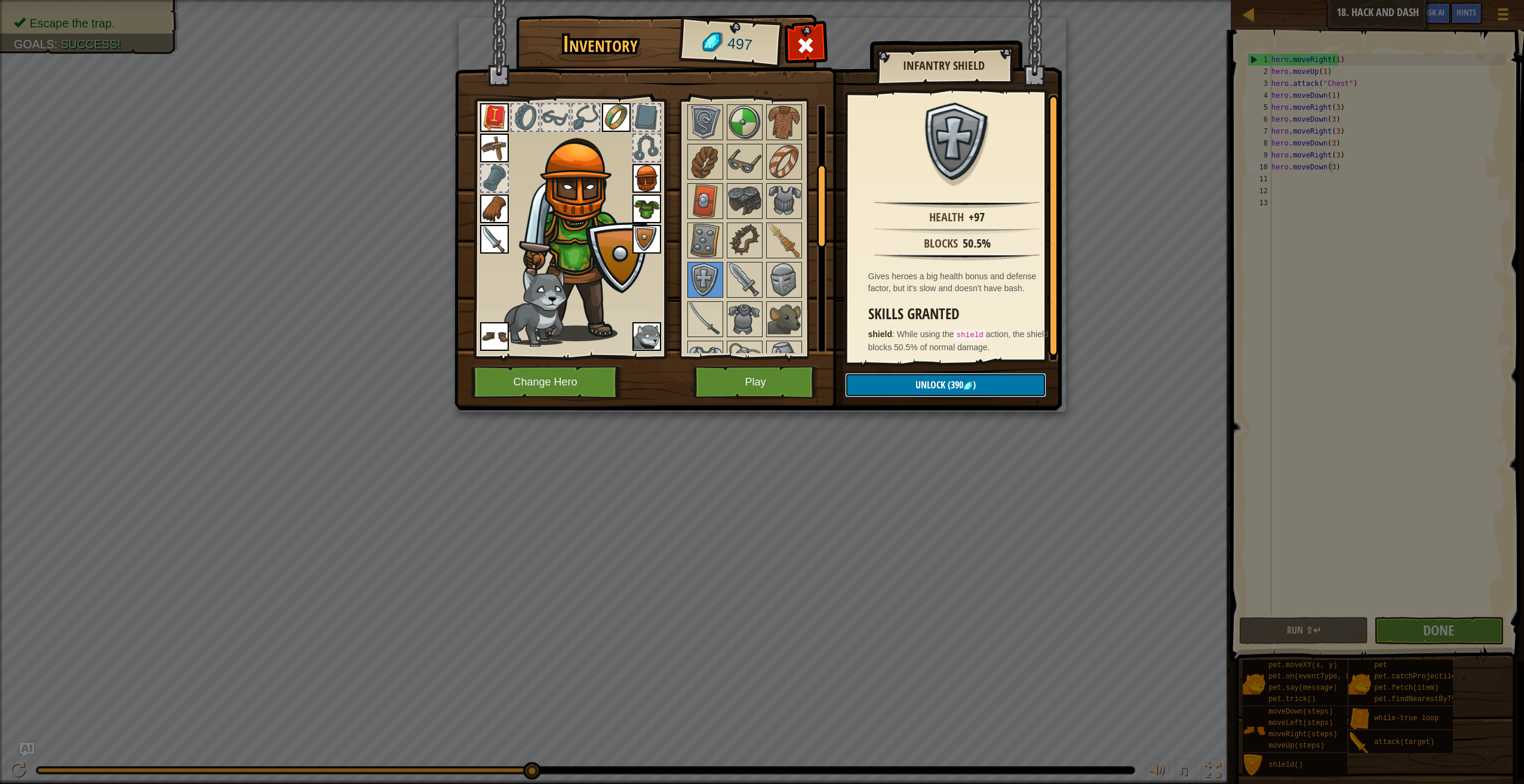
click at [926, 380] on span "Unlock" at bounding box center [930, 385] width 30 height 13
click at [926, 380] on button "Confirm" at bounding box center [945, 386] width 201 height 24
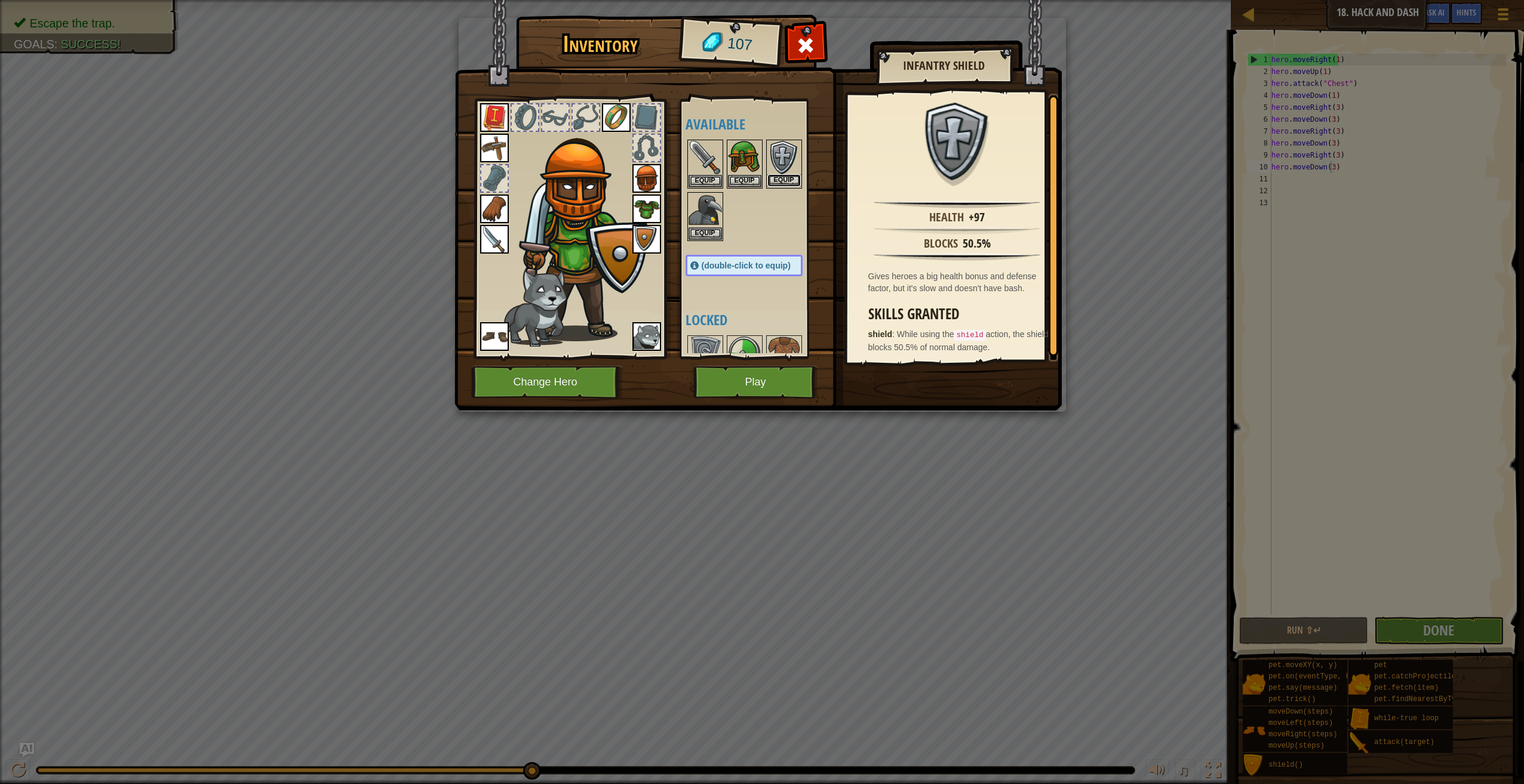
click at [771, 175] on button "Equip" at bounding box center [784, 180] width 33 height 12
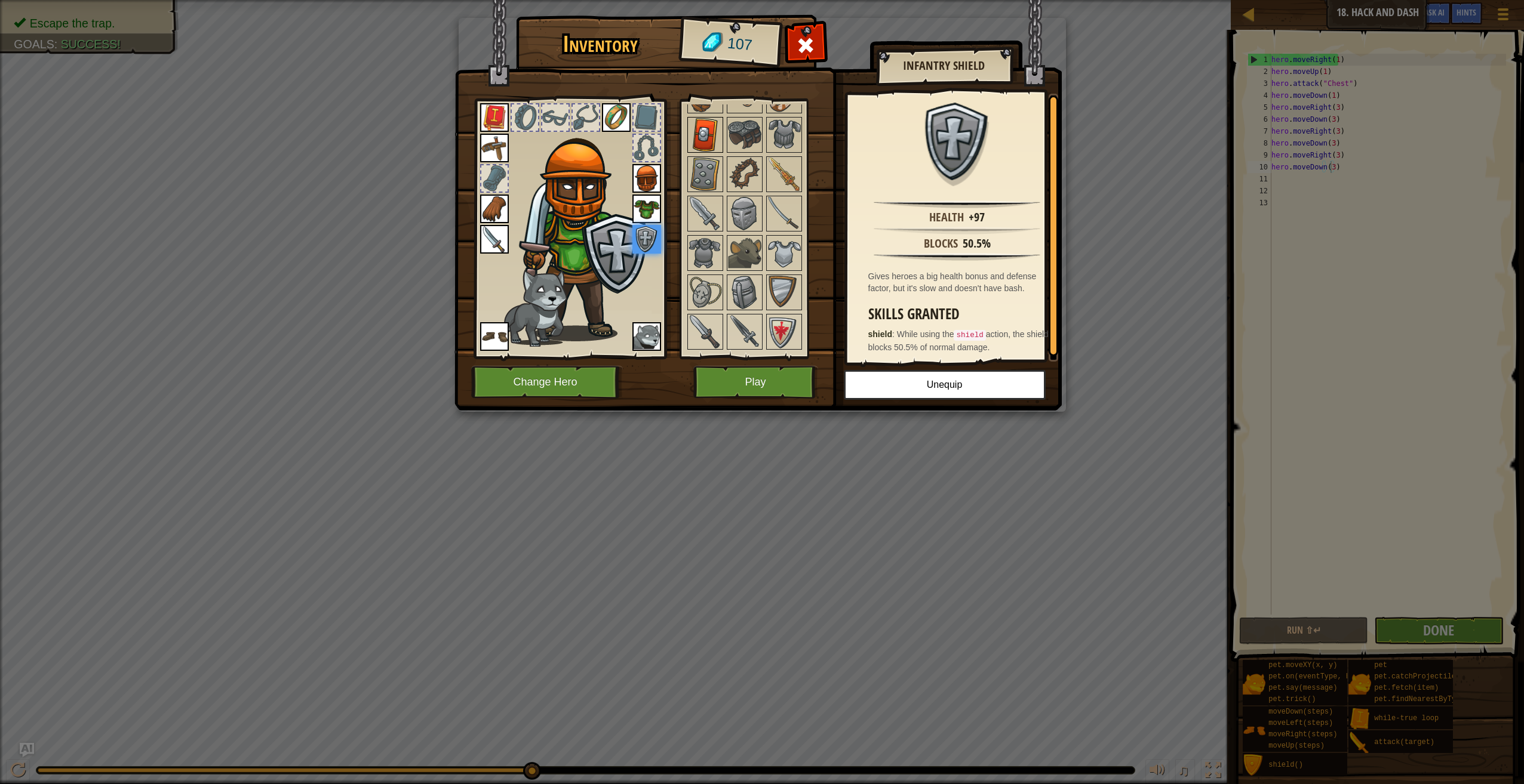
scroll to position [298, 0]
click at [794, 202] on img at bounding box center [784, 213] width 33 height 33
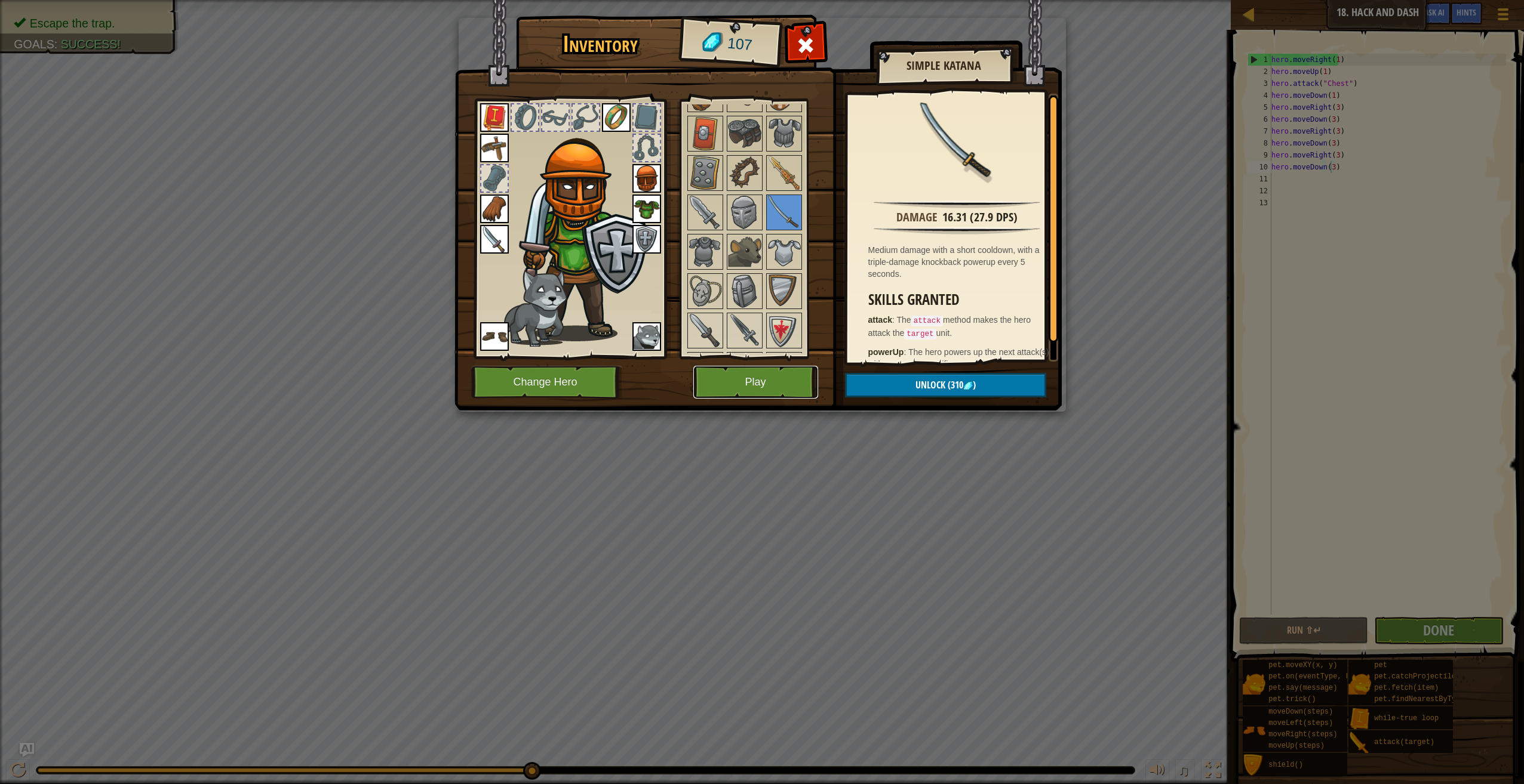
click at [761, 376] on button "Play" at bounding box center [756, 383] width 125 height 33
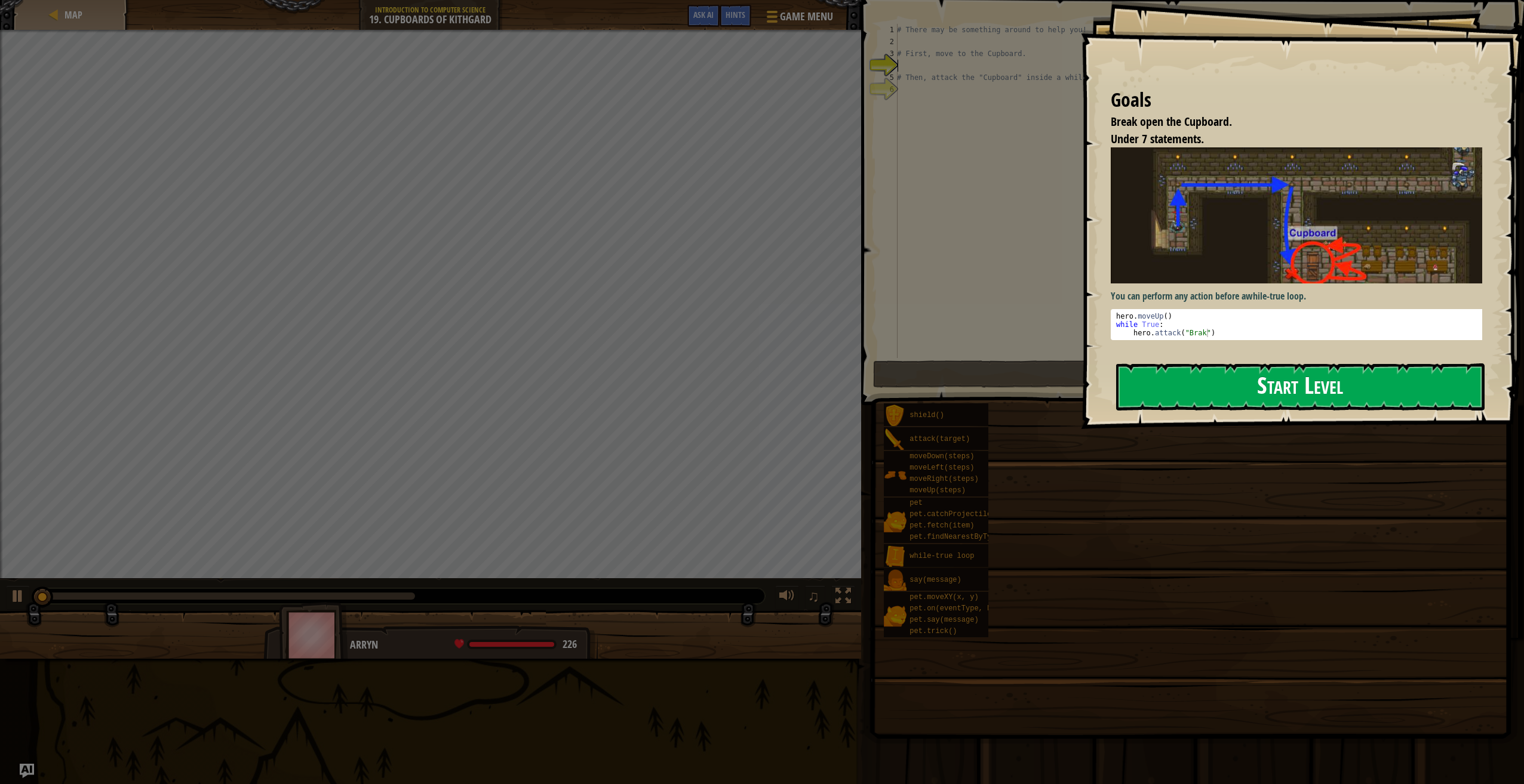
click at [1279, 377] on button "Start Level" at bounding box center [1300, 386] width 368 height 47
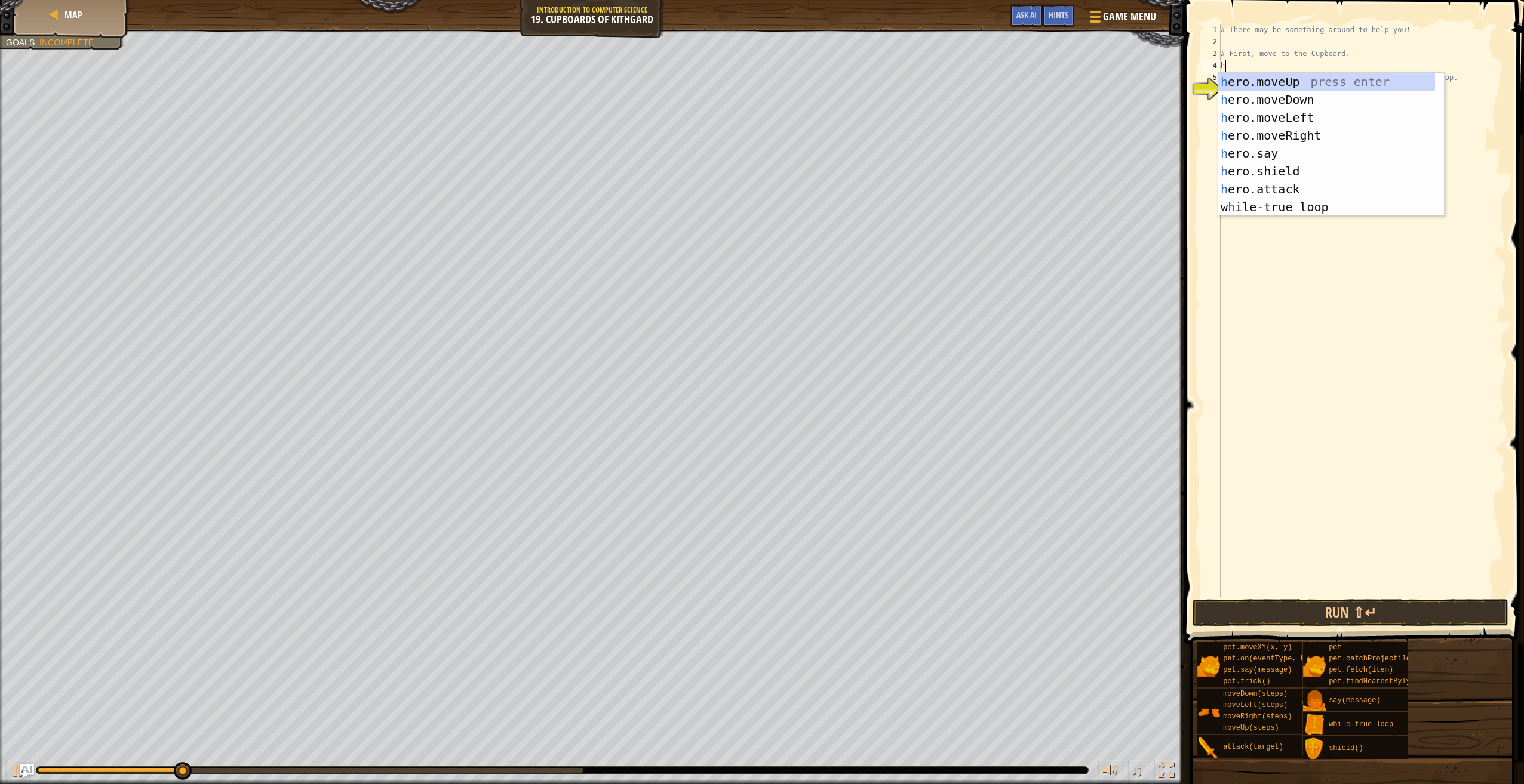
scroll to position [5, 0]
type textarea "hero"
click at [1291, 83] on div "hero .moveUp press enter hero .moveDown press enter hero .moveLeft press enter …" at bounding box center [1326, 162] width 217 height 179
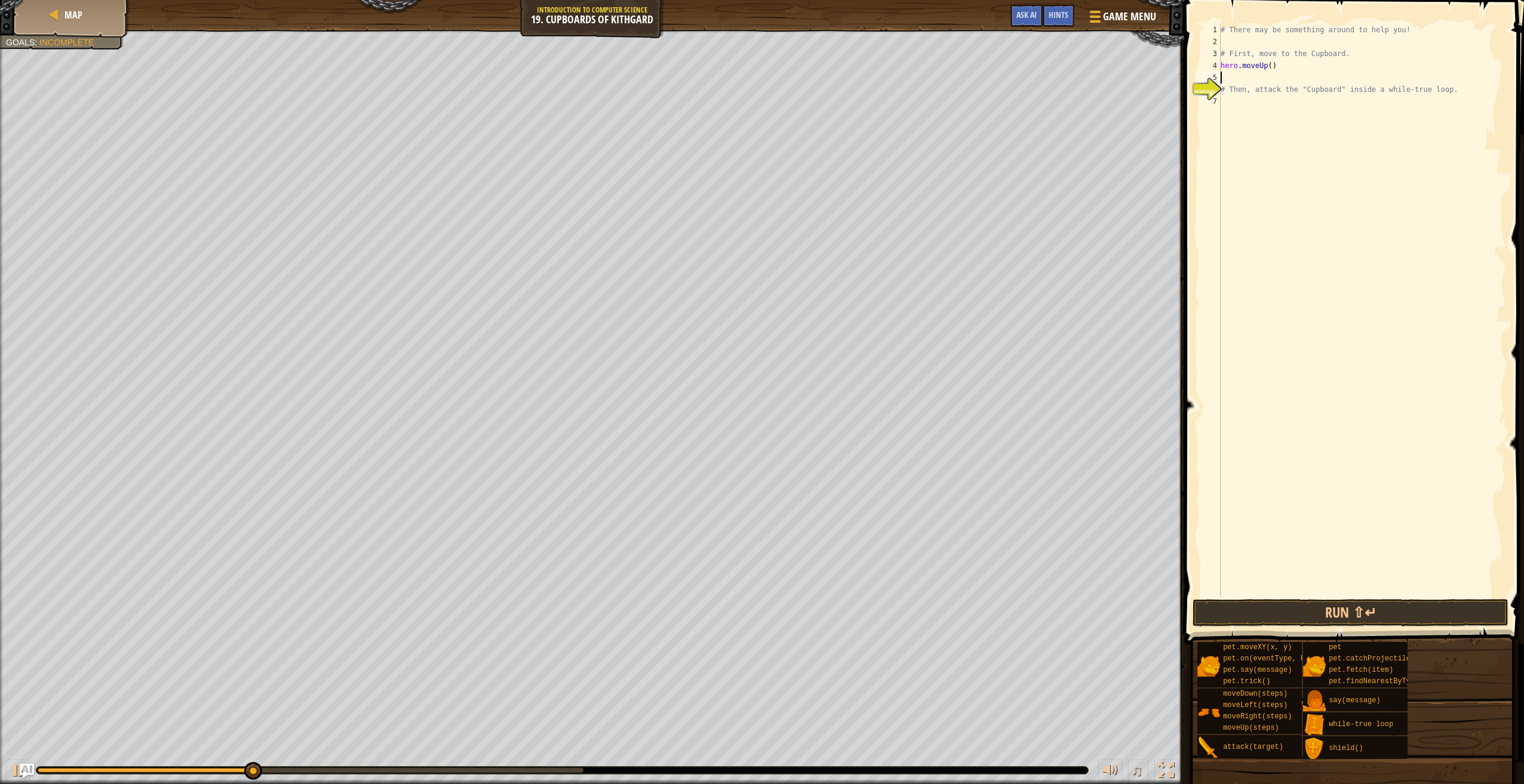
scroll to position [5, 0]
click at [1267, 64] on div "# There may be something around to help you! # First, move to the Cupboard. her…" at bounding box center [1362, 322] width 288 height 597
click at [17, 773] on div at bounding box center [18, 770] width 16 height 16
type textarea "hero.moveUp(1)"
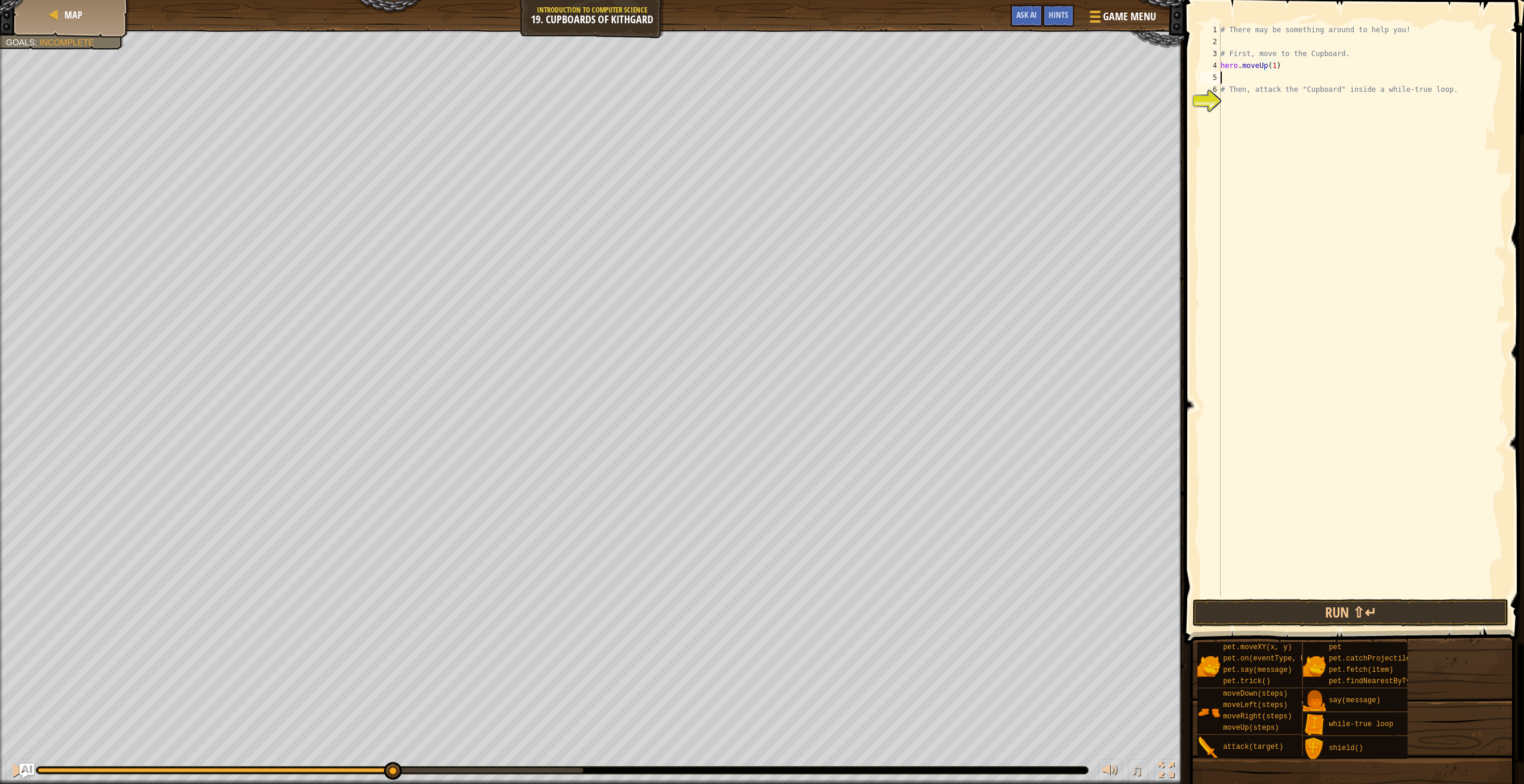
click at [1241, 76] on div "# There may be something around to help you! # First, move to the Cupboard. her…" at bounding box center [1362, 322] width 288 height 597
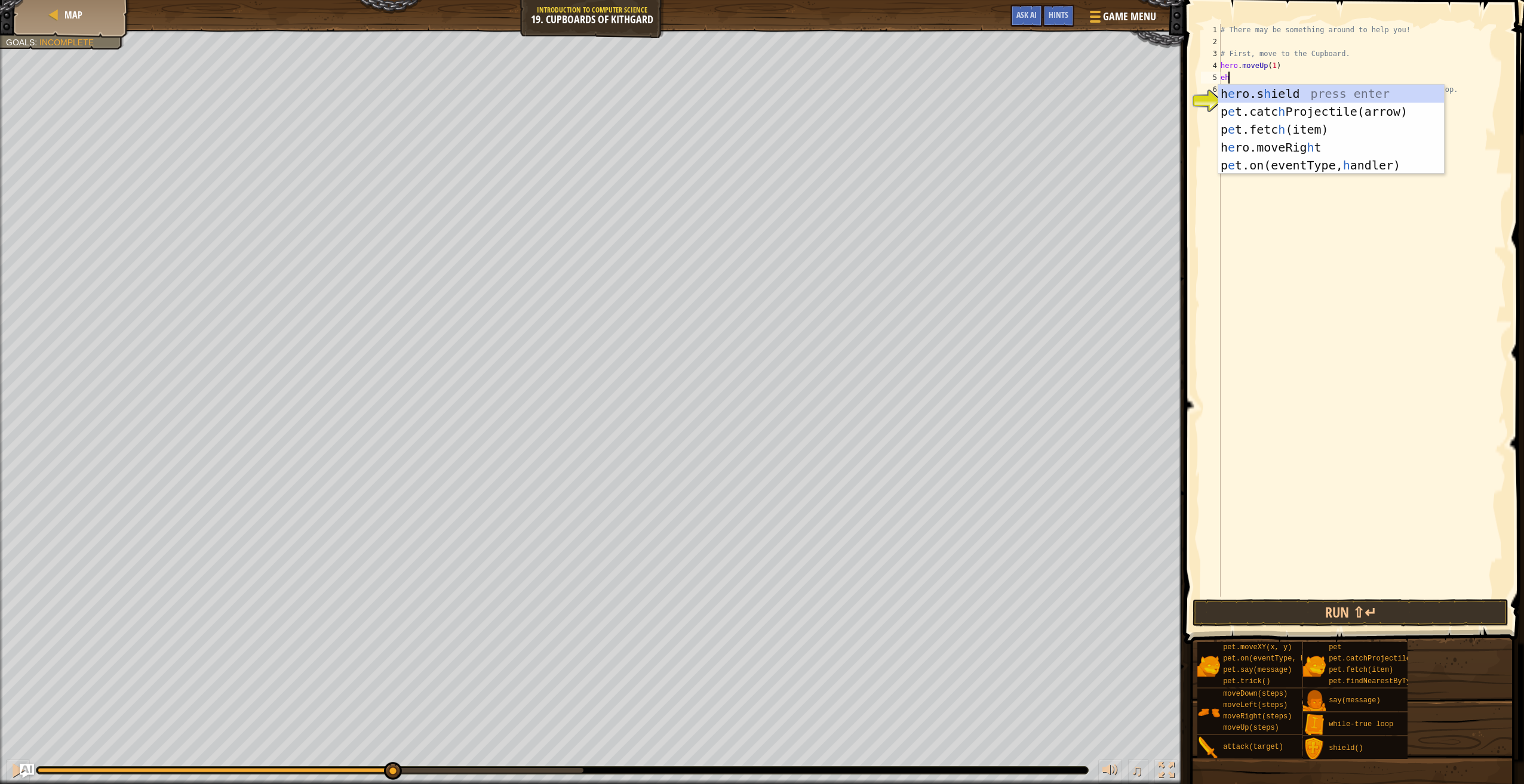
type textarea "e"
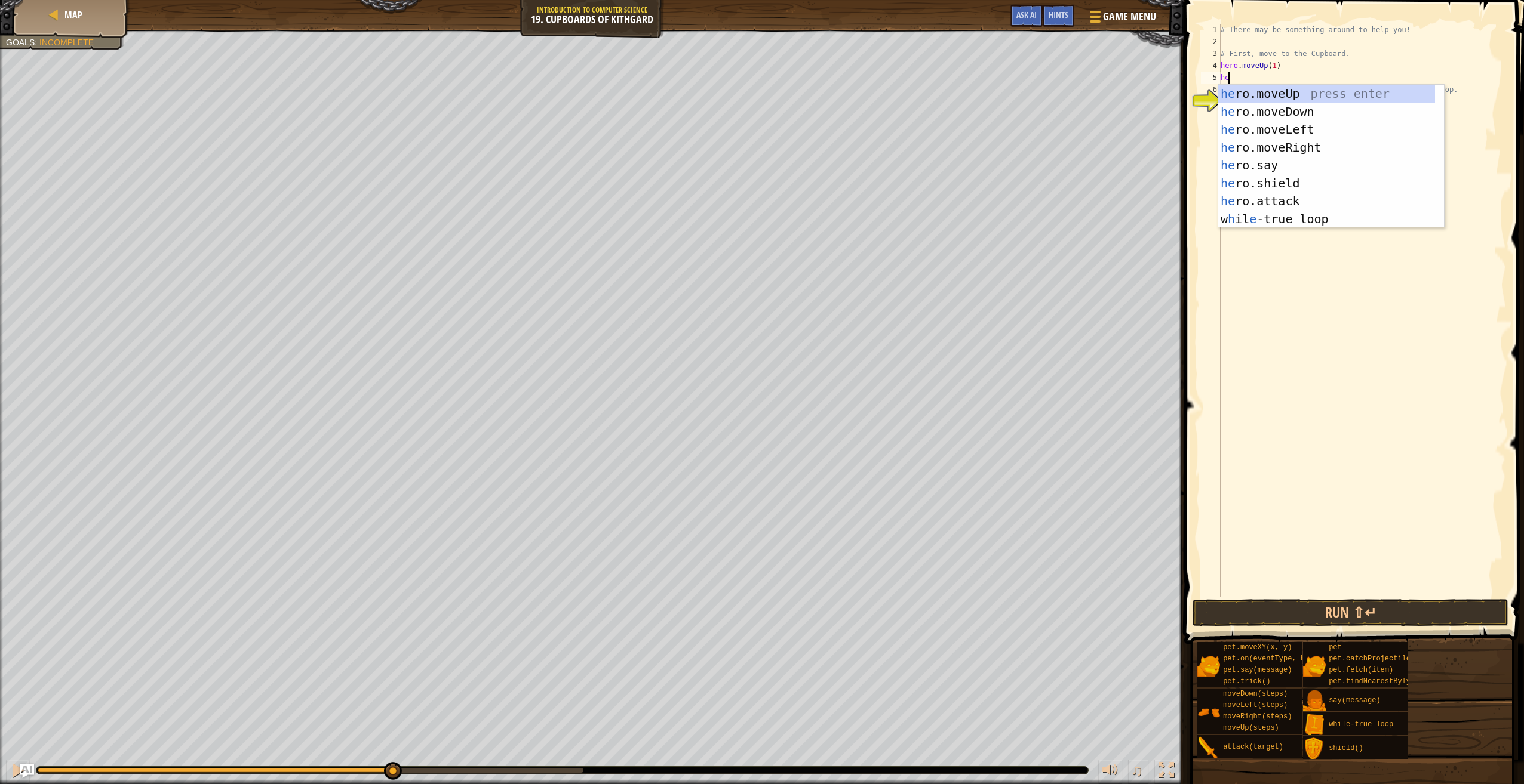
type textarea "hero"
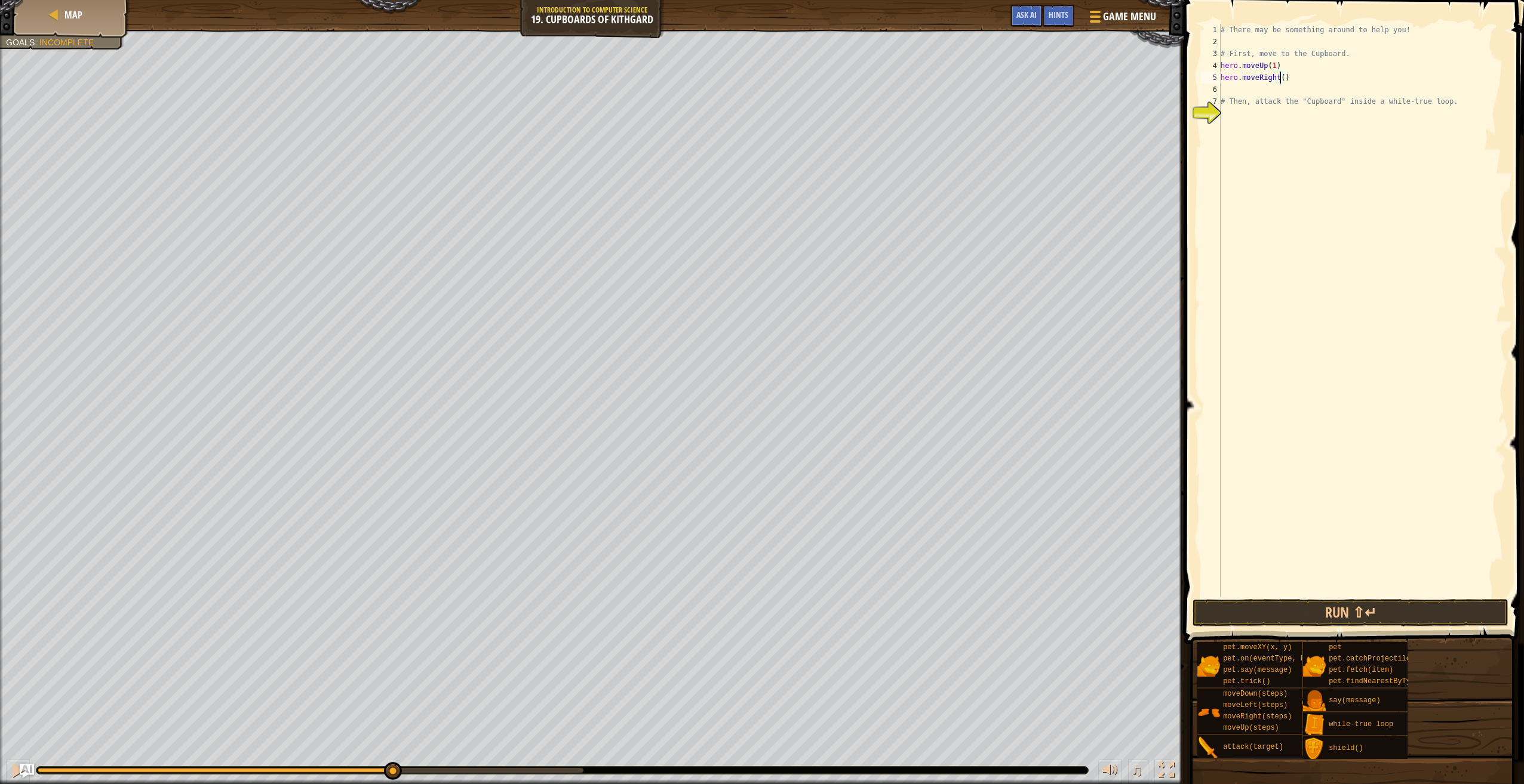
type textarea "hero.moveRight(2)"
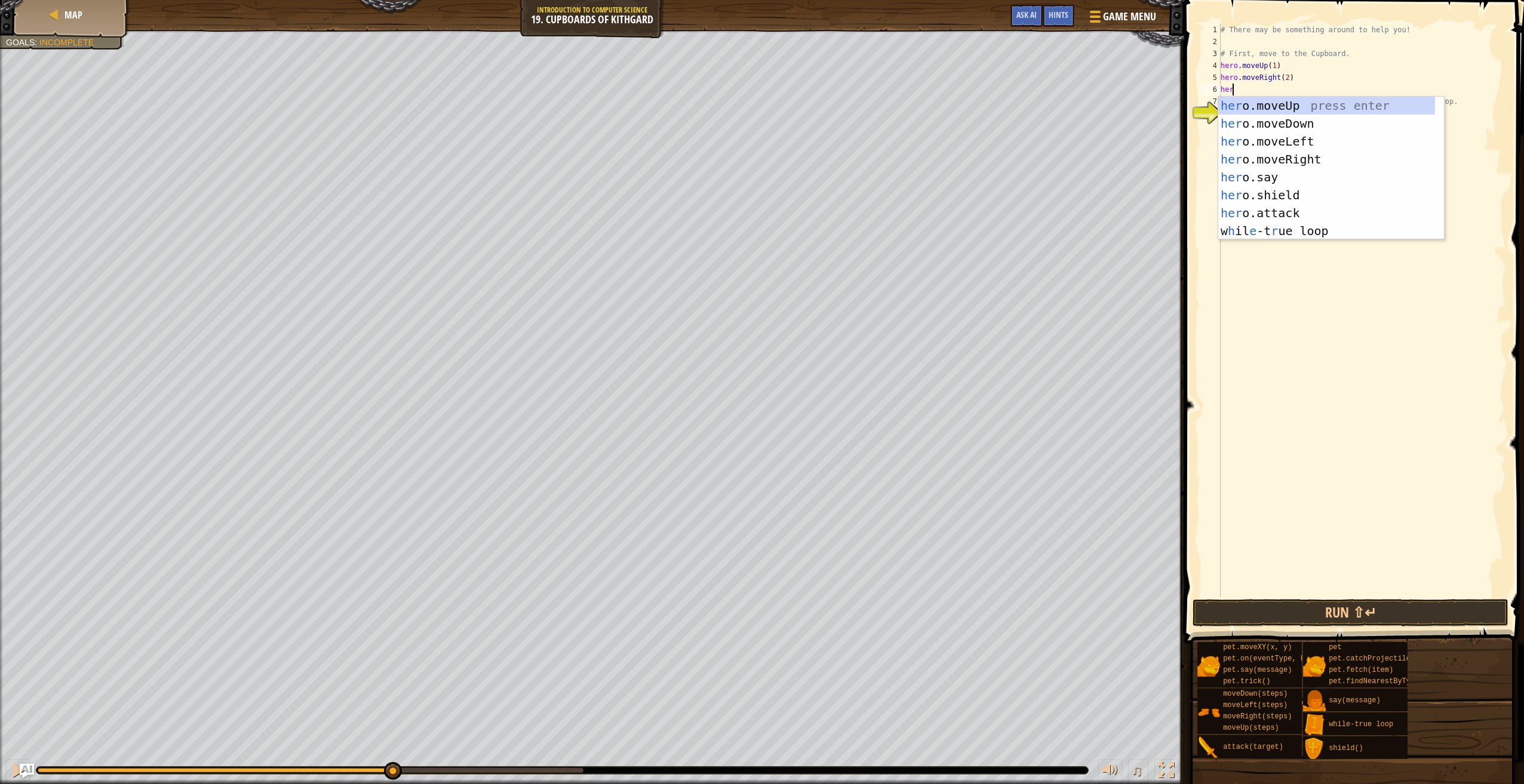
type textarea "hero"
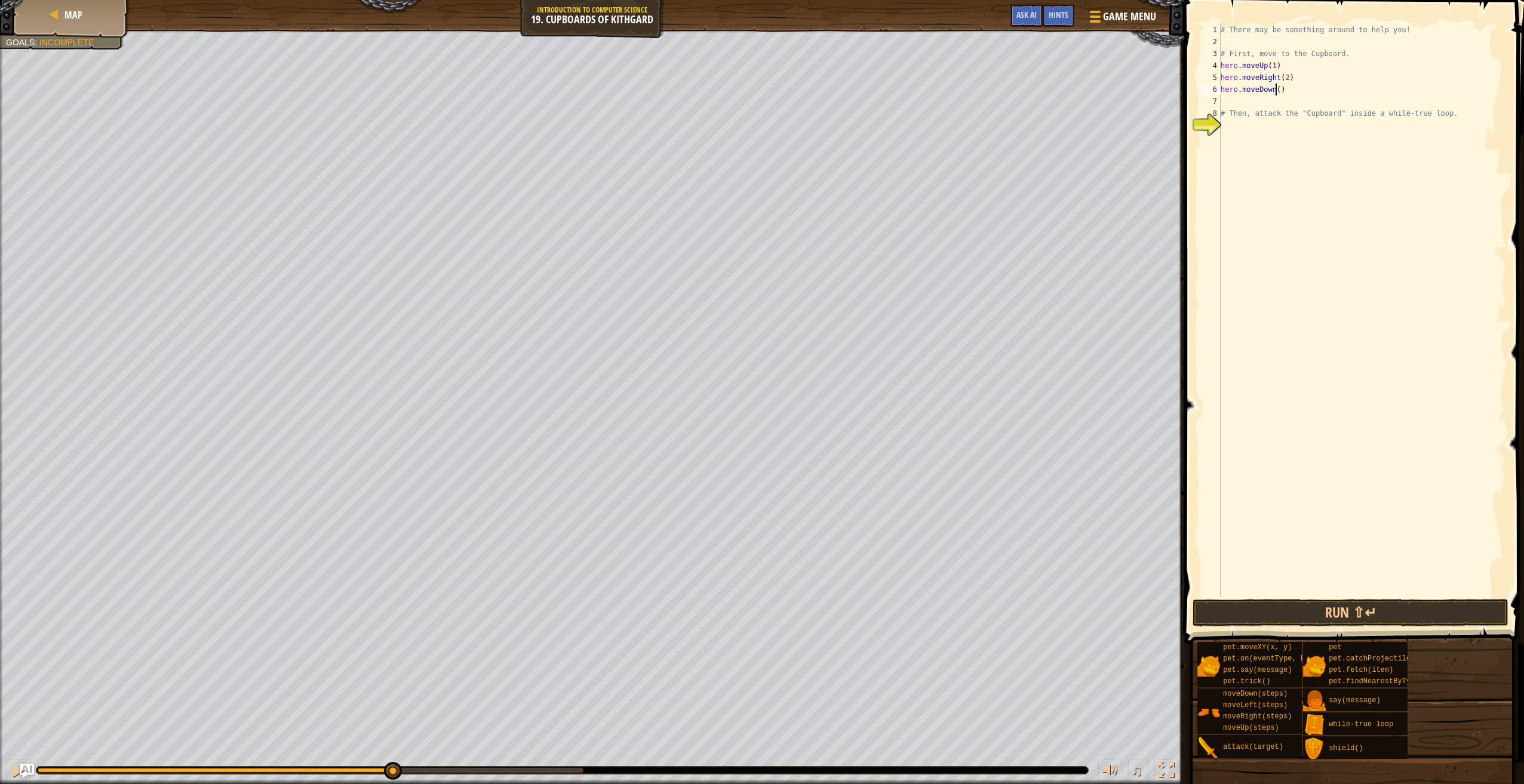
type textarea "hero.moveDown(2)"
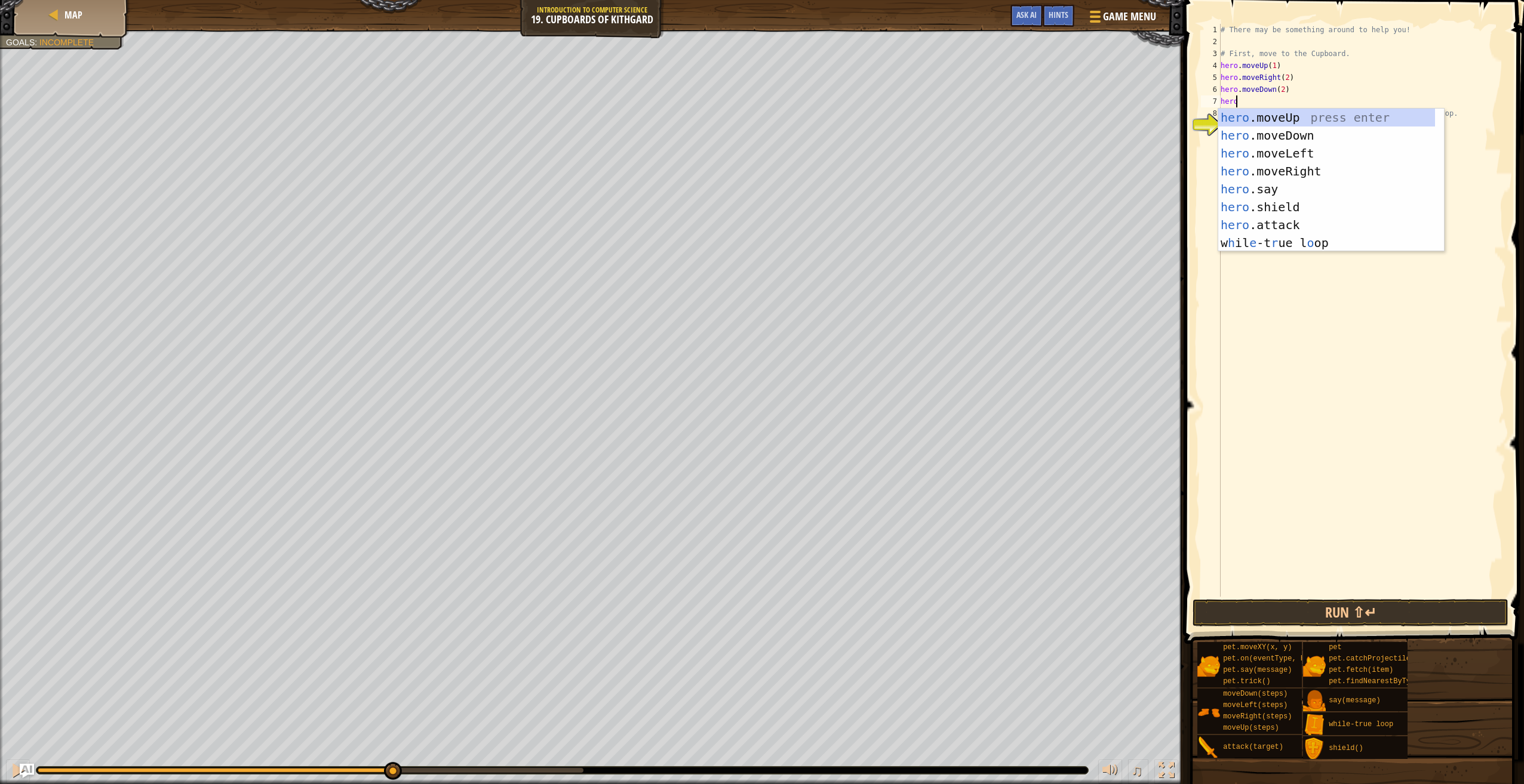
scroll to position [5, 1]
click at [1311, 231] on div "hero .moveUp press enter hero .moveDown press enter hero .moveLeft press enter …" at bounding box center [1326, 198] width 217 height 179
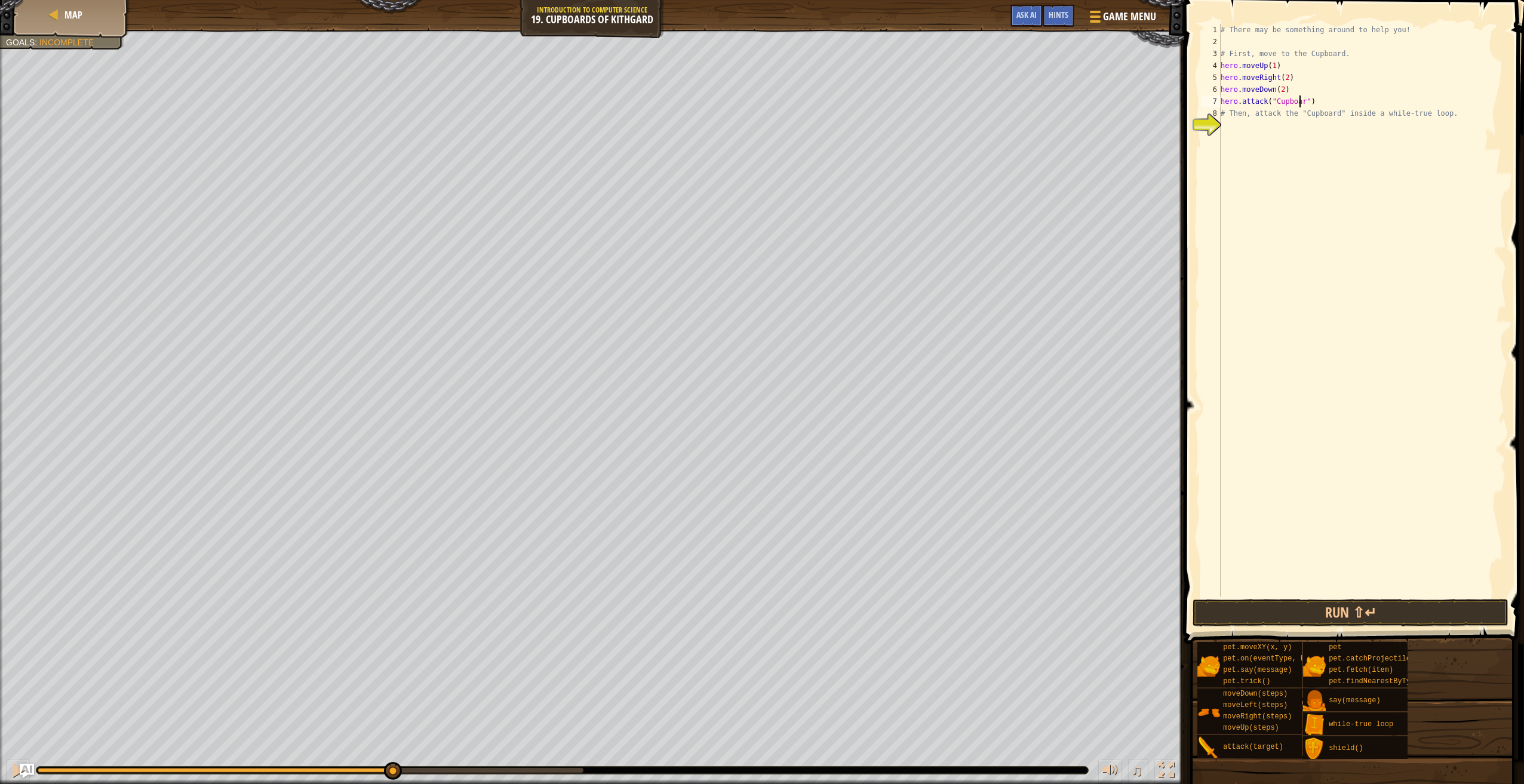
scroll to position [5, 6]
type textarea "hero.attack("Cupboard")"
click at [1329, 608] on button "Run ⇧↵" at bounding box center [1350, 613] width 316 height 27
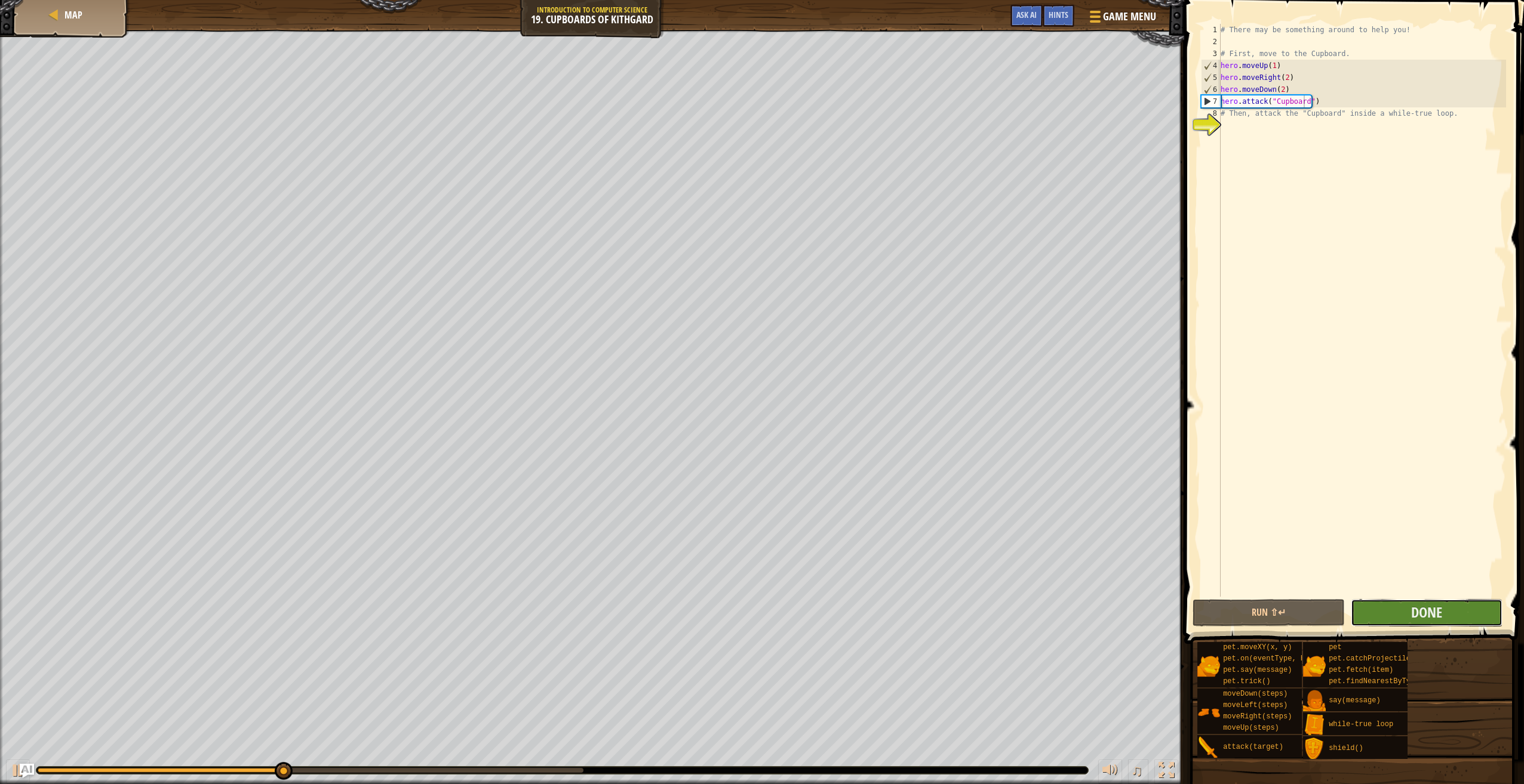
click at [1444, 610] on button "Done" at bounding box center [1426, 613] width 151 height 27
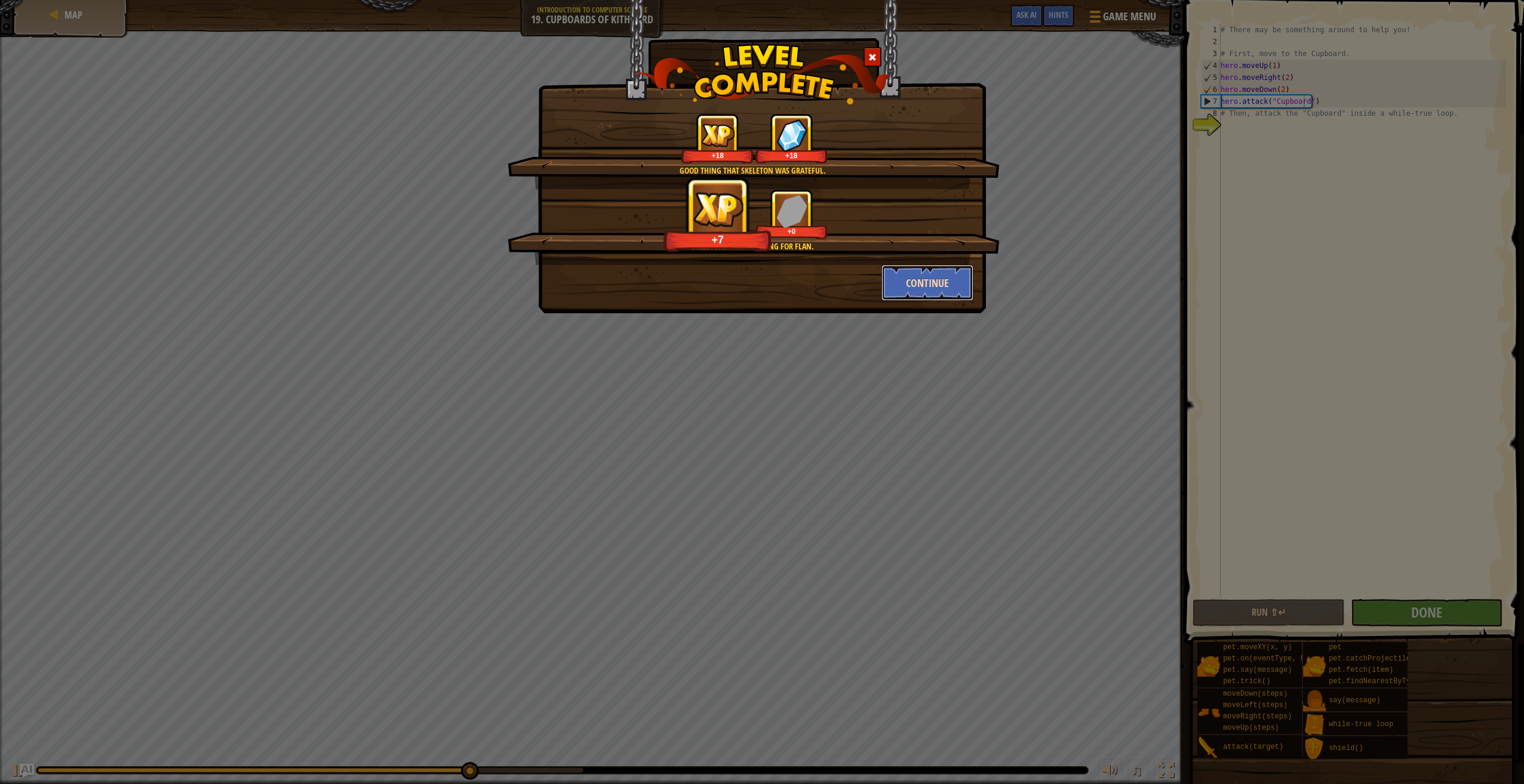
click at [896, 273] on button "Continue" at bounding box center [927, 283] width 92 height 36
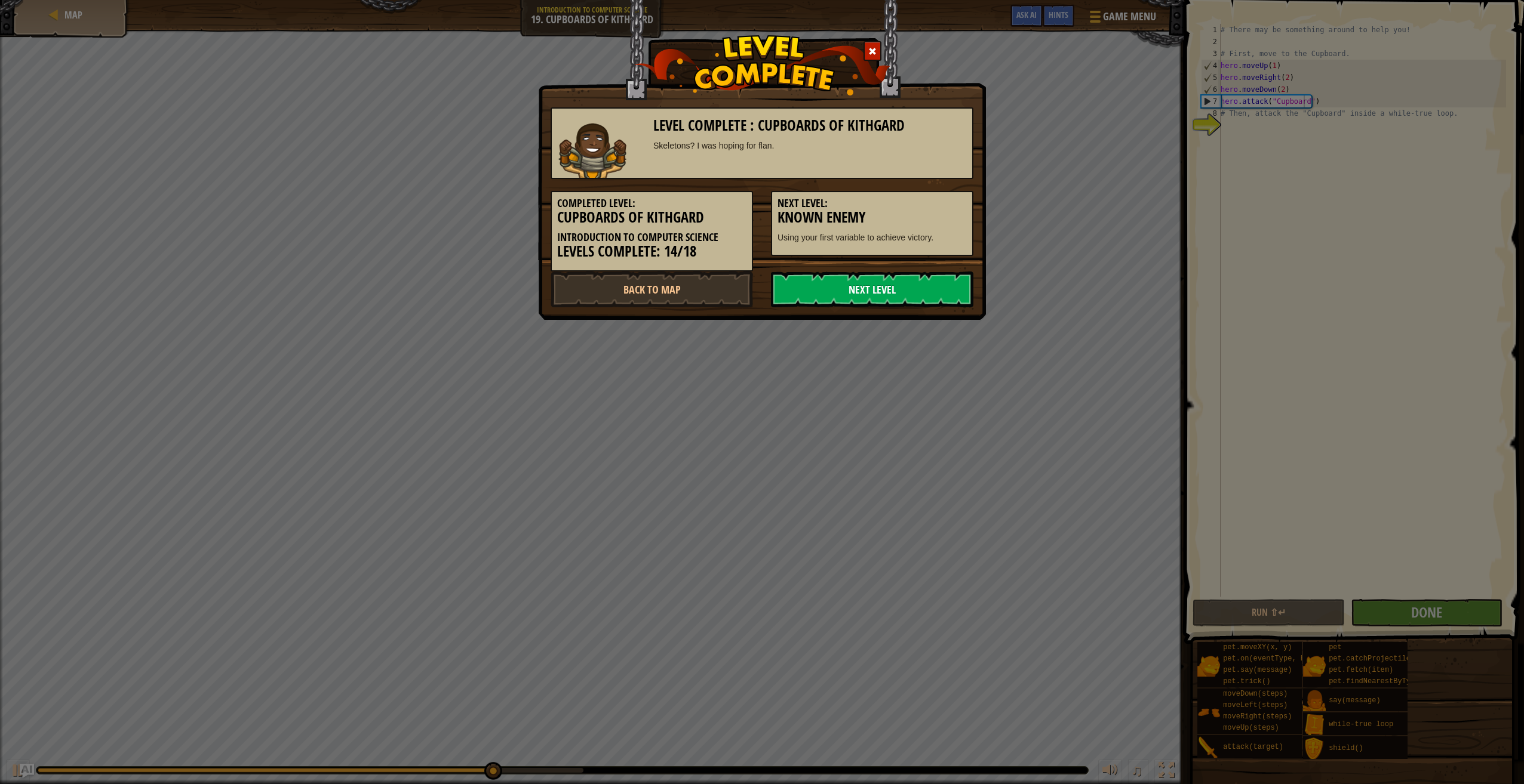
click at [892, 298] on link "Next Level" at bounding box center [872, 290] width 203 height 36
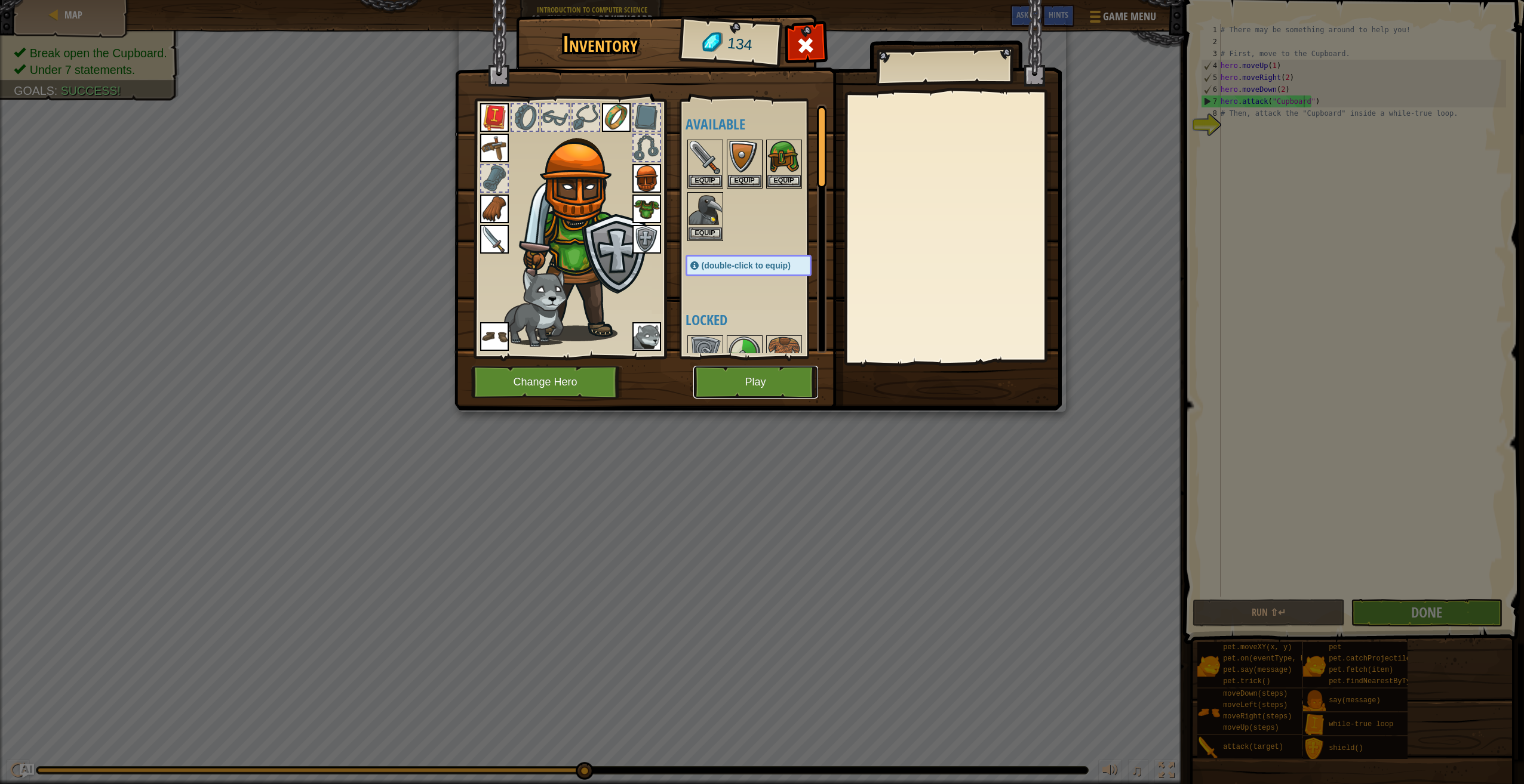
click at [770, 388] on button "Play" at bounding box center [756, 383] width 125 height 33
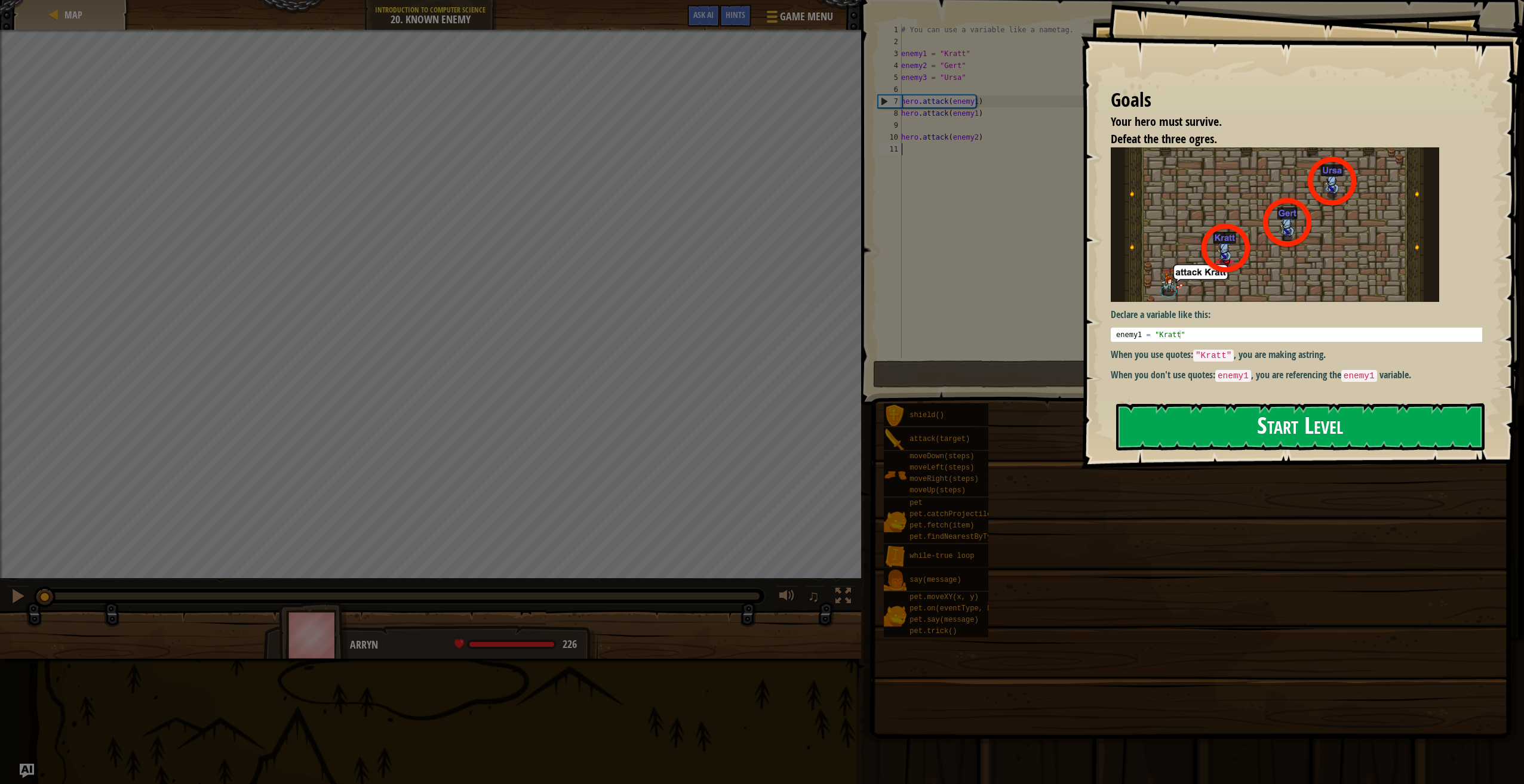
click at [1208, 429] on button "Start Level" at bounding box center [1300, 427] width 368 height 47
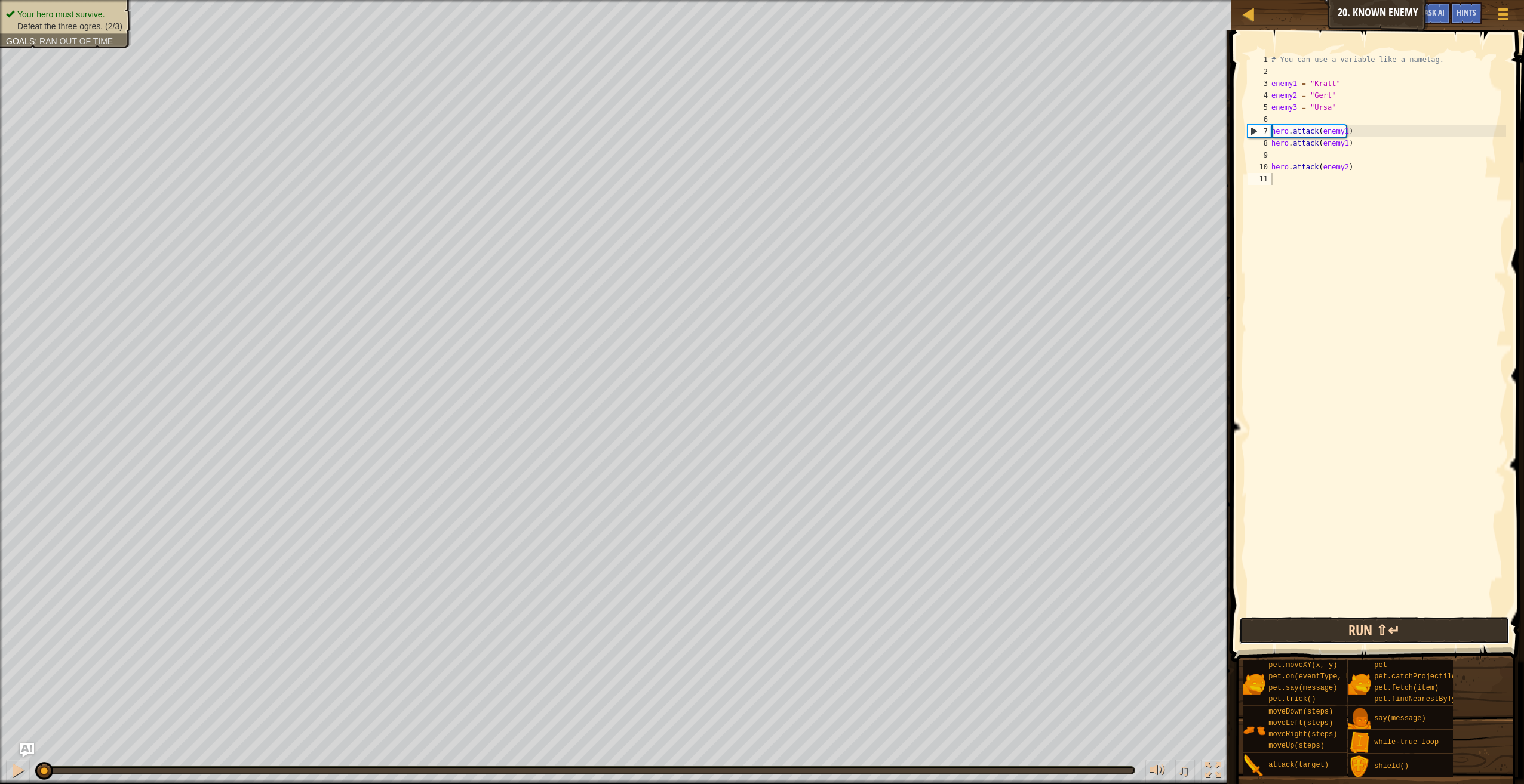
click at [1332, 628] on button "Run ⇧↵" at bounding box center [1374, 631] width 270 height 27
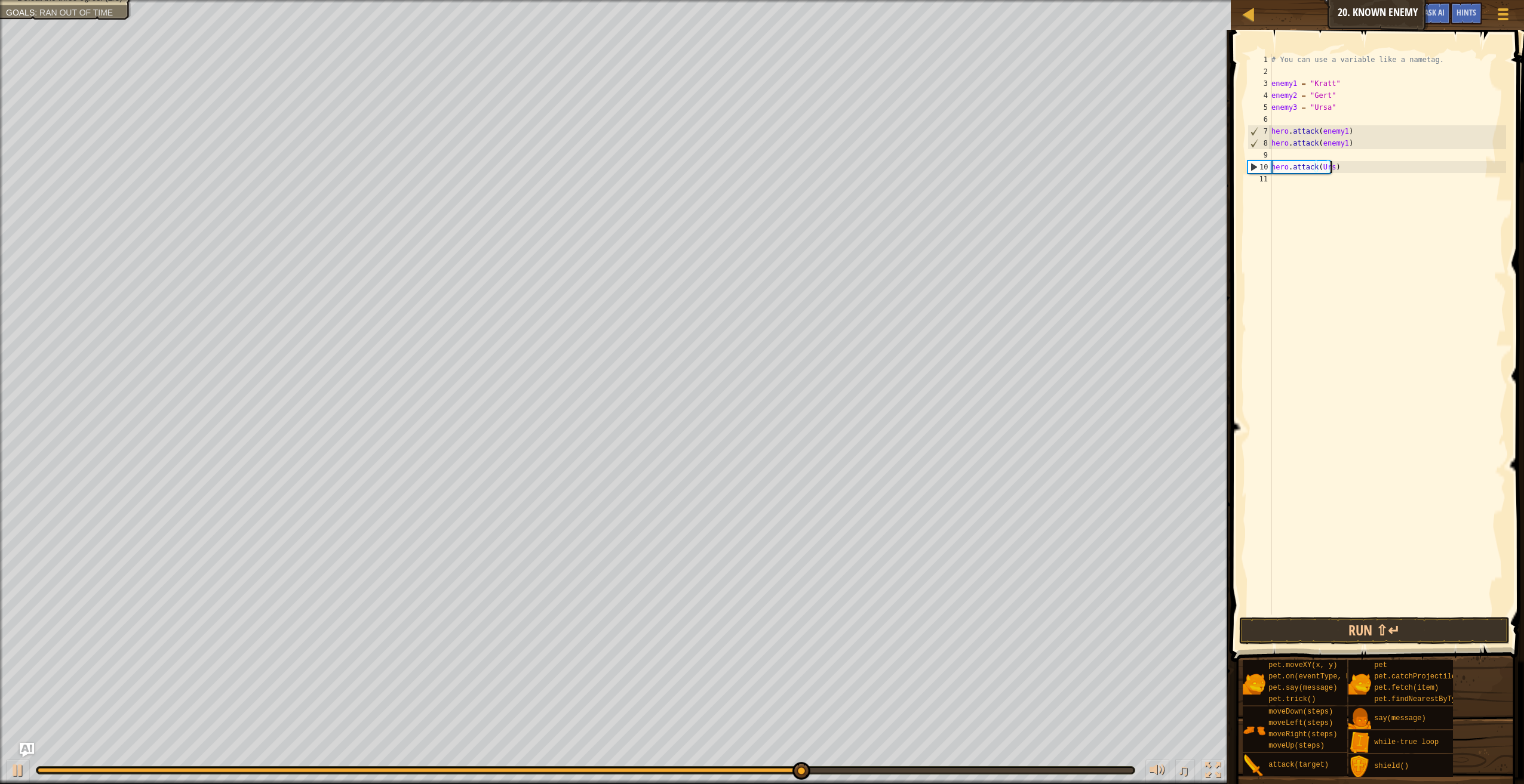
scroll to position [5, 5]
click at [1351, 623] on button "Run ⇧↵" at bounding box center [1374, 631] width 270 height 27
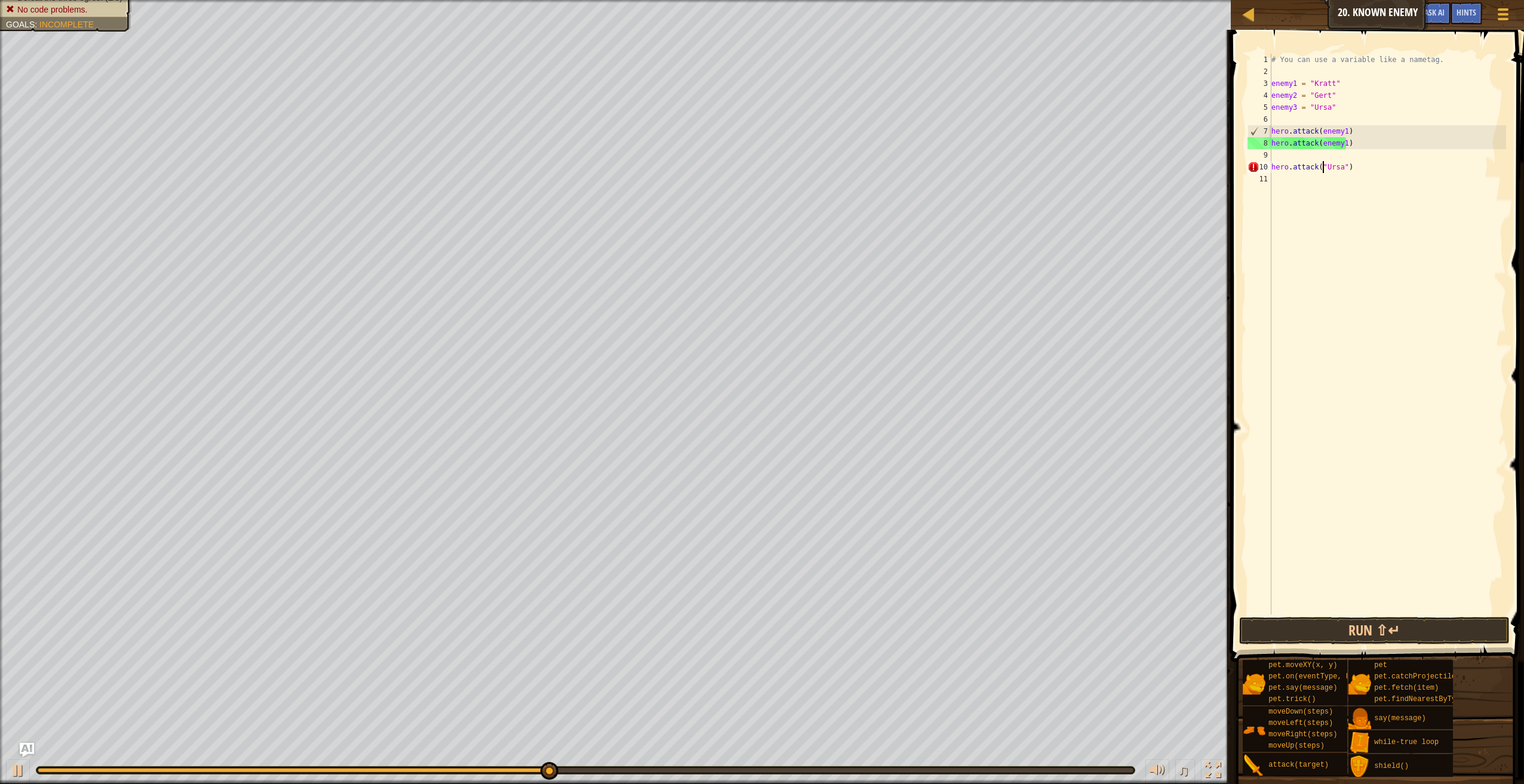
scroll to position [5, 1]
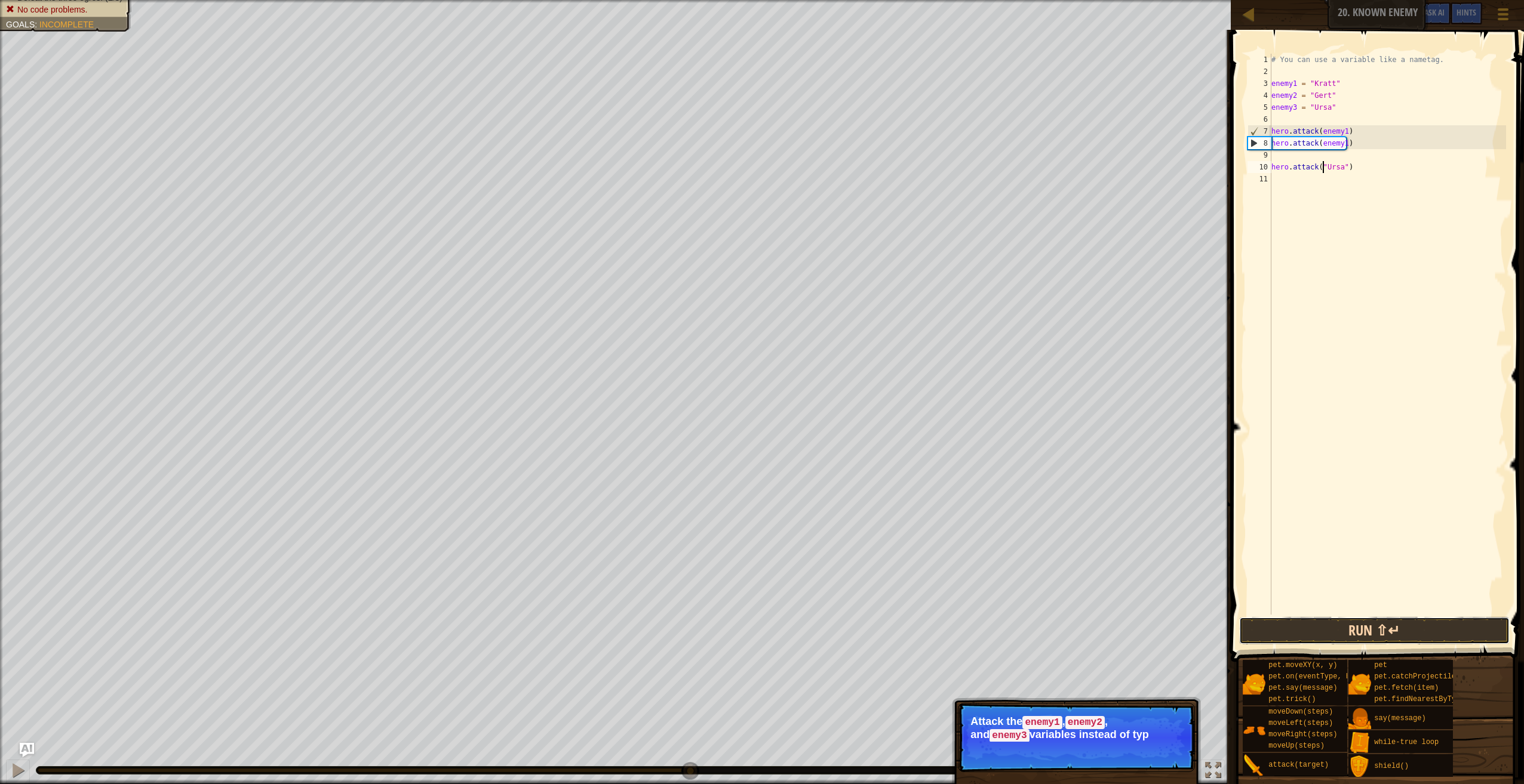
click at [1365, 631] on button "Run ⇧↵" at bounding box center [1374, 631] width 270 height 27
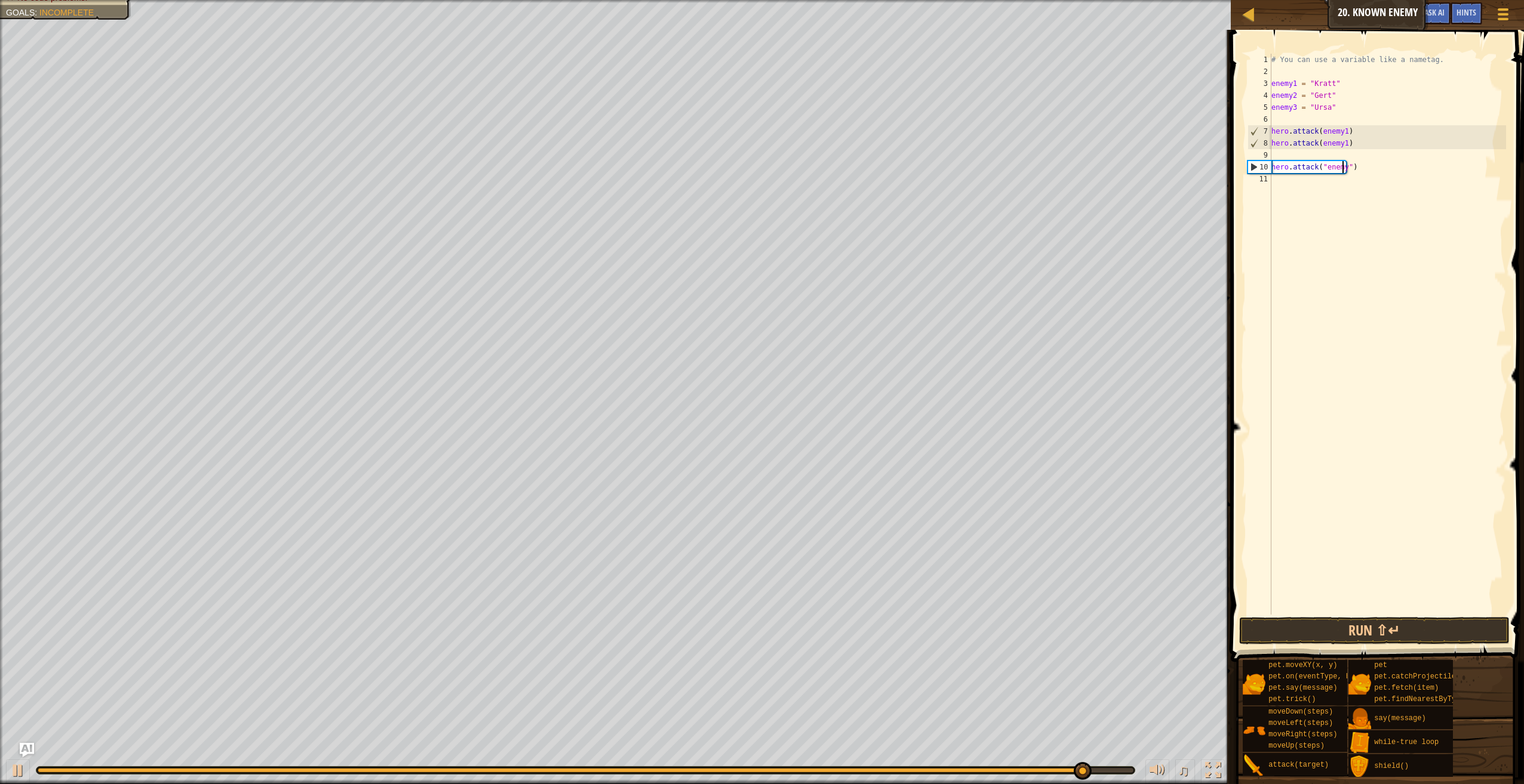
scroll to position [5, 6]
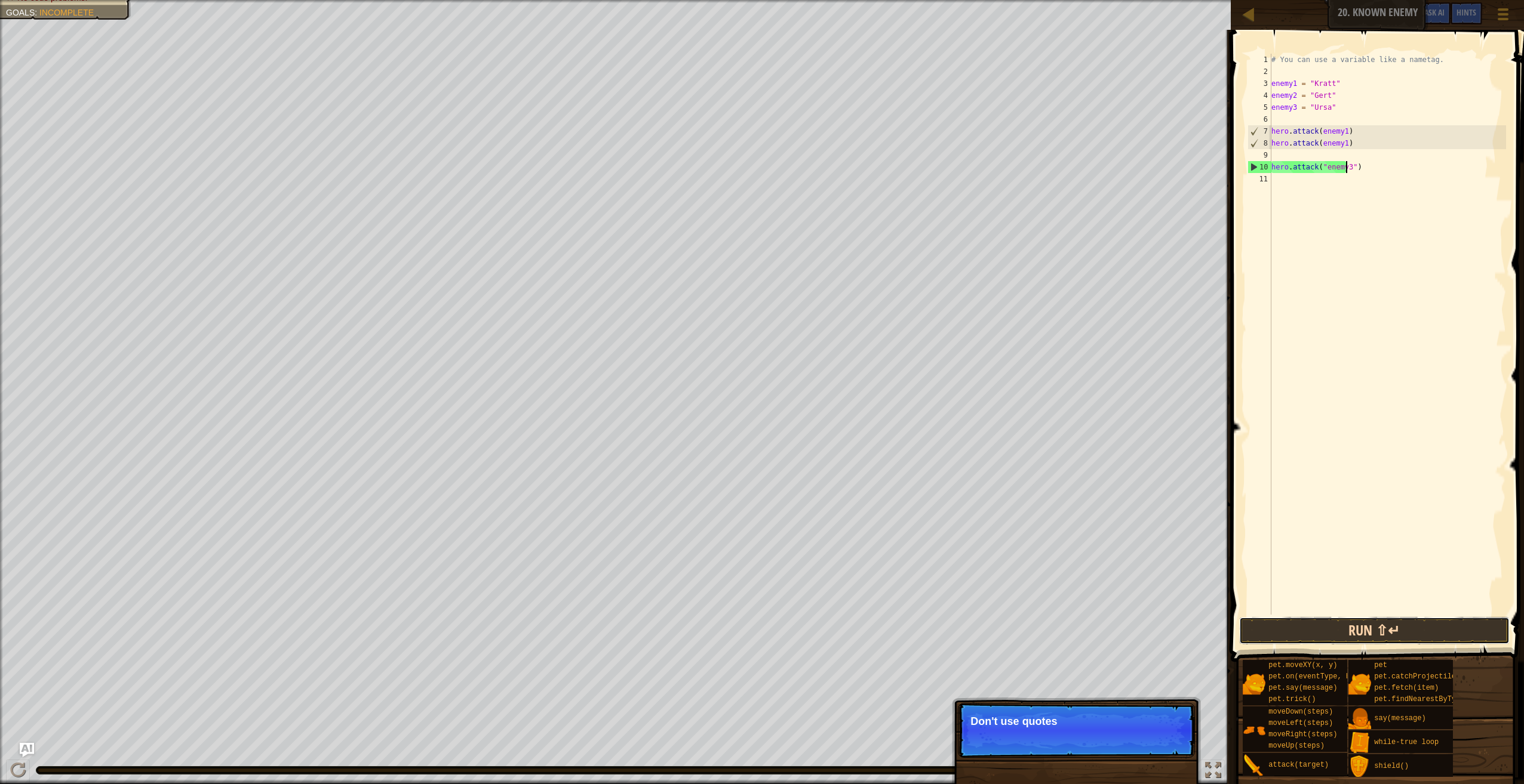
click at [1377, 625] on button "Run ⇧↵" at bounding box center [1374, 631] width 270 height 27
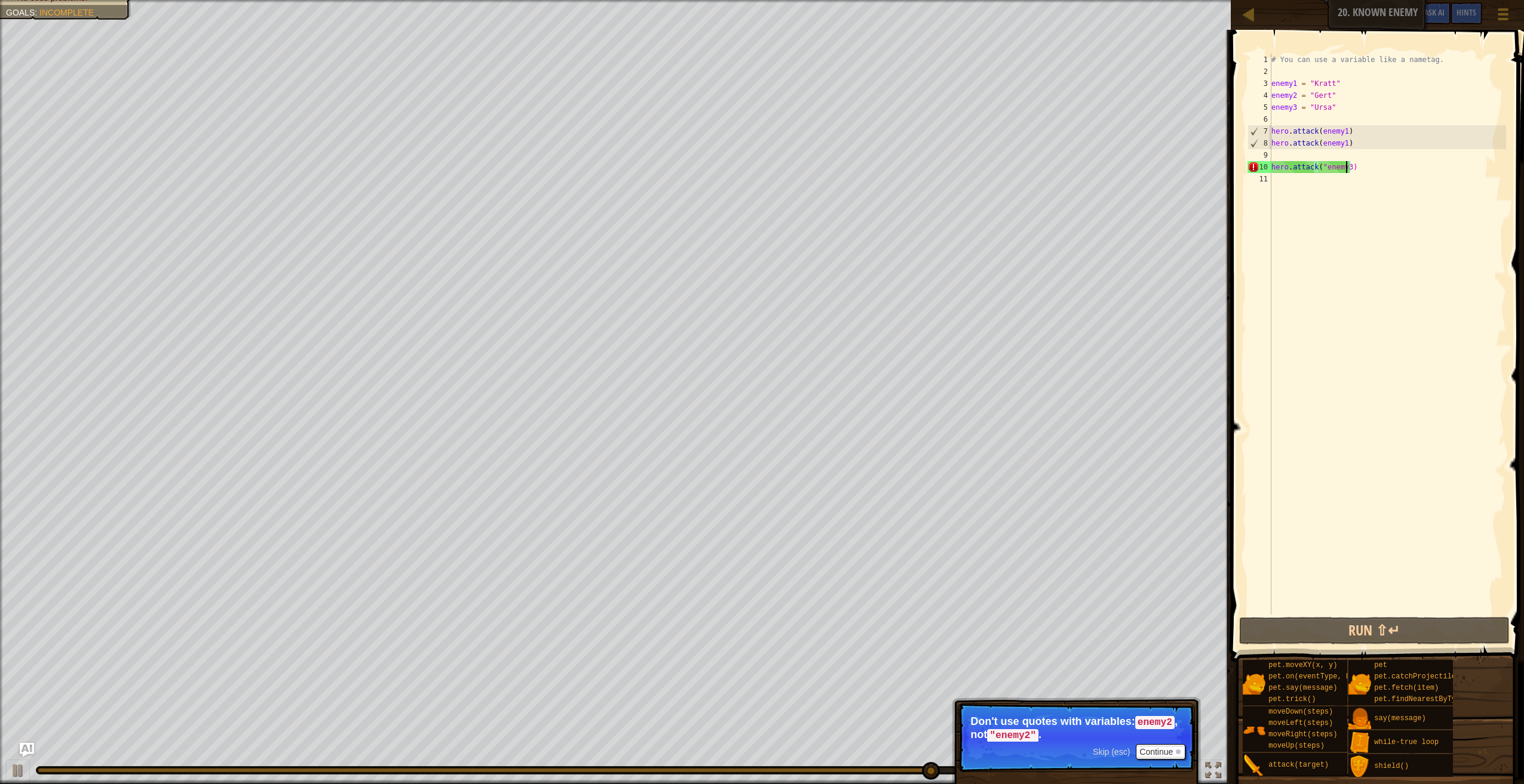
scroll to position [5, 6]
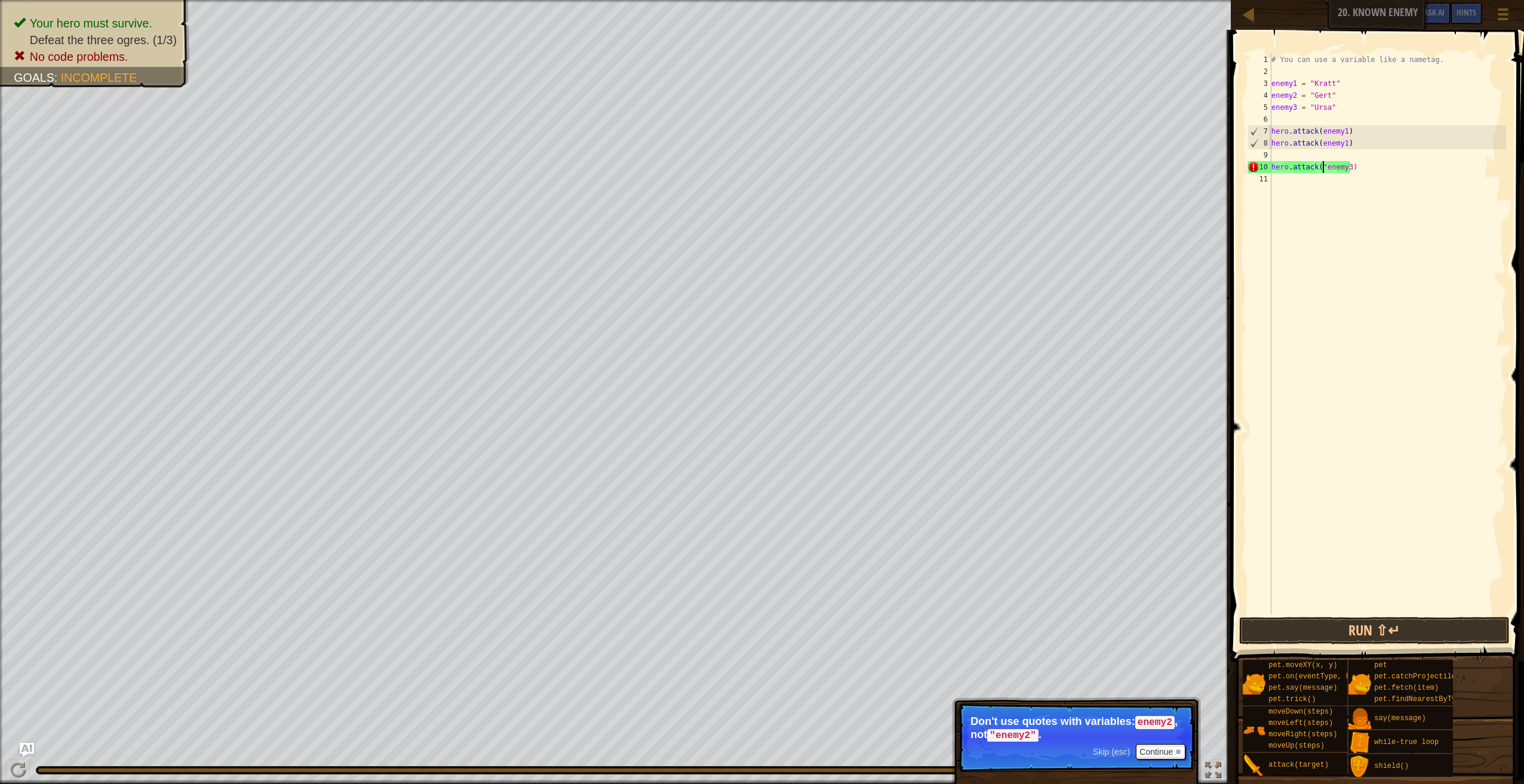
type textarea "hero.attack(enemy3)"
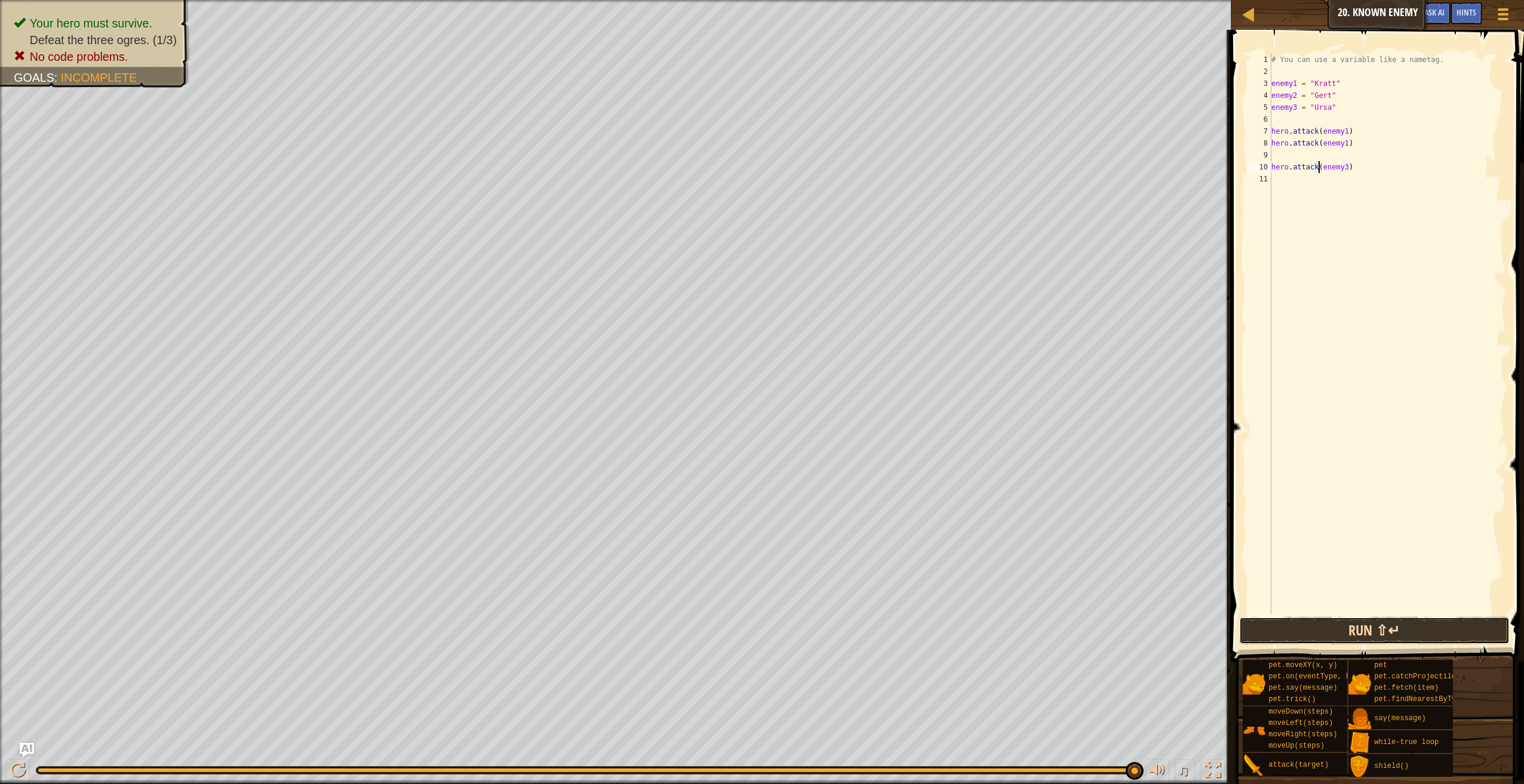
click at [1316, 620] on button "Run ⇧↵" at bounding box center [1374, 631] width 270 height 27
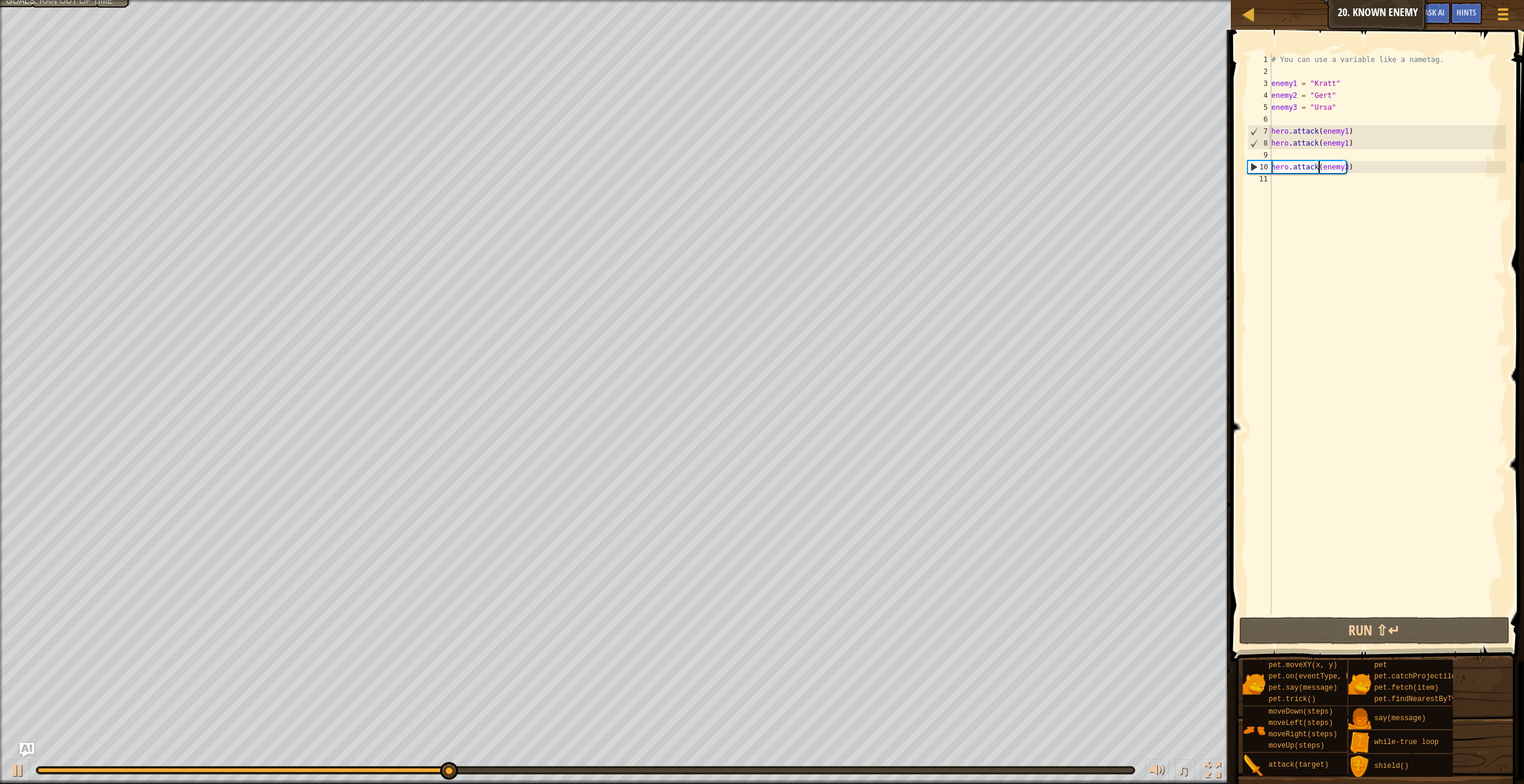
click at [1320, 151] on div "# You can use a variable like a nametag. enemy1 = "Kratt" enemy2 = "Gert" enemy…" at bounding box center [1387, 347] width 237 height 585
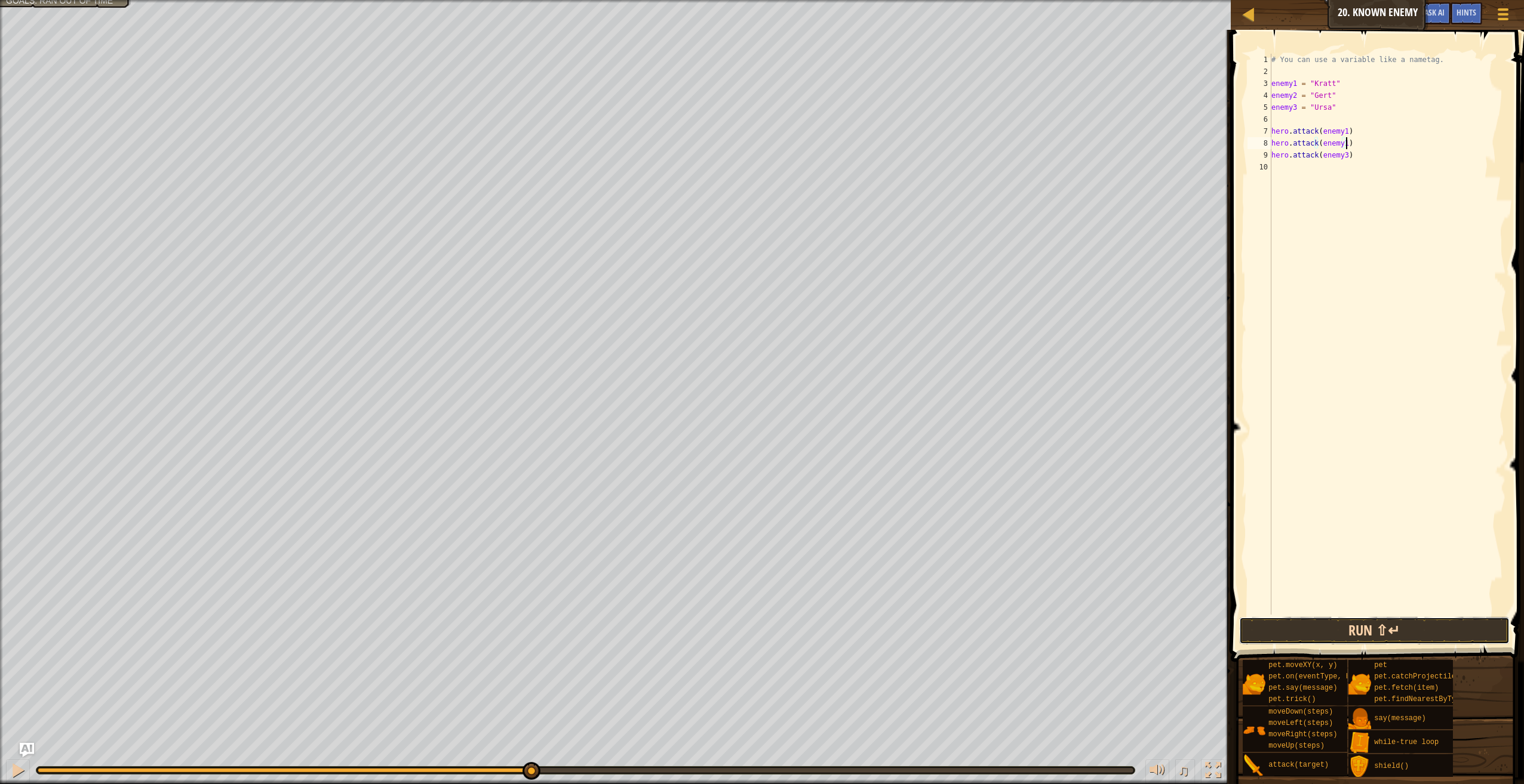
click at [1311, 630] on button "Run ⇧↵" at bounding box center [1374, 631] width 270 height 27
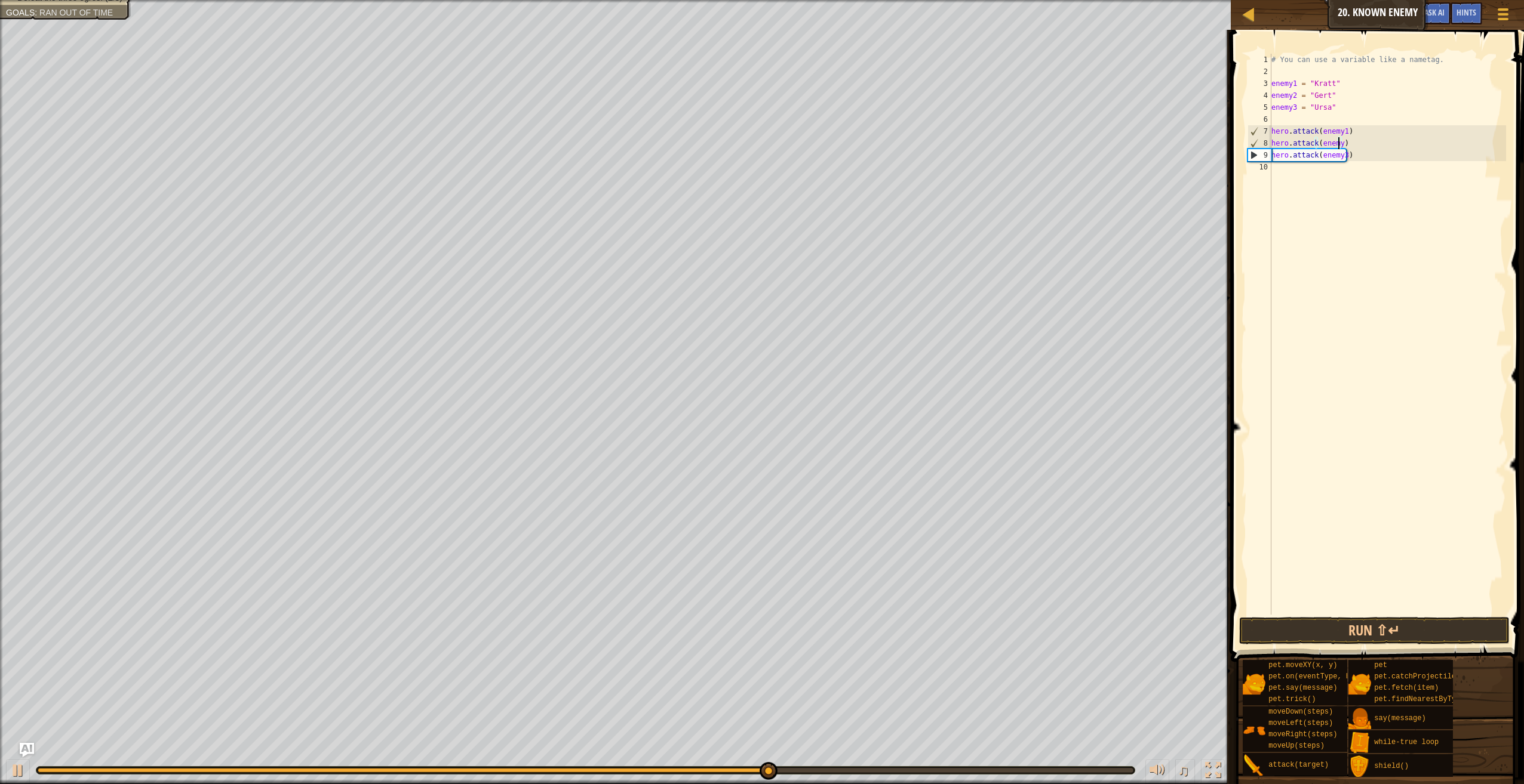
scroll to position [5, 5]
click at [1352, 630] on button "Run ⇧↵" at bounding box center [1374, 631] width 270 height 27
click at [1341, 160] on div "# You can use a variable like a nametag. enemy1 = "Kratt" enemy2 = "Gert" enemy…" at bounding box center [1387, 347] width 237 height 585
type textarea "hero.attack(enemy2)"
click at [12, 766] on div at bounding box center [18, 770] width 16 height 16
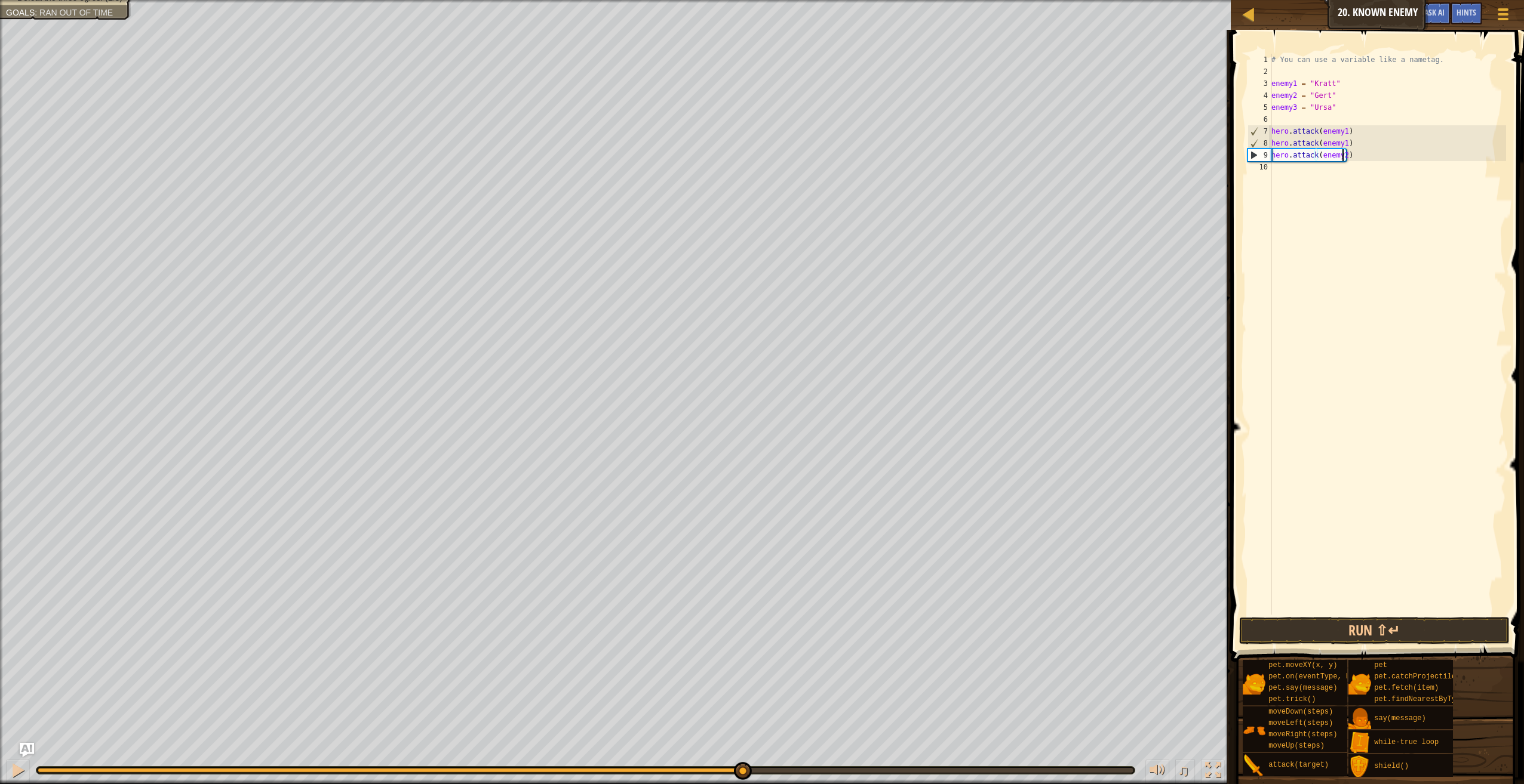
click at [1305, 177] on div "# You can use a variable like a nametag. enemy1 = "Kratt" enemy2 = "Gert" enemy…" at bounding box center [1387, 347] width 237 height 585
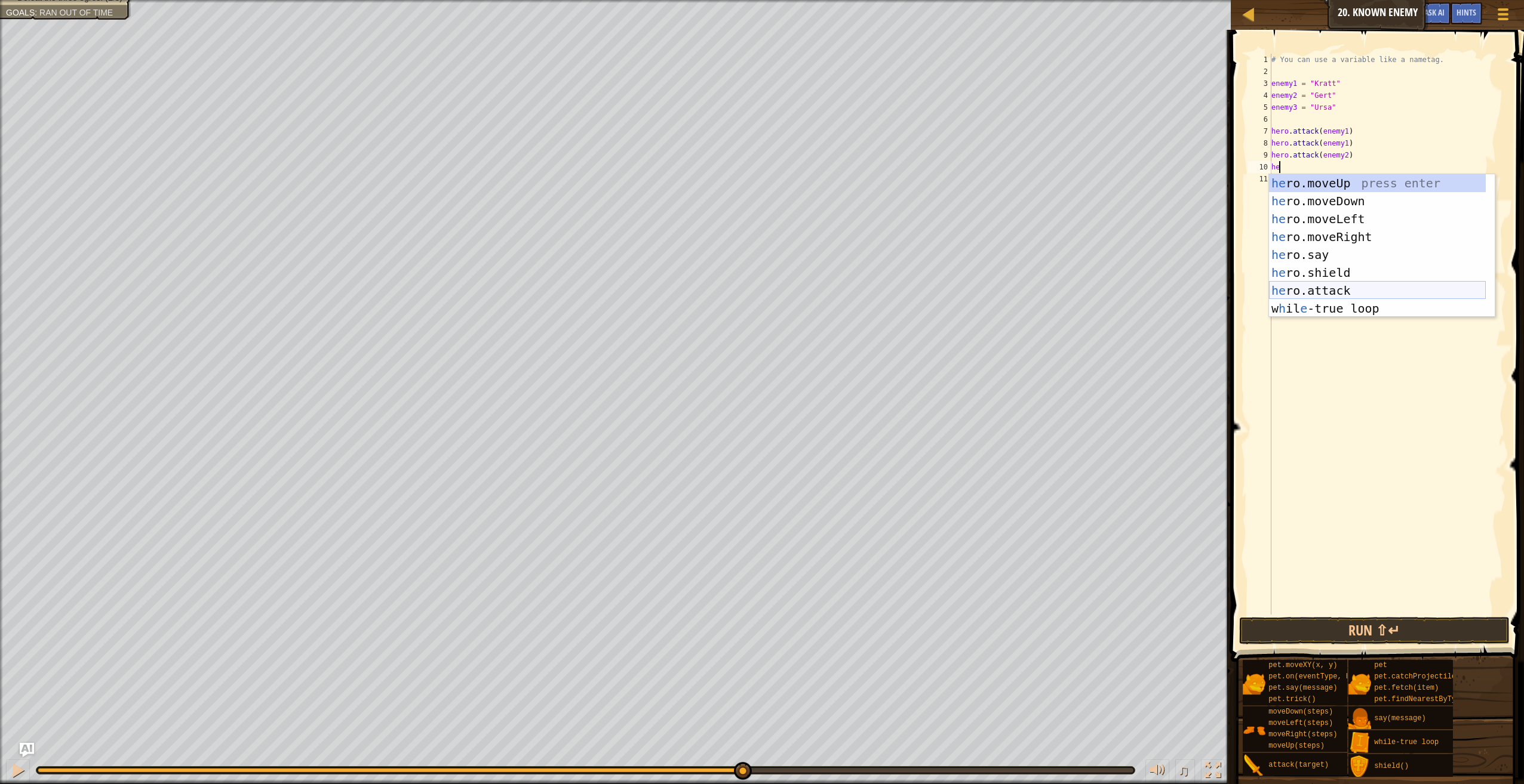
click at [1388, 293] on div "he ro.moveUp press enter he ro.moveDown press enter he ro.moveLeft press enter …" at bounding box center [1377, 264] width 217 height 179
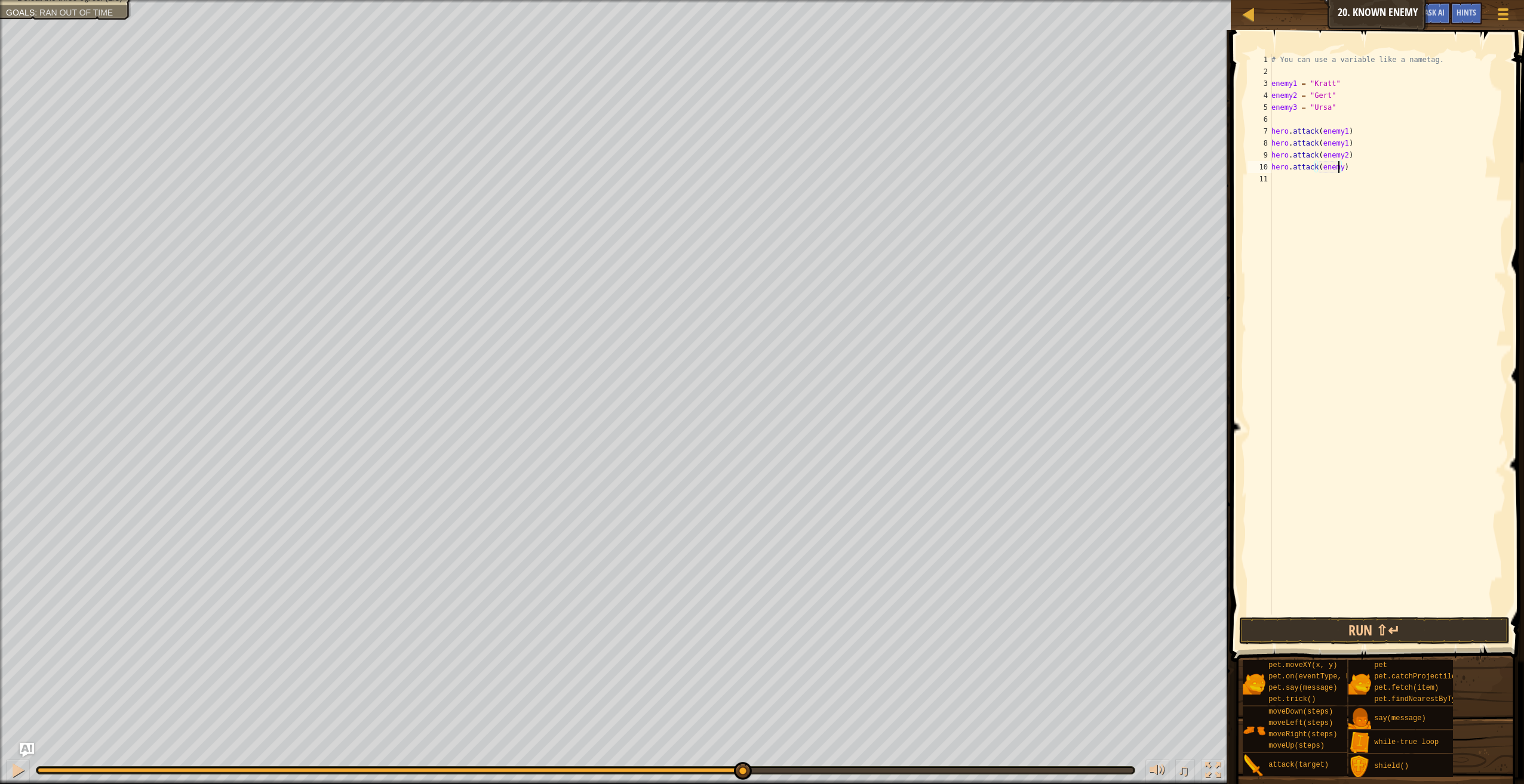
scroll to position [5, 5]
type textarea "hero.attack(enemy2)"
click at [1343, 190] on div "# You can use a variable like a nametag. enemy1 = "Kratt" enemy2 = "Gert" enemy…" at bounding box center [1387, 347] width 237 height 585
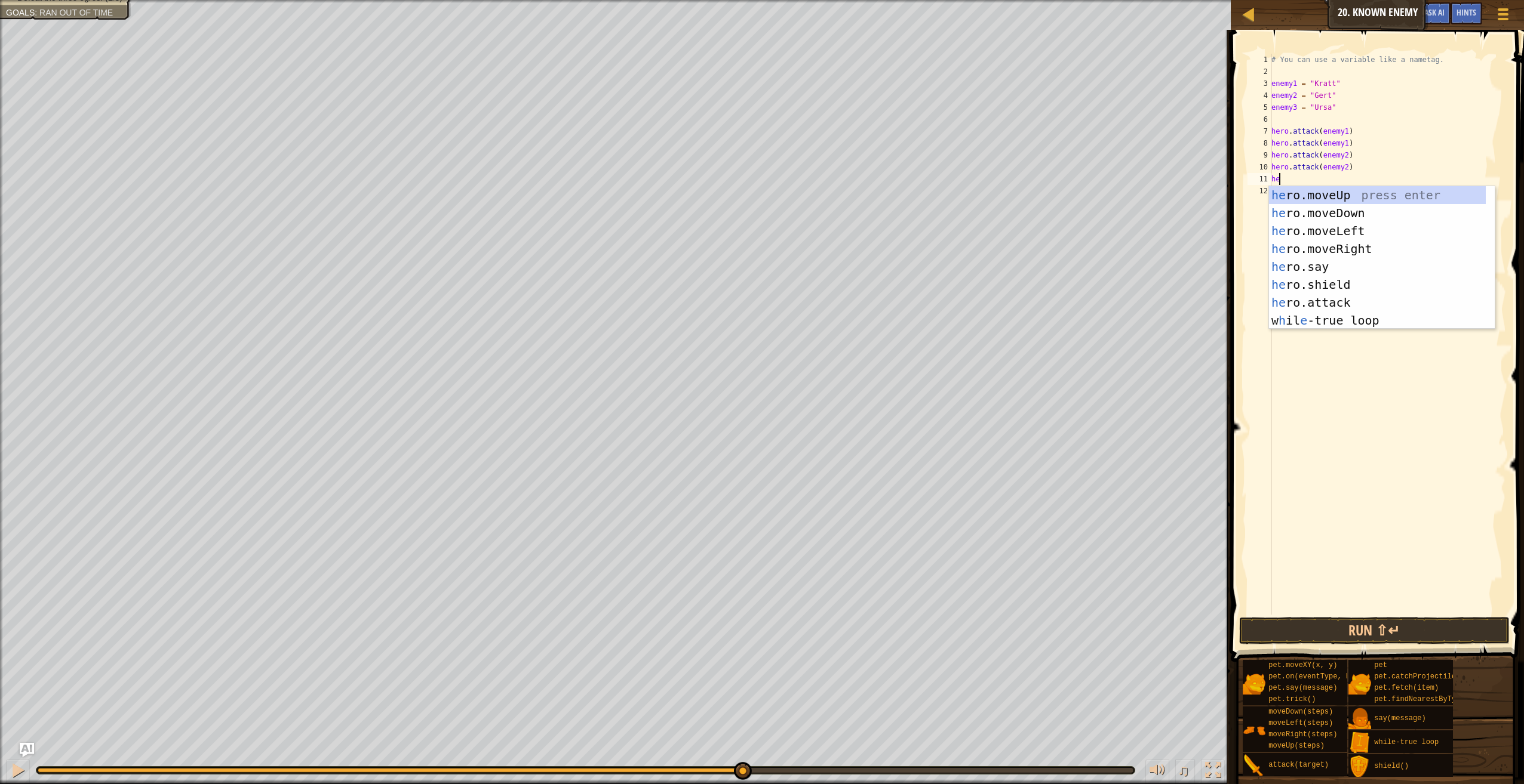
scroll to position [5, 1]
click at [1340, 295] on div "hero .moveUp press enter hero .moveDown press enter hero .moveLeft press enter …" at bounding box center [1377, 275] width 217 height 179
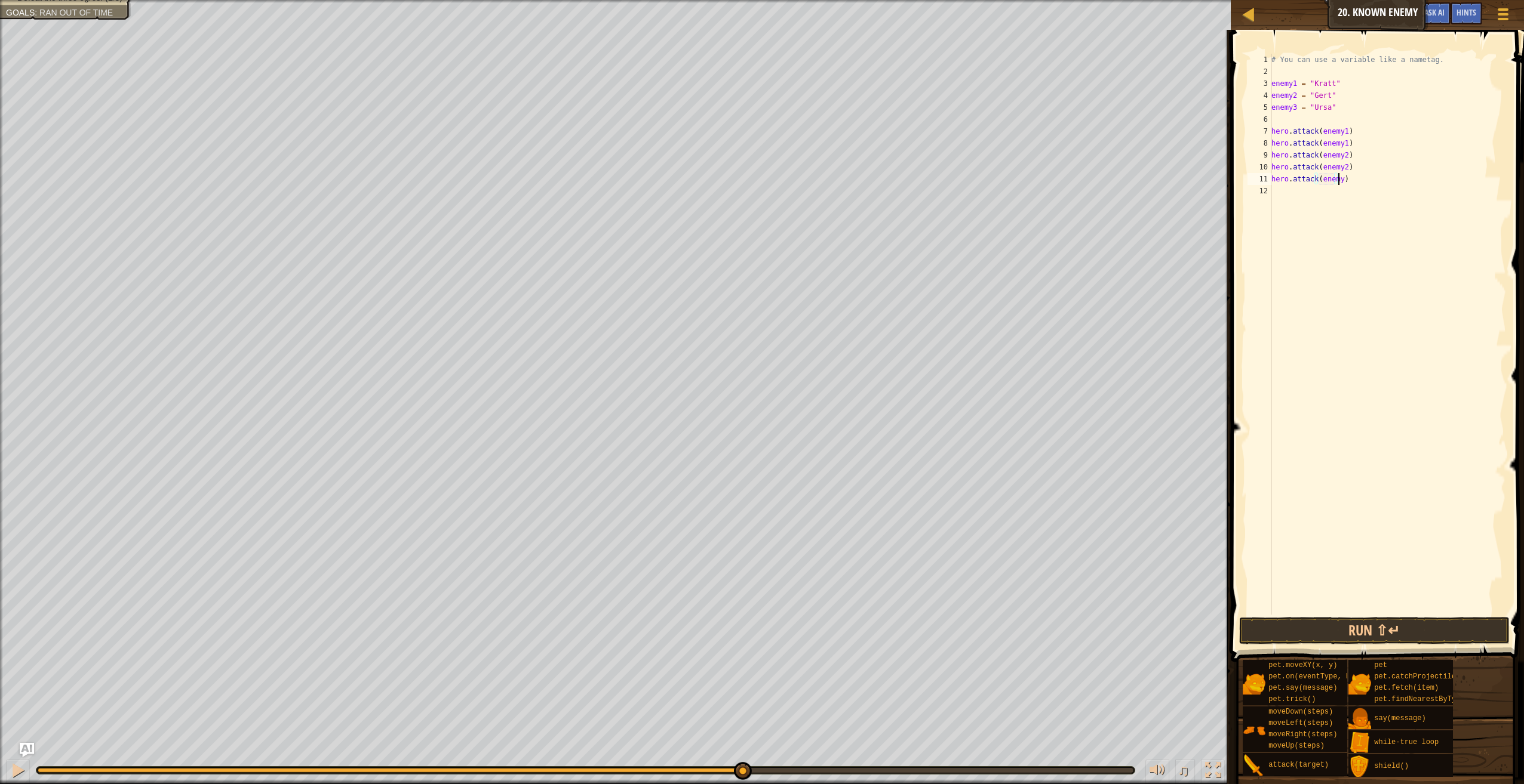
scroll to position [5, 5]
type textarea "hero.attack(enemy3)"
click at [1300, 192] on div "# You can use a variable like a nametag. enemy1 = "Kratt" enemy2 = "Gert" enemy…" at bounding box center [1387, 347] width 237 height 585
type textarea "hero.attack(enemy3)"
click at [1333, 627] on button "Run ⇧↵" at bounding box center [1374, 631] width 270 height 27
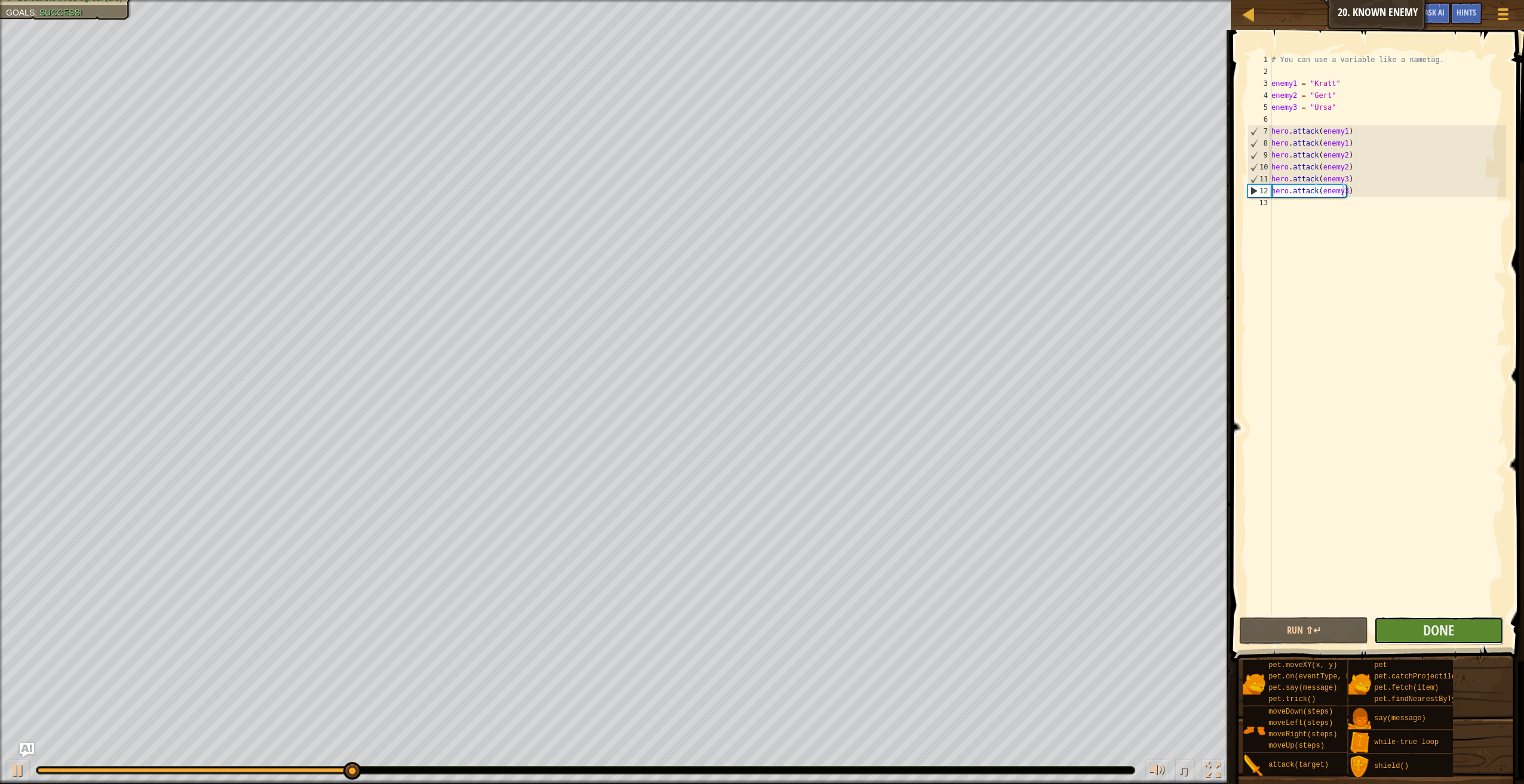
click at [1421, 633] on button "Done" at bounding box center [1438, 631] width 129 height 27
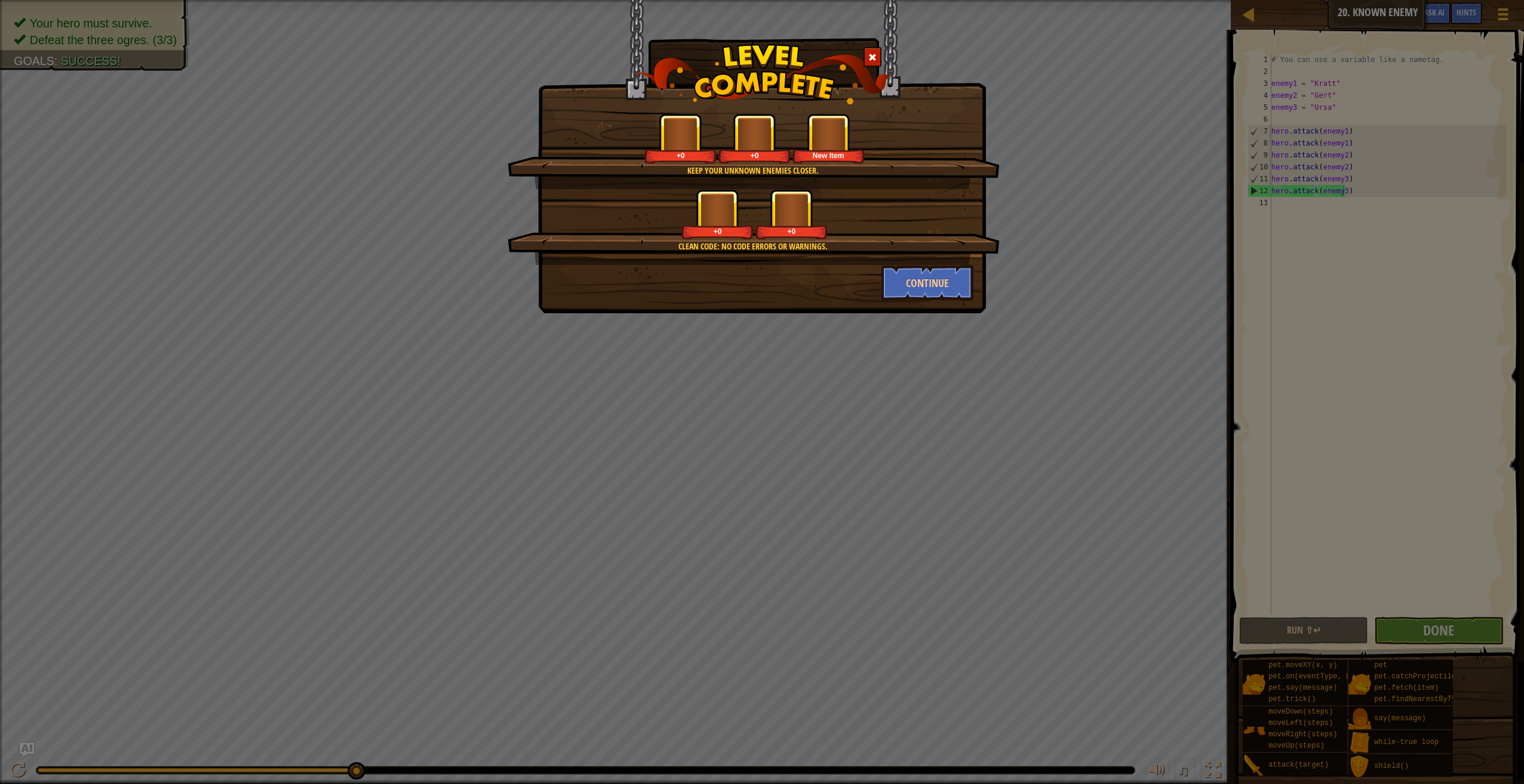
click at [1422, 631] on div "Keep your unknown enemies closer. +0 +0 New Item Clean code: no code errors or …" at bounding box center [762, 392] width 1524 height 784
click at [896, 289] on button "Continue" at bounding box center [927, 283] width 92 height 36
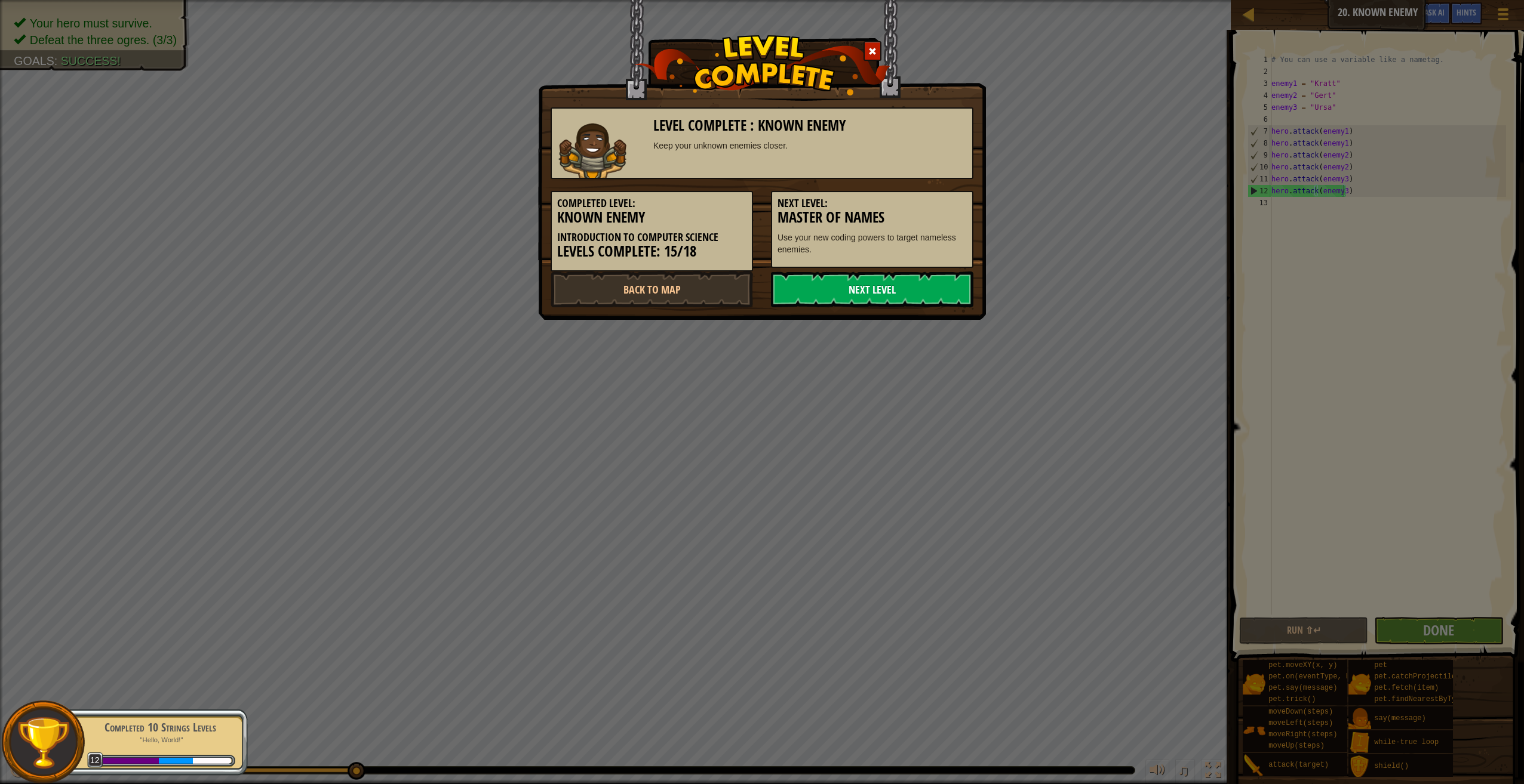
click at [903, 289] on link "Next Level" at bounding box center [872, 290] width 203 height 36
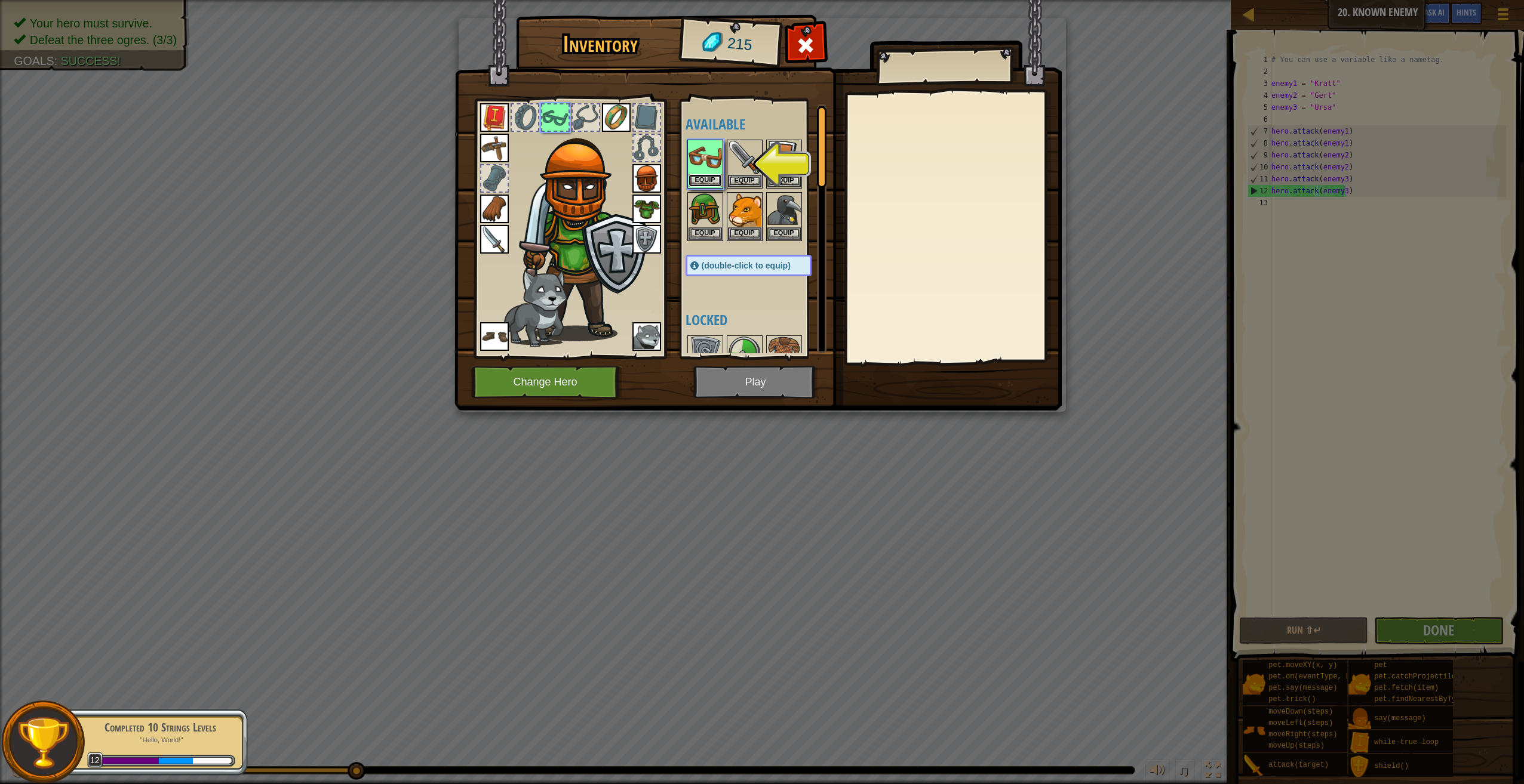
click at [704, 178] on button "Equip" at bounding box center [705, 180] width 33 height 12
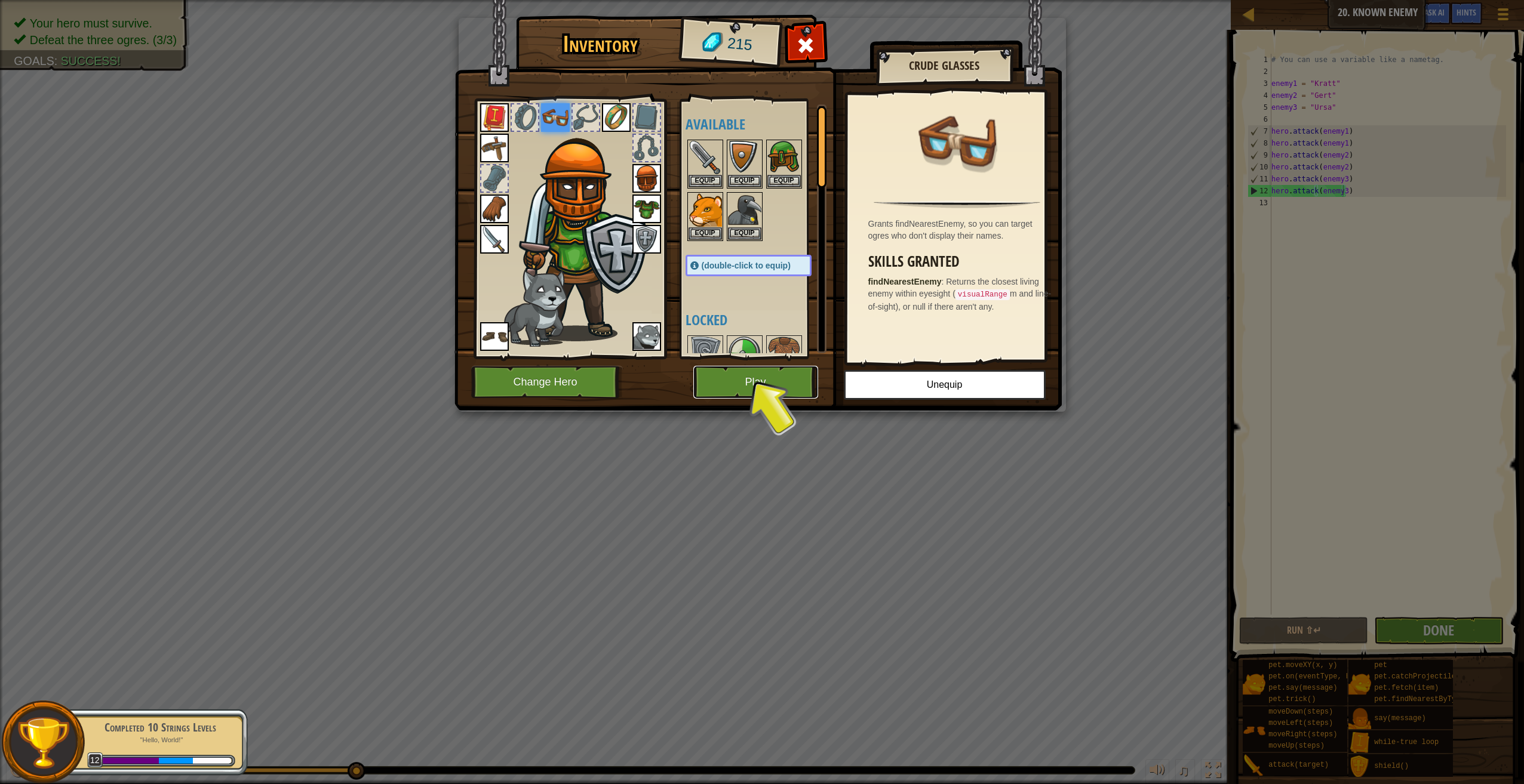
click at [781, 380] on button "Play" at bounding box center [756, 383] width 125 height 33
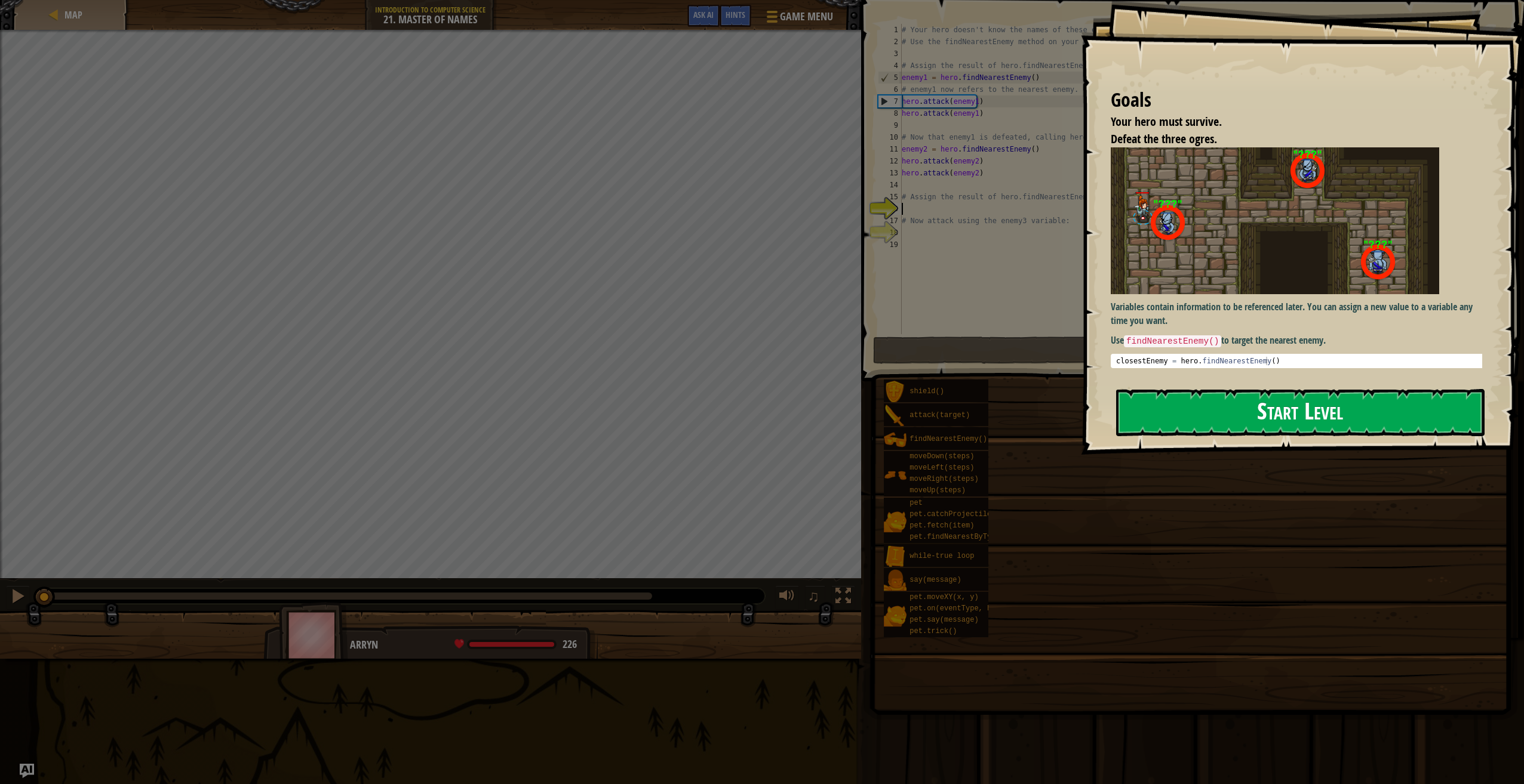
click at [1173, 403] on button "Start Level" at bounding box center [1300, 412] width 368 height 47
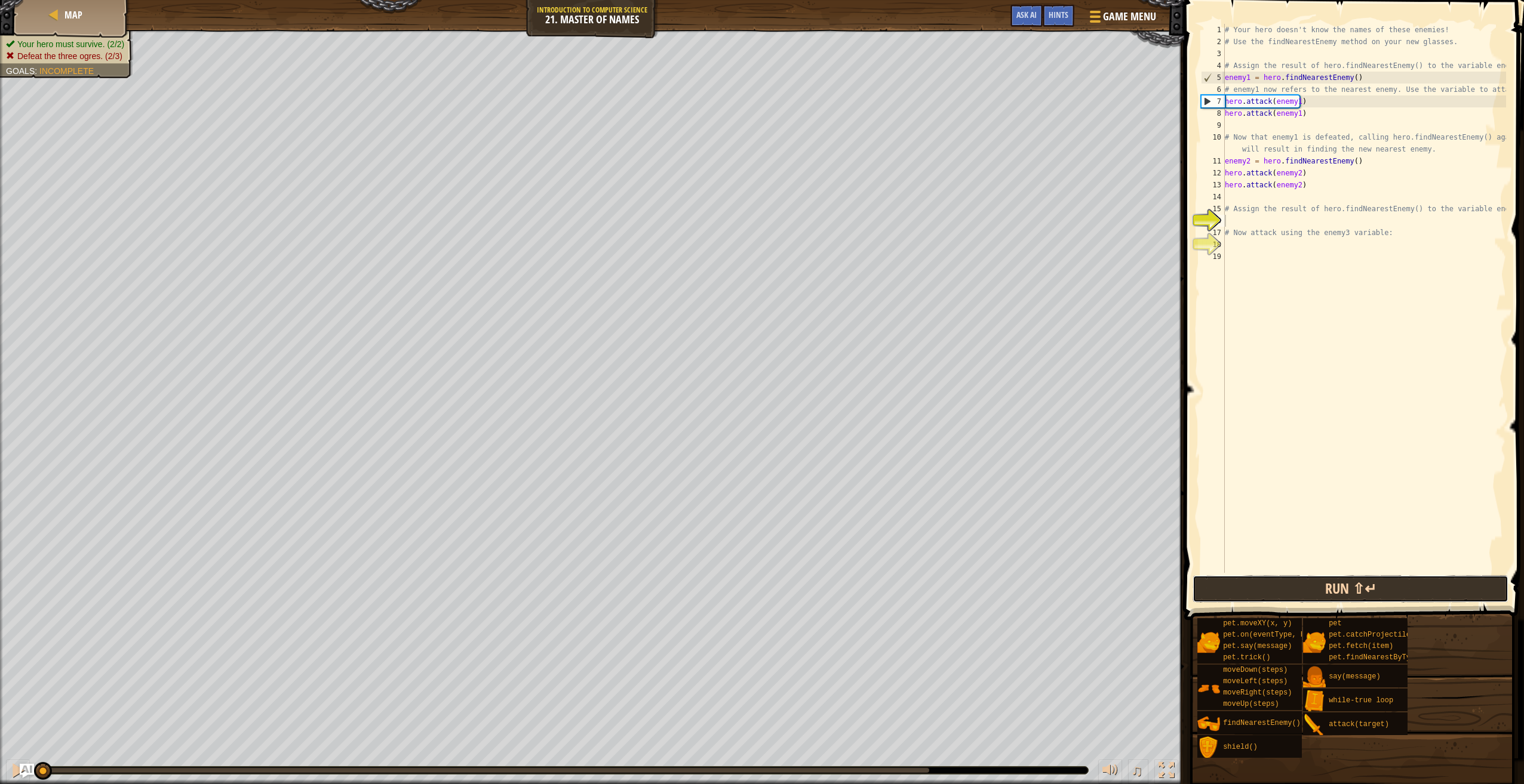
click at [1253, 592] on button "Run ⇧↵" at bounding box center [1350, 589] width 316 height 27
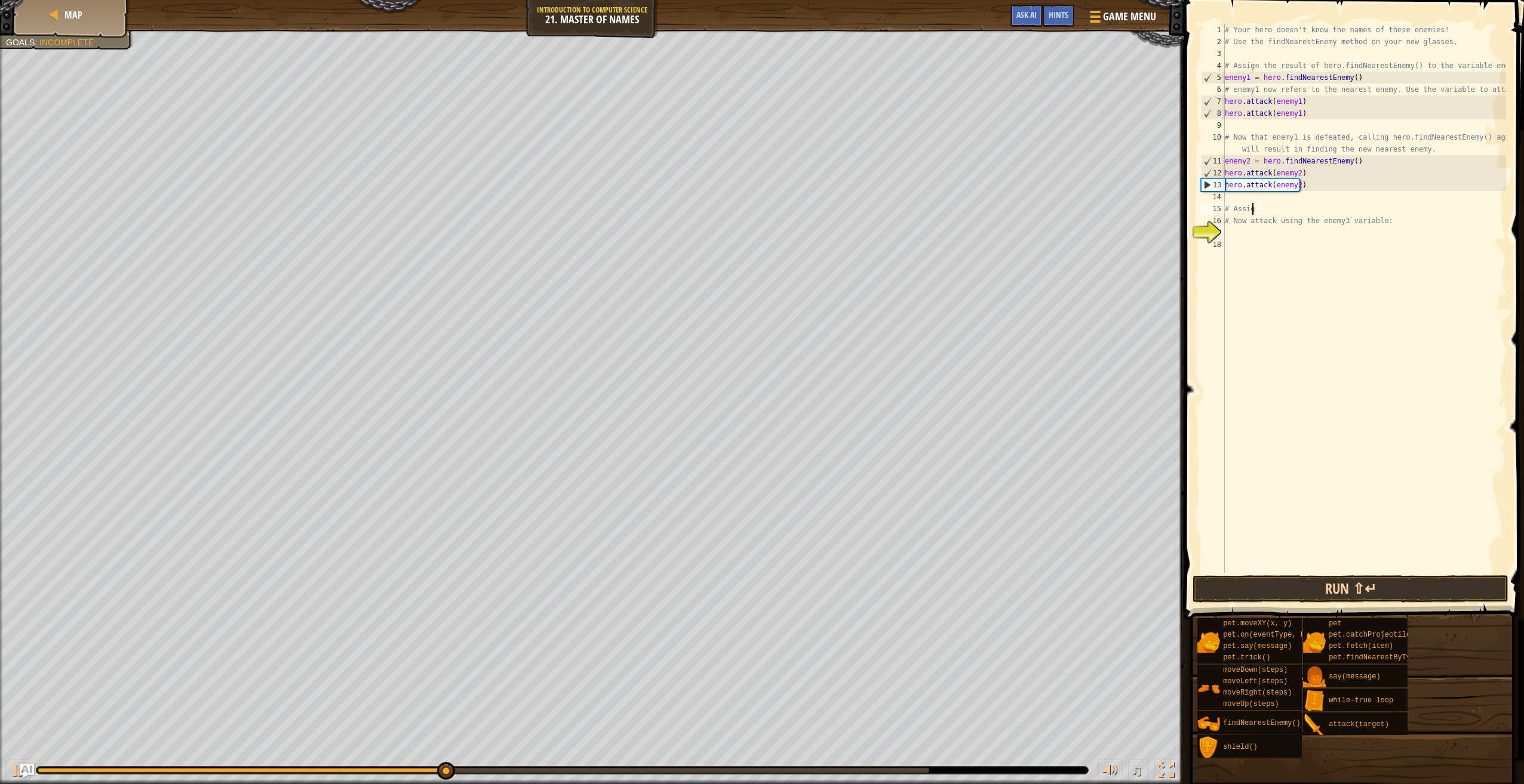
type textarea "#"
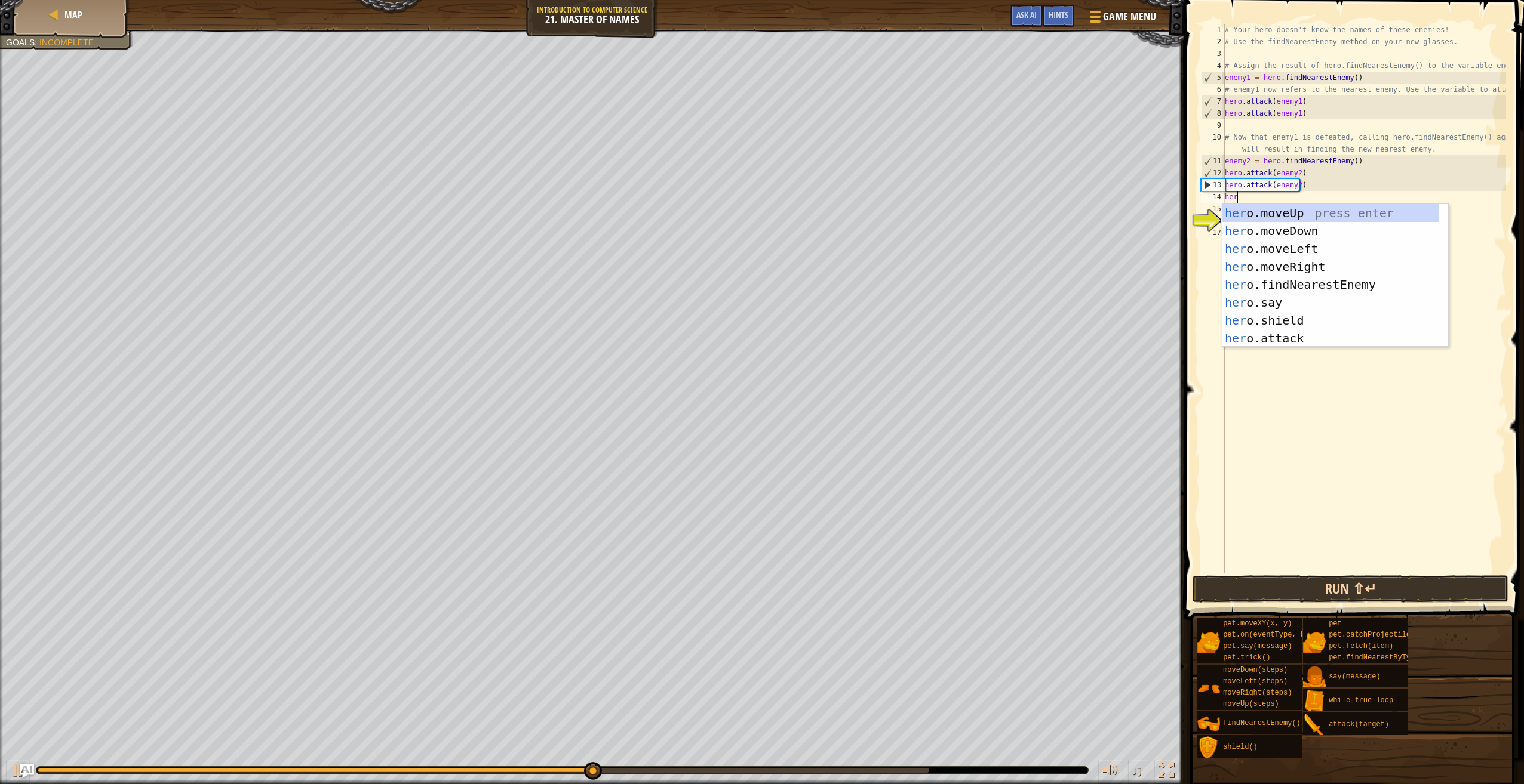
scroll to position [5, 1]
click at [12, 767] on div at bounding box center [18, 770] width 16 height 16
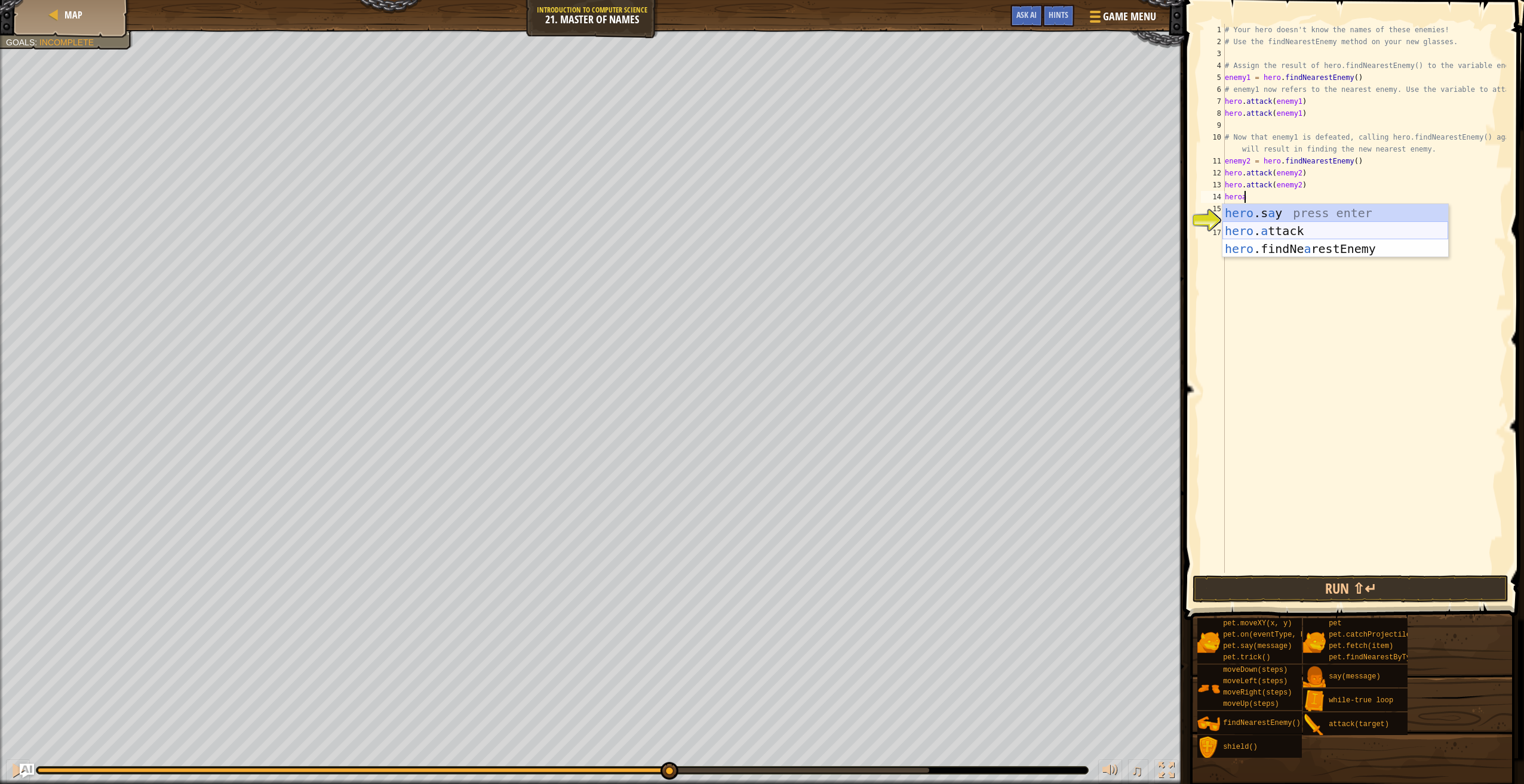
click at [1298, 231] on div "hero .s a y press enter hero . a ttack press enter hero .findNe a restEnemy pre…" at bounding box center [1334, 249] width 226 height 89
drag, startPoint x: 1225, startPoint y: 208, endPoint x: 1451, endPoint y: 220, distance: 226.3
click at [1451, 220] on div "# Your hero doesn't know the names of these enemies! # Use the findNearestEnemy…" at bounding box center [1363, 310] width 283 height 573
type textarea "# Now attack using the enemy3 variable:"
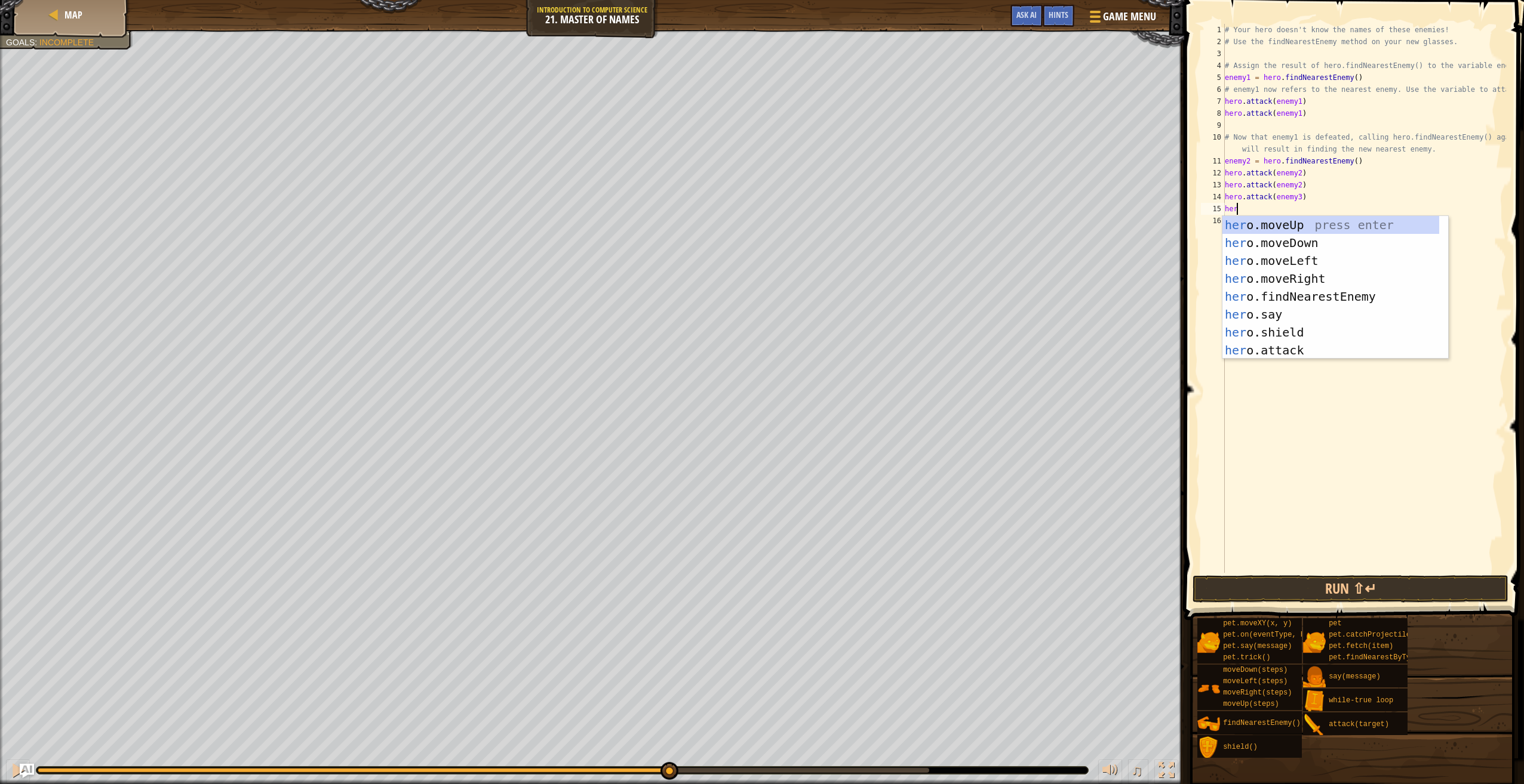
scroll to position [5, 1]
click at [1357, 344] on div "hero .moveUp press enter hero .moveDown press enter hero .moveLeft press enter …" at bounding box center [1330, 306] width 217 height 179
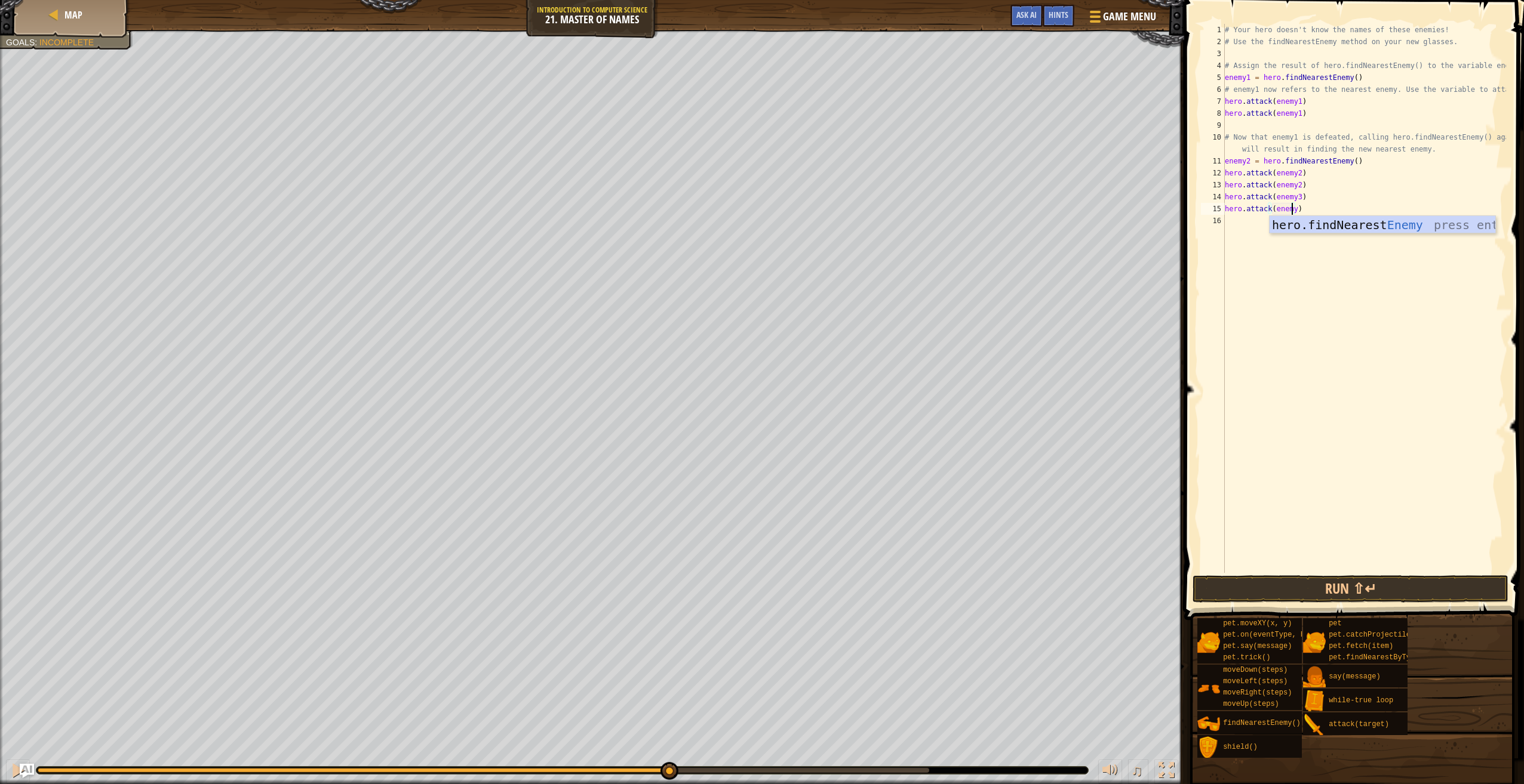
scroll to position [5, 5]
click at [1239, 576] on button "Run ⇧↵" at bounding box center [1350, 589] width 316 height 27
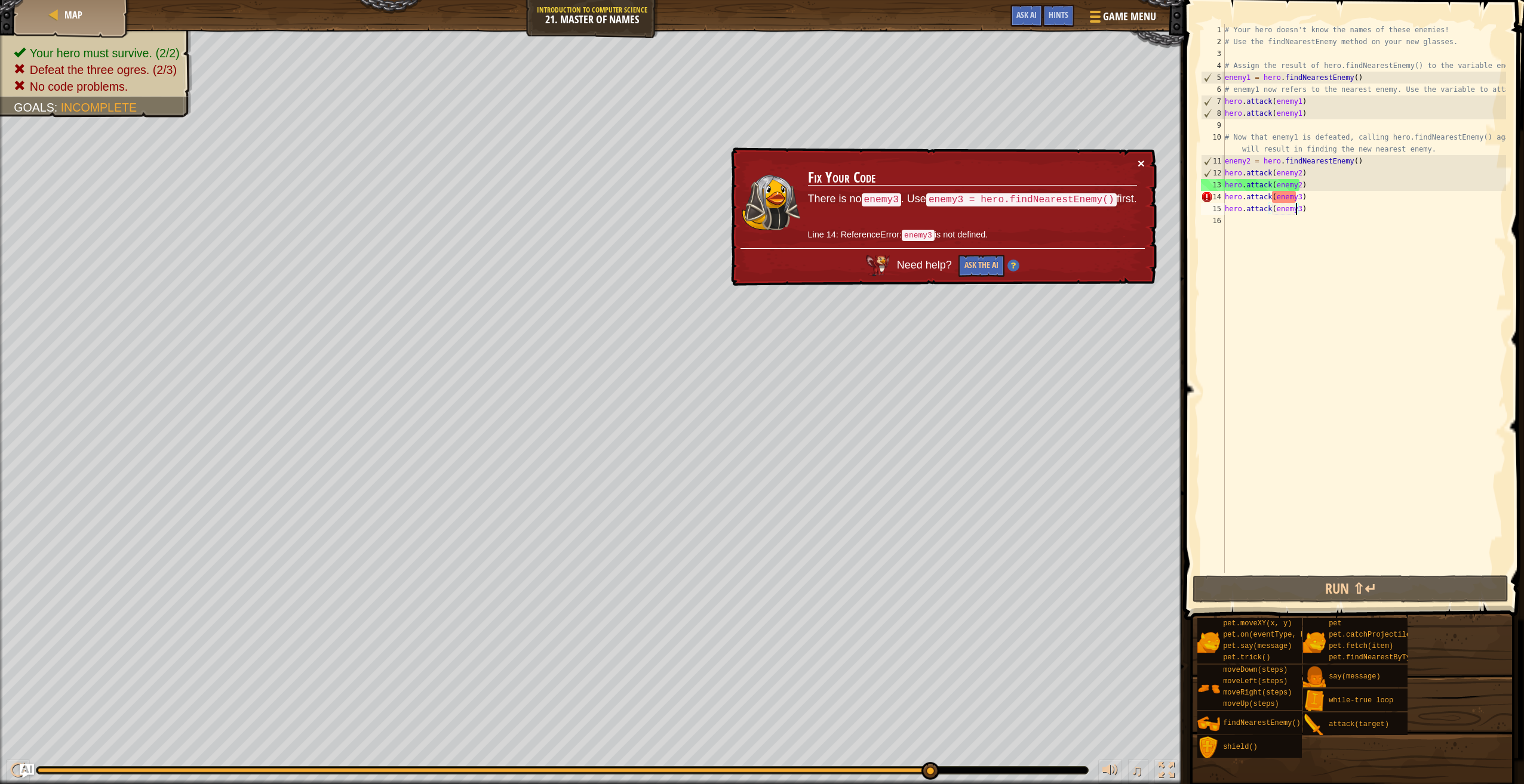
click at [1139, 160] on button "×" at bounding box center [1141, 163] width 7 height 12
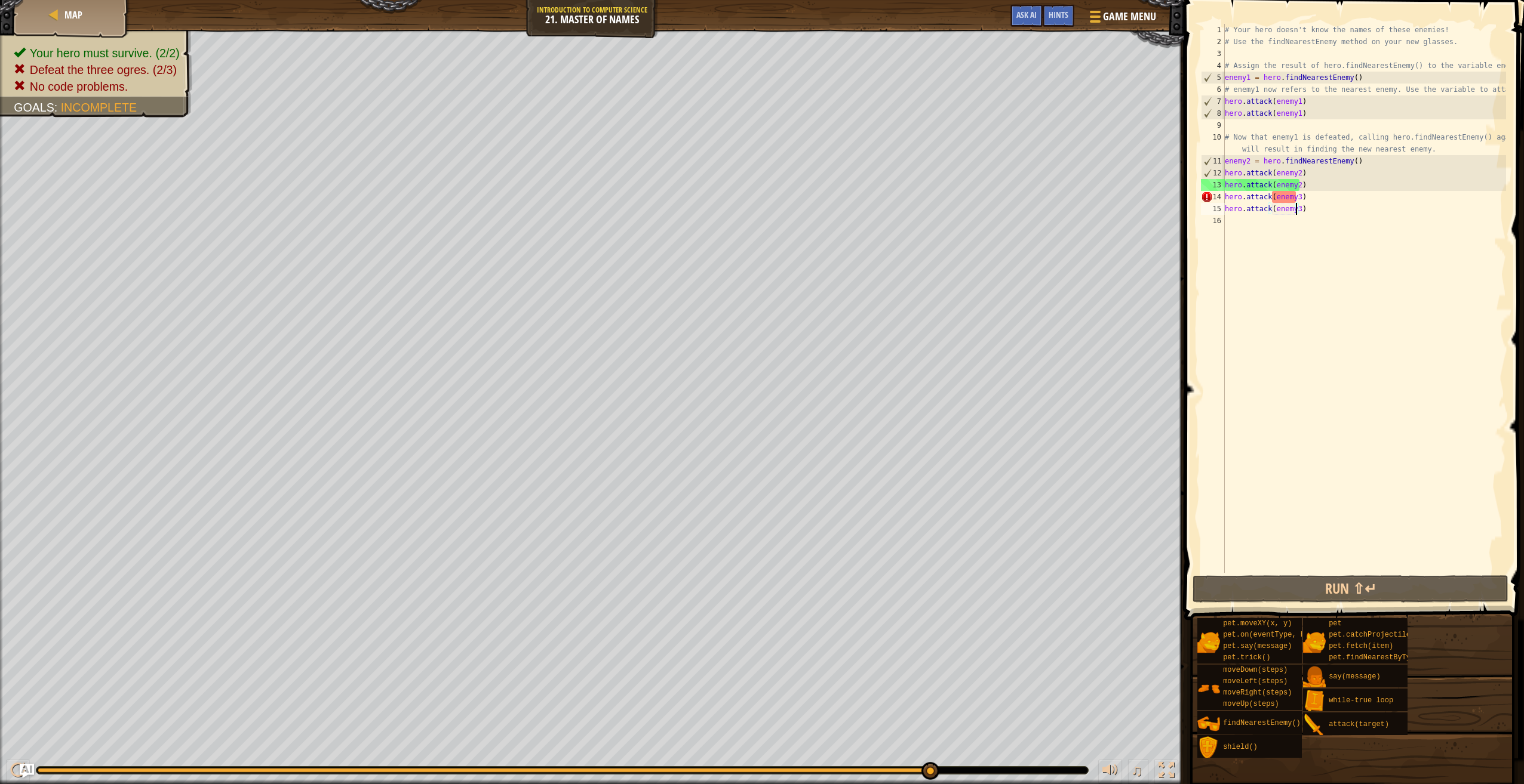
click at [1294, 197] on div "# Your hero doesn't know the names of these enemies! # Use the findNearestEnemy…" at bounding box center [1363, 310] width 283 height 573
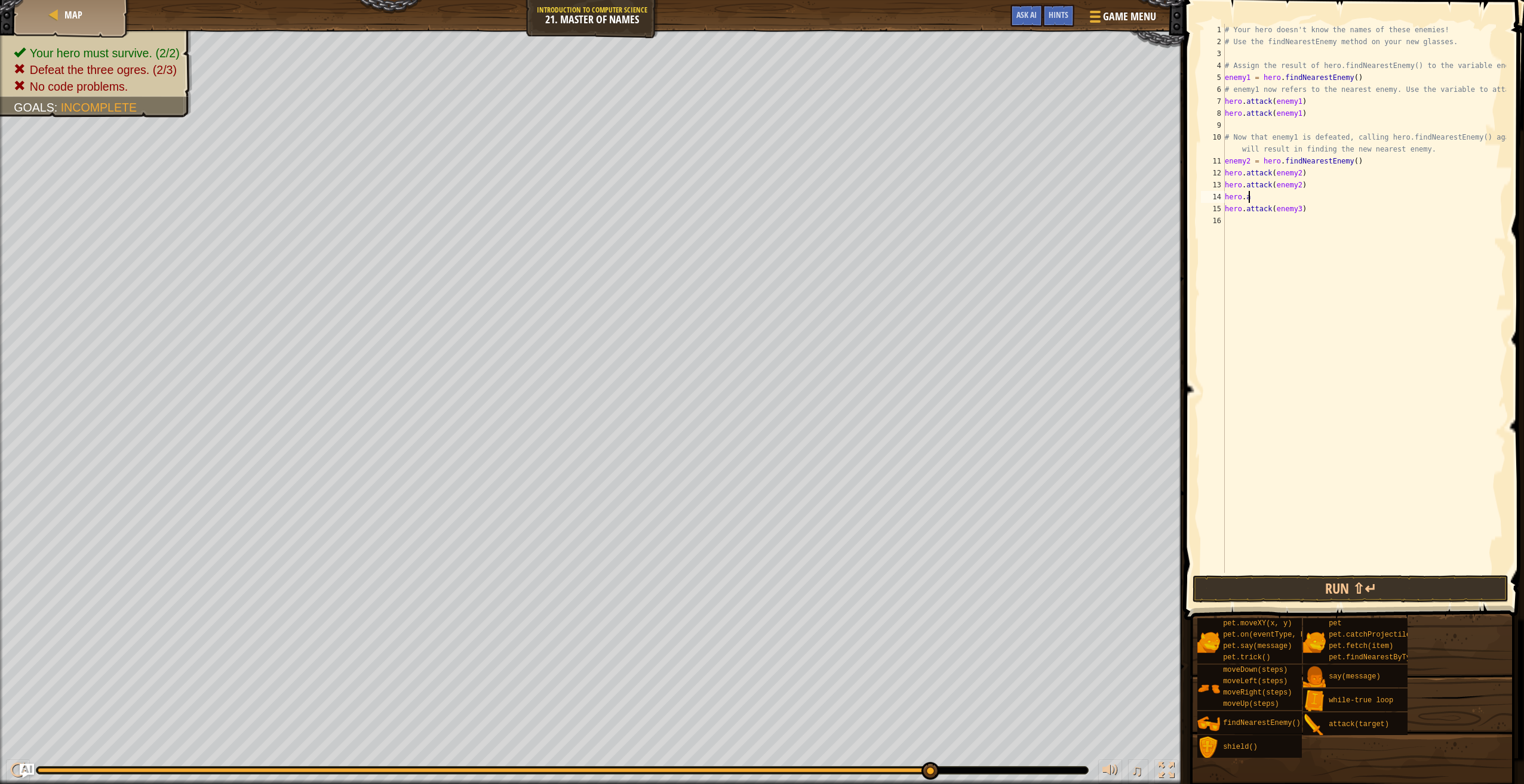
scroll to position [5, 1]
type textarea "hero.f"
type textarea "hero.attack(enemy3)"
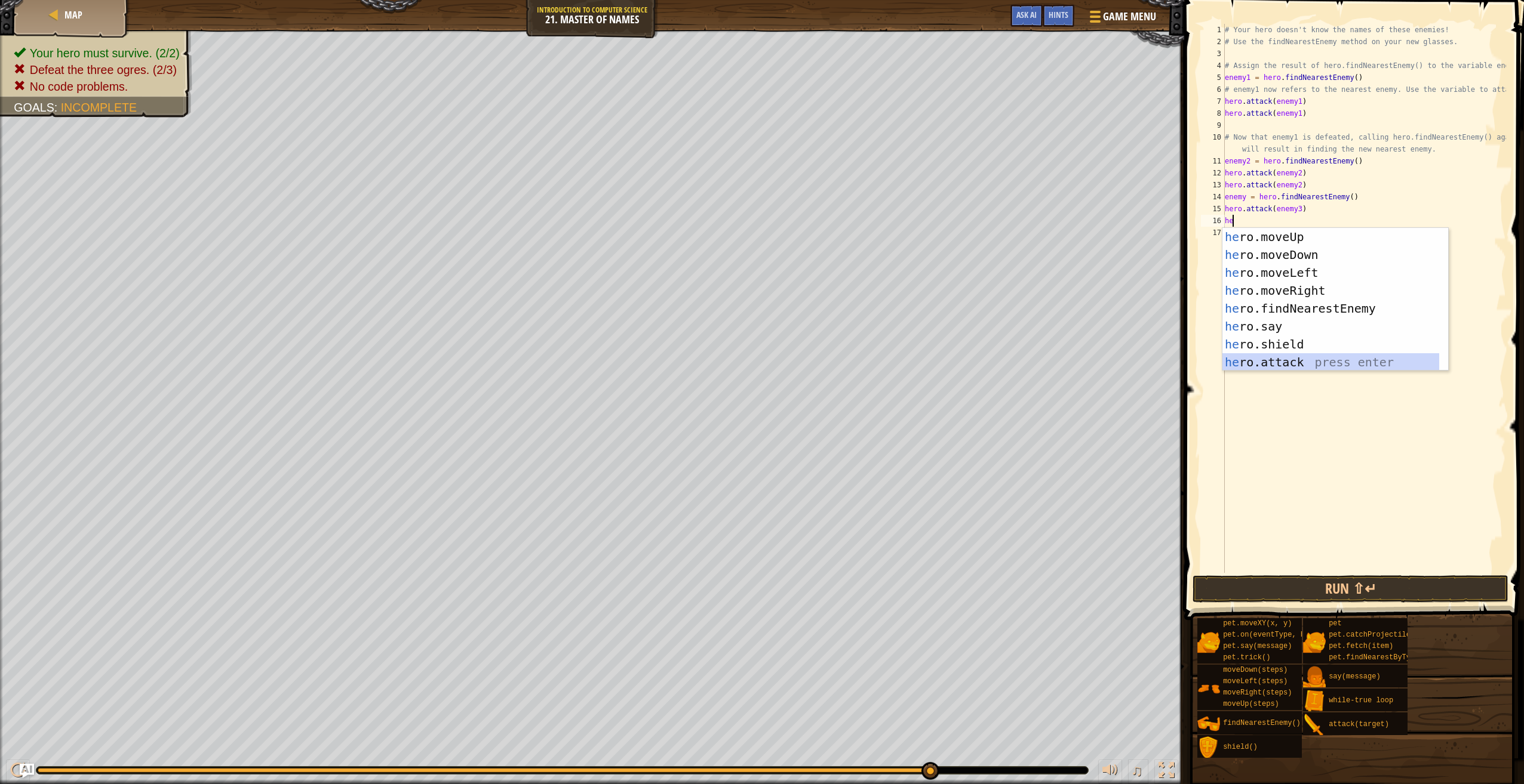
click at [1296, 357] on div "he ro.moveUp press enter he ro.moveDown press enter he ro.moveLeft press enter …" at bounding box center [1330, 317] width 217 height 179
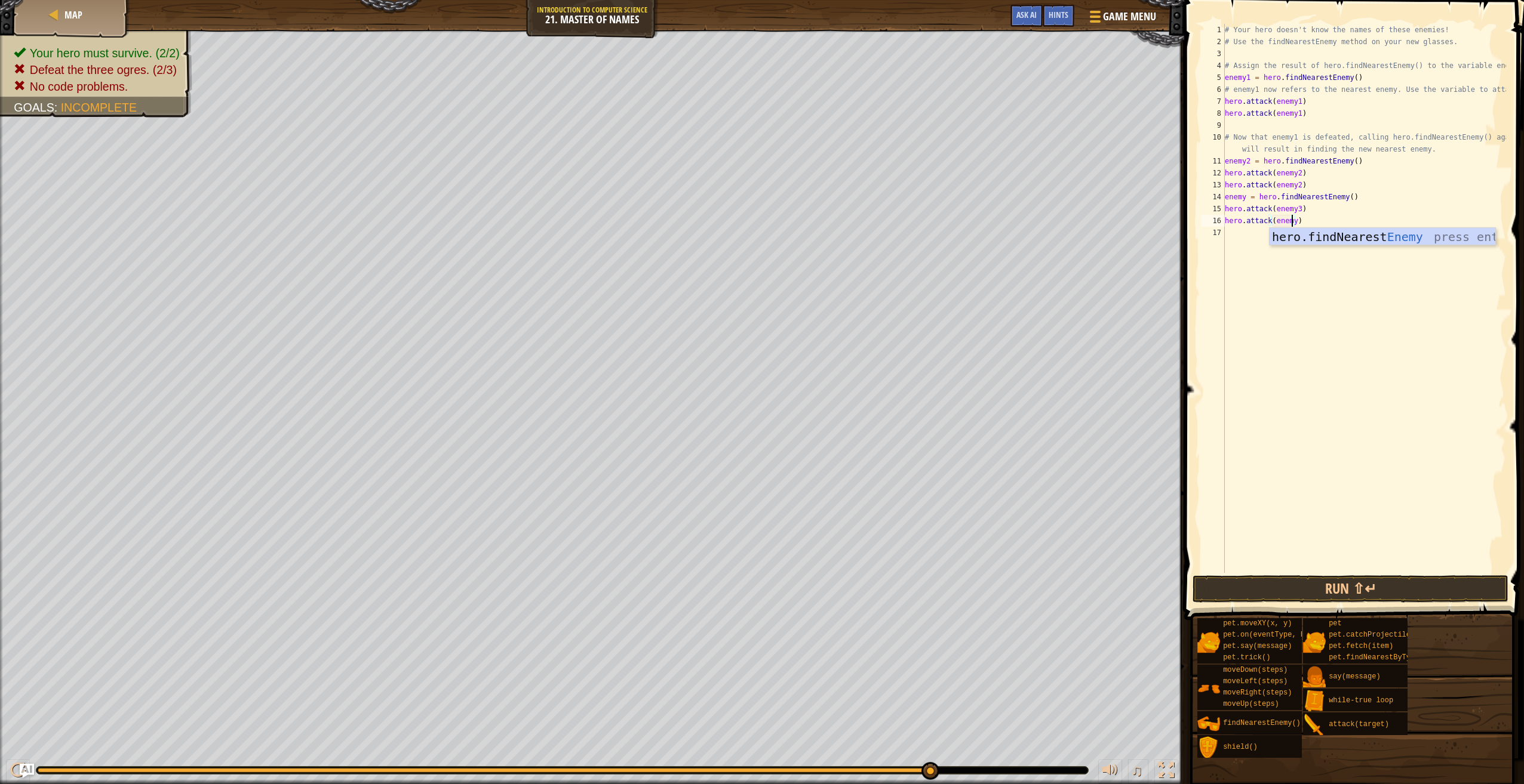
scroll to position [5, 5]
click at [1364, 587] on button "Run ⇧↵" at bounding box center [1350, 589] width 316 height 27
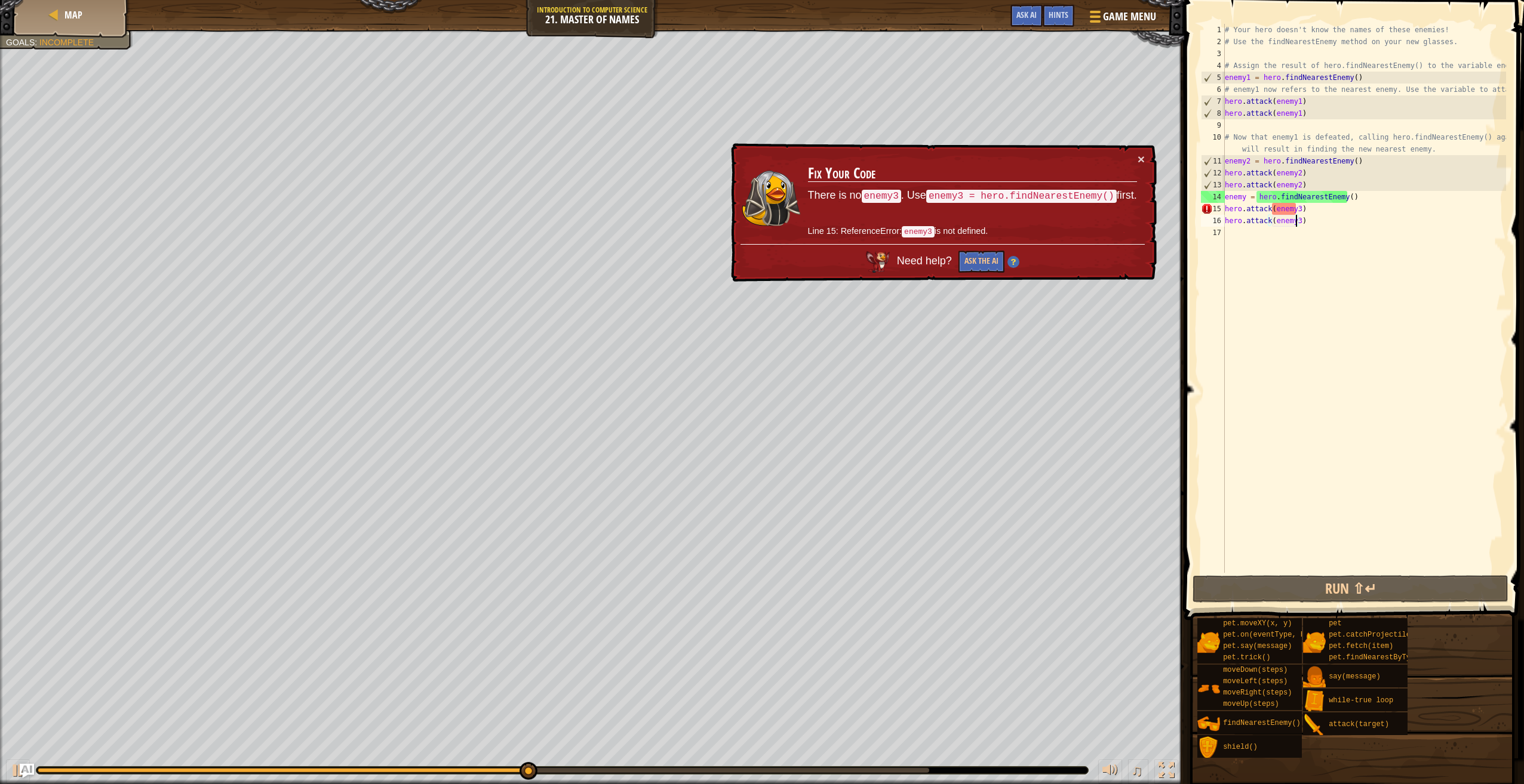
click at [1291, 212] on div "# Your hero doesn't know the names of these enemies! # Use the findNearestEnemy…" at bounding box center [1363, 310] width 283 height 573
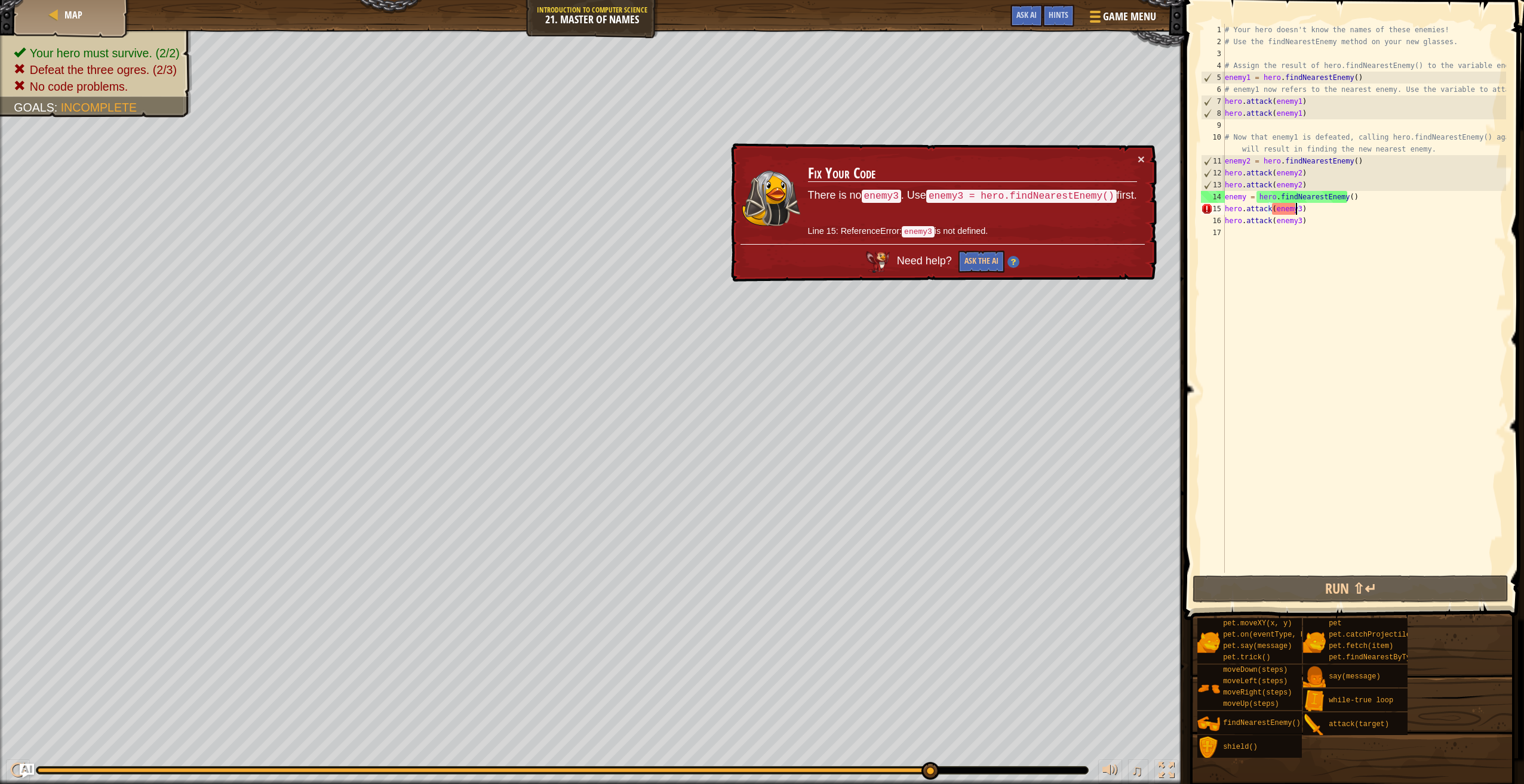
click at [1032, 191] on code "enemy3 = hero.findNearestEnemy()" at bounding box center [1022, 196] width 190 height 13
click at [1246, 196] on div "# Your hero doesn't know the names of these enemies! # Use the findNearestEnemy…" at bounding box center [1363, 310] width 283 height 573
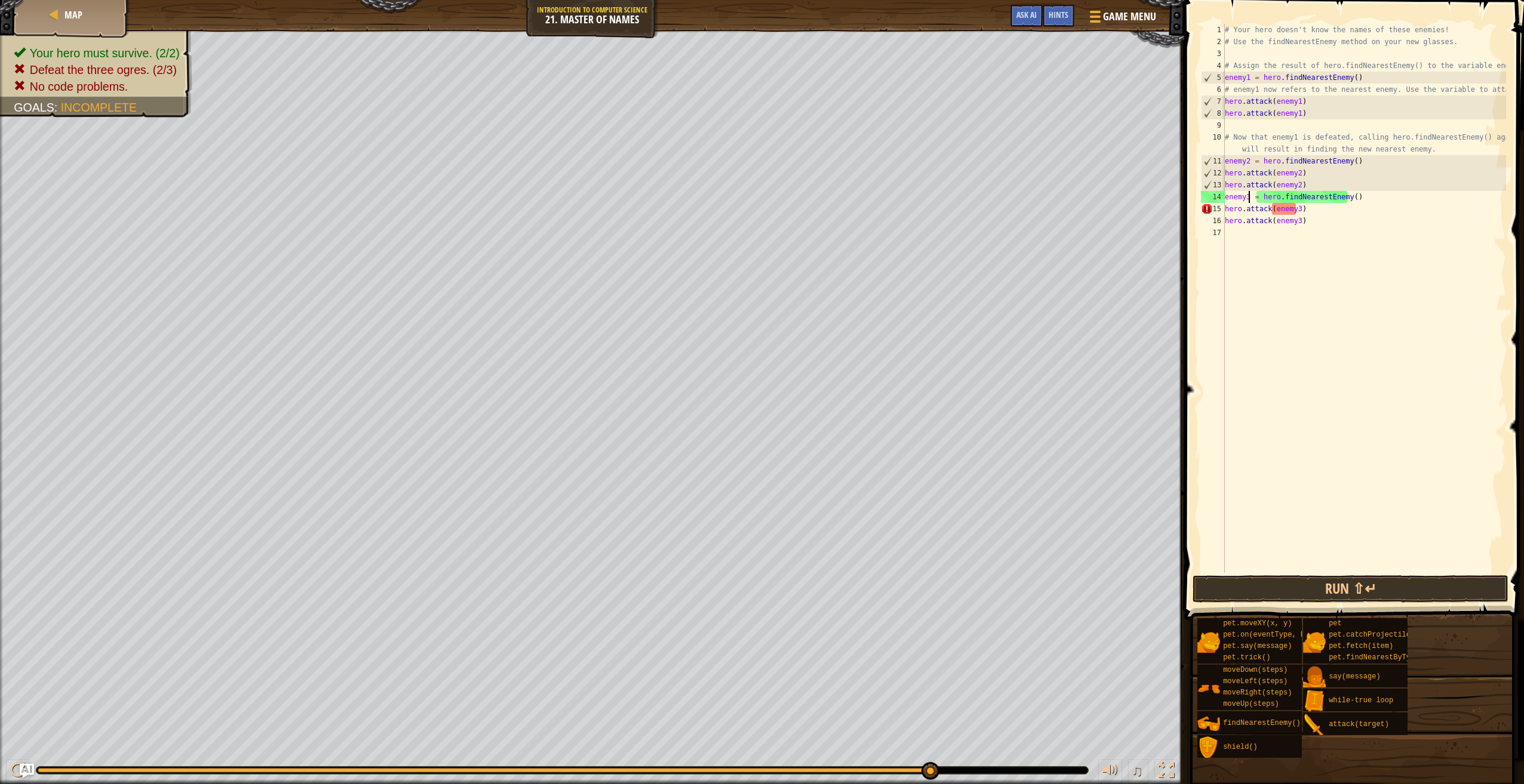
scroll to position [5, 1]
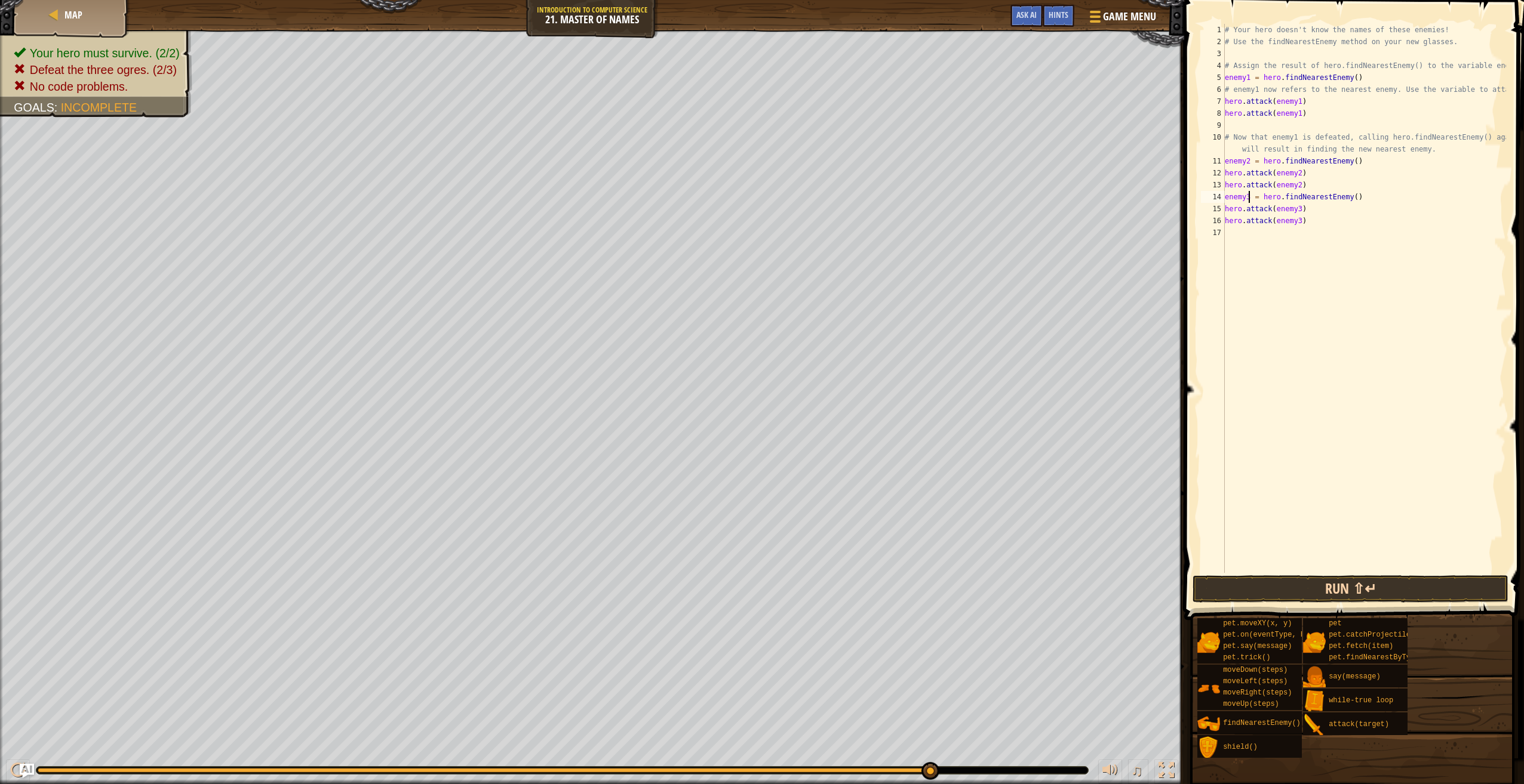
type textarea "enemy3 = hero.findNearestEnemy()"
click at [1271, 579] on button "Run ⇧↵" at bounding box center [1350, 589] width 316 height 27
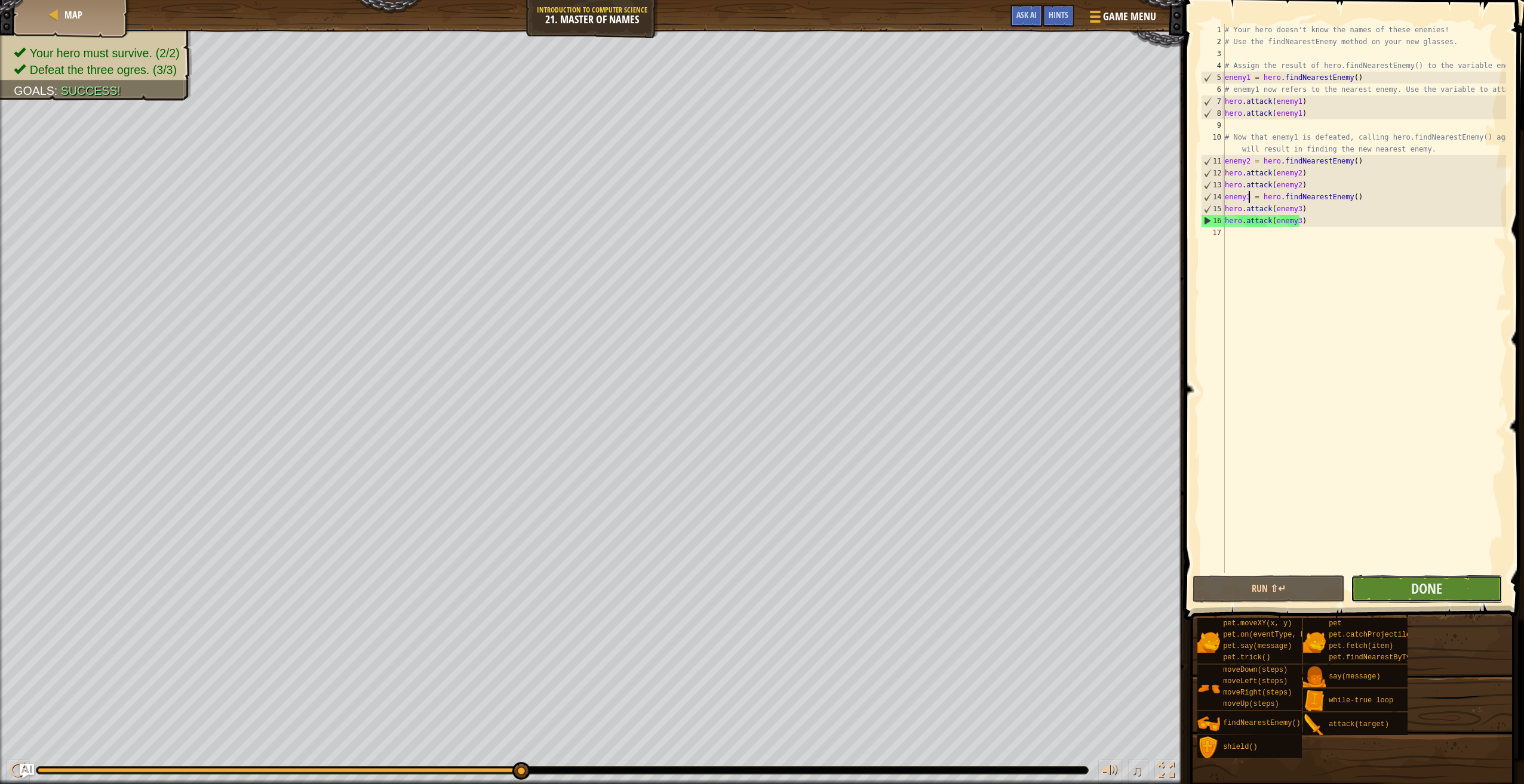
click at [1393, 591] on button "Done" at bounding box center [1426, 589] width 151 height 27
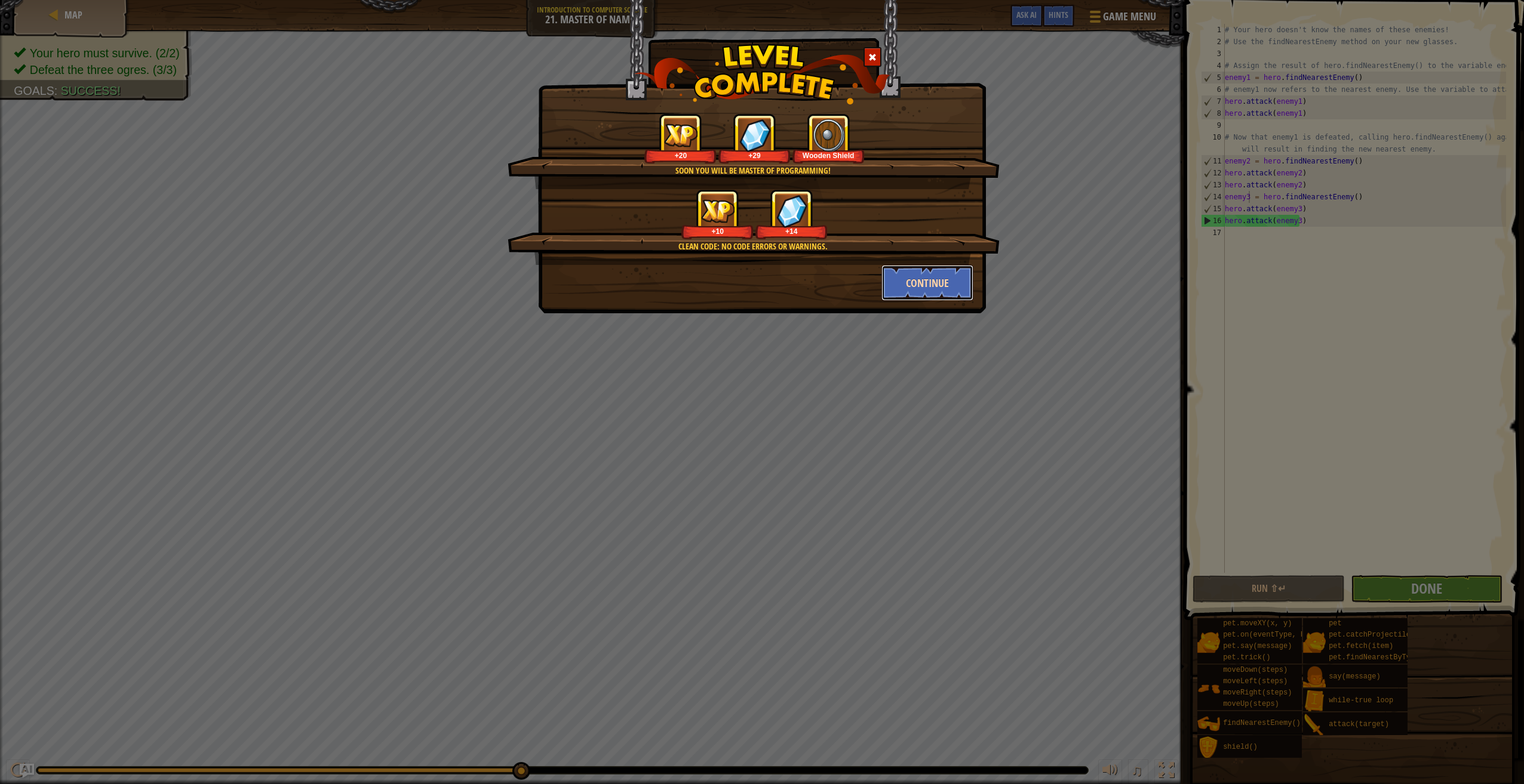
click at [933, 290] on button "Continue" at bounding box center [927, 283] width 92 height 36
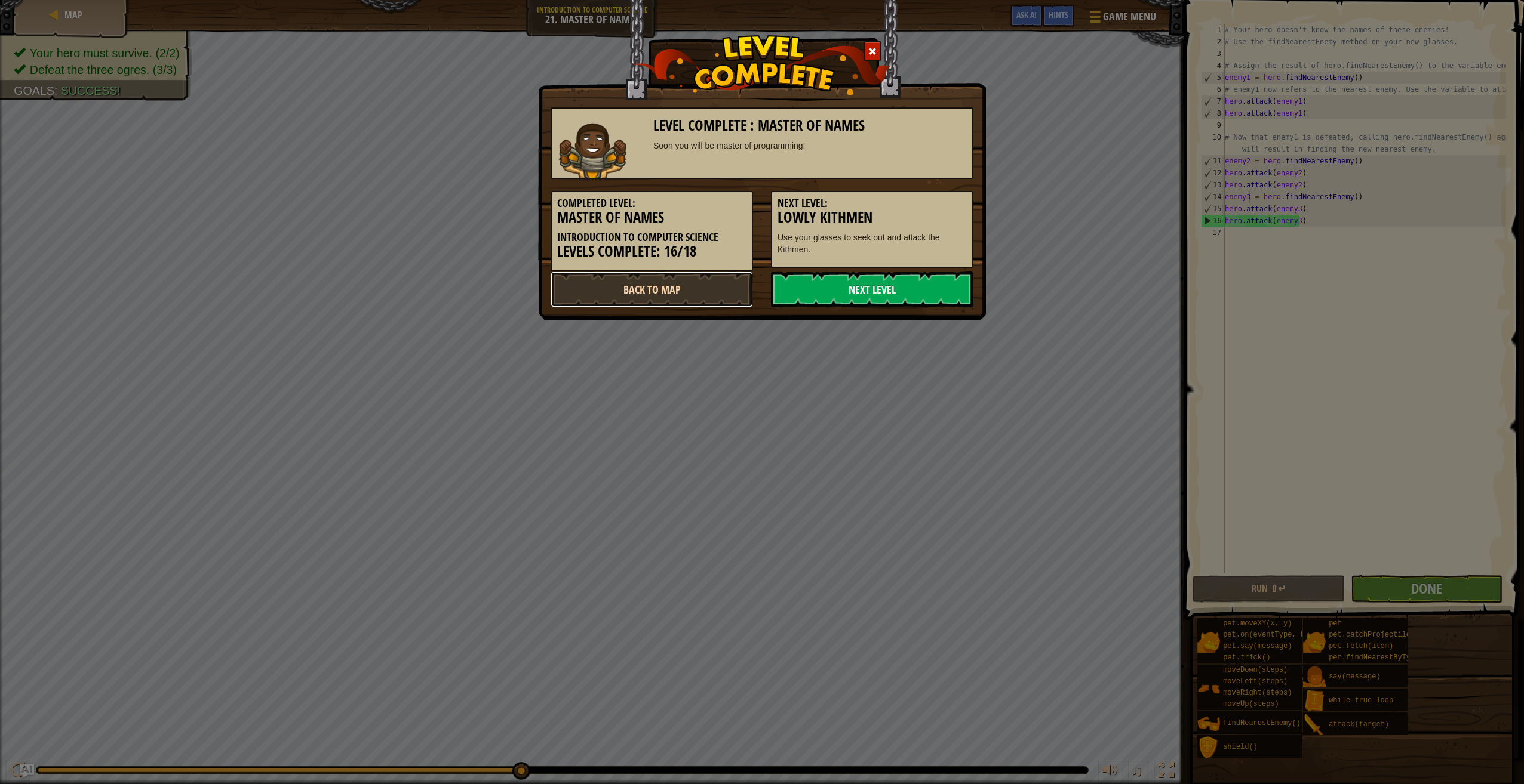
click at [735, 282] on link "Back to Map" at bounding box center [652, 290] width 203 height 36
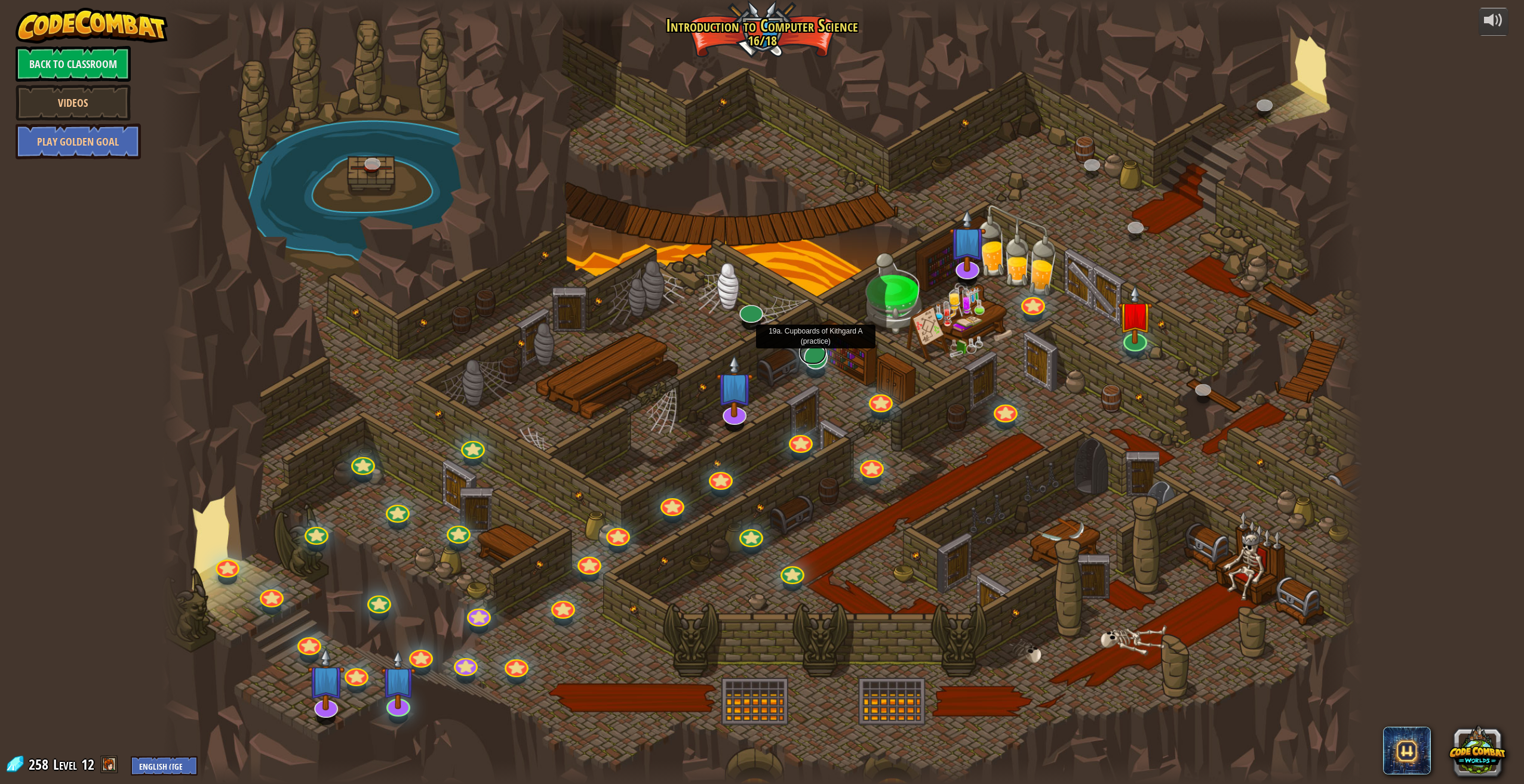
click at [800, 360] on div "25. Kithgard Gates (Locked) Escape the Kithgard dungeons, and don't let the gua…" at bounding box center [761, 392] width 1200 height 784
click at [807, 360] on link at bounding box center [812, 352] width 27 height 24
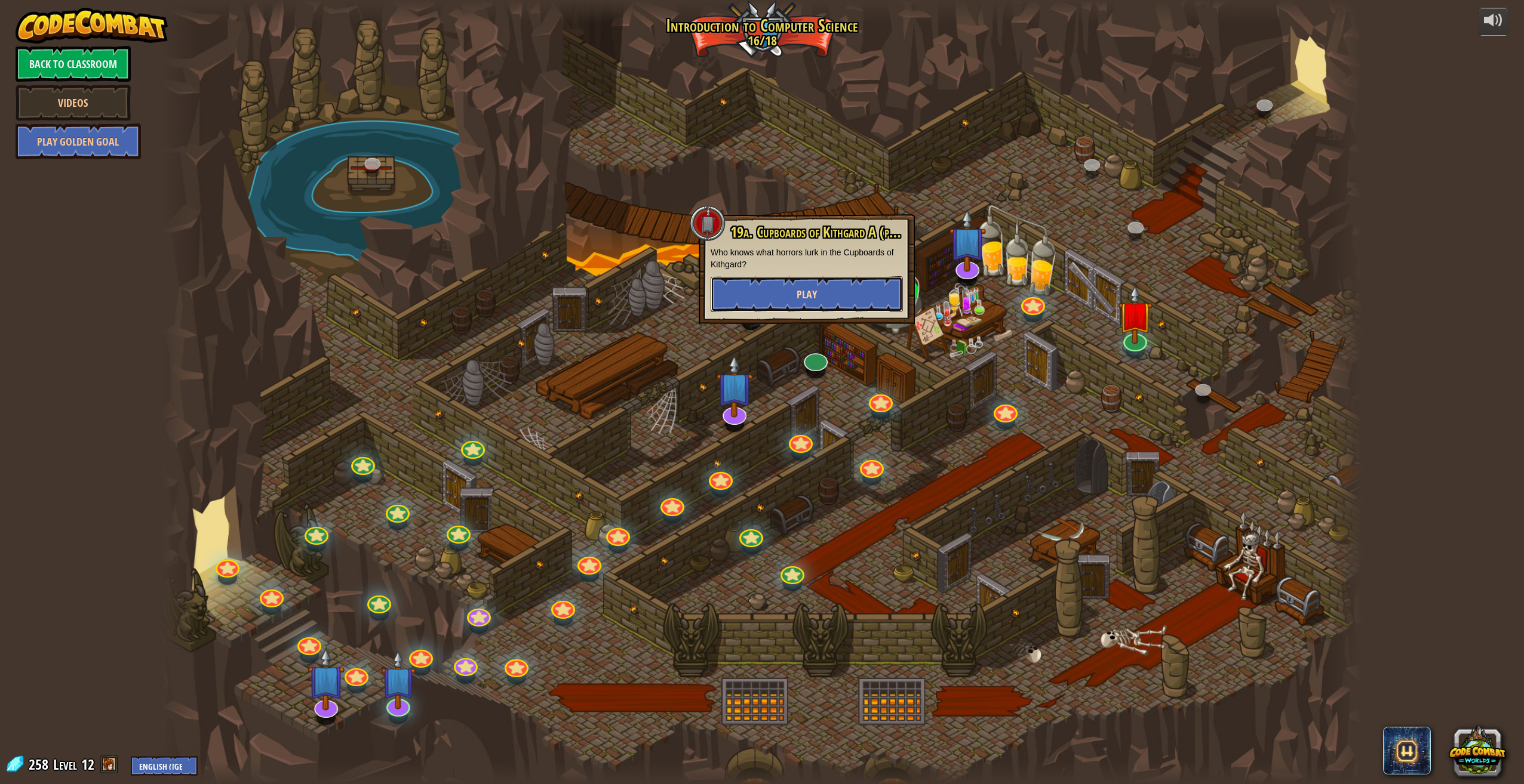
click at [770, 280] on button "Play" at bounding box center [807, 294] width 192 height 36
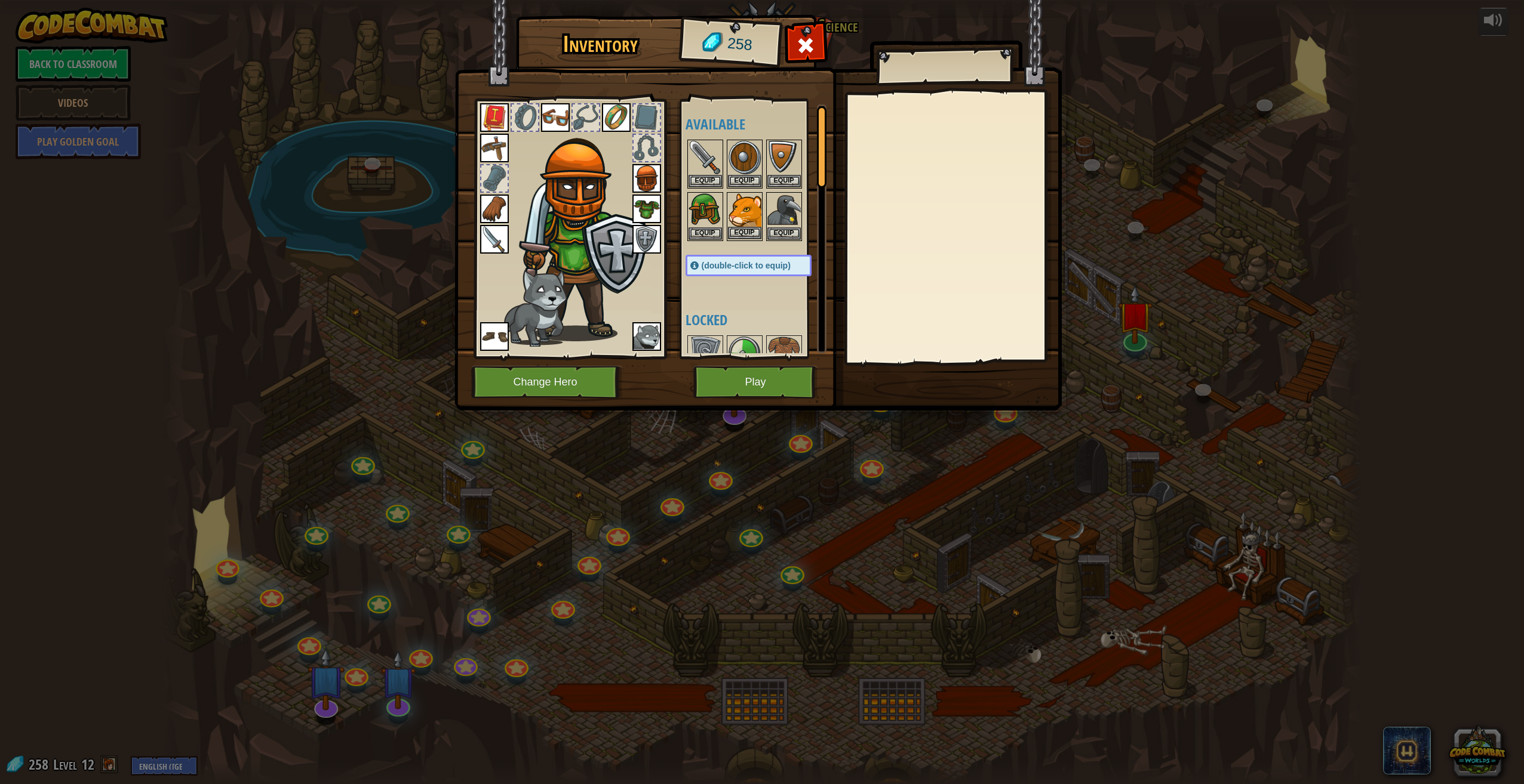
click at [738, 205] on img at bounding box center [745, 210] width 33 height 33
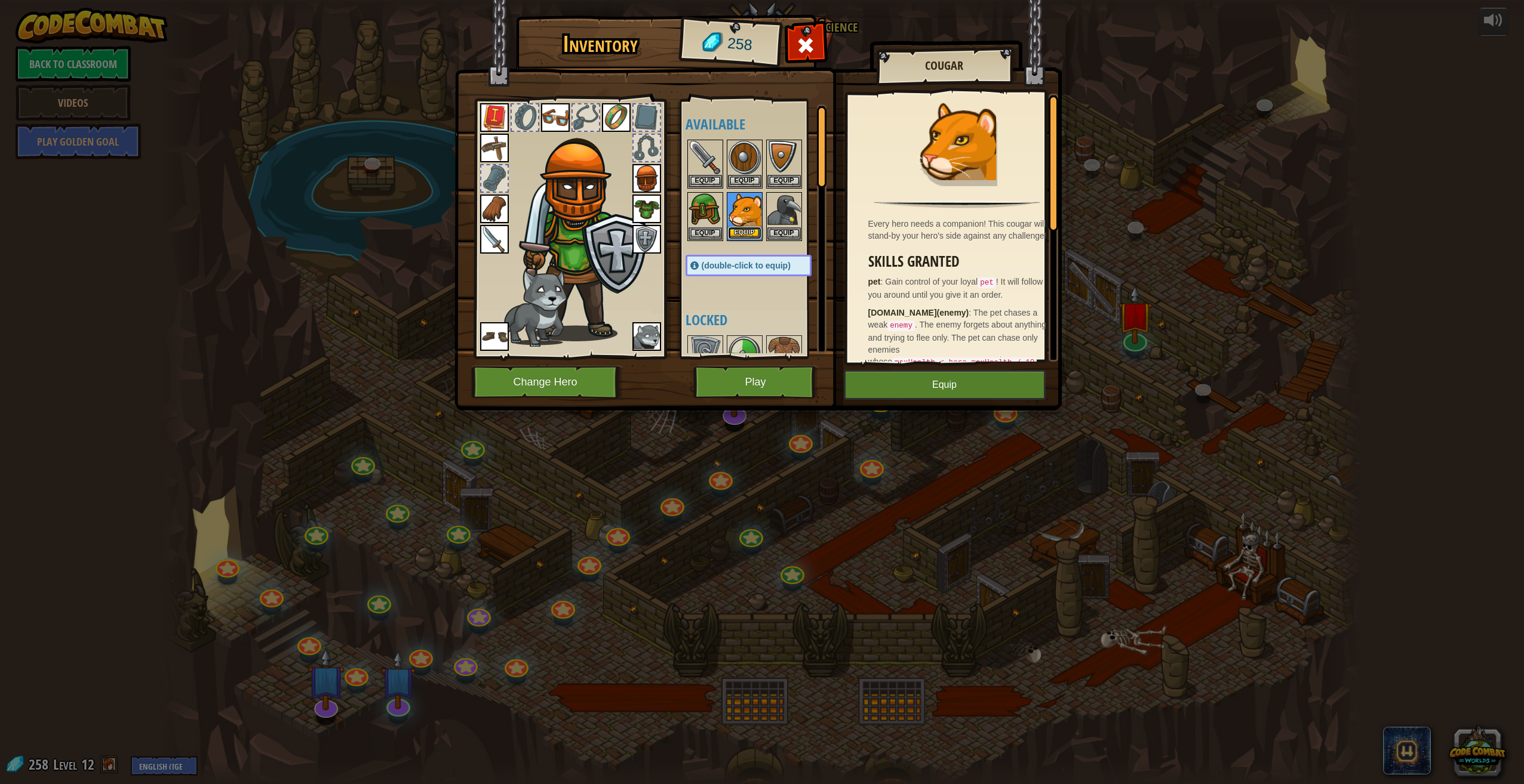
click at [750, 233] on button "Equip" at bounding box center [745, 233] width 33 height 12
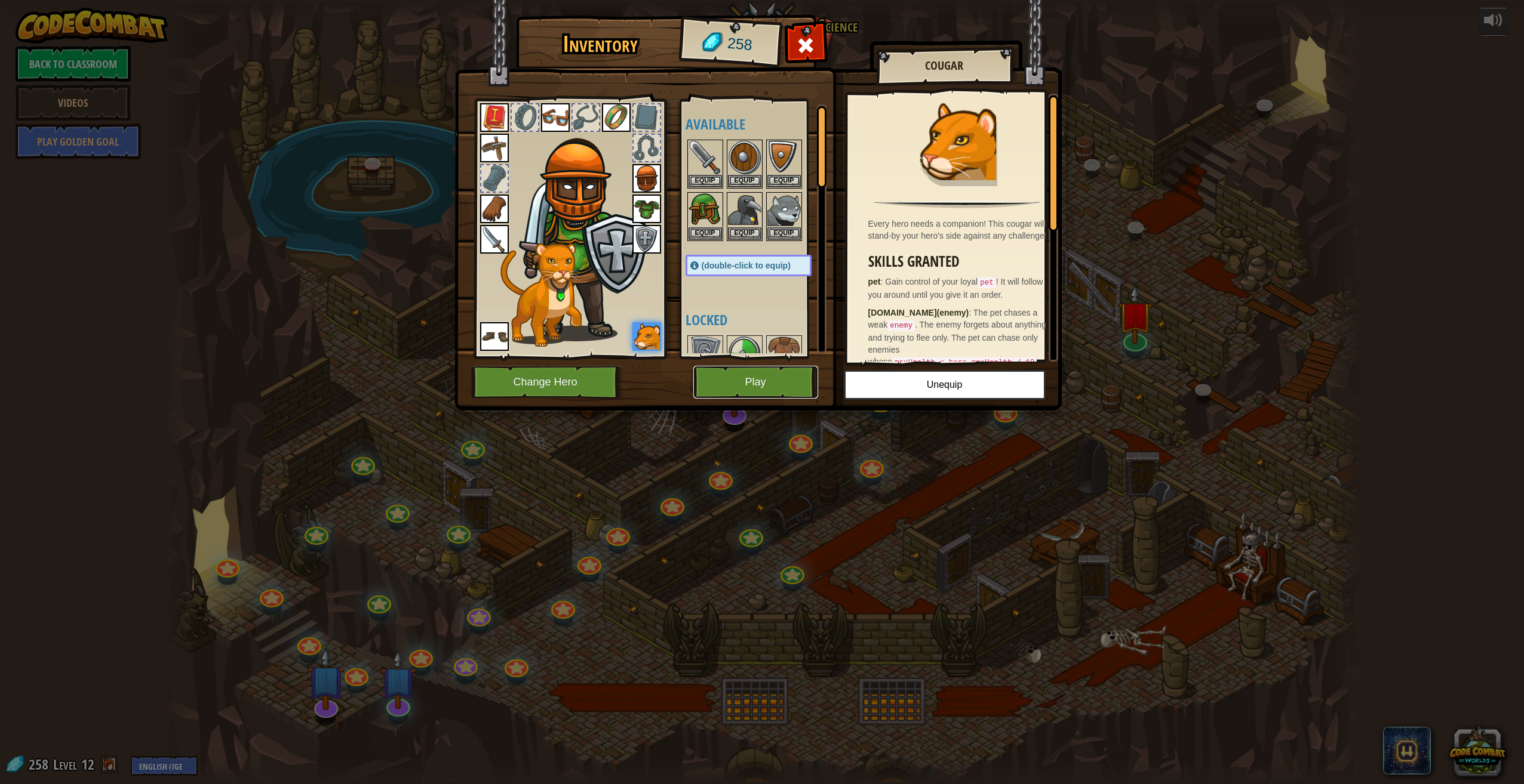
click at [790, 379] on button "Play" at bounding box center [756, 383] width 125 height 33
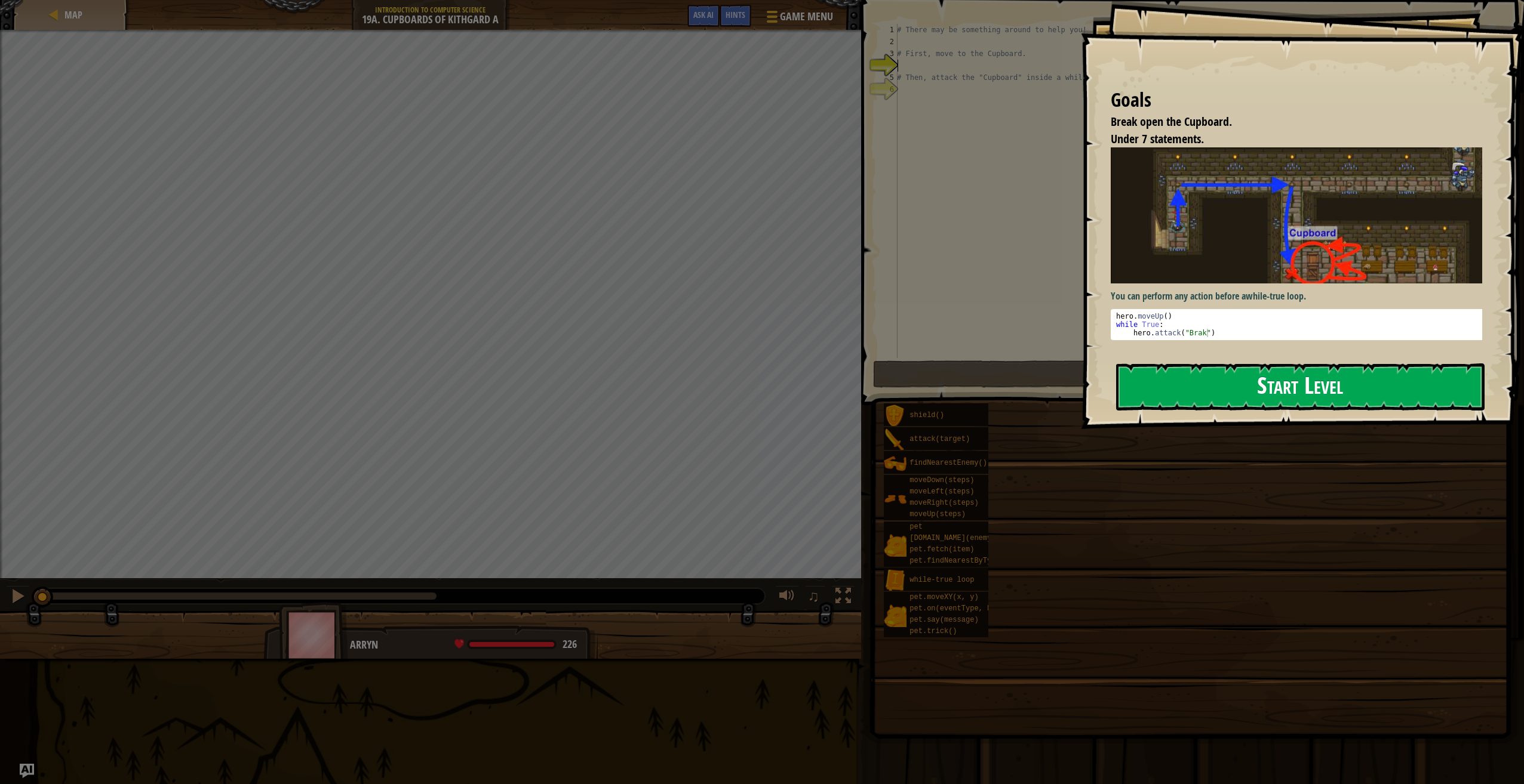
click at [1125, 388] on button "Start Level" at bounding box center [1300, 386] width 368 height 47
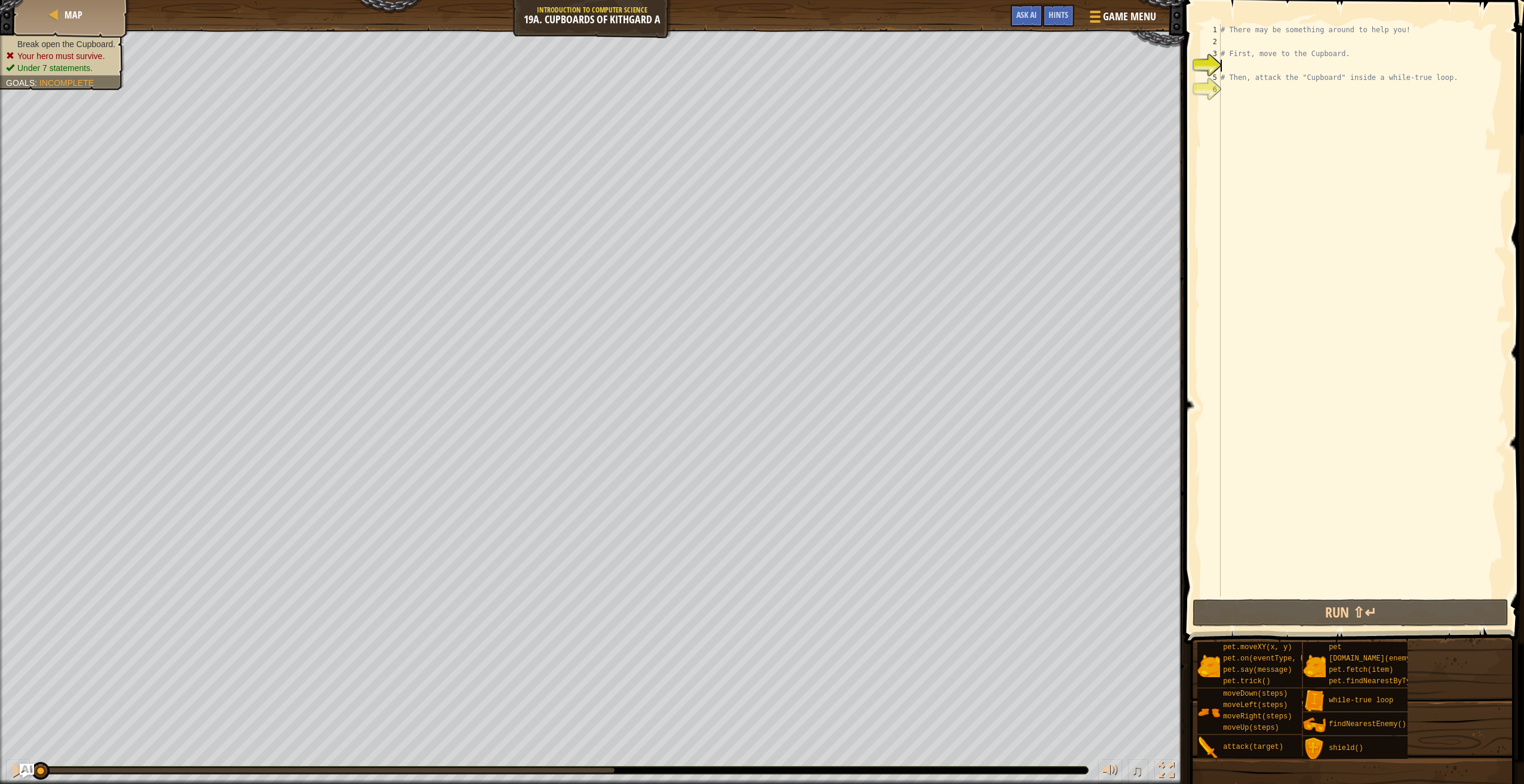
scroll to position [5, 0]
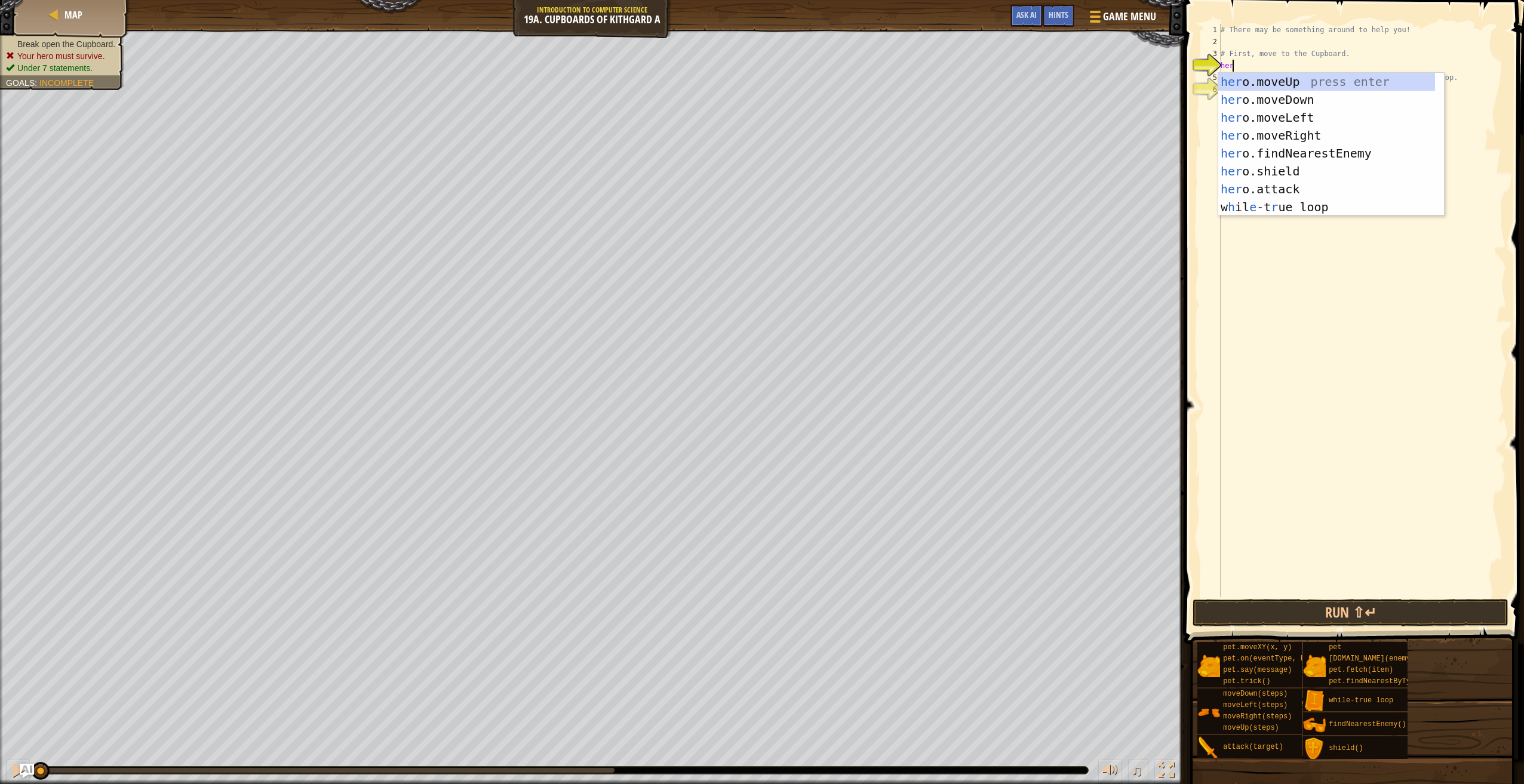
type textarea "hero"
click at [1284, 96] on div "hero .moveUp press enter hero .moveDown press enter hero .moveLeft press enter …" at bounding box center [1331, 162] width 226 height 179
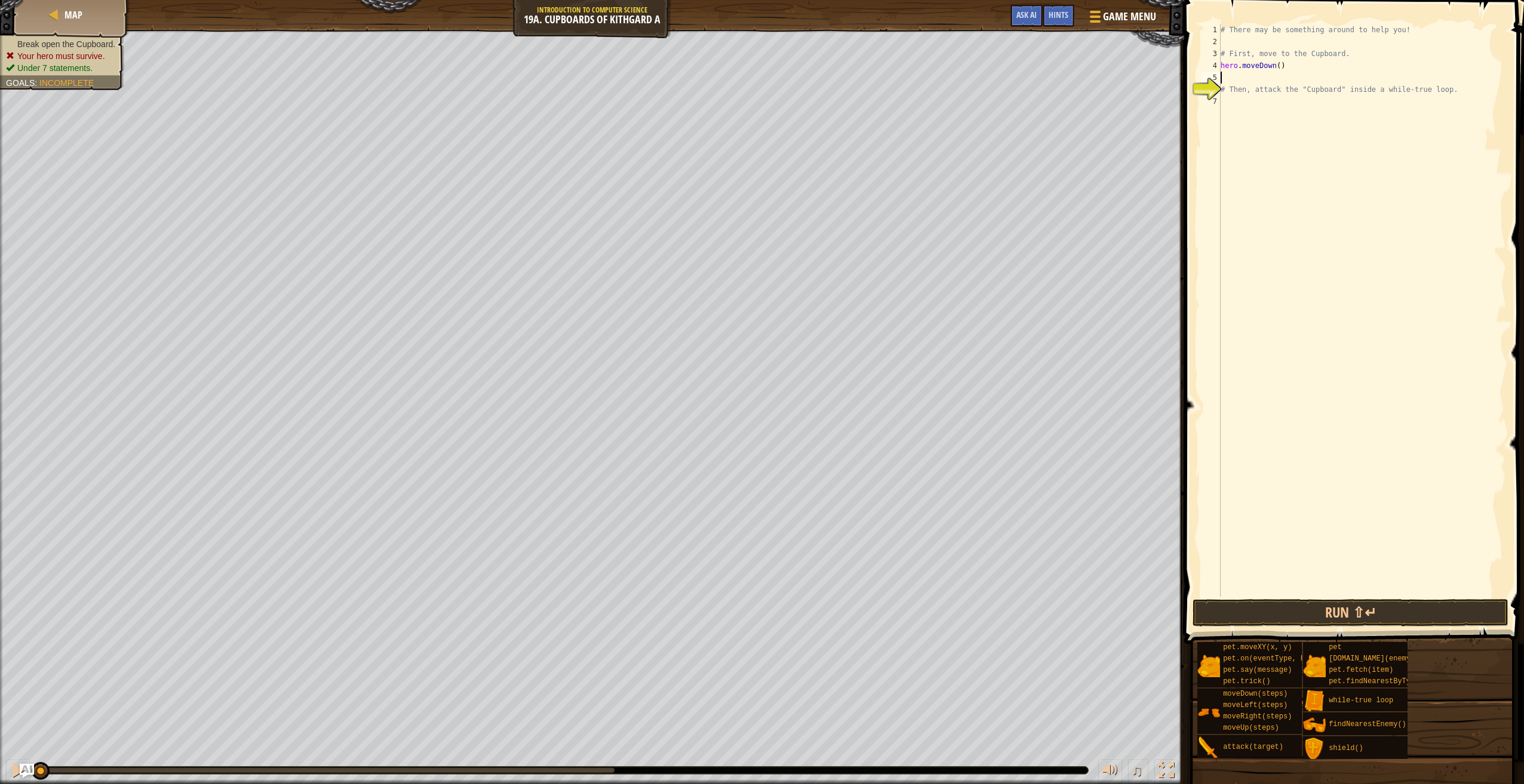
scroll to position [5, 0]
click at [1274, 66] on div "# There may be something around to help you! # First, move to the Cupboard. her…" at bounding box center [1362, 322] width 288 height 597
type textarea "hero.moveDown(1)"
click at [1259, 80] on div "# There may be something around to help you! # First, move to the Cupboard. her…" at bounding box center [1362, 322] width 288 height 597
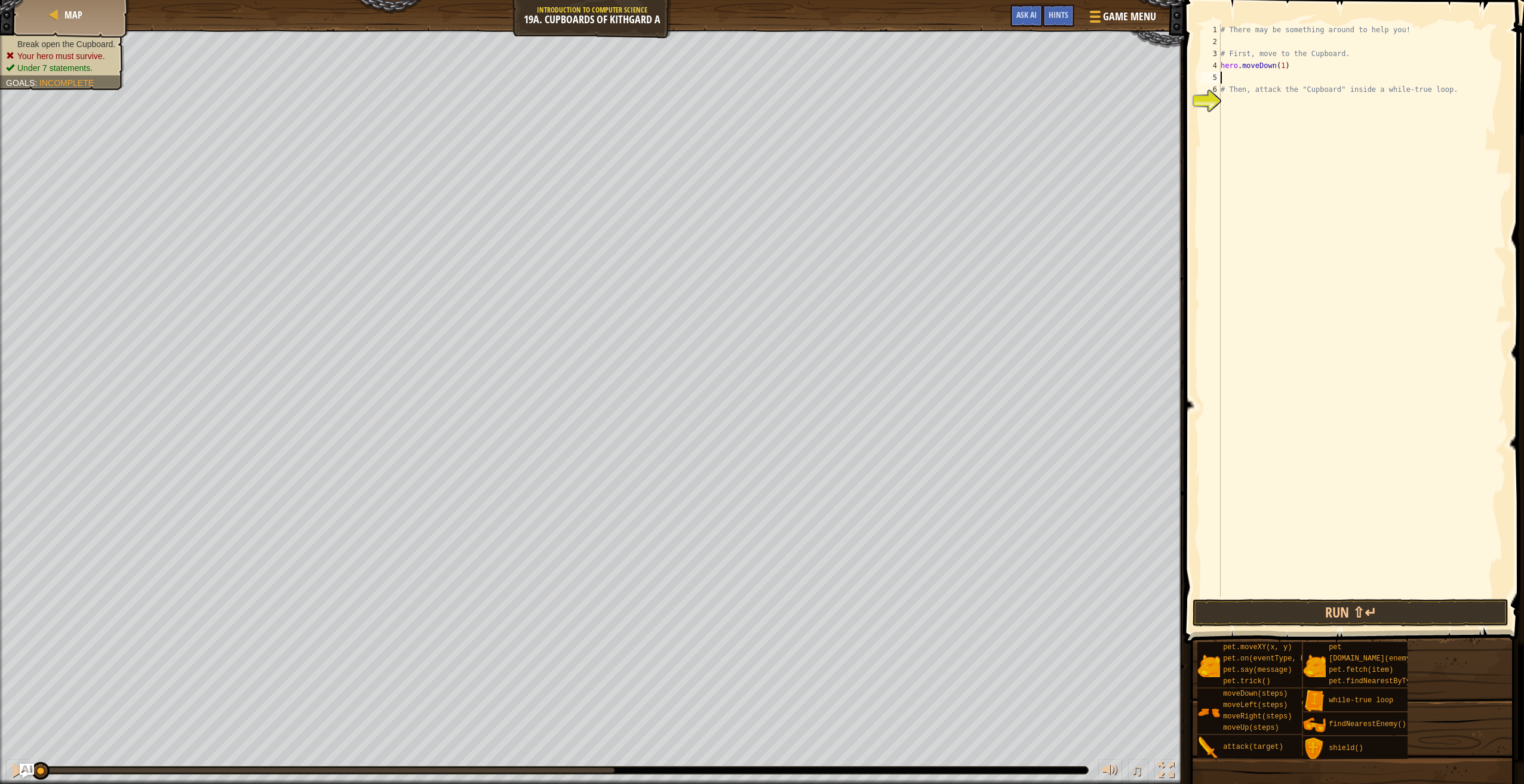
scroll to position [5, 0]
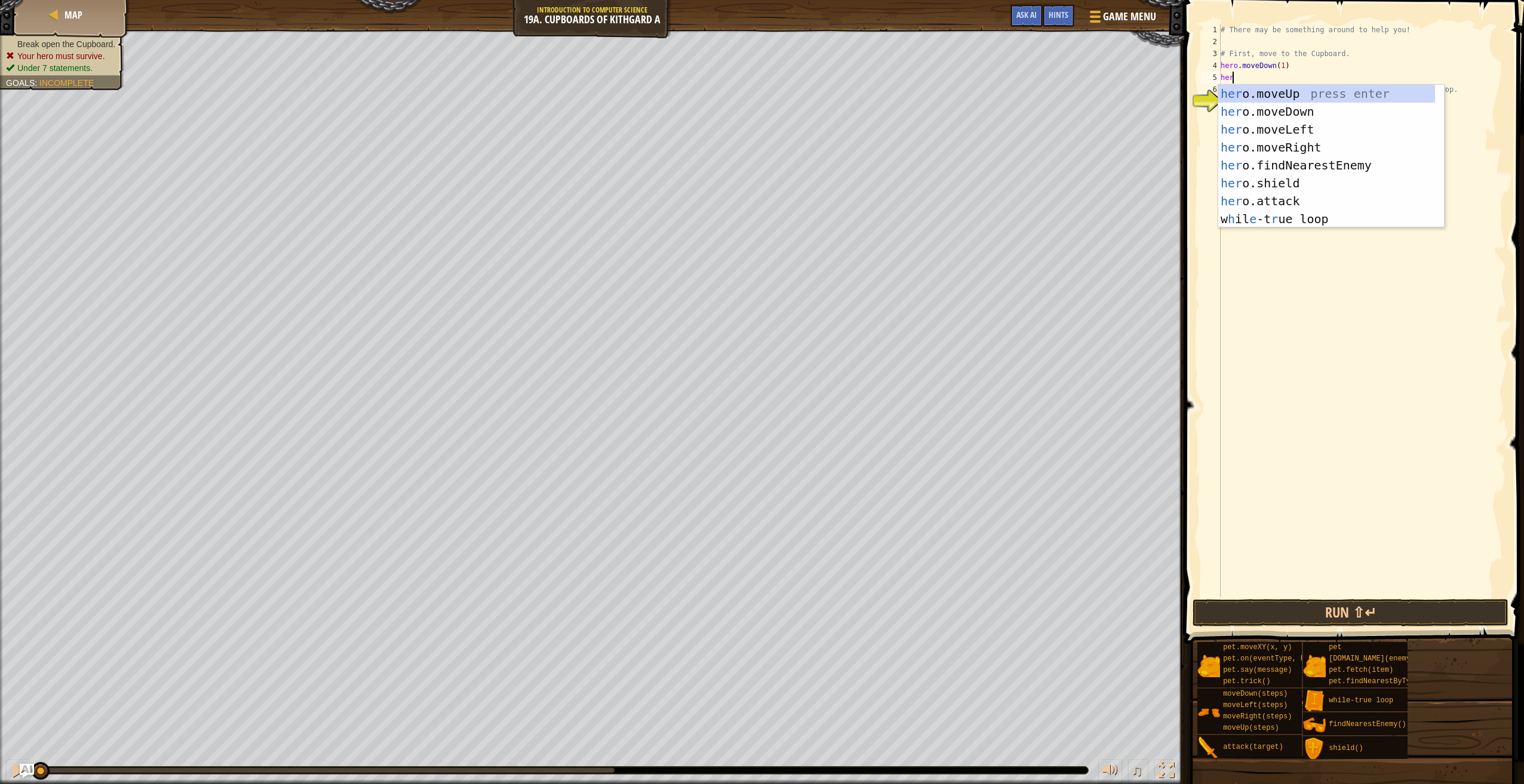
type textarea "hero"
click at [1305, 128] on div "hero .moveUp press enter hero .moveDown press enter hero .moveLeft press enter …" at bounding box center [1331, 174] width 226 height 179
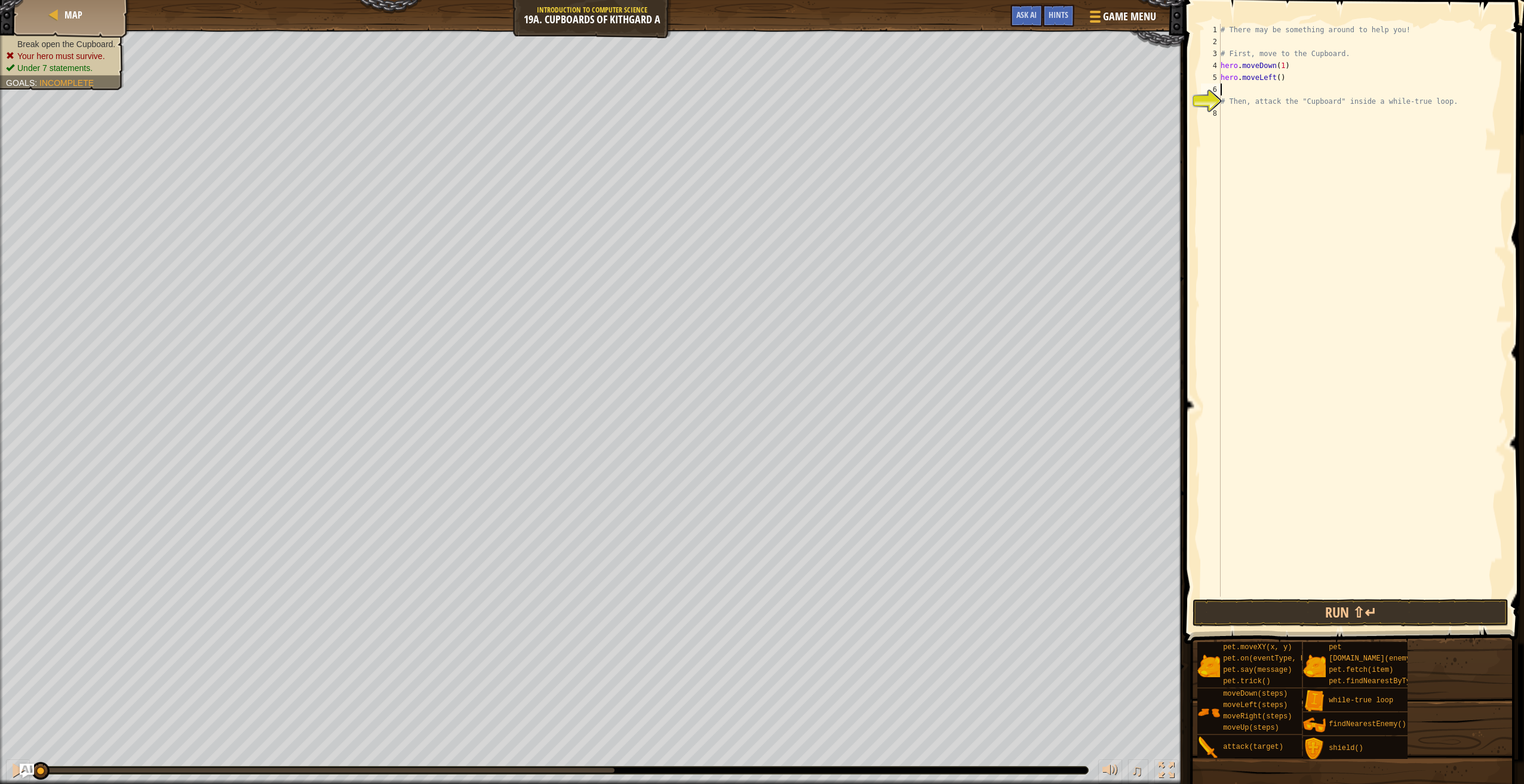
scroll to position [5, 0]
click at [1274, 81] on div "# There may be something around to help you! # First, move to the Cupboard. her…" at bounding box center [1362, 322] width 288 height 597
click at [1270, 96] on div "# There may be something around to help you! # First, move to the Cupboard. her…" at bounding box center [1362, 322] width 288 height 597
type textarea "# Then, attack the "Cupboard" inside a while-true loop."
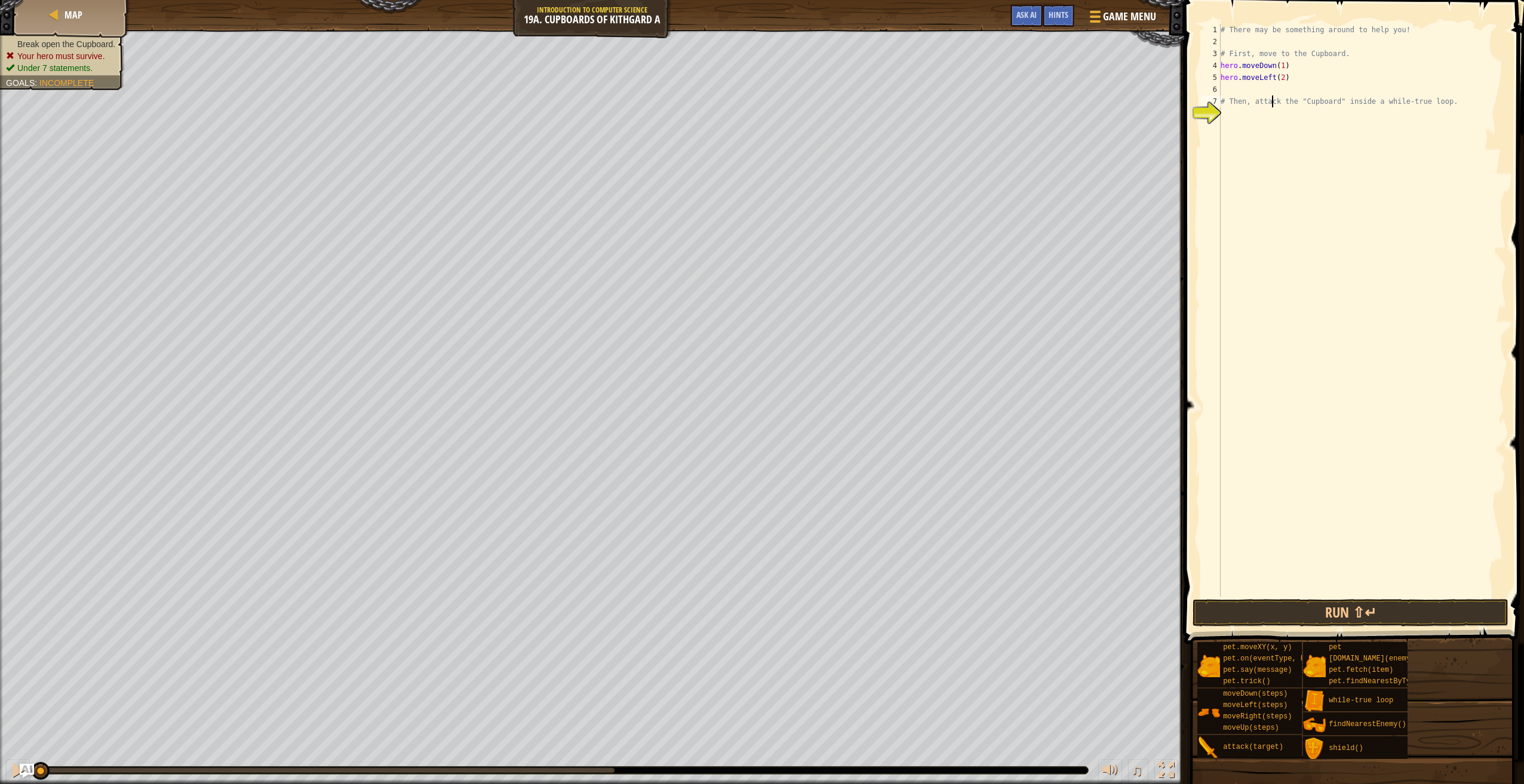
click at [1246, 89] on div "# There may be something around to help you! # First, move to the Cupboard. her…" at bounding box center [1362, 322] width 288 height 597
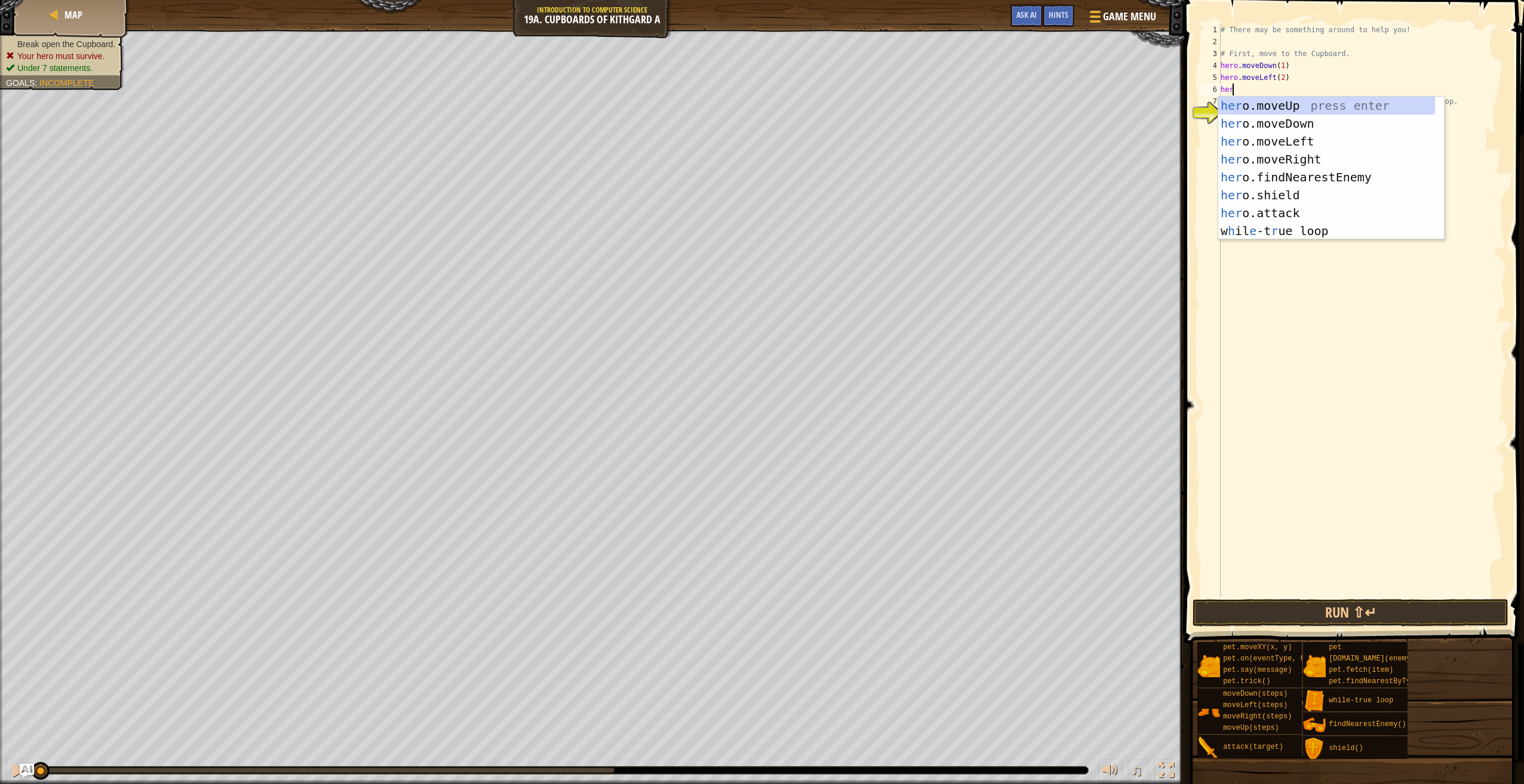
type textarea "hero"
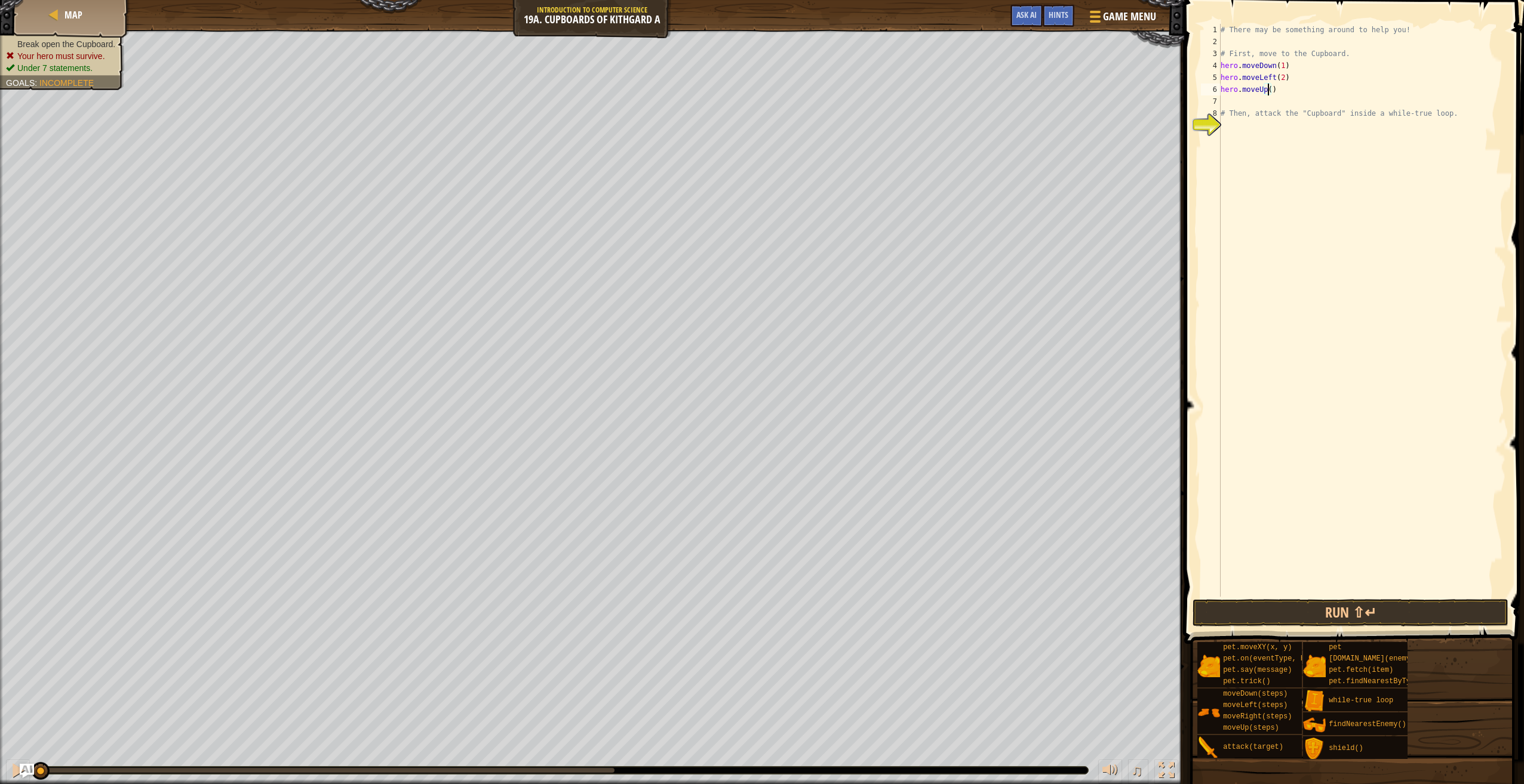
type textarea "hero.moveUp(2)"
click at [1260, 106] on div "# There may be something around to help you! # First, move to the Cupboard. her…" at bounding box center [1362, 322] width 288 height 597
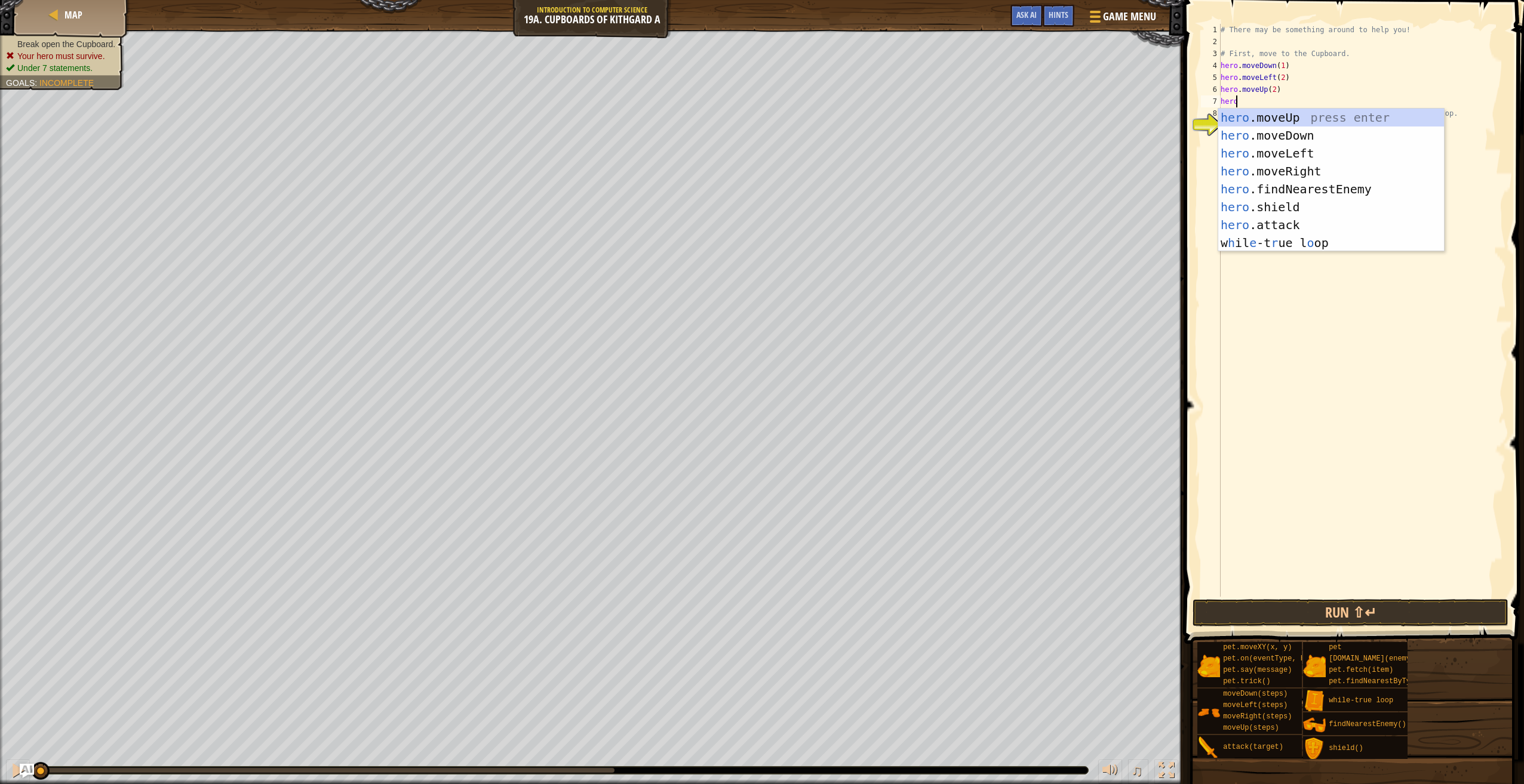
scroll to position [5, 1]
click at [1325, 230] on div "hero .moveUp press enter hero .moveDown press enter hero .moveLeft press enter …" at bounding box center [1331, 198] width 226 height 179
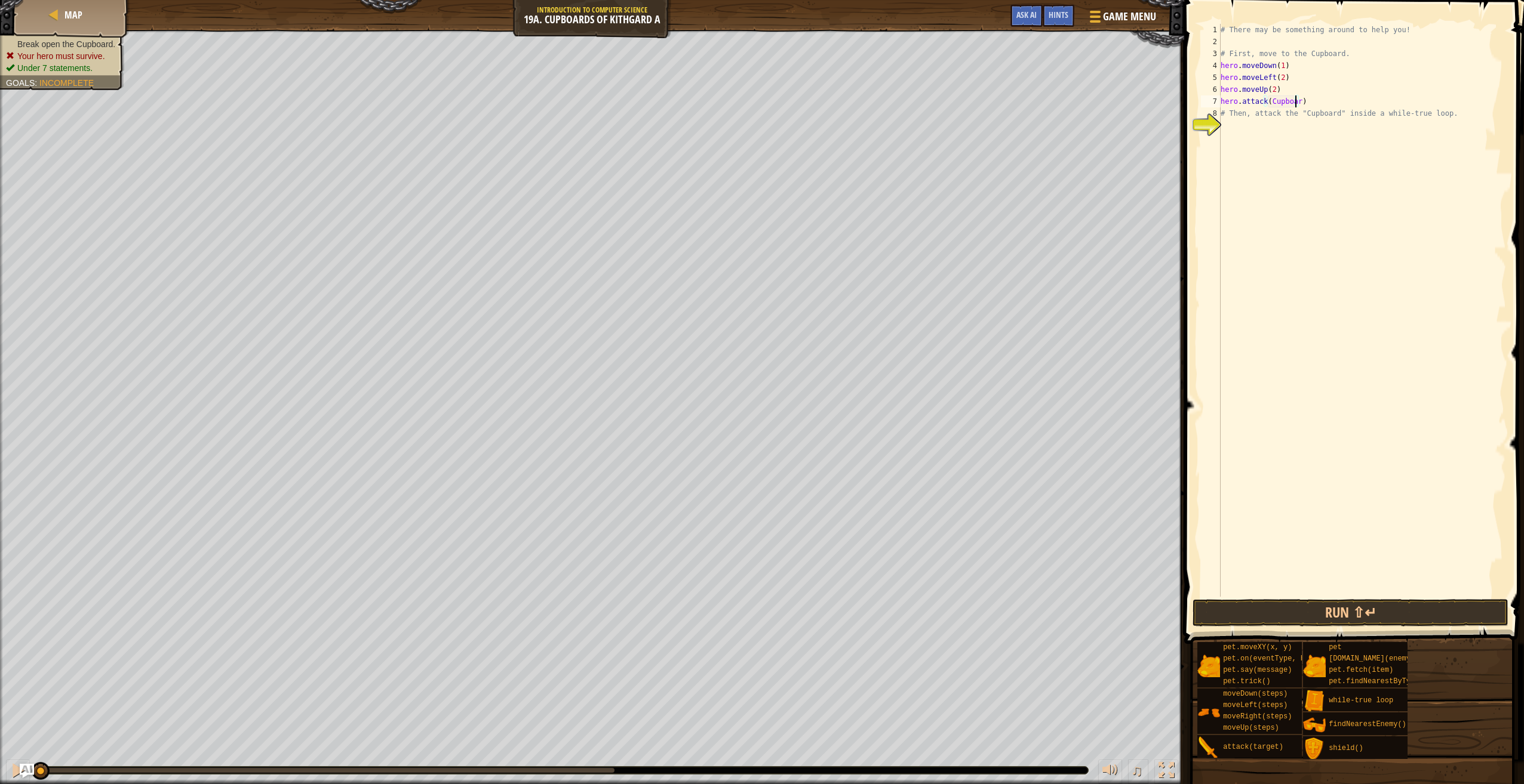
scroll to position [5, 6]
type textarea "hero.attack(Cupboard)"
click at [1362, 596] on div "# There may be something around to help you! # First, move to the Cupboard. her…" at bounding box center [1362, 322] width 288 height 597
click at [1359, 605] on button "Run ⇧↵" at bounding box center [1350, 613] width 316 height 27
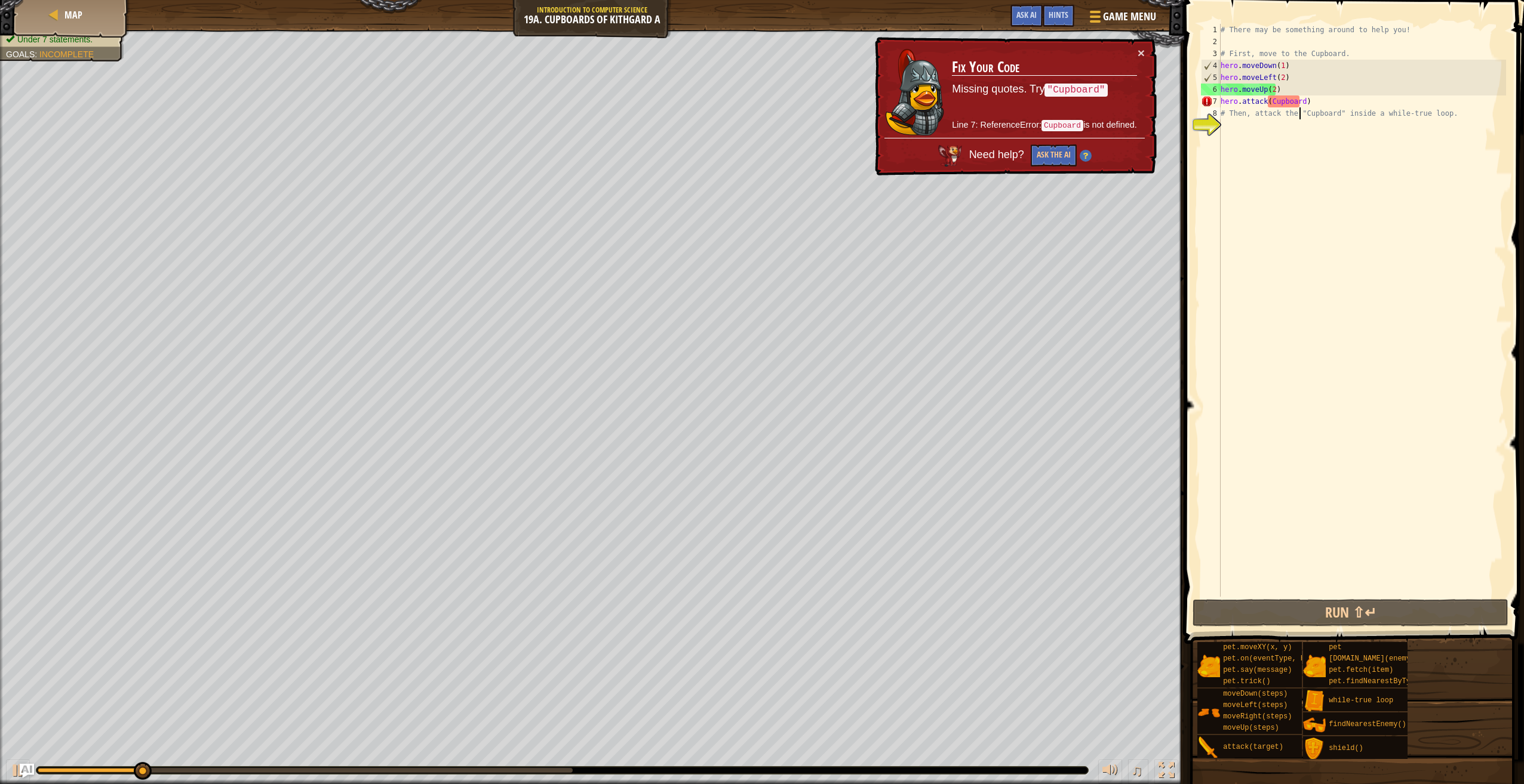
click at [1301, 108] on div "# There may be something around to help you! # First, move to the Cupboard. her…" at bounding box center [1362, 322] width 288 height 597
click at [1295, 102] on div "# There may be something around to help you! # First, move to the Cupboard. her…" at bounding box center [1362, 322] width 288 height 597
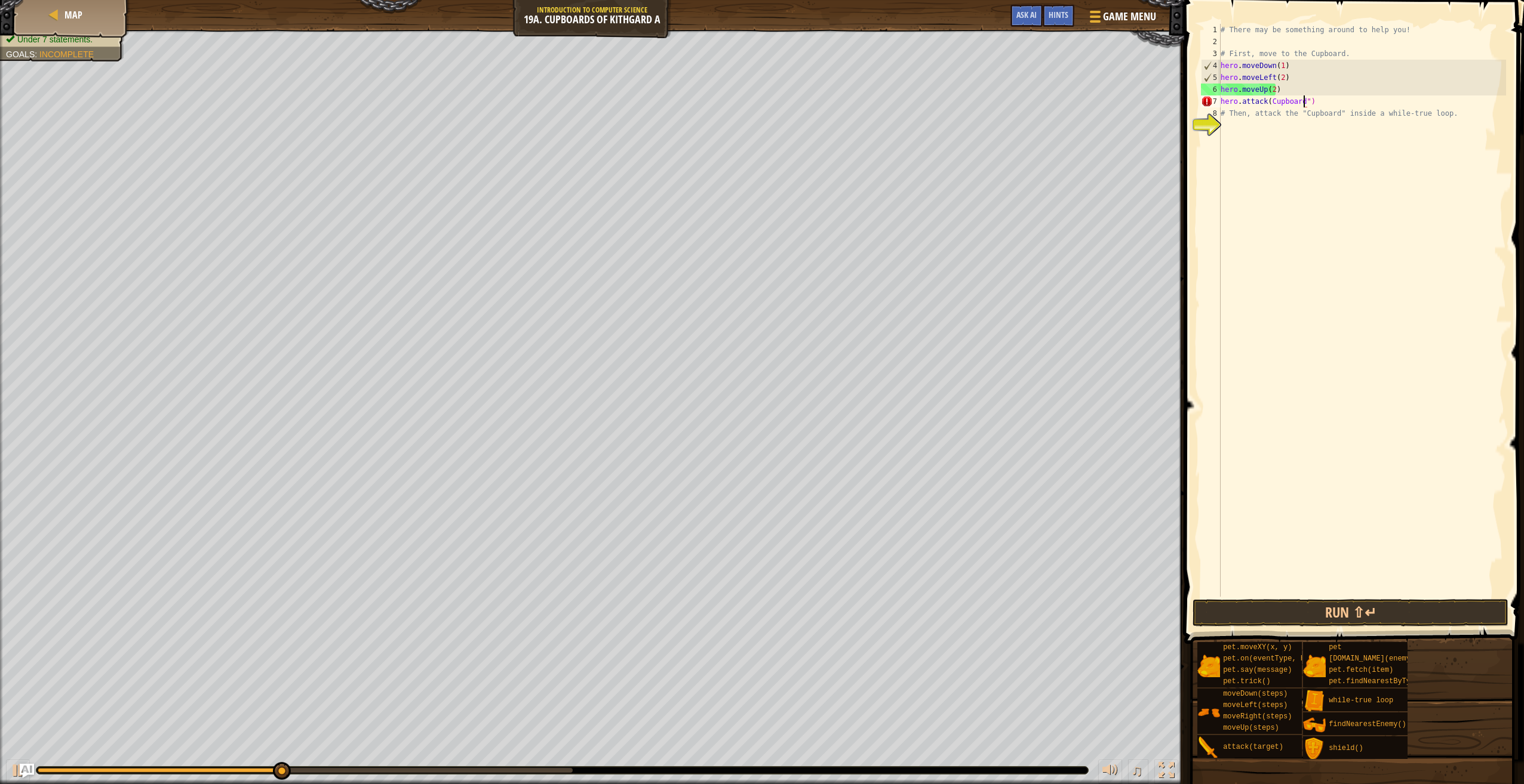
click at [1269, 102] on div "# There may be something around to help you! # First, move to the Cupboard. her…" at bounding box center [1362, 322] width 288 height 597
type textarea "hero.attack("Cupboard")"
click at [1329, 615] on button "Run ⇧↵" at bounding box center [1350, 613] width 316 height 27
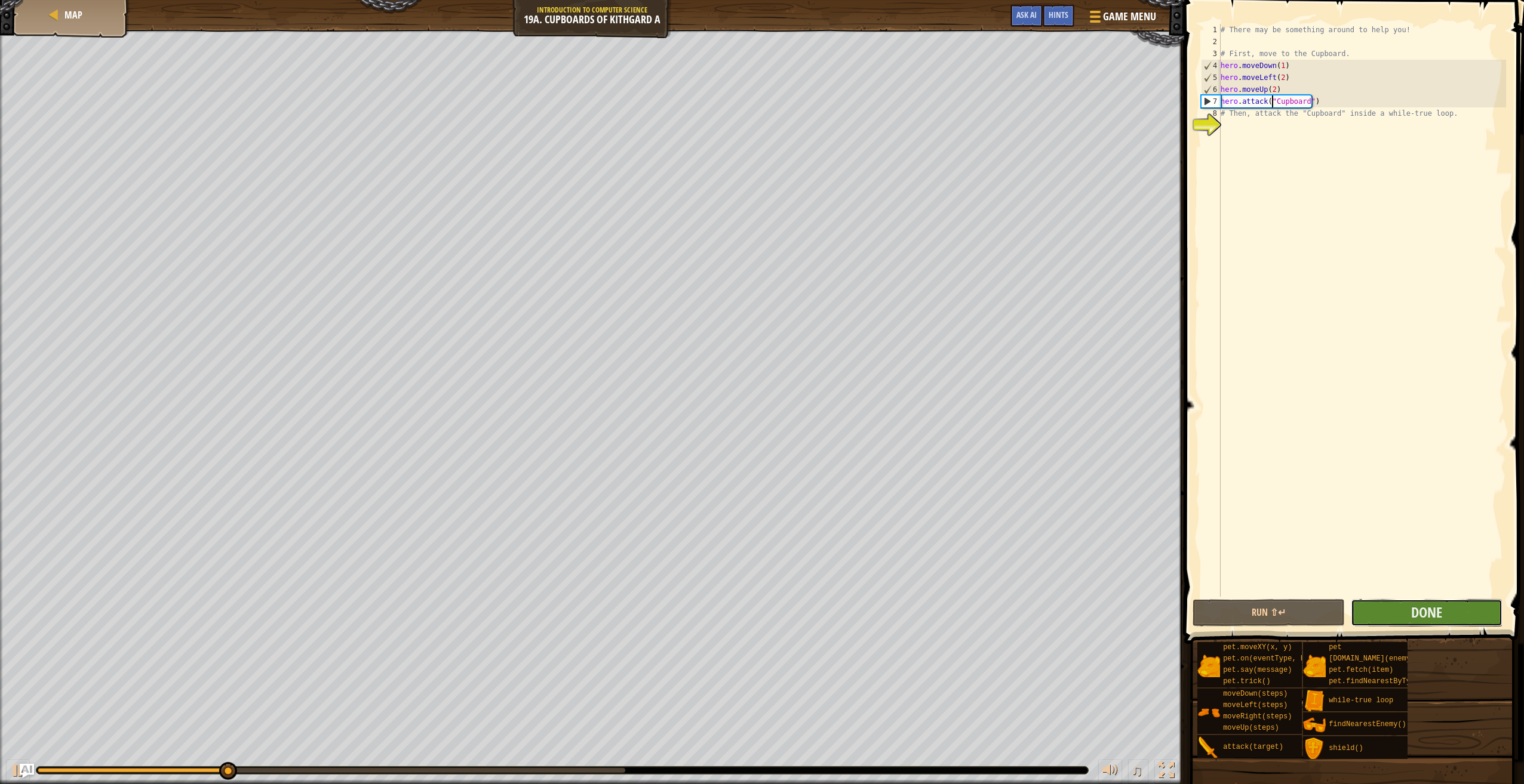
click at [1388, 600] on button "Done" at bounding box center [1426, 613] width 151 height 27
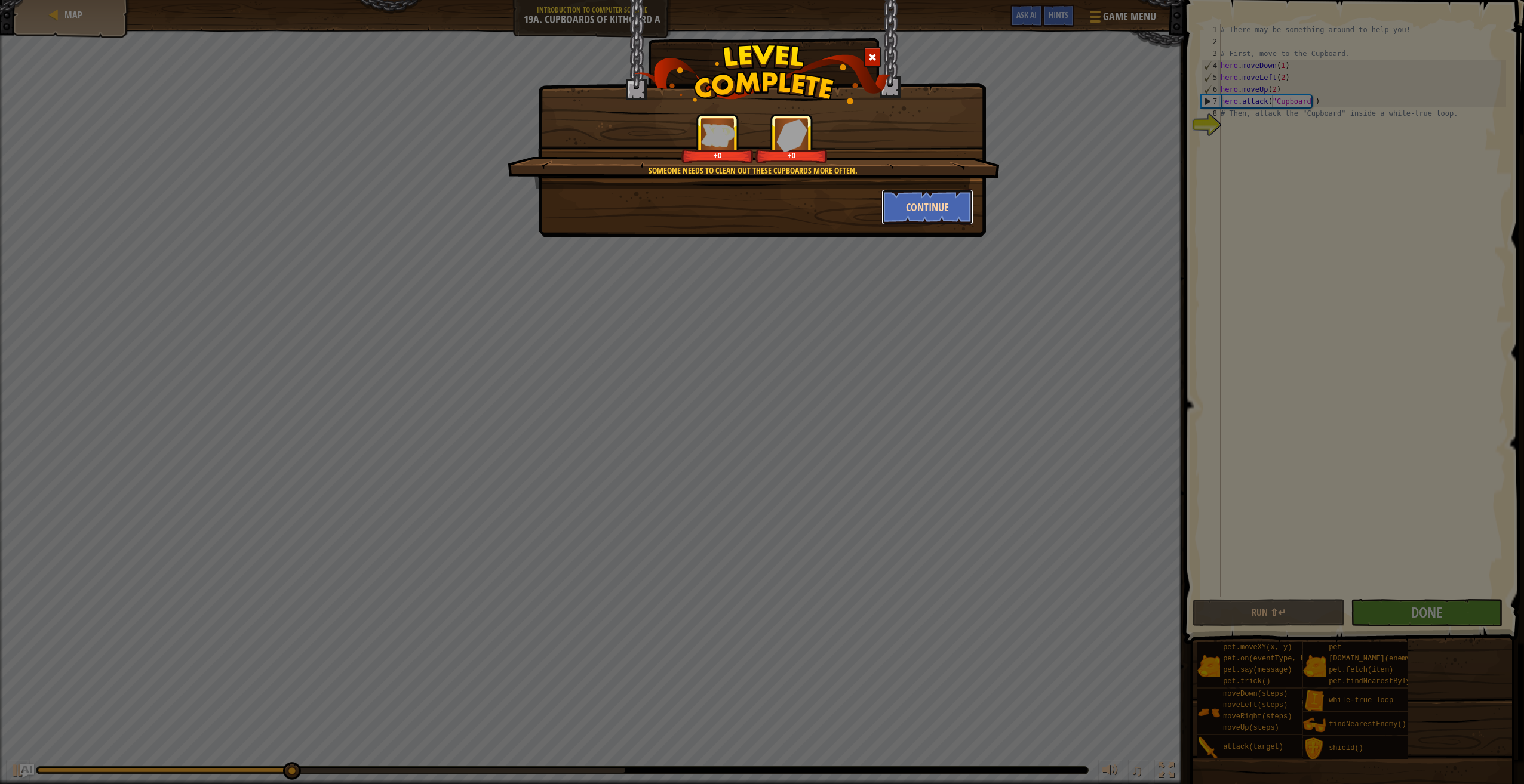
click at [946, 208] on button "Continue" at bounding box center [927, 208] width 92 height 36
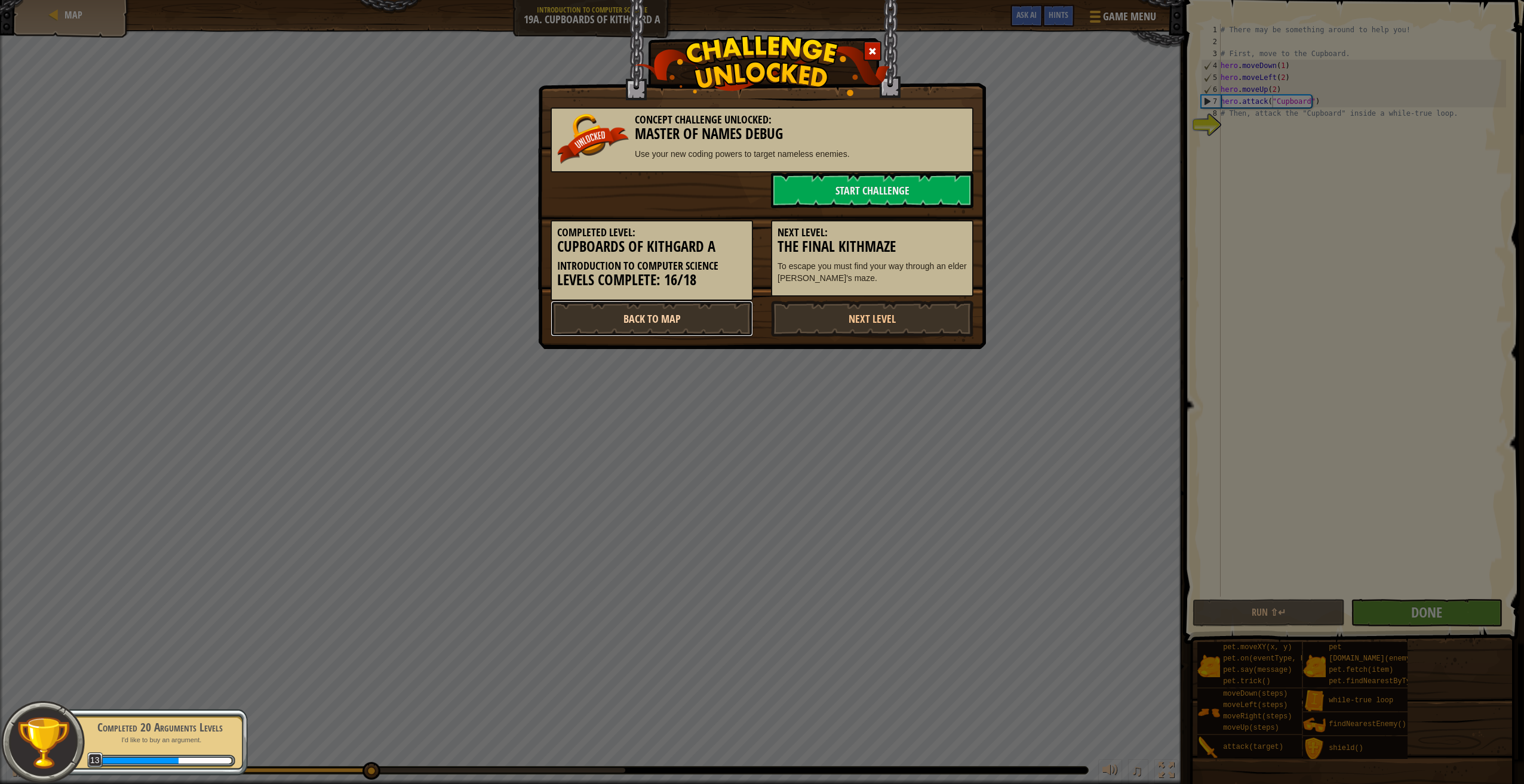
click at [619, 316] on link "Back to Map" at bounding box center [652, 318] width 203 height 36
